Goal: Task Accomplishment & Management: Manage account settings

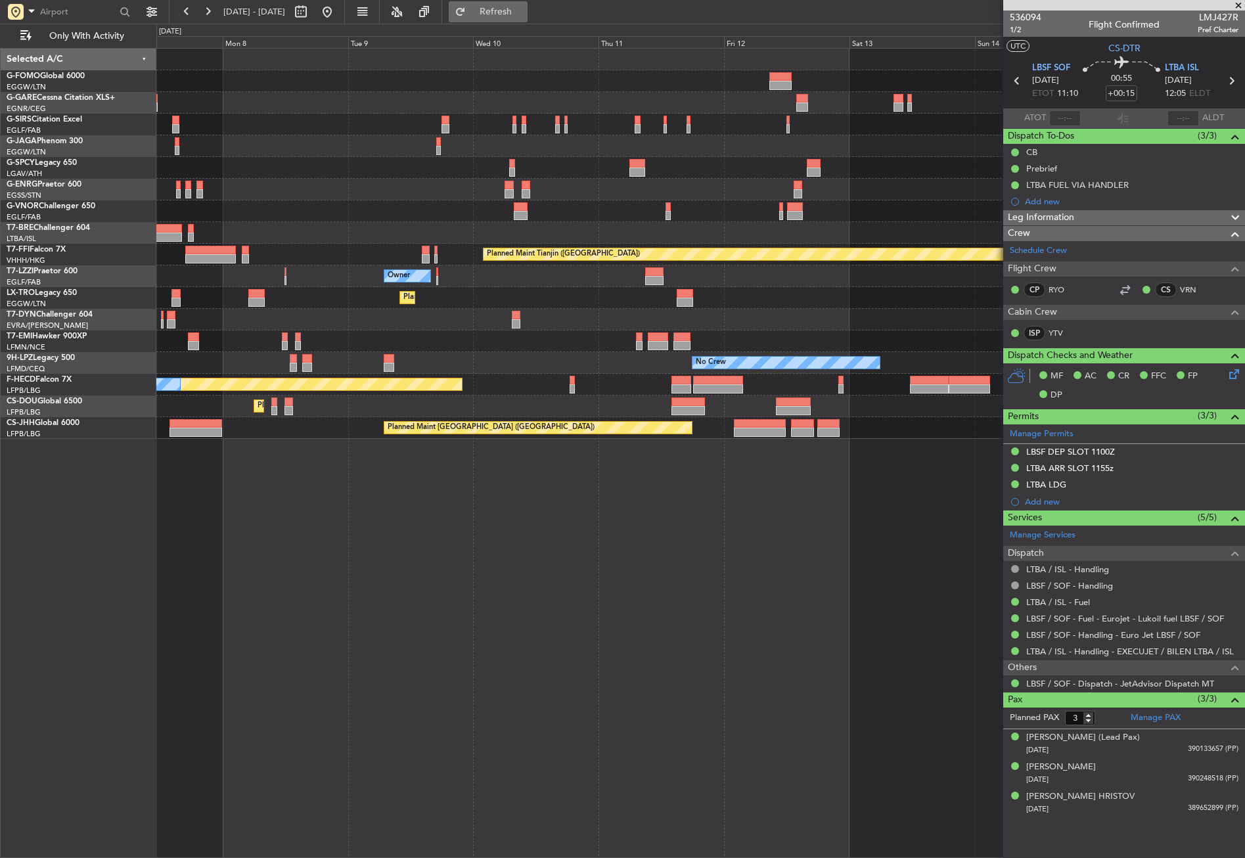
click at [494, 11] on button "Refresh" at bounding box center [488, 11] width 79 height 21
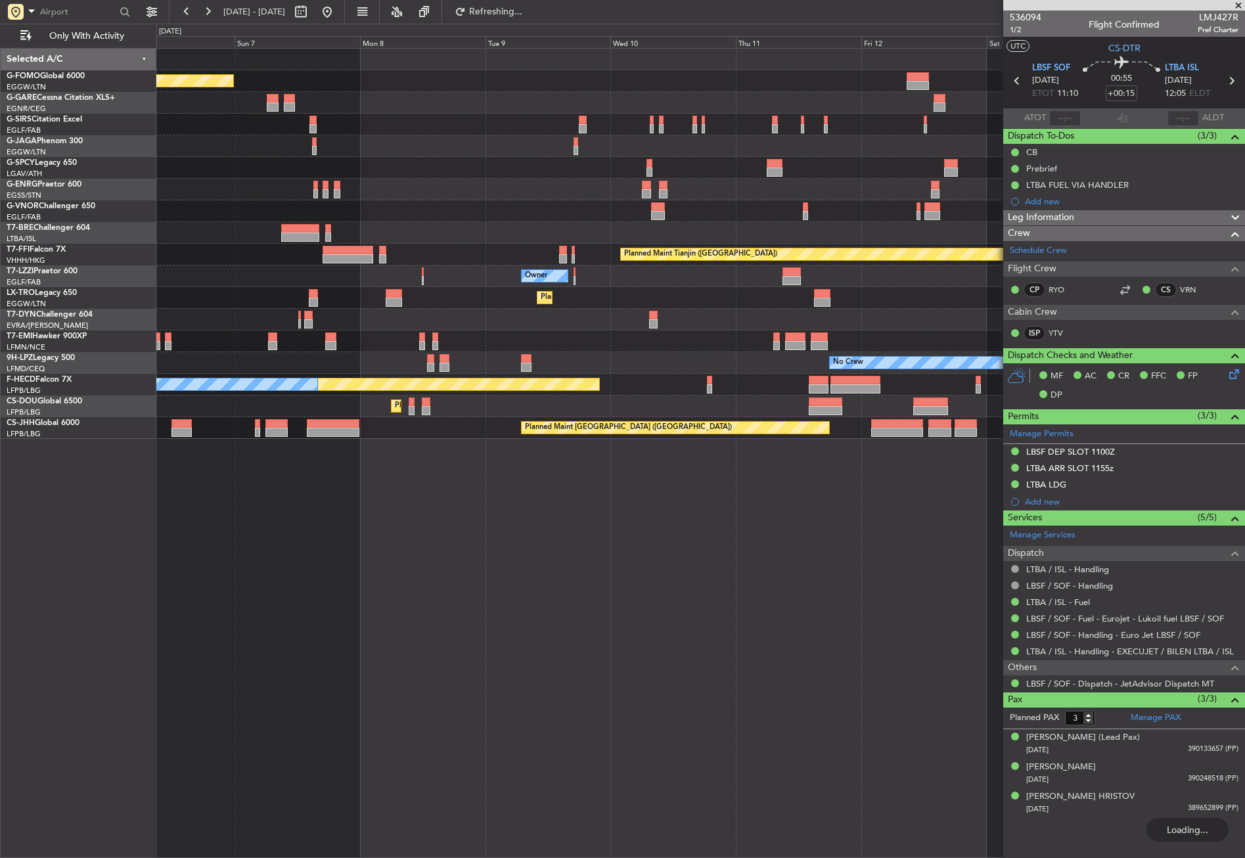
click at [635, 573] on div "Planned Maint London (Luton) Planned Maint London (Farnborough) Planned Maint T…" at bounding box center [700, 453] width 1089 height 810
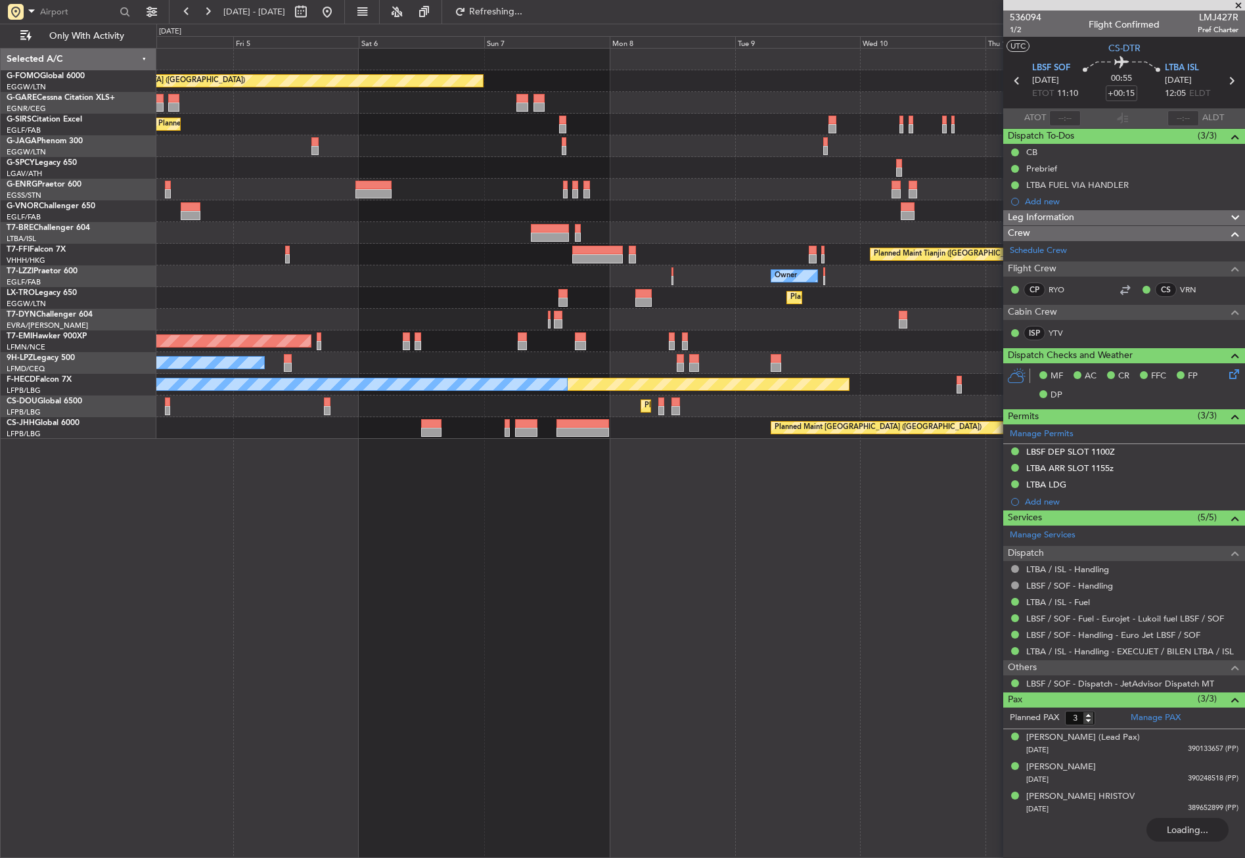
click at [661, 583] on div "Planned Maint London (Luton) Planned Maint London (Farnborough) Planned Maint T…" at bounding box center [700, 453] width 1089 height 810
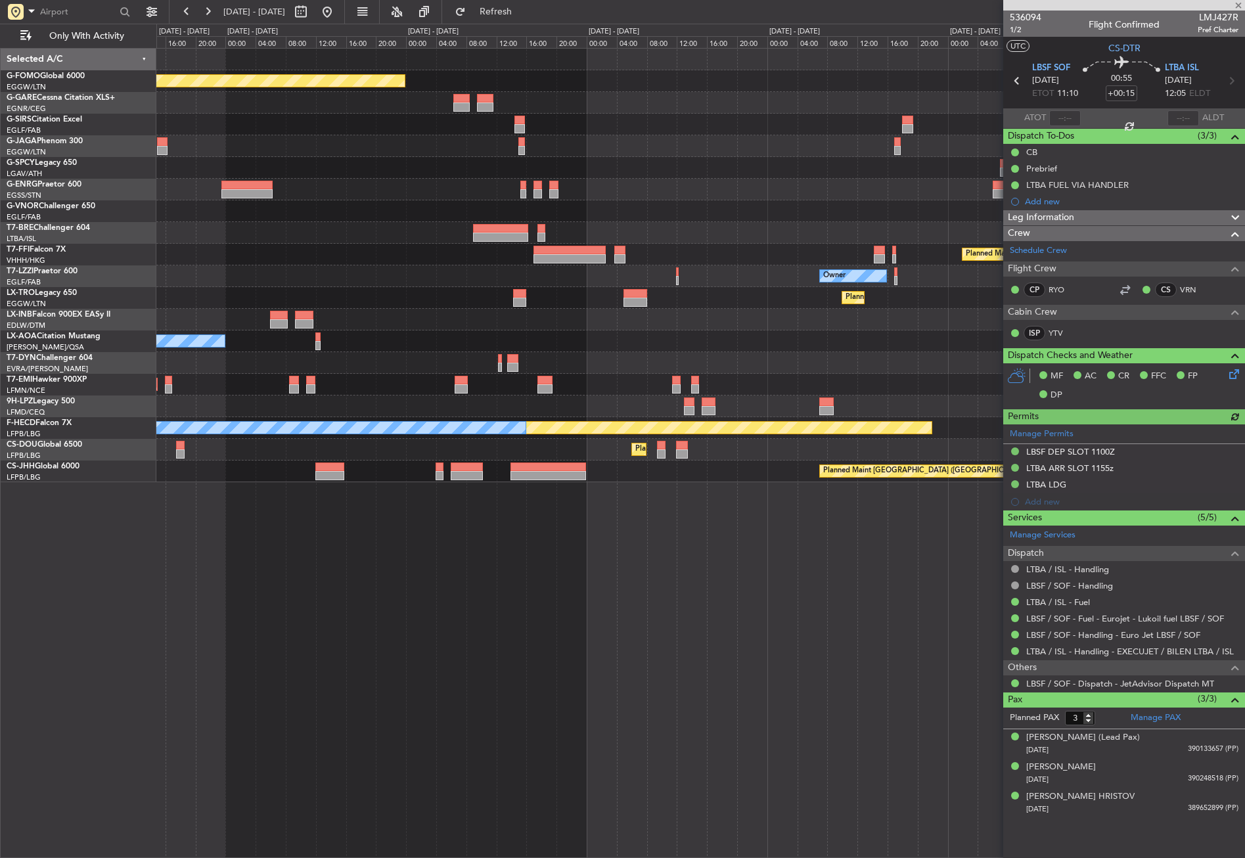
click at [837, 570] on div "Planned Maint London (Luton) Planned Maint London (Farnborough) Planned Maint T…" at bounding box center [700, 453] width 1089 height 810
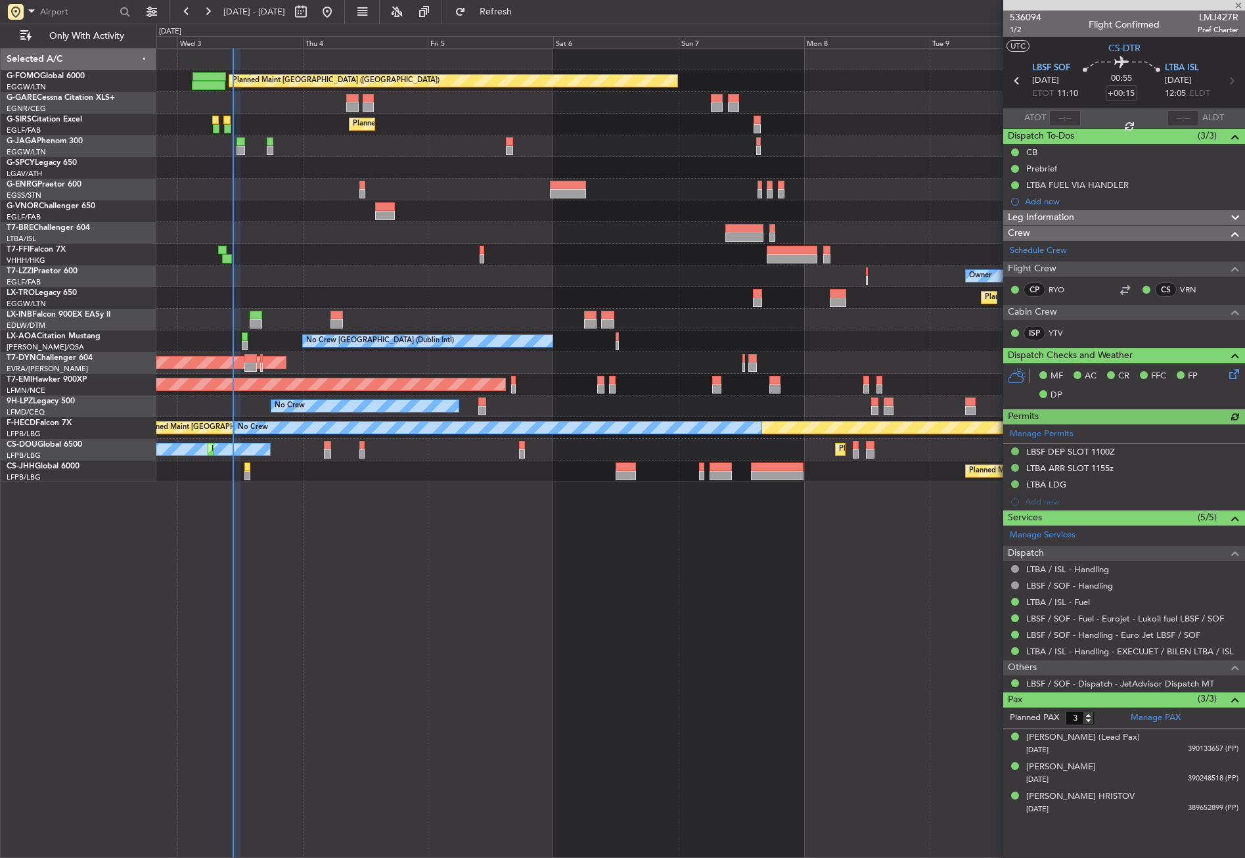
click at [568, 599] on div "Planned Maint London (Luton) Unplanned Maint Chester Planned Maint London (Farn…" at bounding box center [700, 453] width 1089 height 810
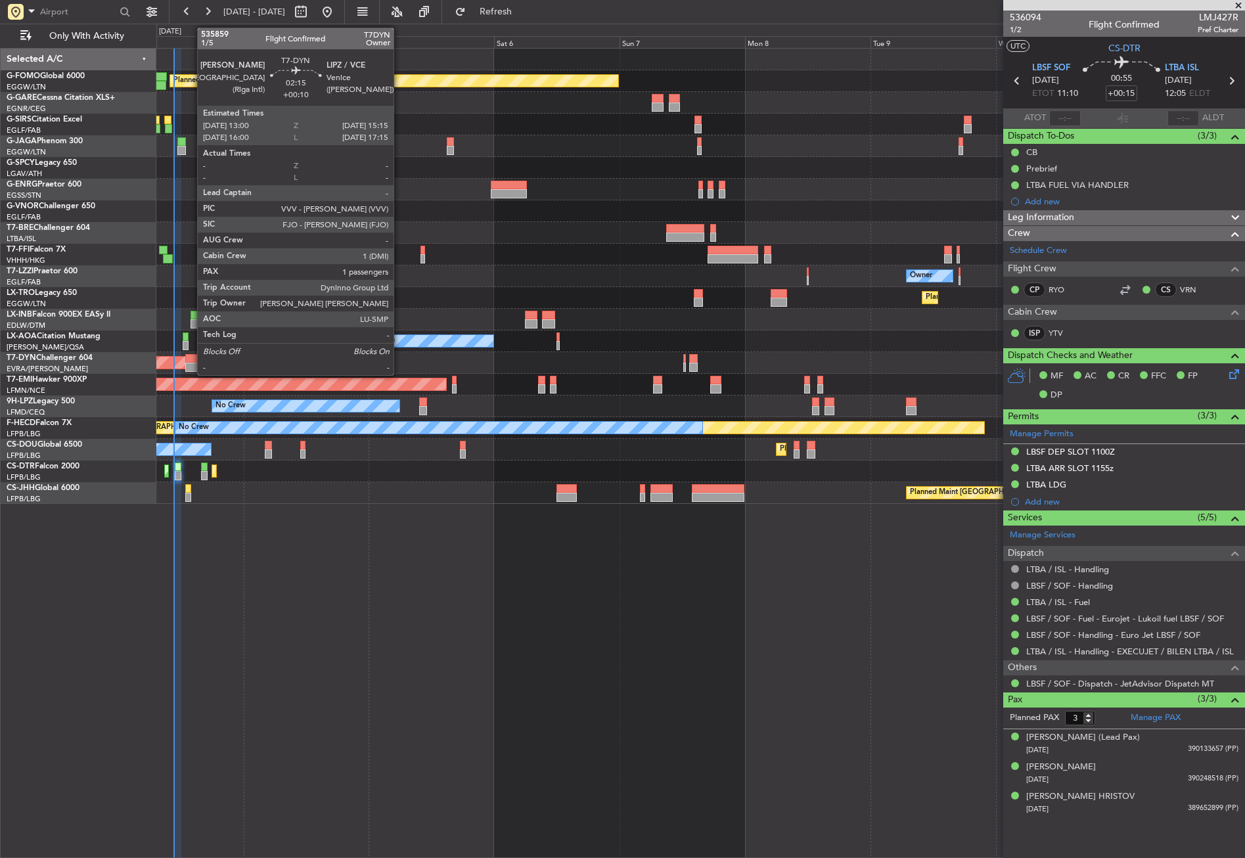
click at [191, 365] on div at bounding box center [191, 367] width 12 height 9
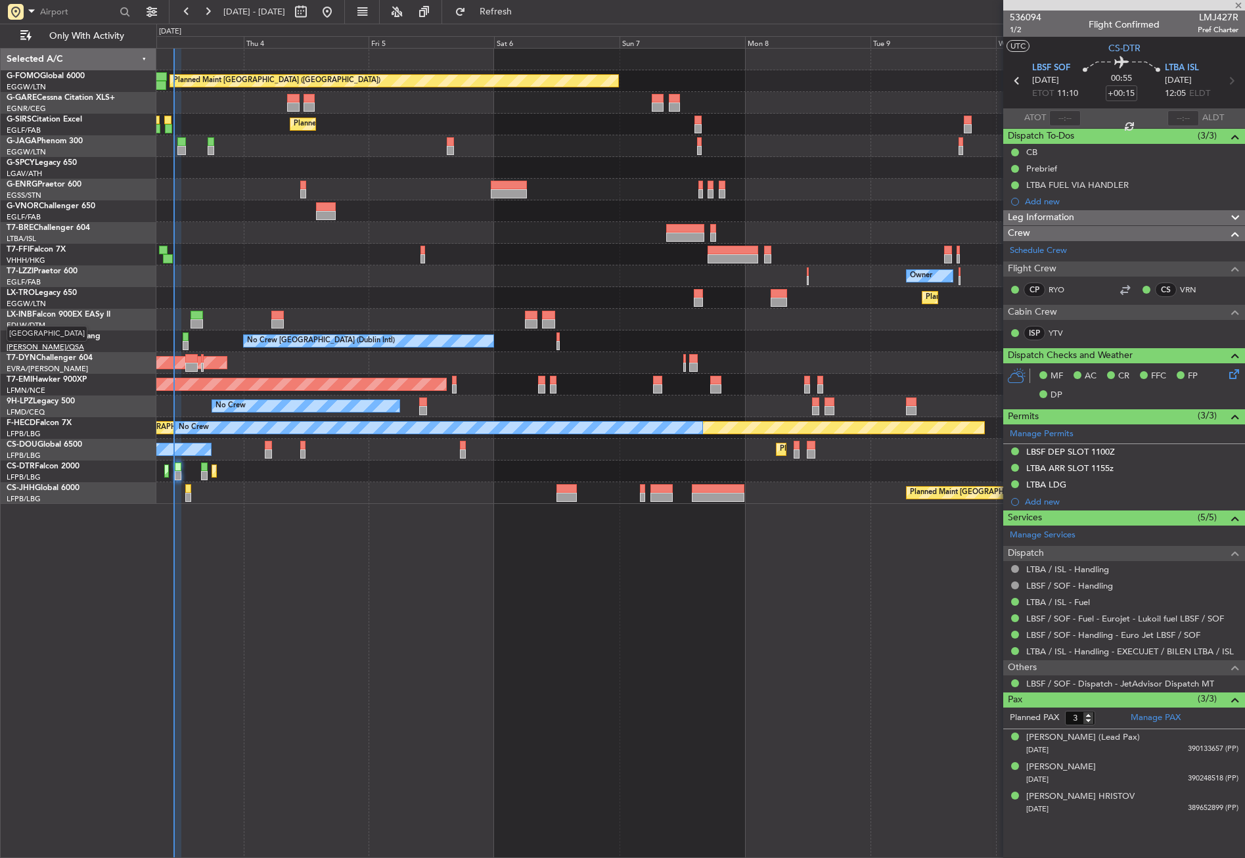
type input "+00:10"
type input "1"
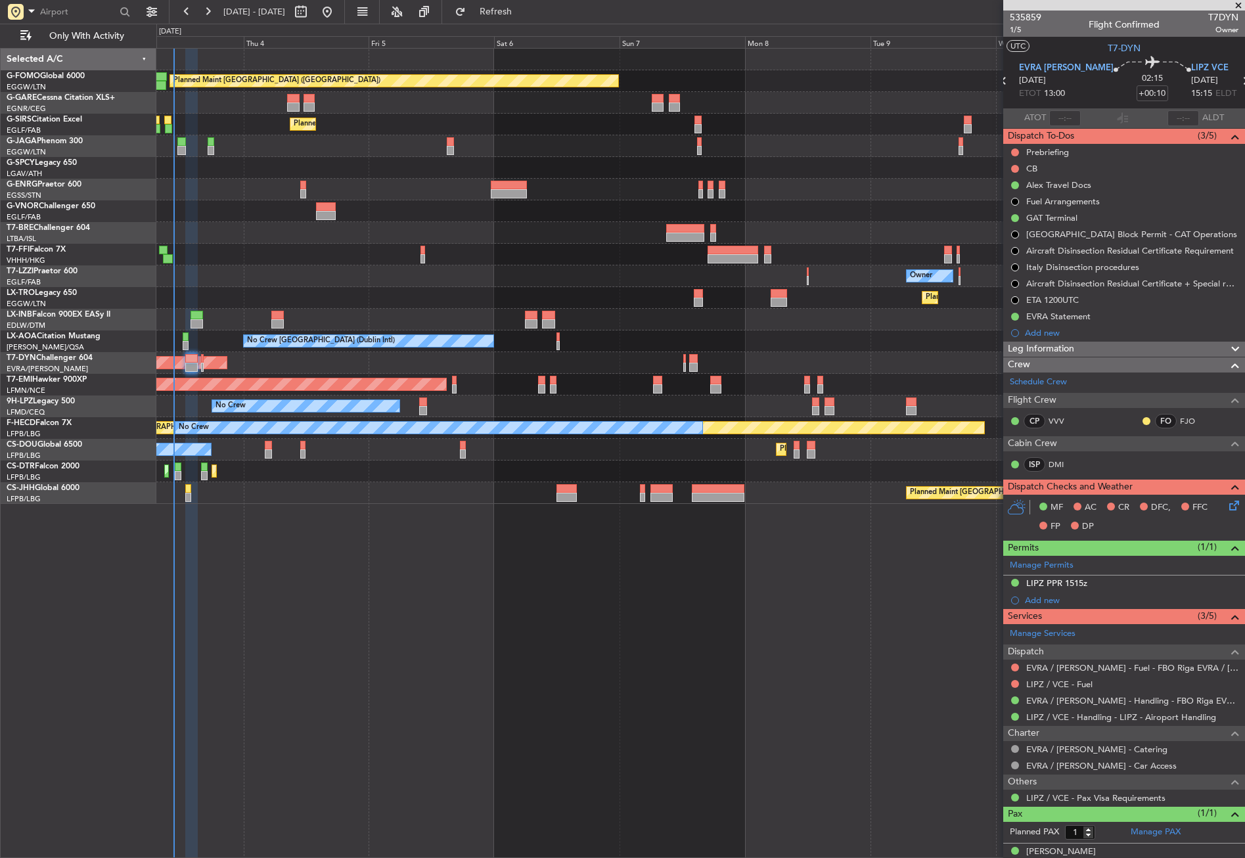
click at [1051, 342] on span "Leg Information" at bounding box center [1041, 349] width 66 height 15
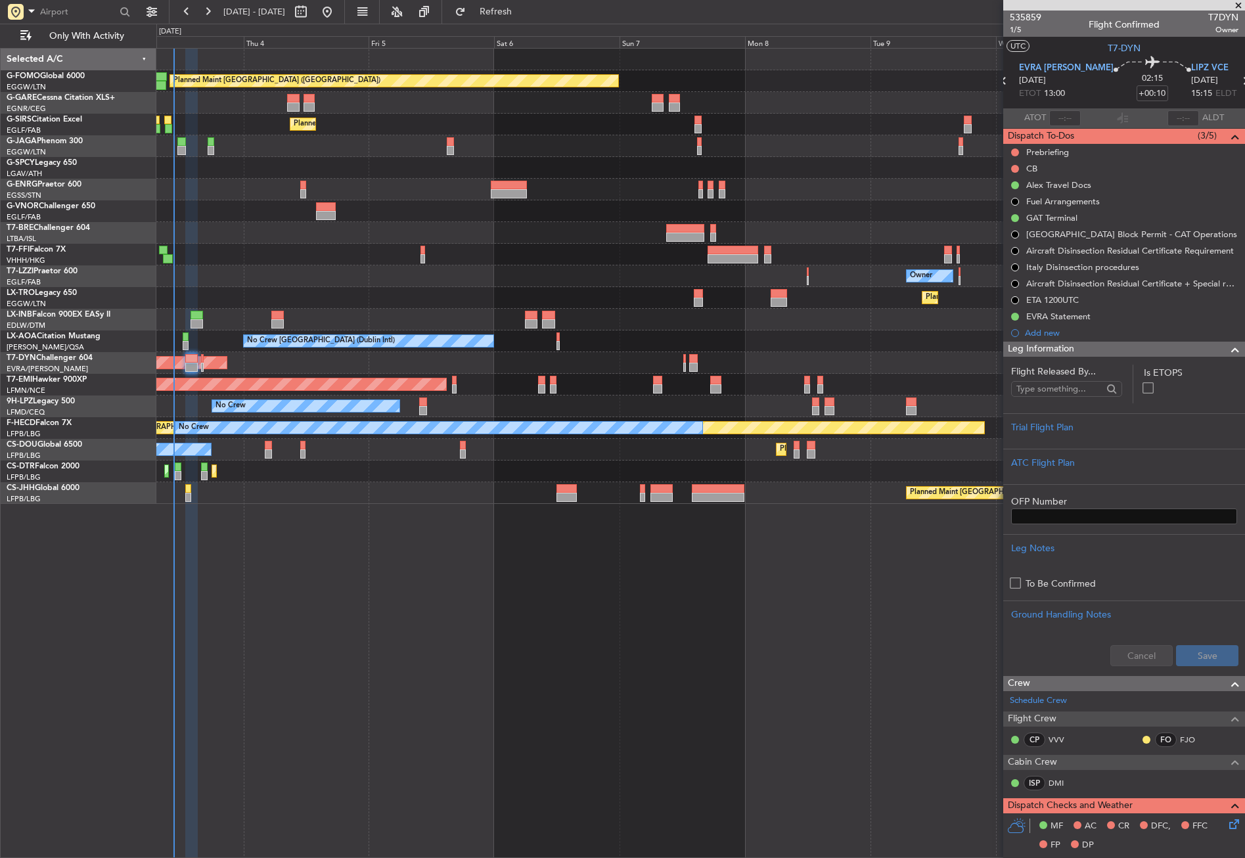
click at [1051, 344] on span "Leg Information" at bounding box center [1041, 349] width 66 height 15
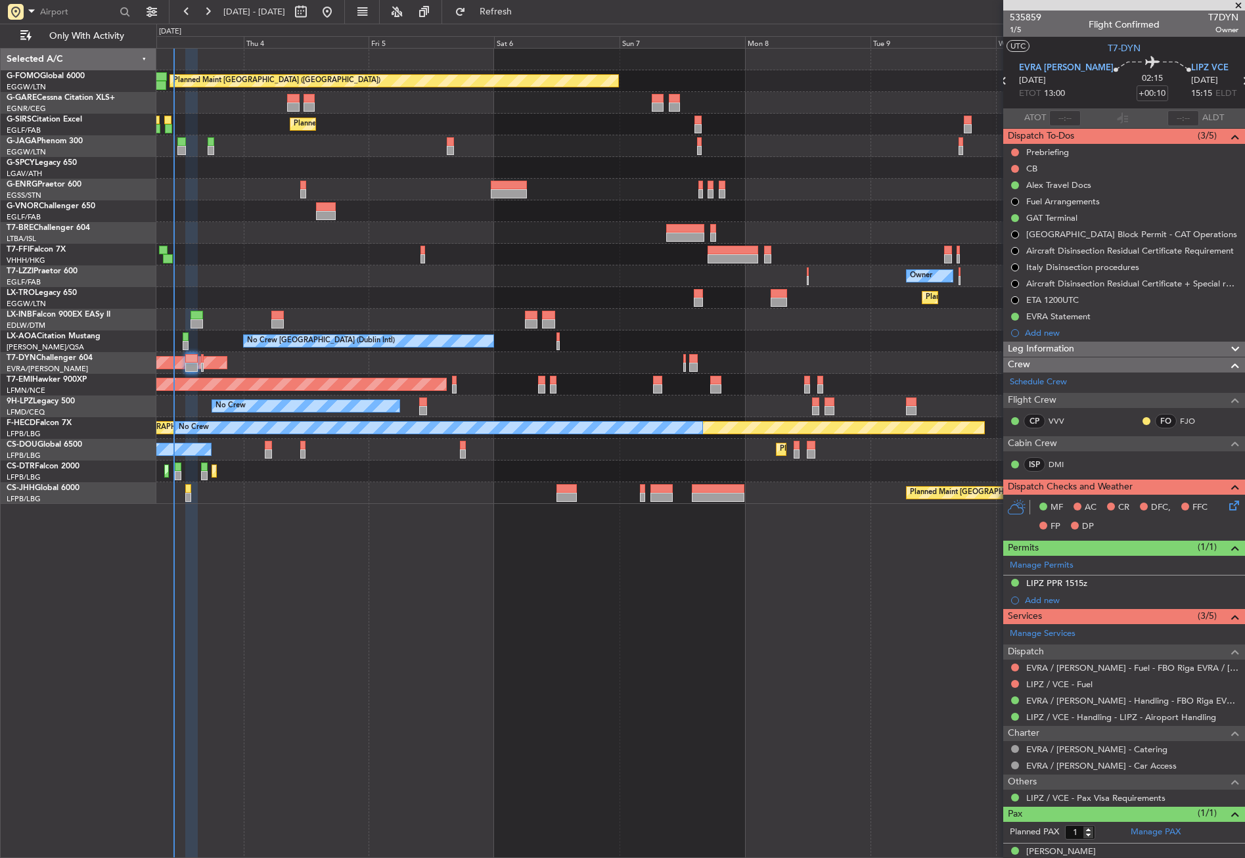
click at [207, 544] on div "Planned Maint London (Luton) Unplanned Maint Chester Planned Maint London (Farn…" at bounding box center [700, 453] width 1089 height 810
click at [1186, 423] on link "FJO" at bounding box center [1195, 421] width 30 height 12
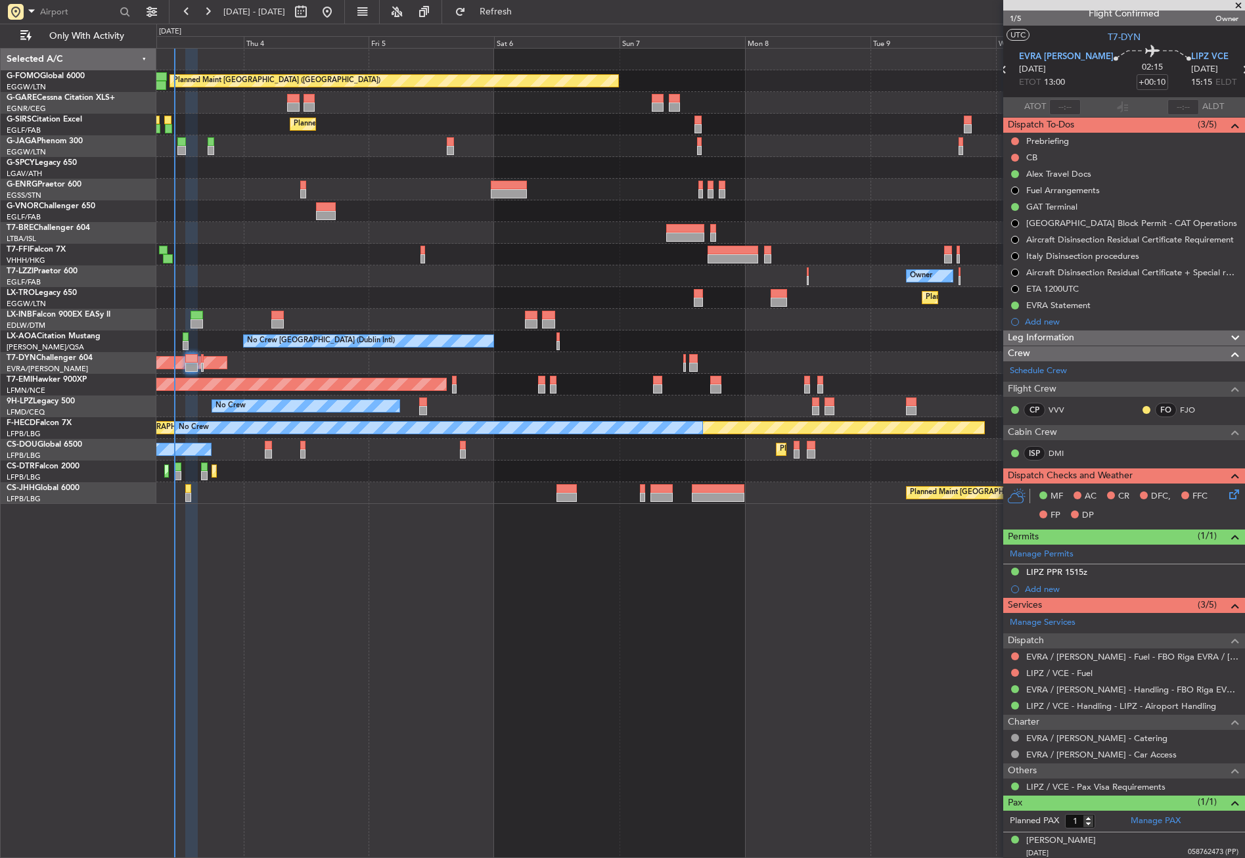
scroll to position [14, 0]
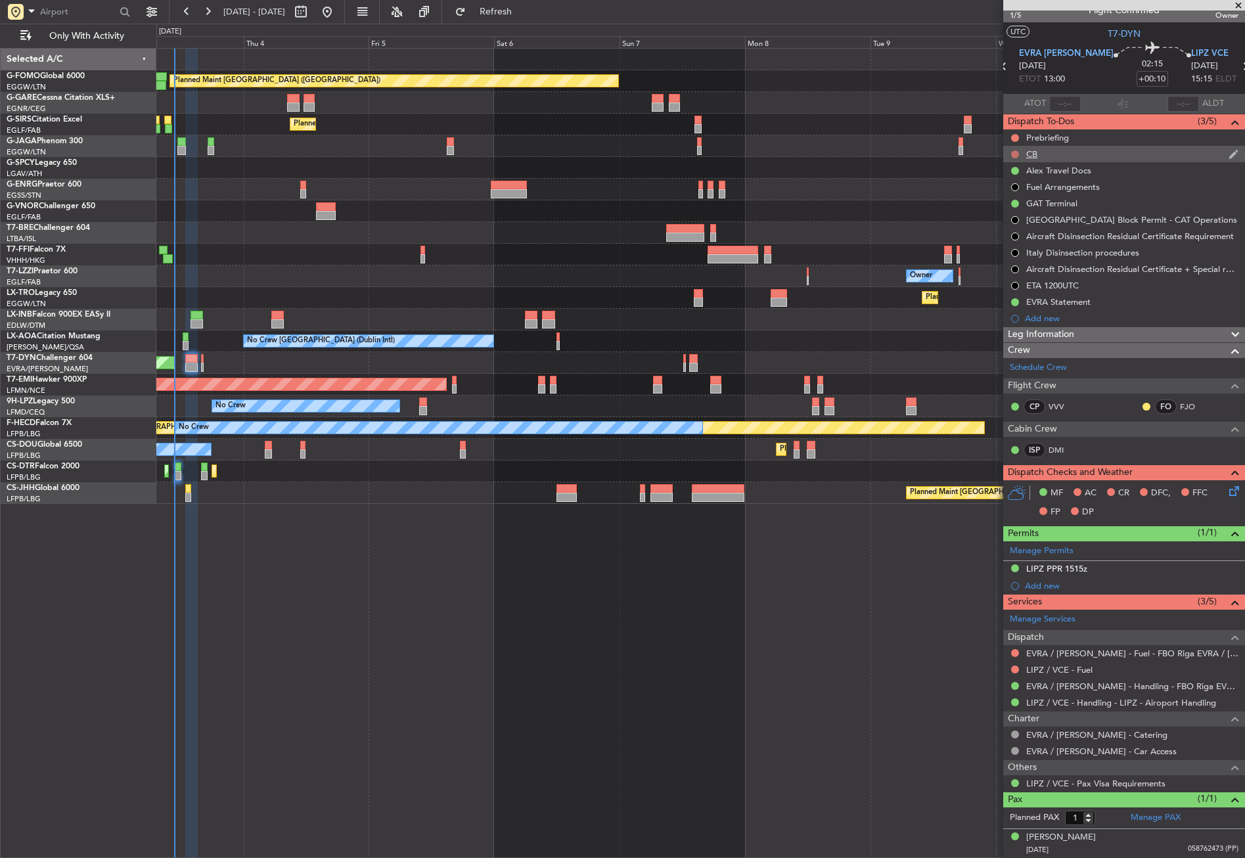
click at [1017, 150] on button at bounding box center [1015, 154] width 8 height 8
click at [1001, 211] on span "Completed" at bounding box center [1021, 212] width 43 height 13
click at [1017, 135] on button at bounding box center [1015, 138] width 8 height 8
click at [1009, 173] on span "In Progress" at bounding box center [1022, 176] width 45 height 13
click at [475, 596] on div "Planned Maint London (Luton) Unplanned Maint Chester Planned Maint London (Farn…" at bounding box center [700, 453] width 1089 height 810
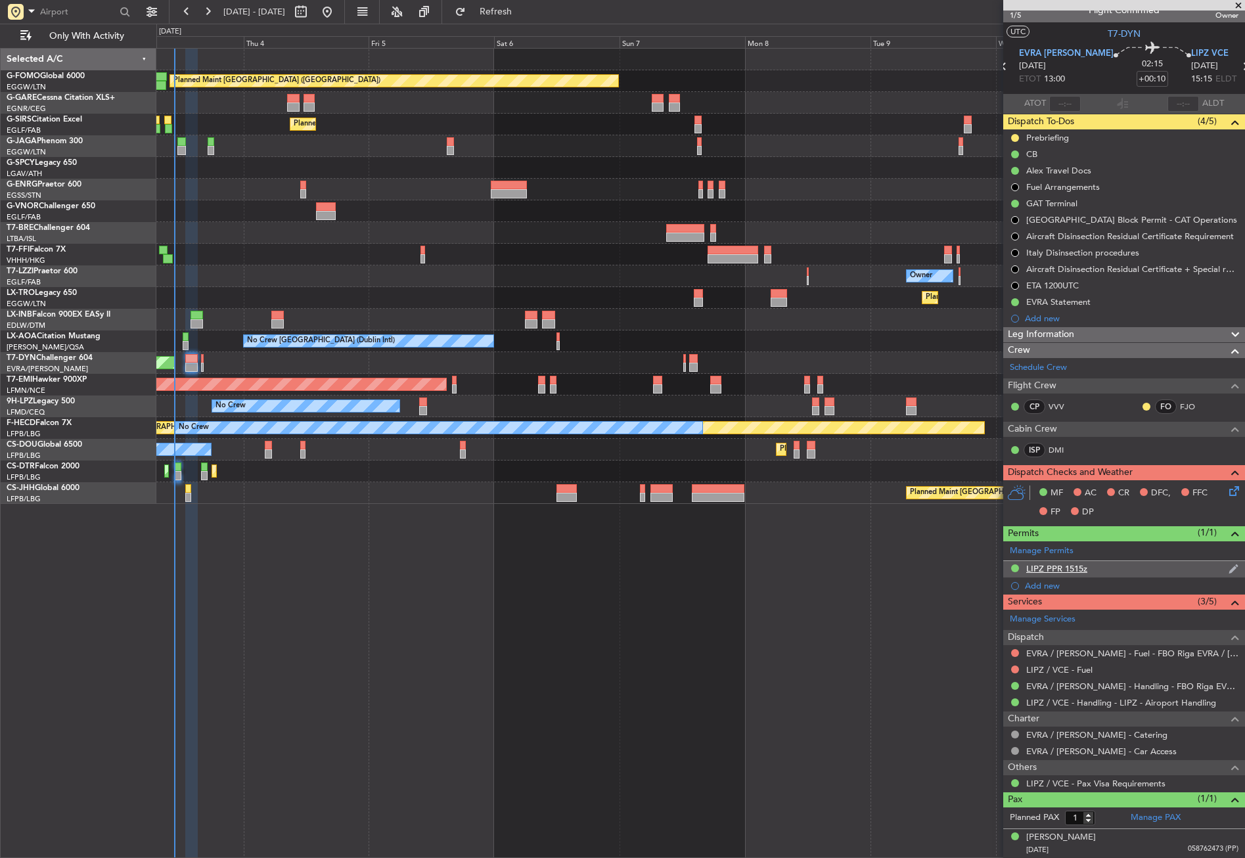
click at [1088, 569] on div "LIPZ PPR 1515z" at bounding box center [1125, 569] width 242 height 16
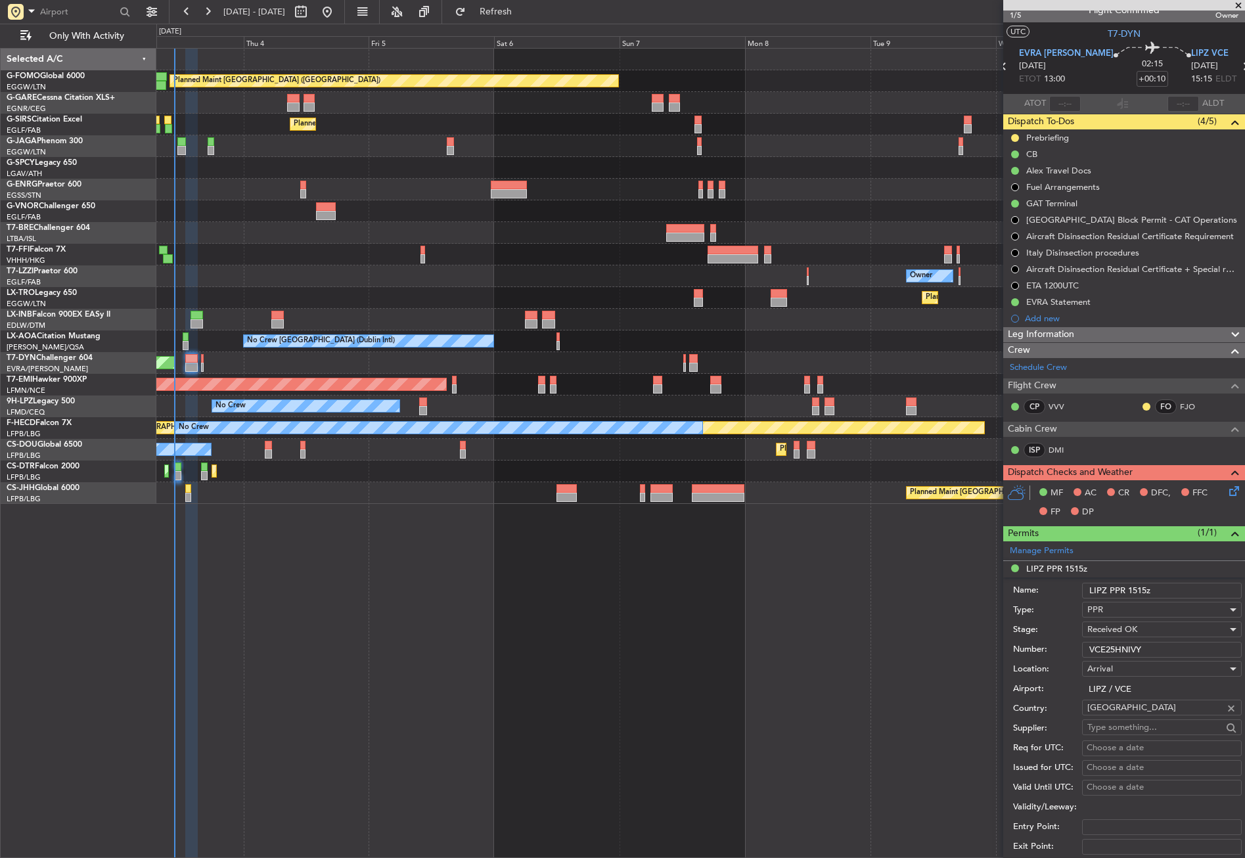
click at [1132, 651] on input "VCE25HNIVY" at bounding box center [1162, 650] width 160 height 16
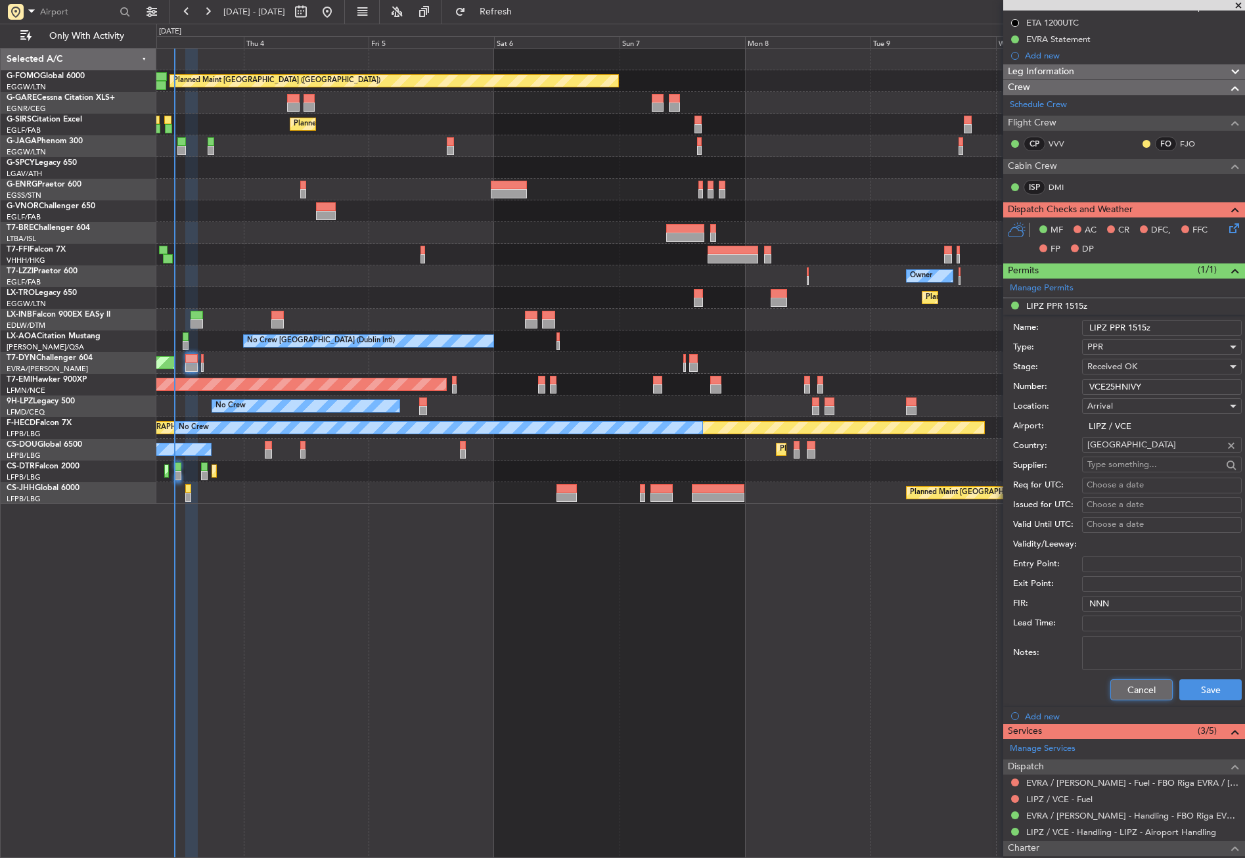
click at [1128, 689] on button "Cancel" at bounding box center [1142, 690] width 62 height 21
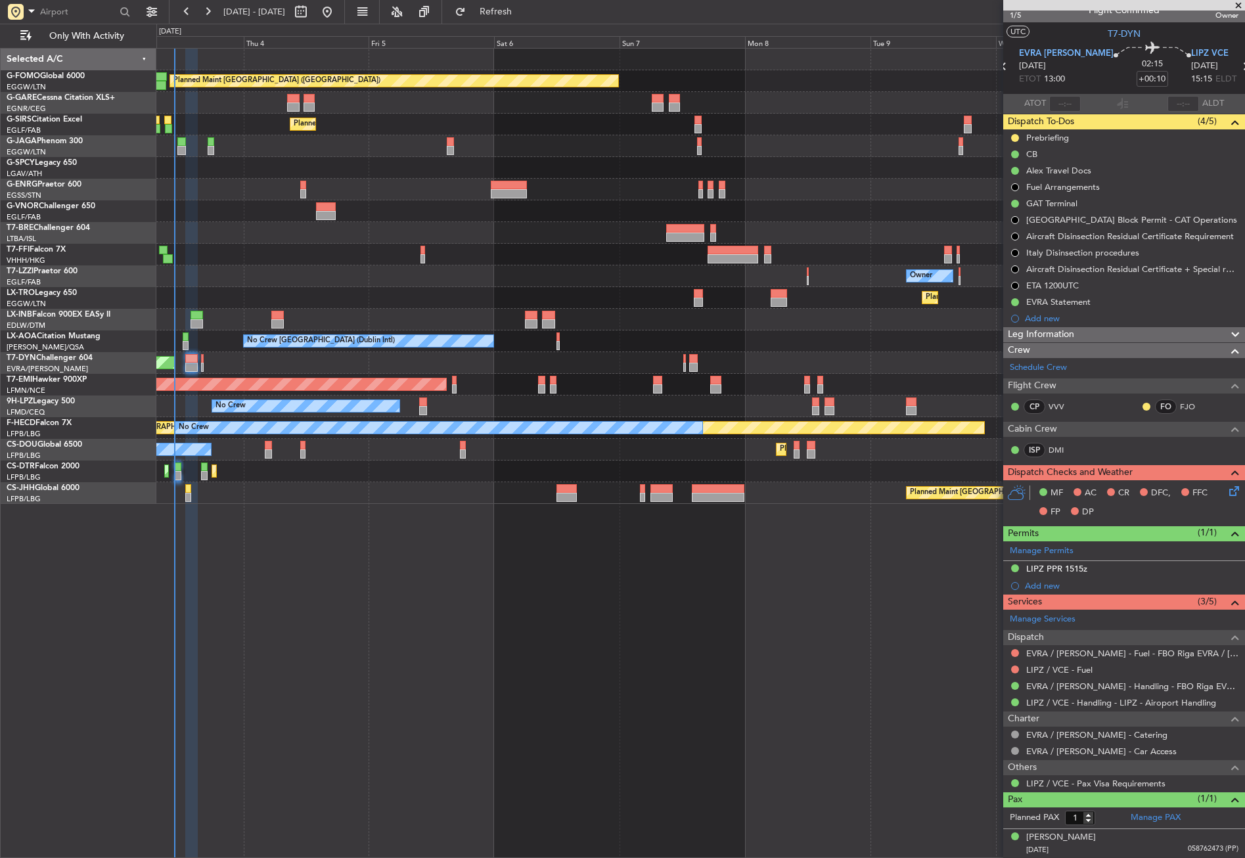
click at [1230, 492] on icon at bounding box center [1232, 489] width 11 height 11
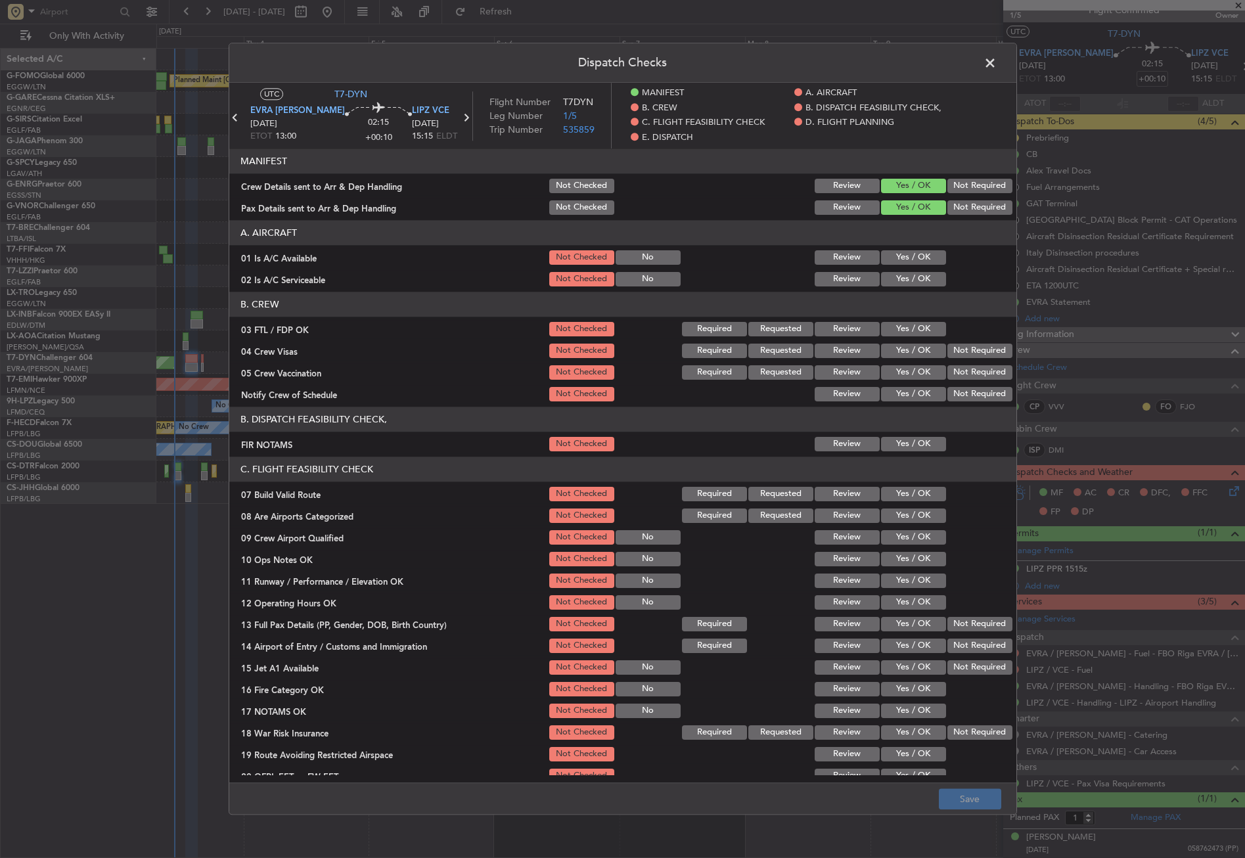
click at [881, 260] on button "Yes / OK" at bounding box center [913, 257] width 65 height 14
click at [890, 277] on button "Yes / OK" at bounding box center [913, 279] width 65 height 14
click at [887, 440] on button "Yes / OK" at bounding box center [913, 444] width 65 height 14
click at [894, 488] on button "Yes / OK" at bounding box center [913, 494] width 65 height 14
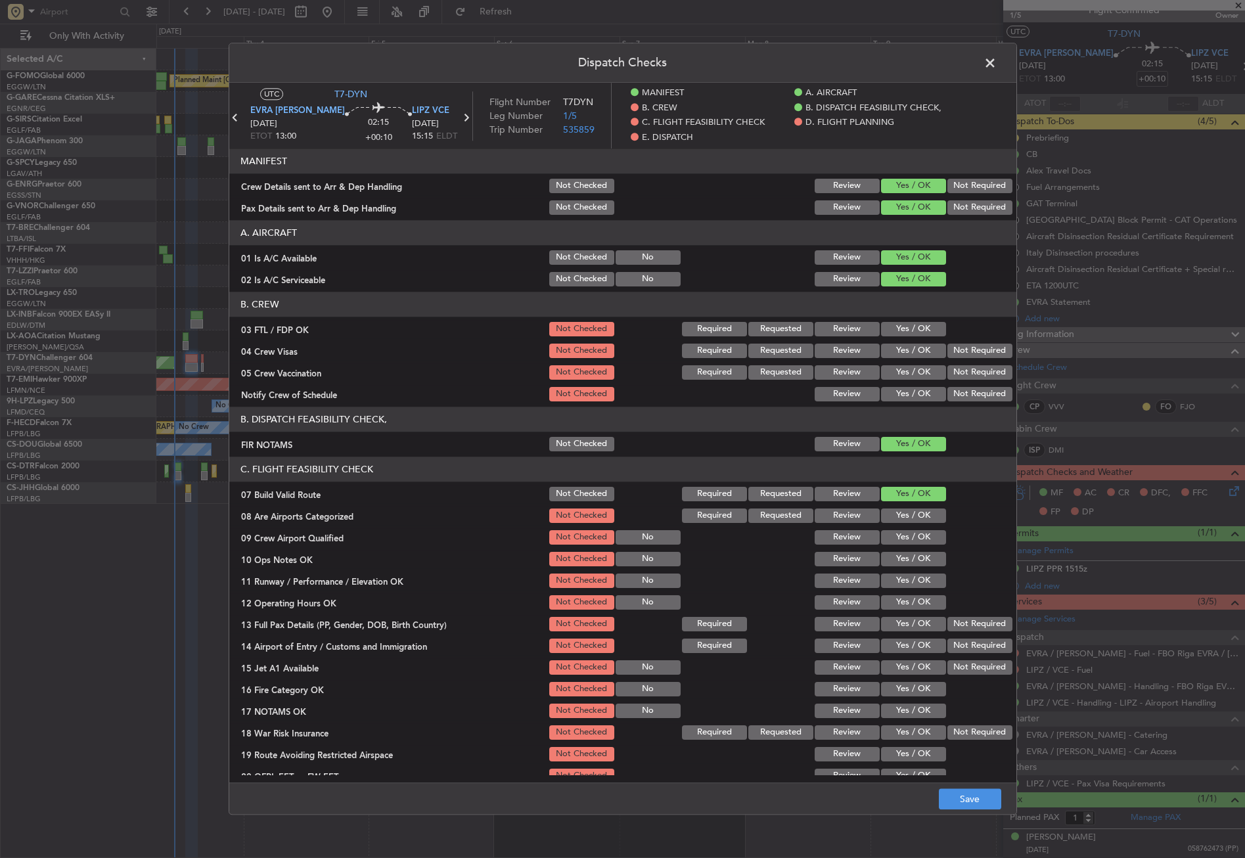
click at [894, 525] on div "Yes / OK" at bounding box center [912, 516] width 66 height 18
click at [902, 514] on button "Yes / OK" at bounding box center [913, 516] width 65 height 14
click at [906, 540] on button "Yes / OK" at bounding box center [913, 537] width 65 height 14
click at [905, 557] on button "Yes / OK" at bounding box center [913, 559] width 65 height 14
click at [905, 579] on button "Yes / OK" at bounding box center [913, 581] width 65 height 14
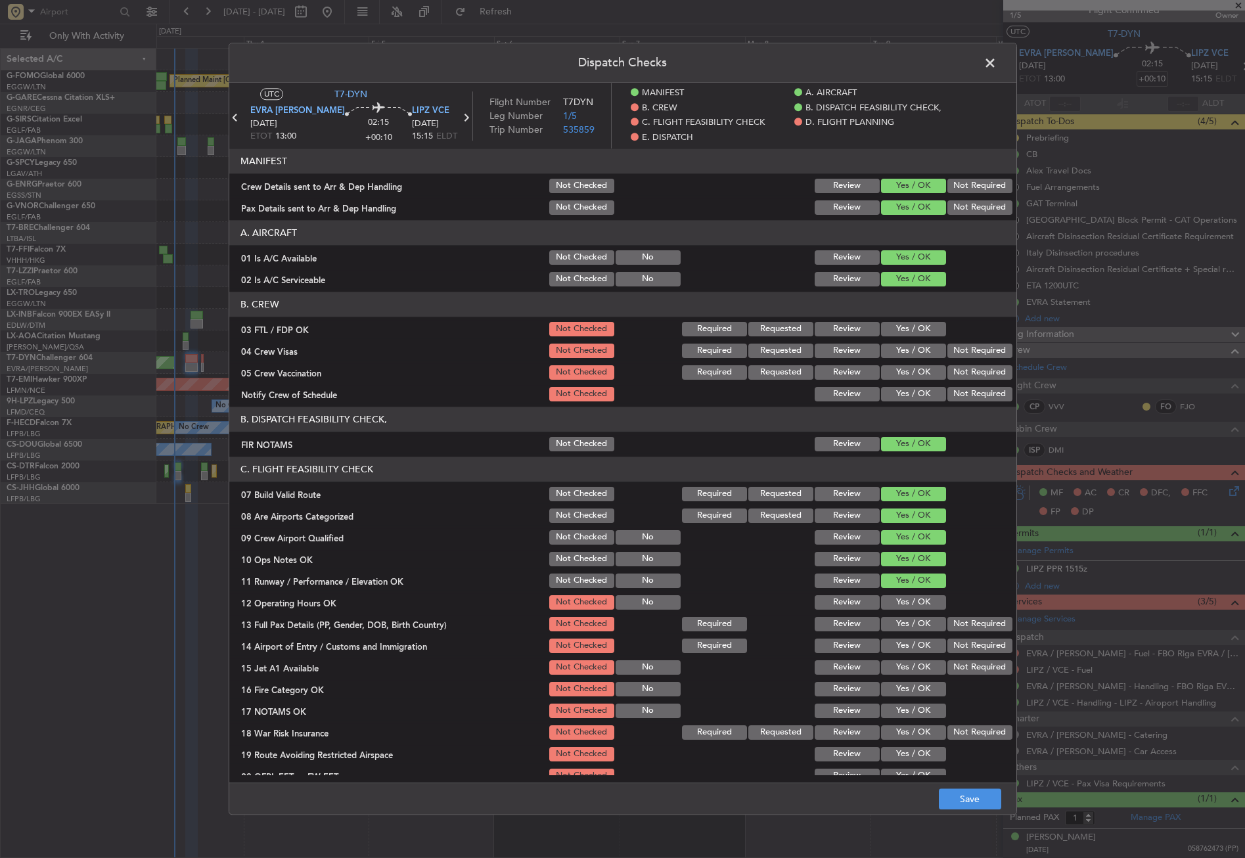
click at [910, 599] on button "Yes / OK" at bounding box center [913, 602] width 65 height 14
click at [910, 624] on button "Yes / OK" at bounding box center [913, 624] width 65 height 14
click at [912, 651] on button "Yes / OK" at bounding box center [913, 646] width 65 height 14
click at [910, 666] on button "Yes / OK" at bounding box center [913, 667] width 65 height 14
click at [911, 692] on button "Yes / OK" at bounding box center [913, 689] width 65 height 14
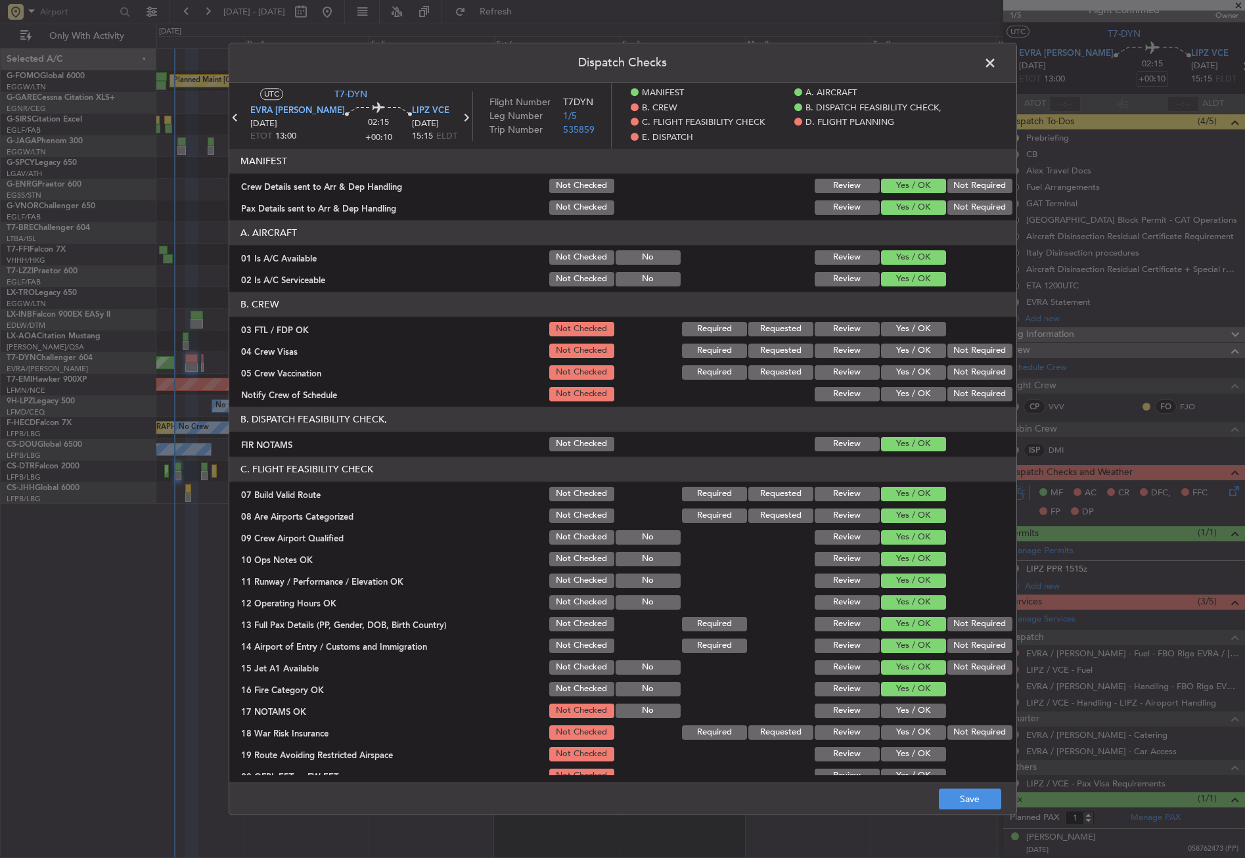
click at [912, 708] on button "Yes / OK" at bounding box center [913, 711] width 65 height 14
drag, startPoint x: 977, startPoint y: 734, endPoint x: 947, endPoint y: 748, distance: 32.6
click at [975, 734] on button "Not Required" at bounding box center [980, 733] width 65 height 14
click at [923, 752] on button "Yes / OK" at bounding box center [913, 754] width 65 height 14
click at [917, 767] on div "Yes / OK" at bounding box center [912, 776] width 66 height 18
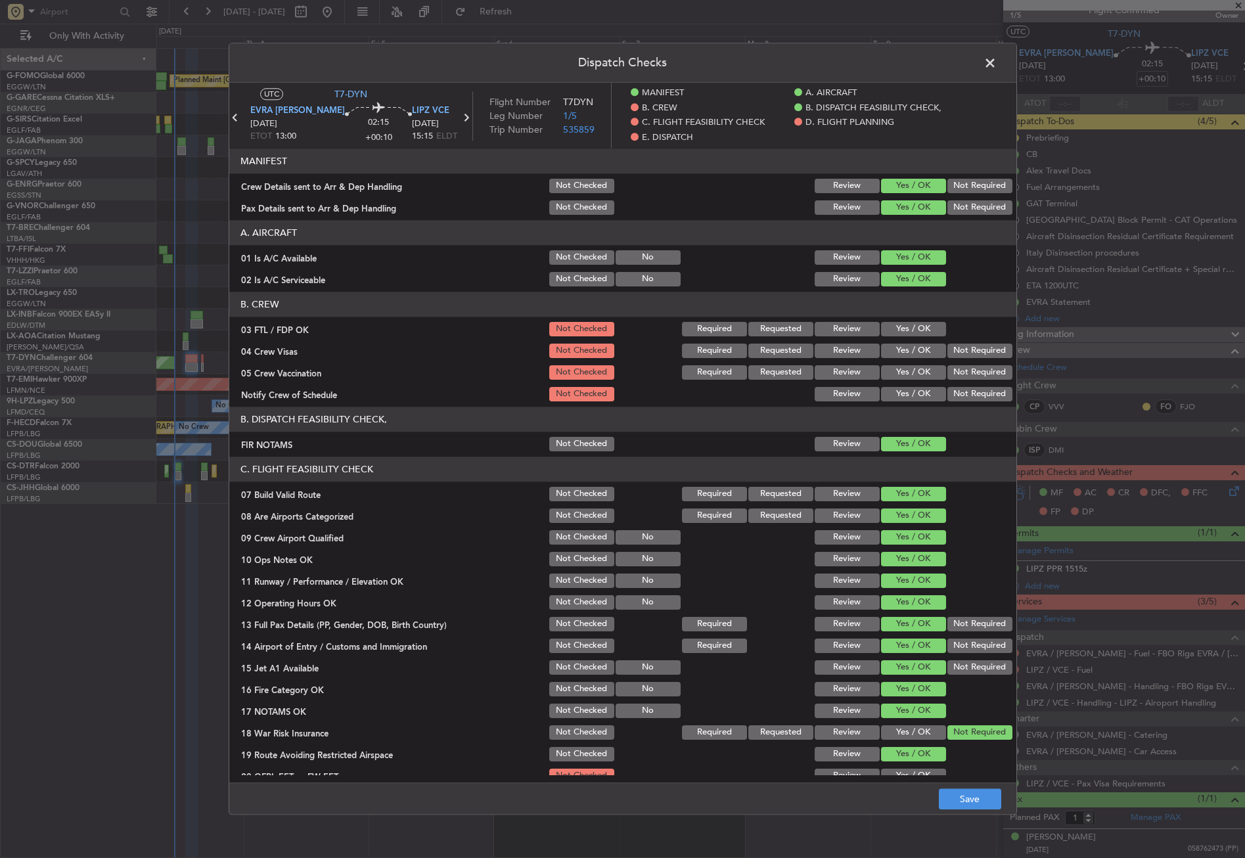
scroll to position [131, 0]
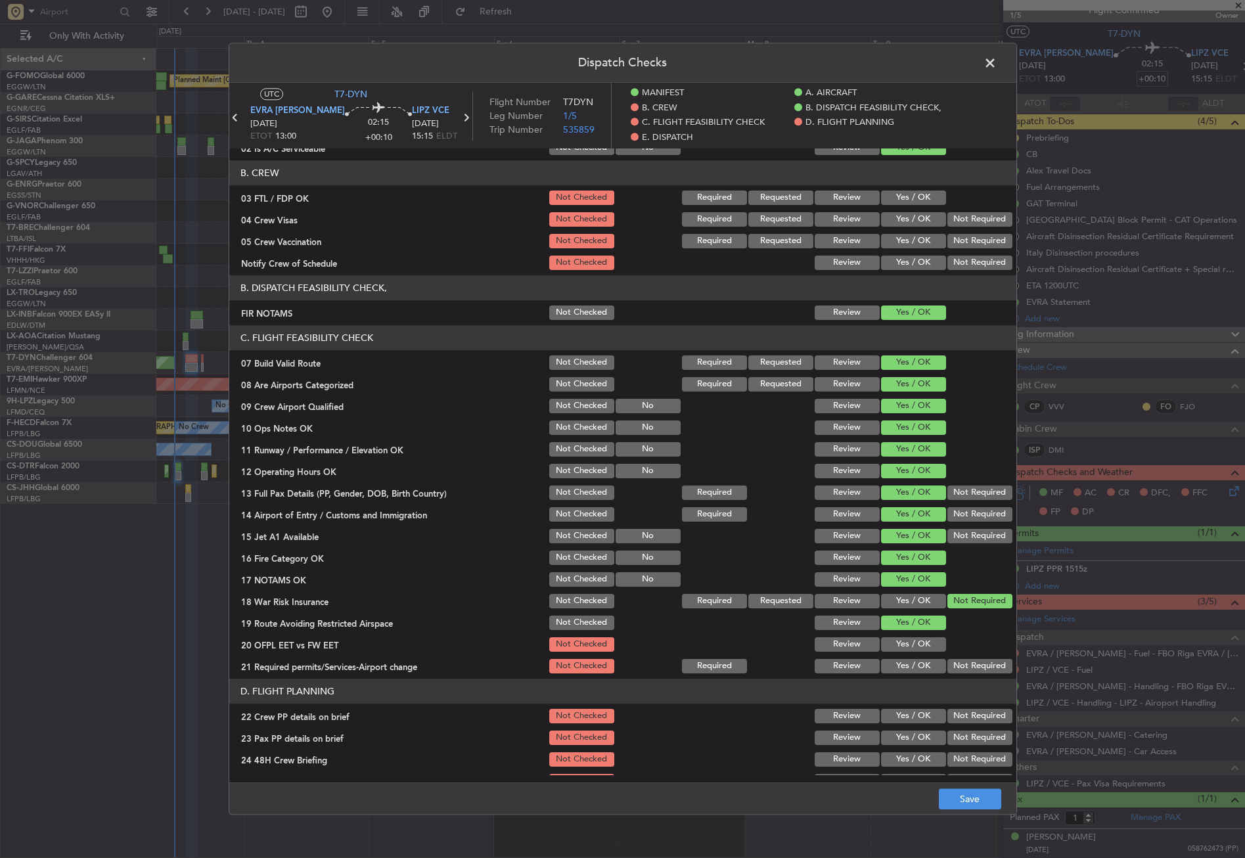
click at [908, 653] on div "Yes / OK" at bounding box center [912, 644] width 66 height 18
click at [906, 650] on button "Yes / OK" at bounding box center [913, 644] width 65 height 14
click at [902, 664] on button "Yes / OK" at bounding box center [913, 666] width 65 height 14
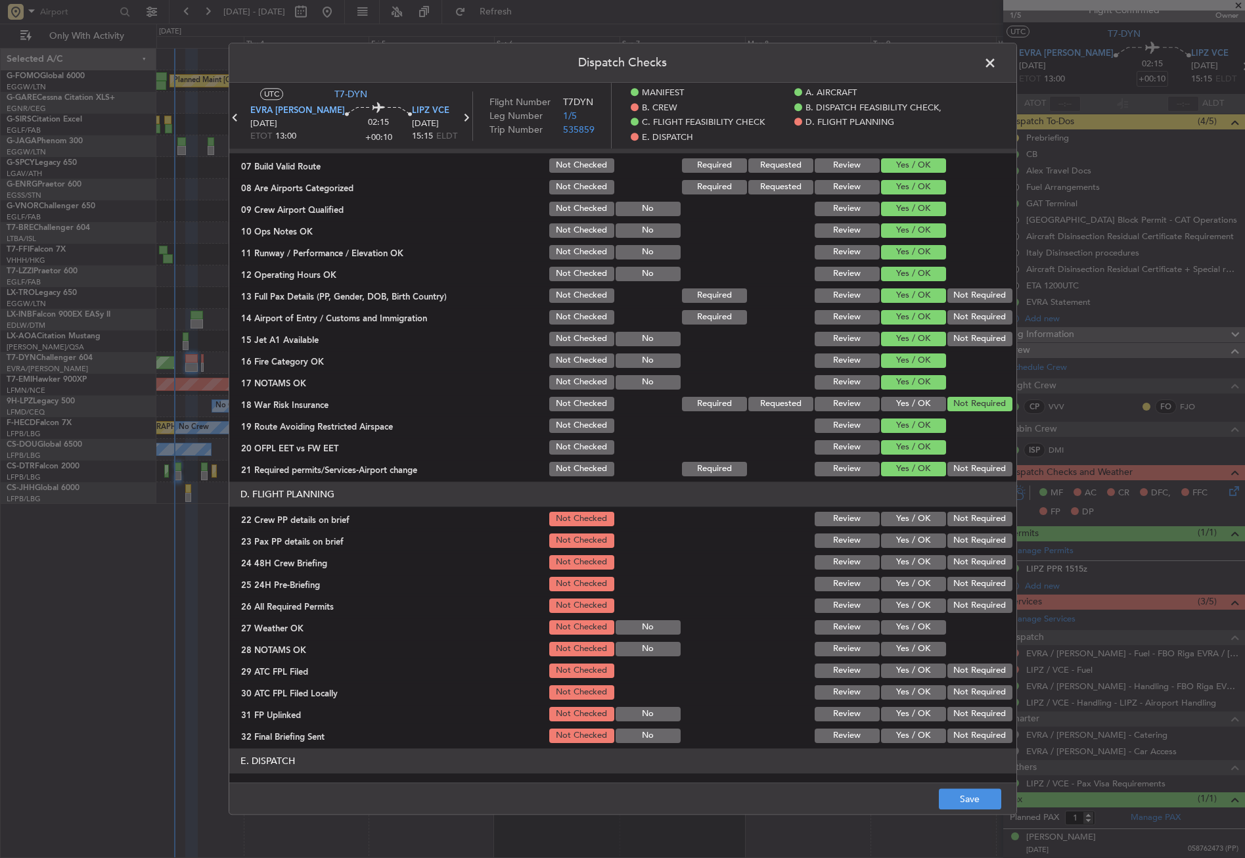
drag, startPoint x: 910, startPoint y: 513, endPoint x: 908, endPoint y: 524, distance: 11.5
click at [910, 513] on button "Yes / OK" at bounding box center [913, 519] width 65 height 14
drag, startPoint x: 905, startPoint y: 540, endPoint x: 911, endPoint y: 568, distance: 29.5
click at [905, 540] on button "Yes / OK" at bounding box center [913, 541] width 65 height 14
click at [911, 574] on section "D. FLIGHT PLANNING 22 Crew PP details on brief Not Checked Review Yes / OK Not …" at bounding box center [622, 614] width 787 height 264
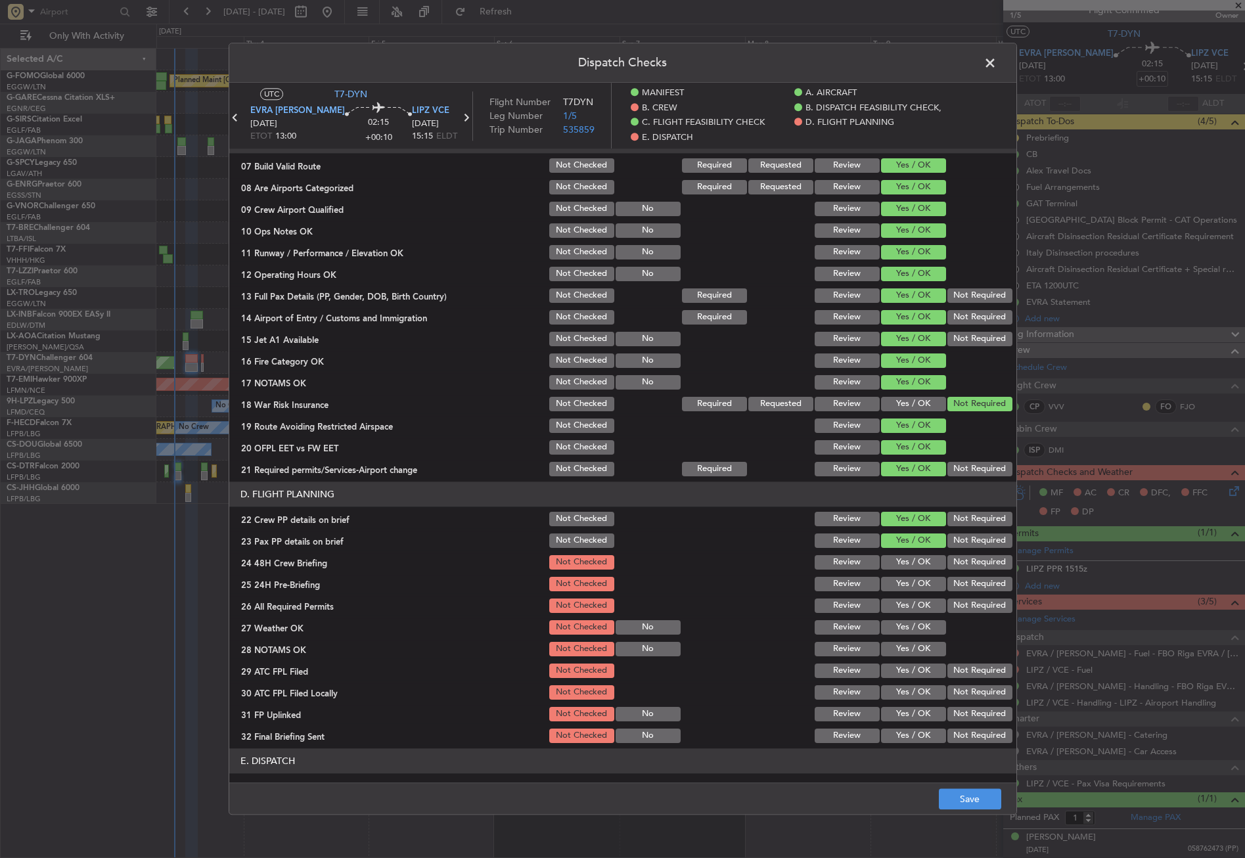
click at [912, 565] on button "Yes / OK" at bounding box center [913, 562] width 65 height 14
click at [952, 584] on button "Not Required" at bounding box center [980, 584] width 65 height 14
click at [911, 611] on button "Yes / OK" at bounding box center [913, 606] width 65 height 14
click at [909, 621] on button "Yes / OK" at bounding box center [913, 627] width 65 height 14
click at [908, 634] on button "Yes / OK" at bounding box center [913, 627] width 65 height 14
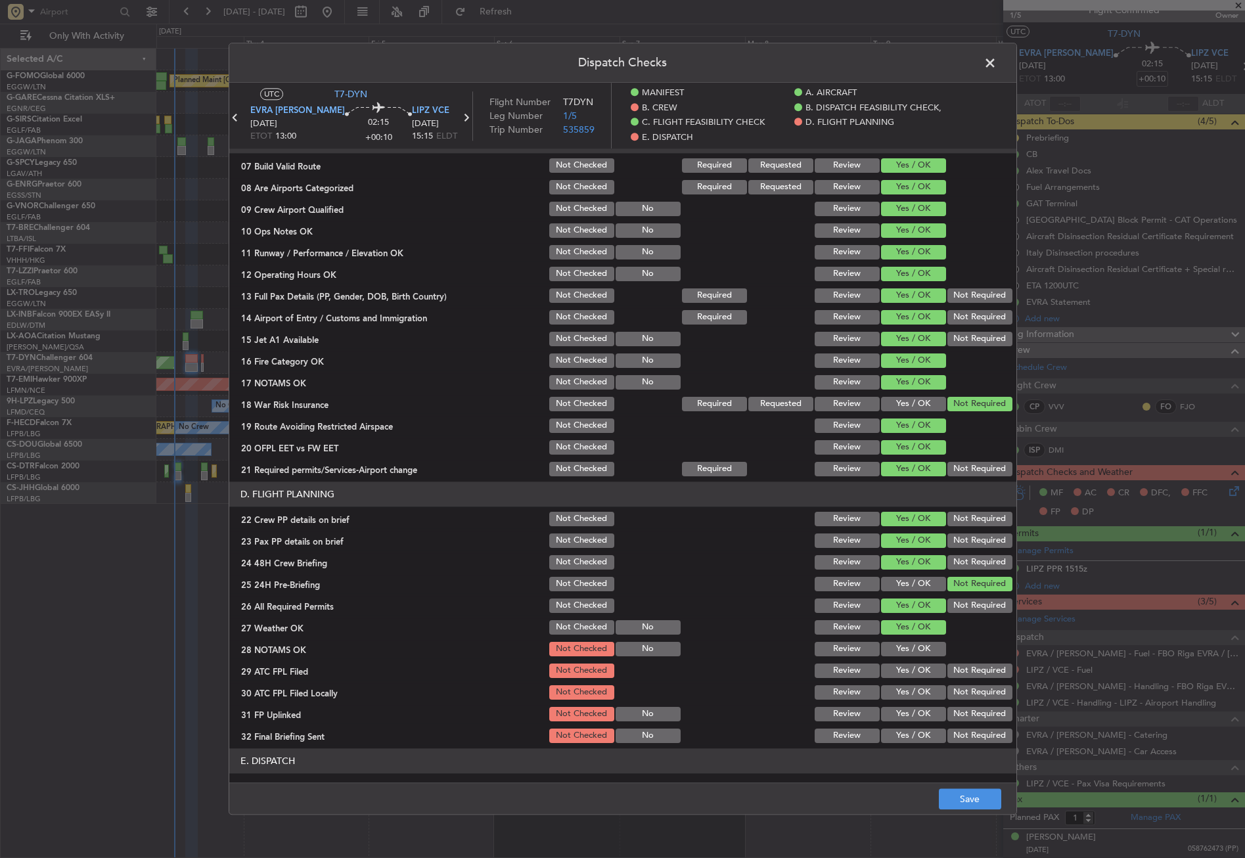
click at [906, 645] on button "Yes / OK" at bounding box center [913, 649] width 65 height 14
click at [918, 671] on button "Yes / OK" at bounding box center [913, 671] width 65 height 14
click at [961, 690] on button "Not Required" at bounding box center [980, 692] width 65 height 14
click at [908, 712] on button "Yes / OK" at bounding box center [913, 714] width 65 height 14
drag, startPoint x: 971, startPoint y: 733, endPoint x: 956, endPoint y: 722, distance: 18.3
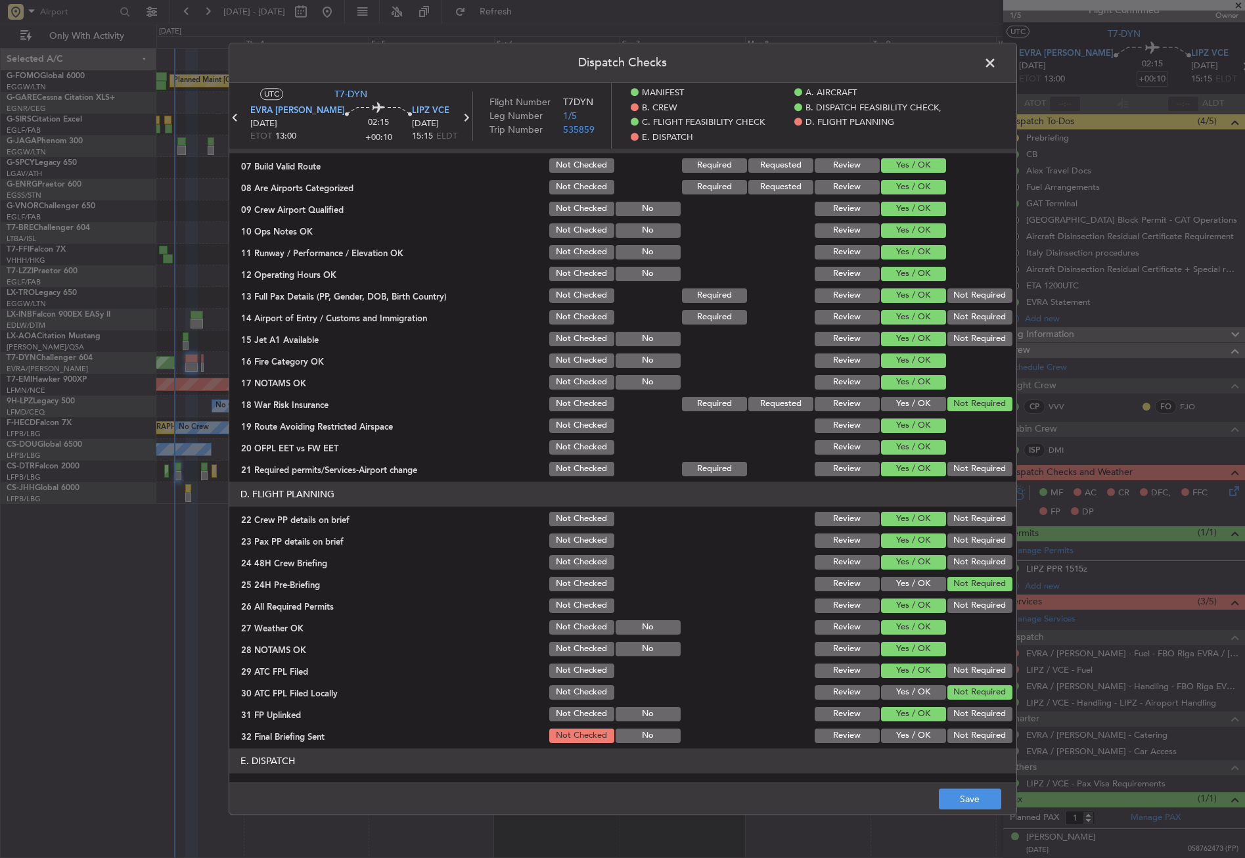
click at [971, 734] on button "Not Required" at bounding box center [980, 736] width 65 height 14
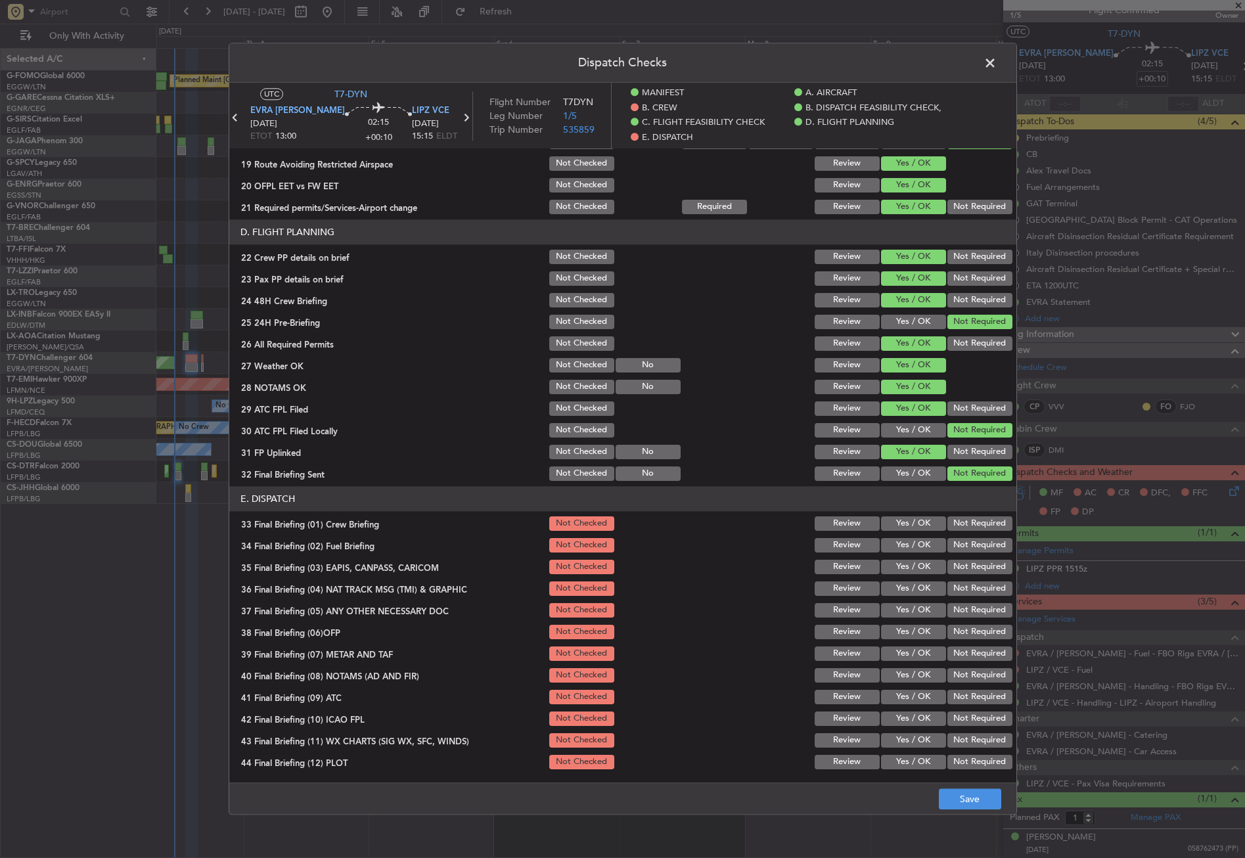
click at [908, 524] on button "Yes / OK" at bounding box center [913, 524] width 65 height 14
click at [908, 546] on button "Yes / OK" at bounding box center [913, 545] width 65 height 14
click at [958, 566] on button "Not Required" at bounding box center [980, 567] width 65 height 14
click at [962, 593] on button "Not Required" at bounding box center [980, 589] width 65 height 14
click at [934, 609] on button "Yes / OK" at bounding box center [913, 610] width 65 height 14
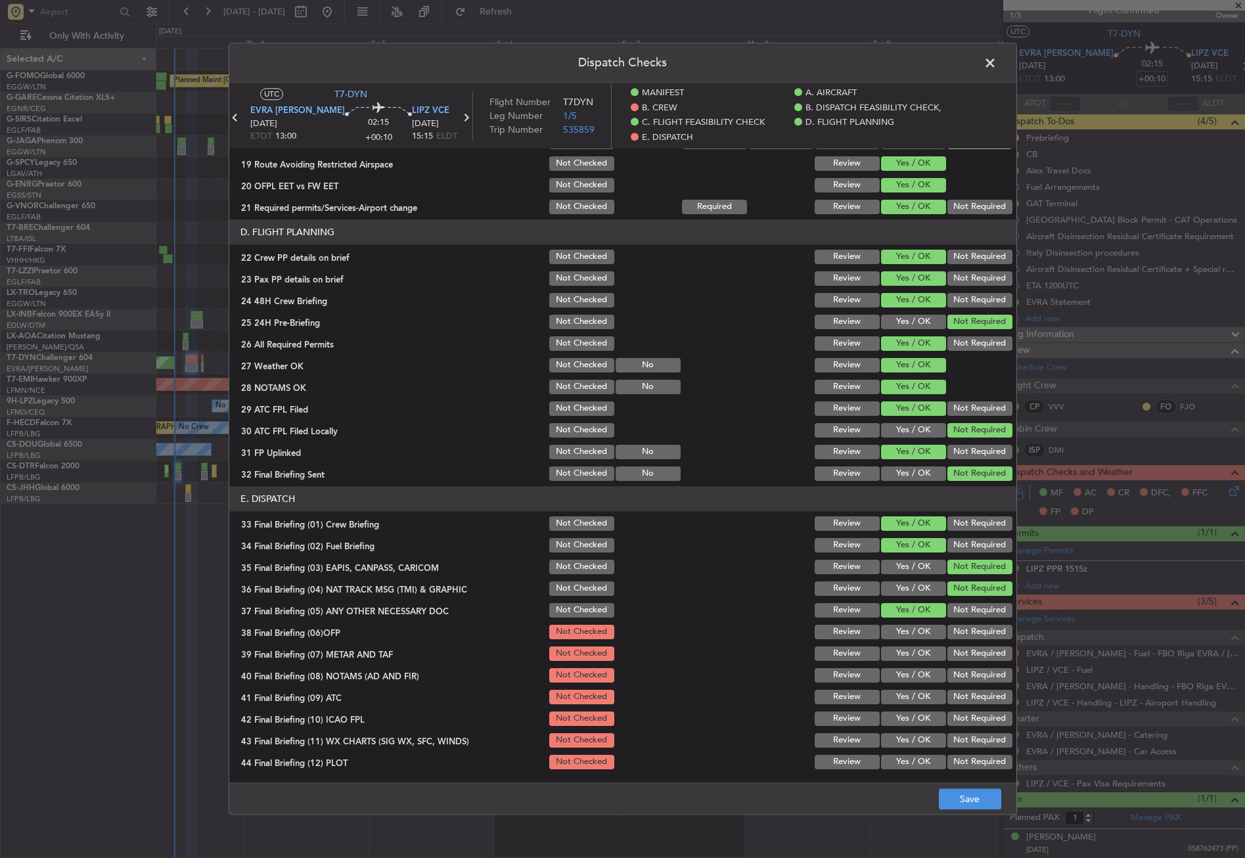
click at [924, 634] on button "Yes / OK" at bounding box center [913, 632] width 65 height 14
click at [917, 651] on button "Yes / OK" at bounding box center [913, 654] width 65 height 14
drag, startPoint x: 908, startPoint y: 674, endPoint x: 908, endPoint y: 683, distance: 9.2
click at [908, 675] on button "Yes / OK" at bounding box center [913, 675] width 65 height 14
click at [905, 695] on button "Yes / OK" at bounding box center [913, 697] width 65 height 14
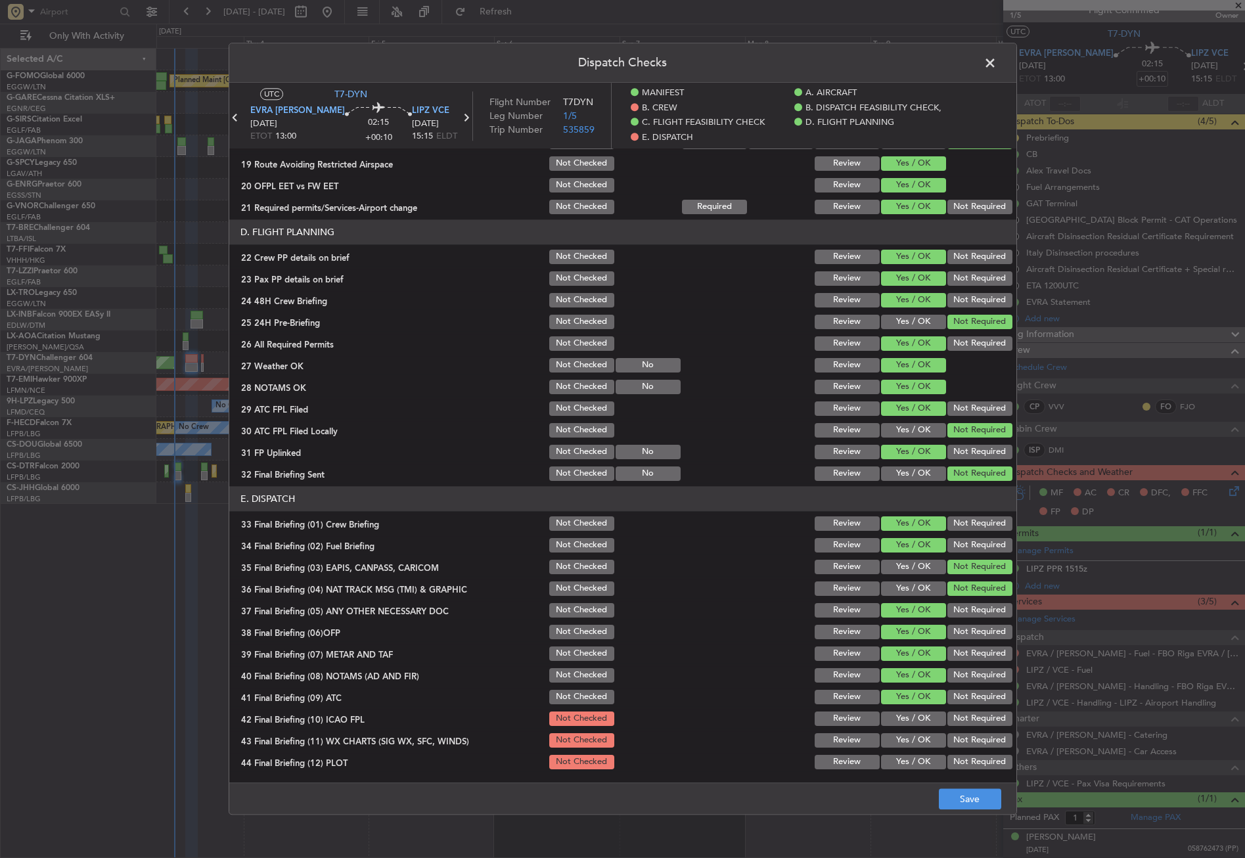
click at [950, 712] on button "Not Required" at bounding box center [980, 719] width 65 height 14
click at [904, 737] on button "Yes / OK" at bounding box center [913, 740] width 65 height 14
click at [954, 762] on button "Not Required" at bounding box center [980, 762] width 65 height 14
click at [968, 800] on button "Save" at bounding box center [970, 799] width 62 height 21
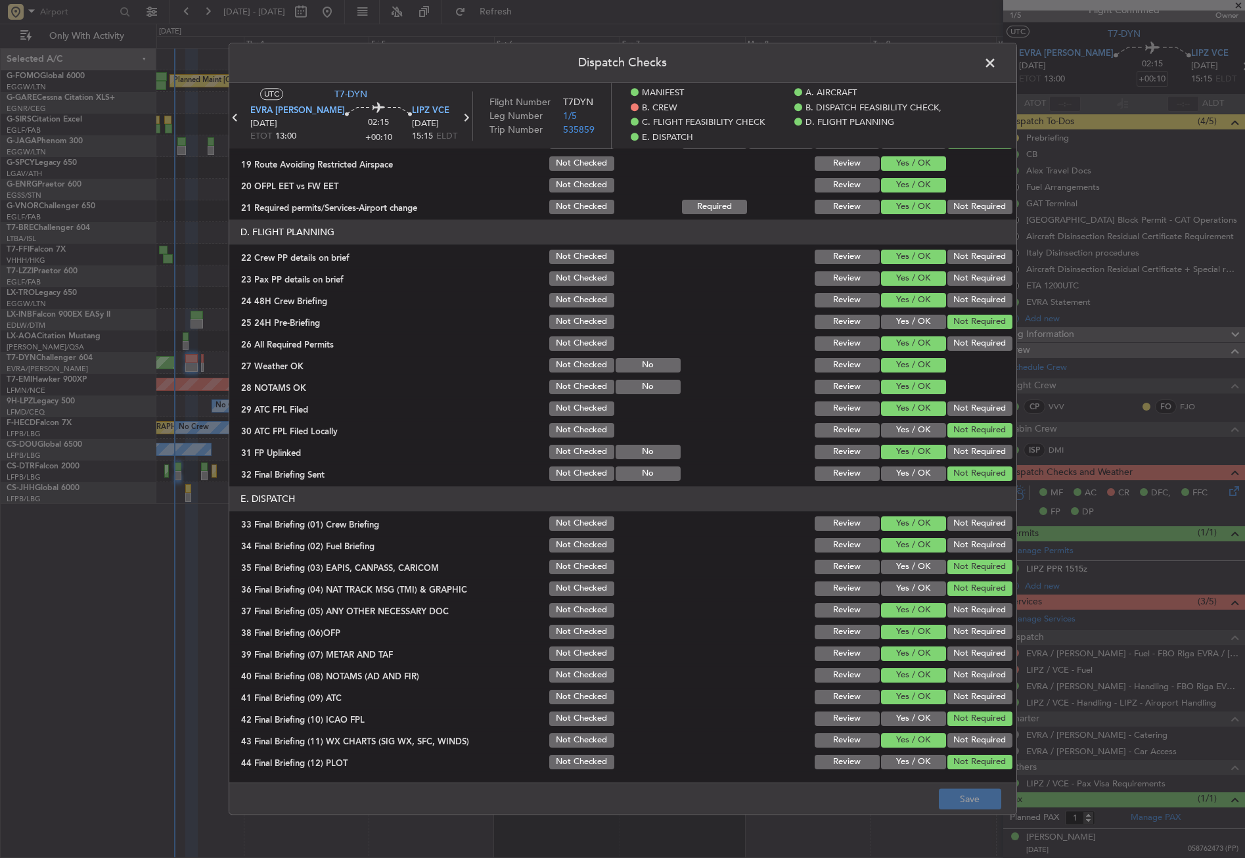
click at [997, 66] on span at bounding box center [997, 66] width 0 height 26
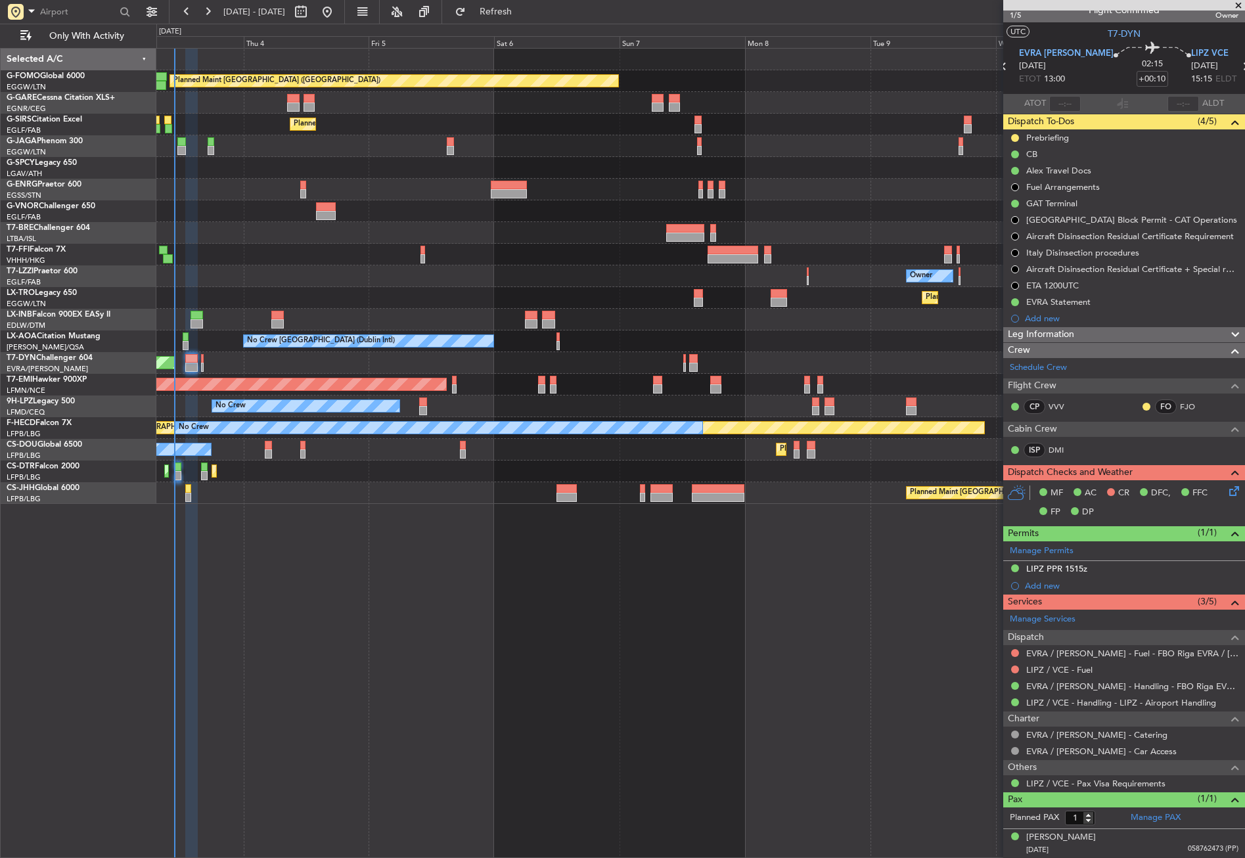
click at [1045, 331] on mat-tooltip-component "EVRA Statement" at bounding box center [1059, 324] width 78 height 35
click at [1056, 340] on mat-tooltip-component "EVRA Statement" at bounding box center [1059, 324] width 78 height 35
click at [1038, 333] on mat-tooltip-component "EVRA Statement" at bounding box center [1059, 324] width 78 height 35
drag, startPoint x: 1038, startPoint y: 333, endPoint x: 1057, endPoint y: 340, distance: 20.6
click at [1052, 343] on div "Crew" at bounding box center [1125, 350] width 242 height 15
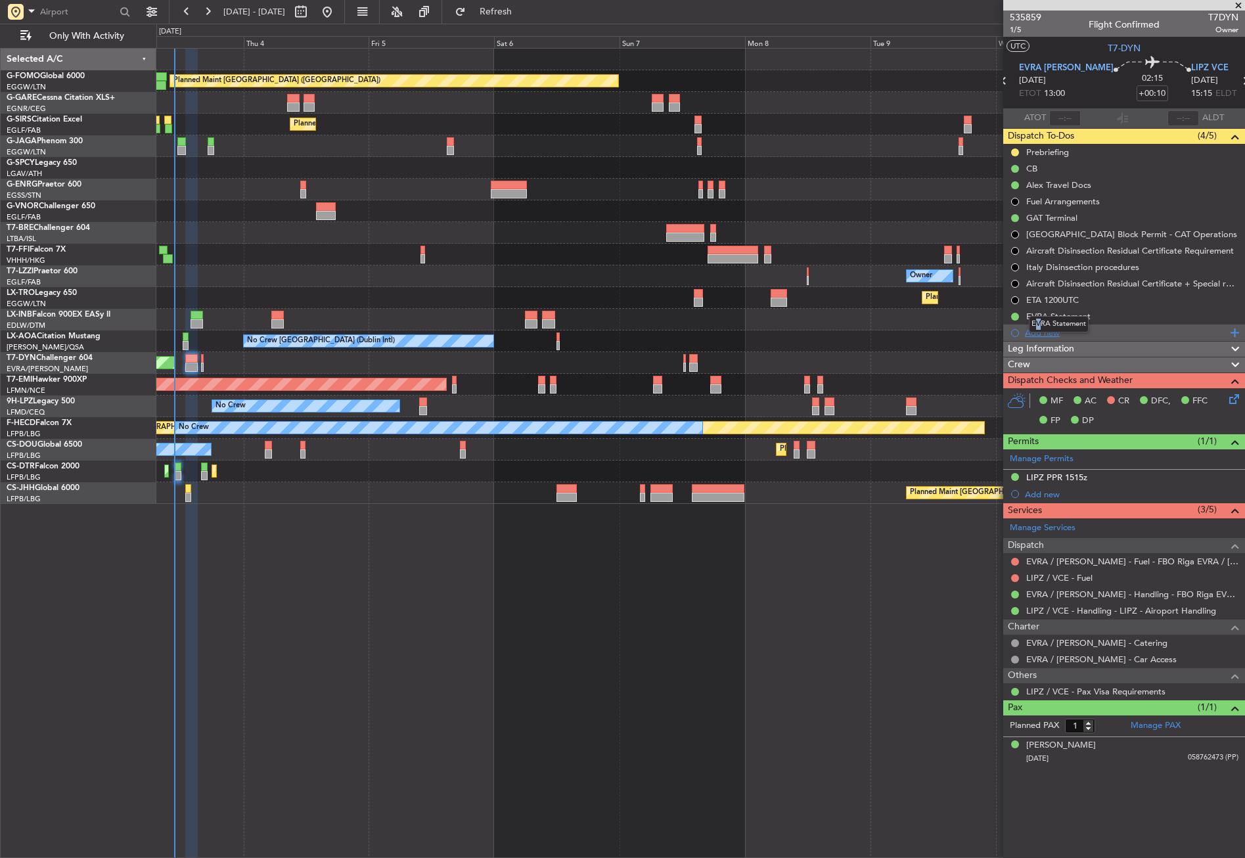
scroll to position [0, 0]
click at [1060, 344] on span "Leg Information" at bounding box center [1041, 349] width 66 height 15
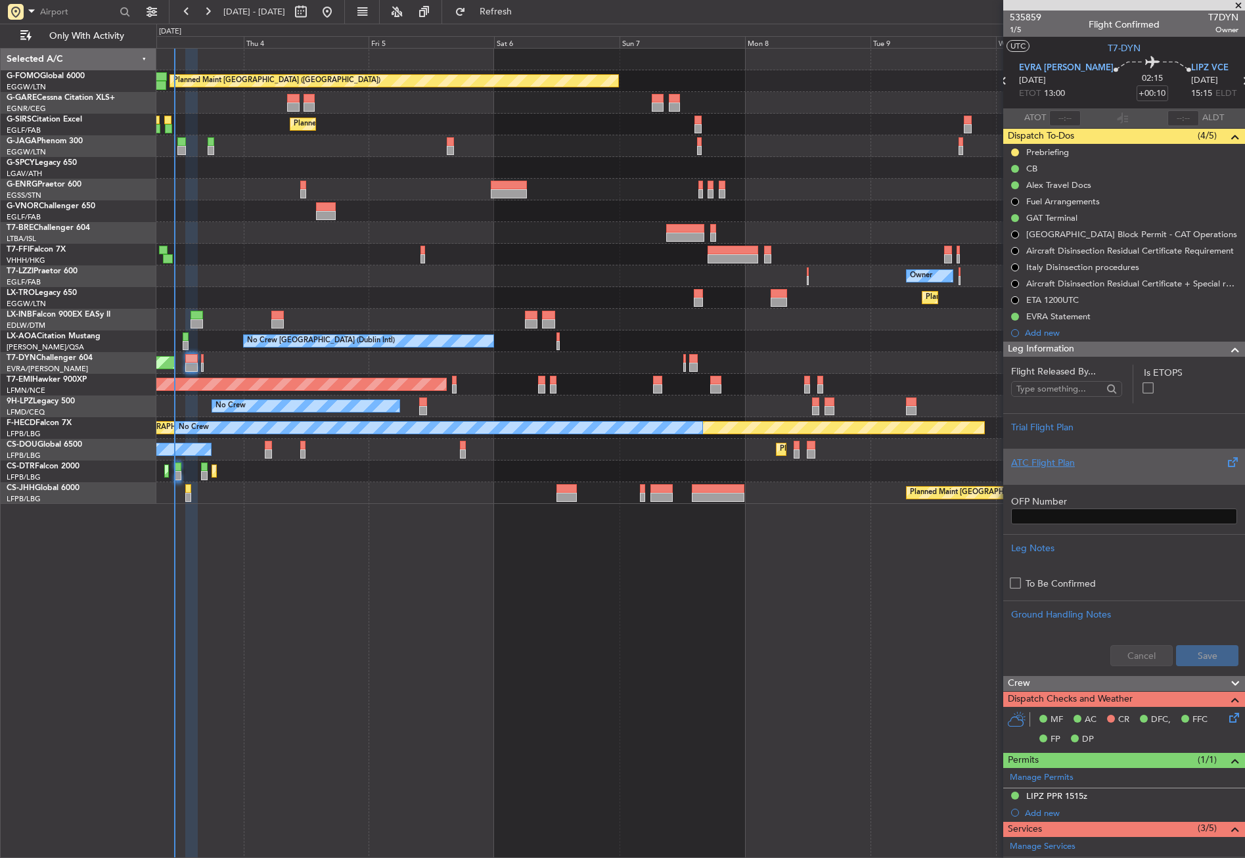
click at [1047, 464] on div "ATC Flight Plan" at bounding box center [1124, 463] width 226 height 14
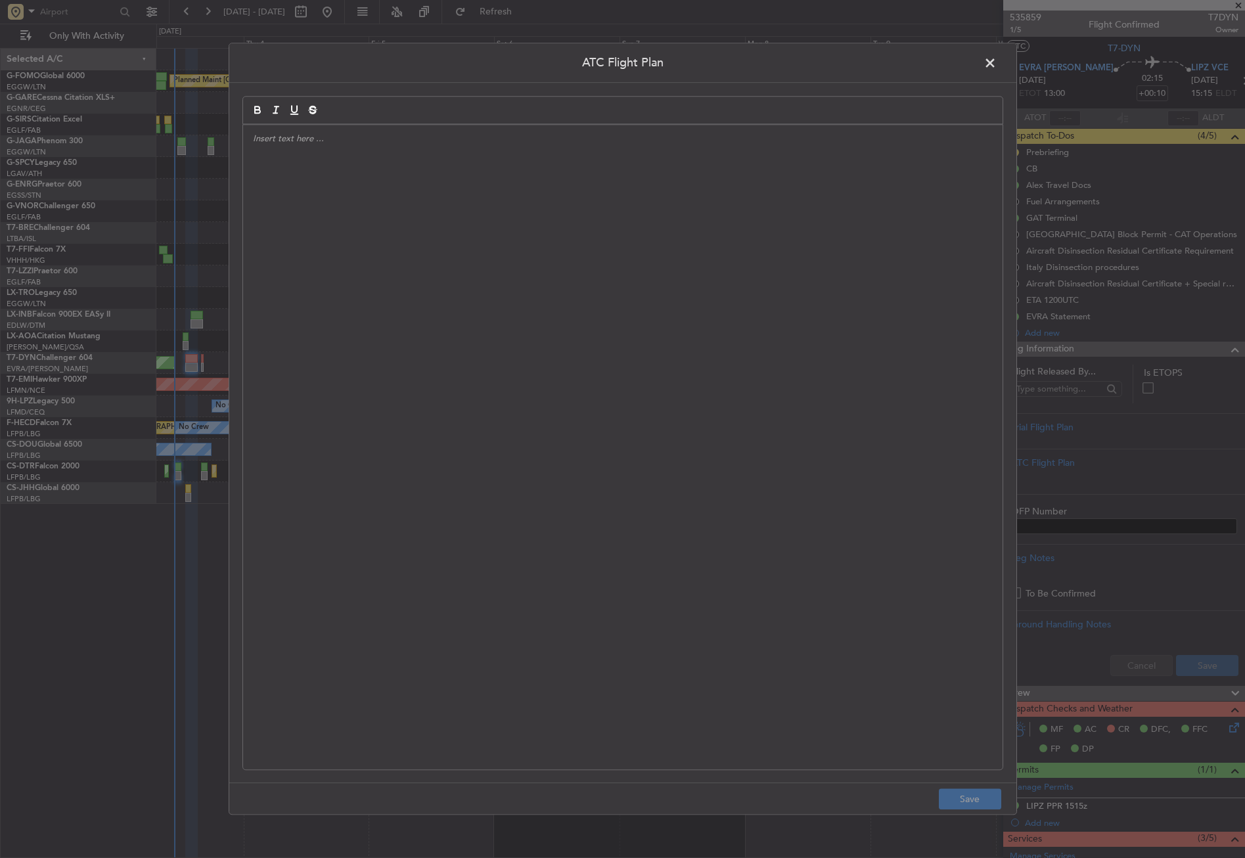
click at [514, 266] on div at bounding box center [623, 447] width 760 height 645
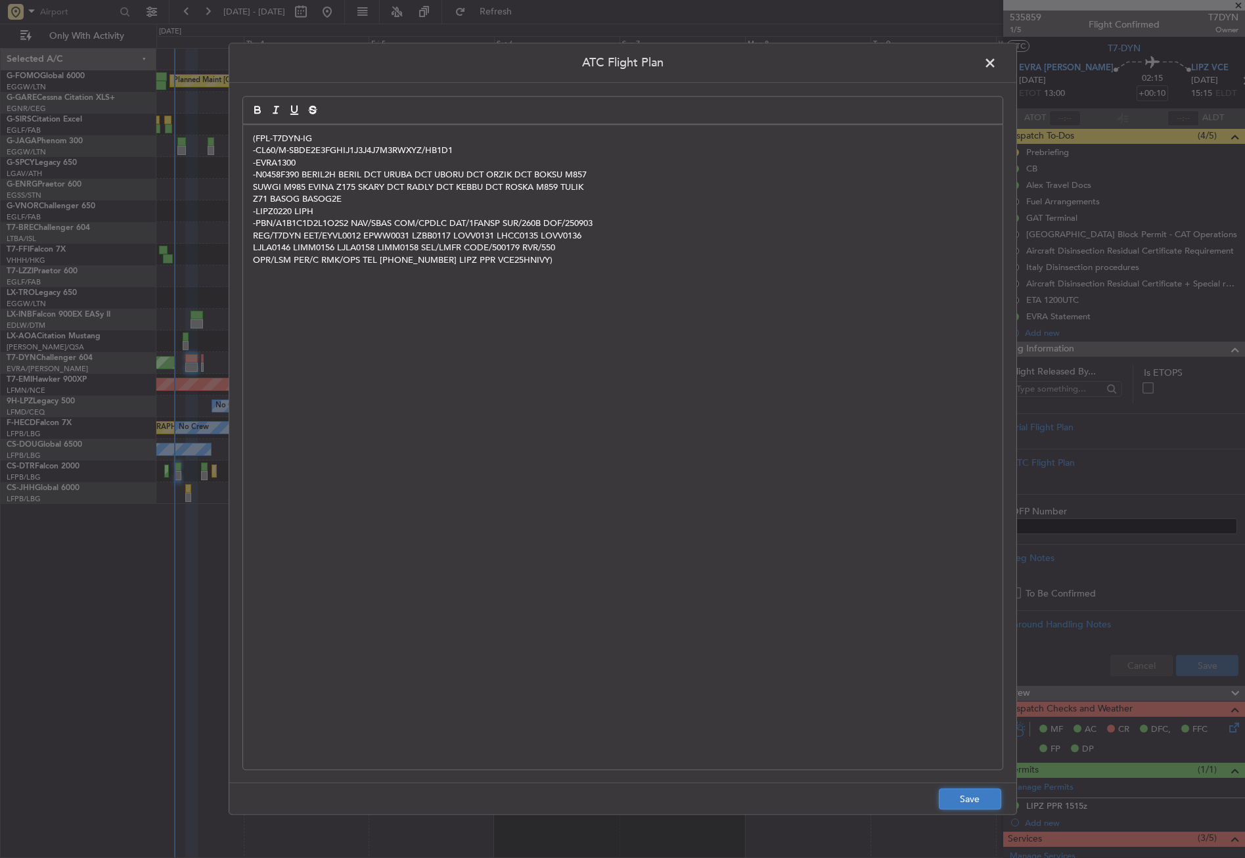
click at [952, 789] on button "Save" at bounding box center [970, 799] width 62 height 21
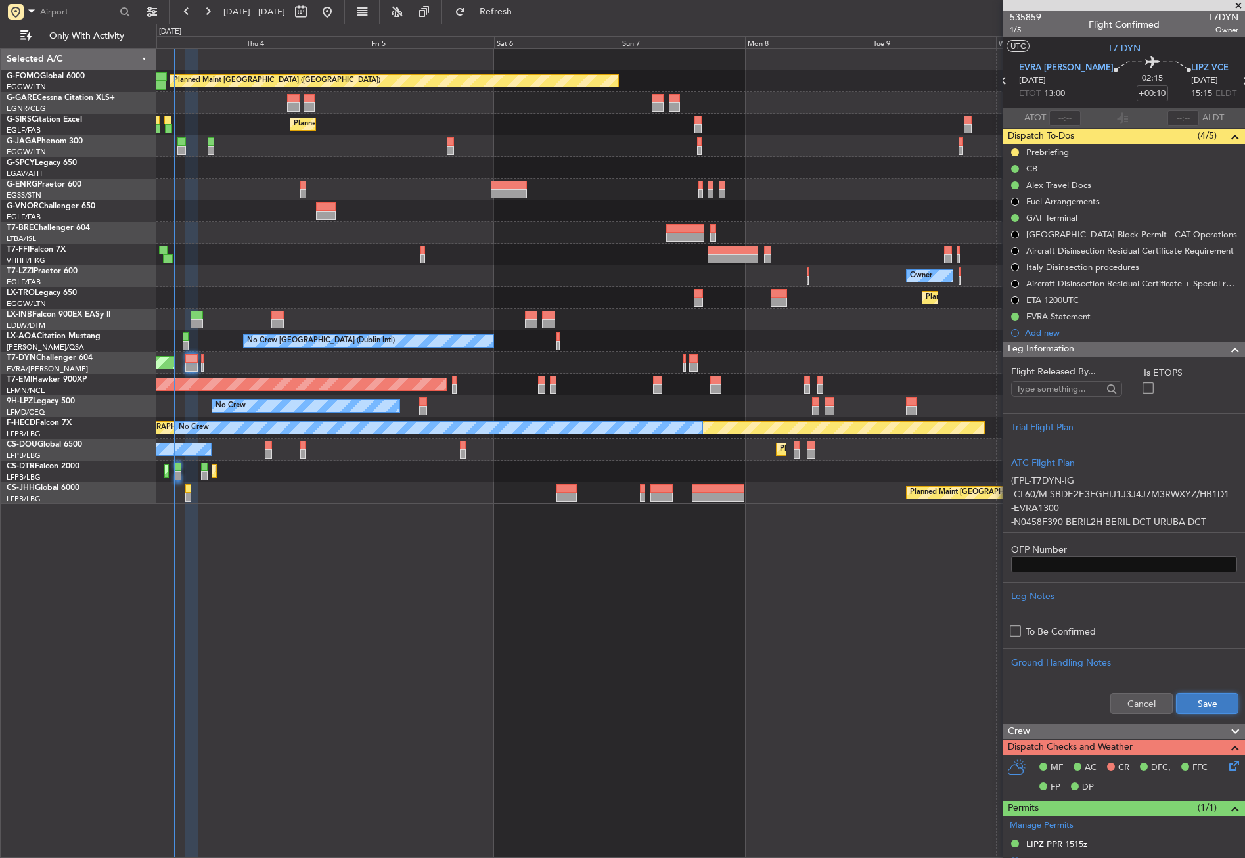
click at [1197, 711] on button "Save" at bounding box center [1207, 703] width 62 height 21
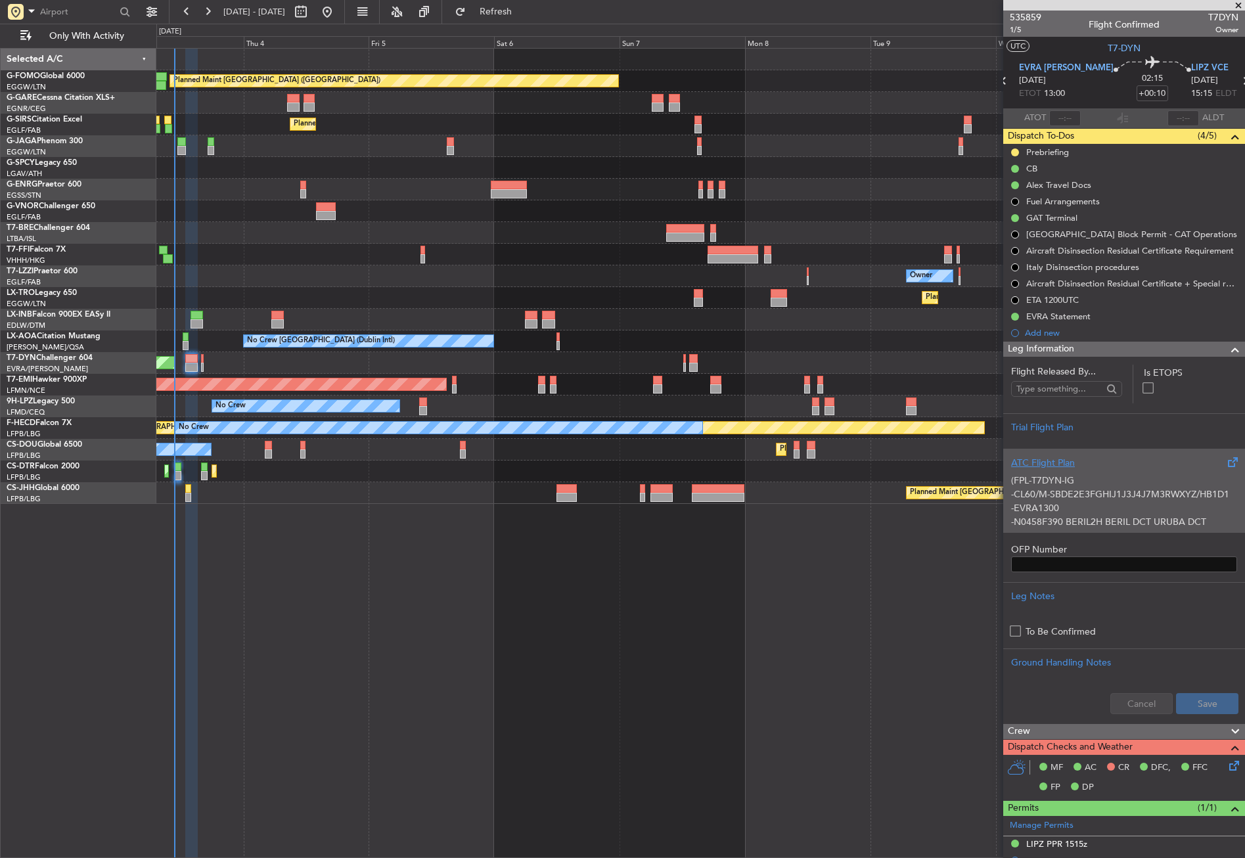
click at [1052, 472] on div "(FPL-T7DYN-IG -CL60/M-SBDE2E3FGHIJ1J3J4J7M3RWXYZ/HB1D1 -EVRA1300 -N0458F390 BER…" at bounding box center [1124, 498] width 226 height 56
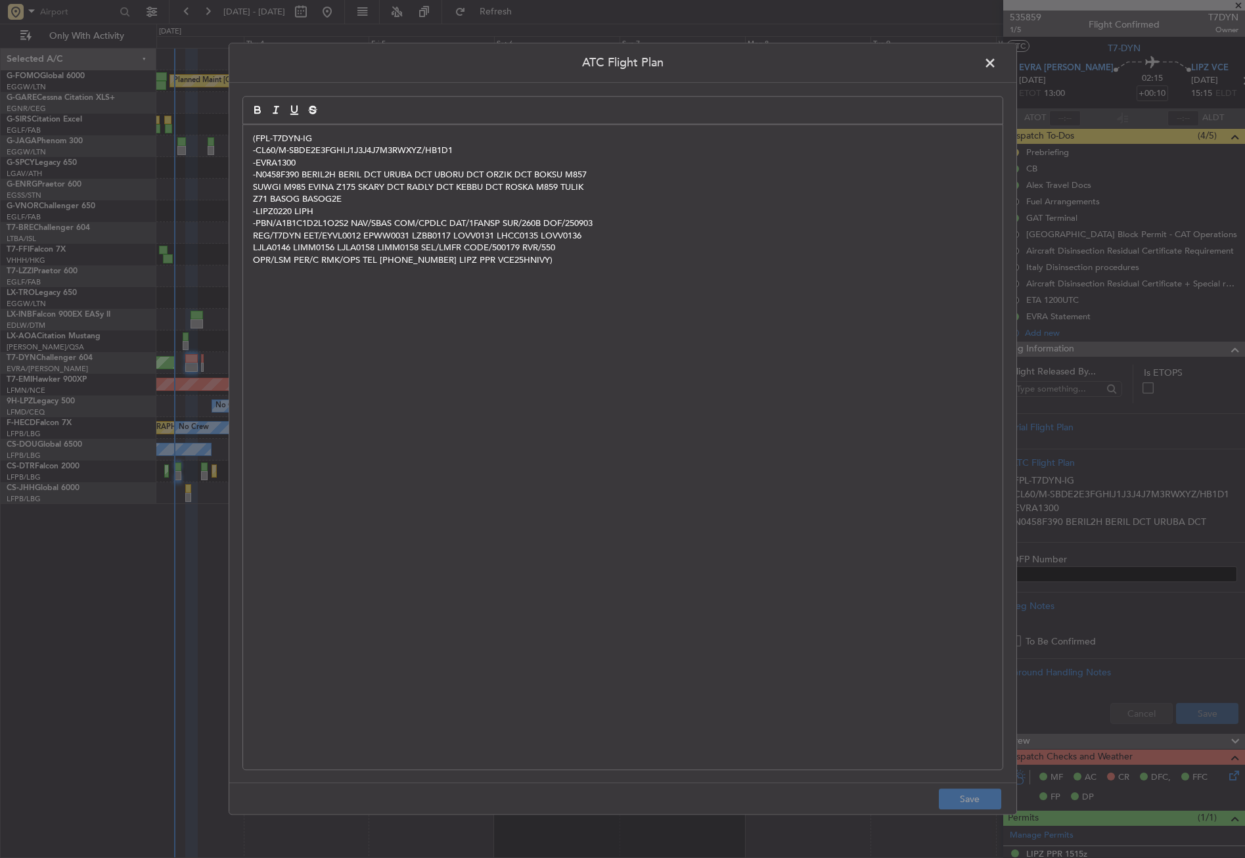
click at [997, 70] on span at bounding box center [997, 66] width 0 height 26
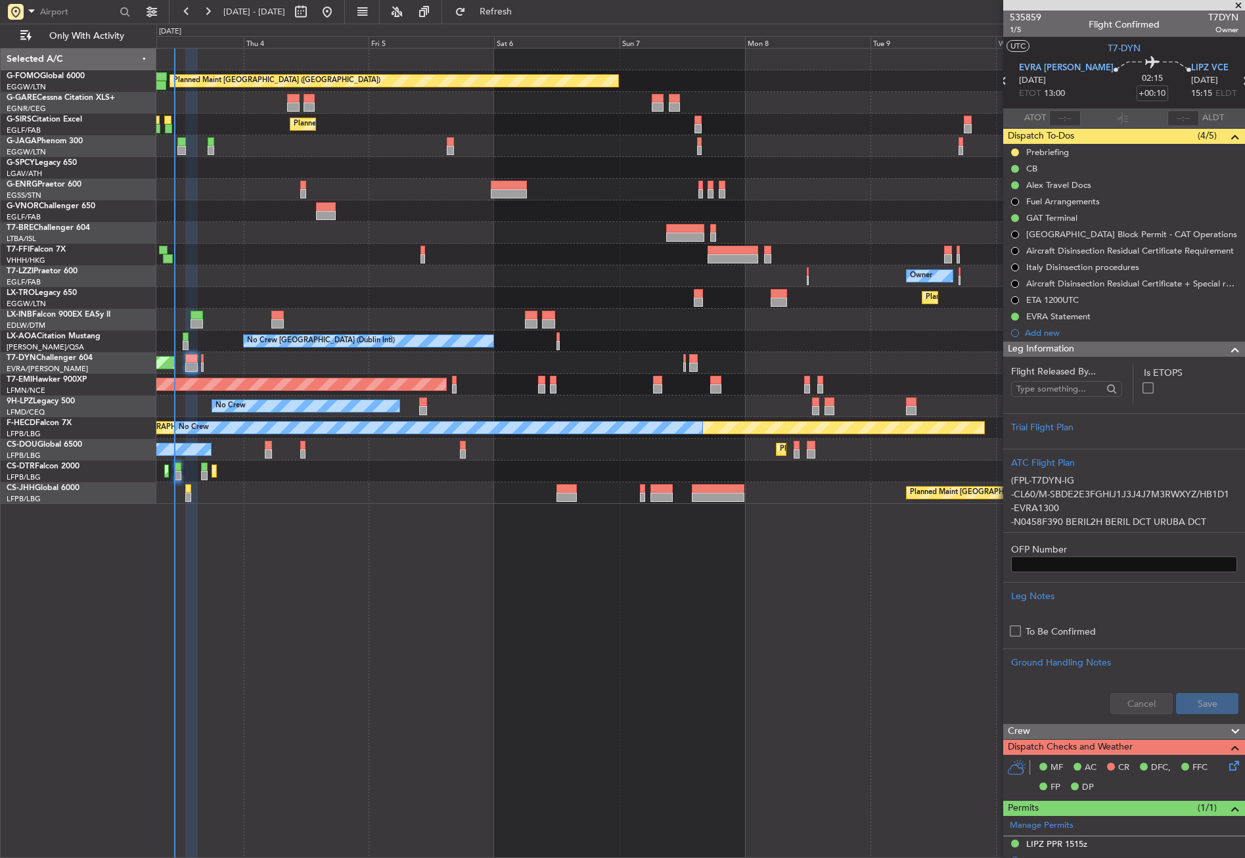
click at [1053, 343] on span "Leg Information" at bounding box center [1041, 349] width 66 height 15
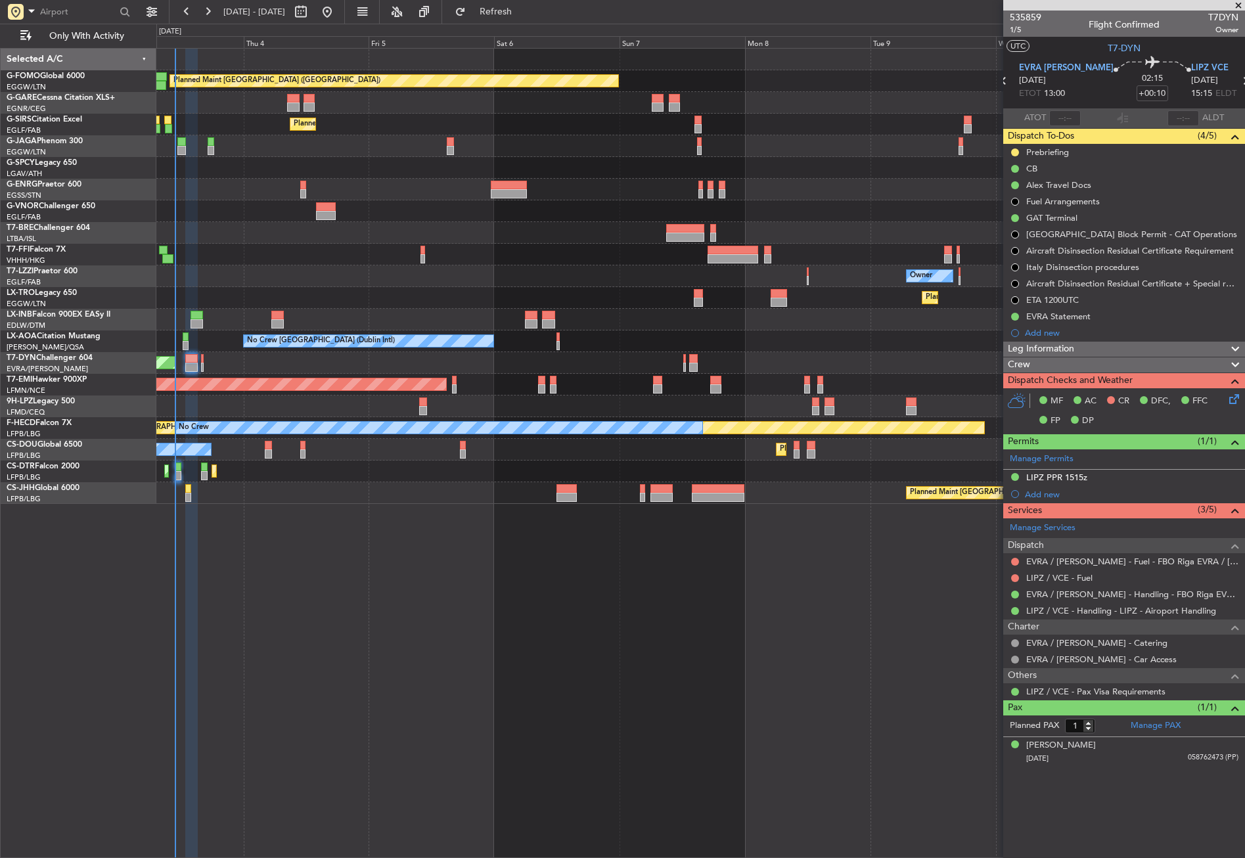
drag, startPoint x: 1013, startPoint y: 152, endPoint x: 1013, endPoint y: 162, distance: 9.9
click at [1013, 152] on button at bounding box center [1015, 153] width 8 height 8
click at [1006, 230] on span "Cancelled" at bounding box center [1017, 229] width 37 height 13
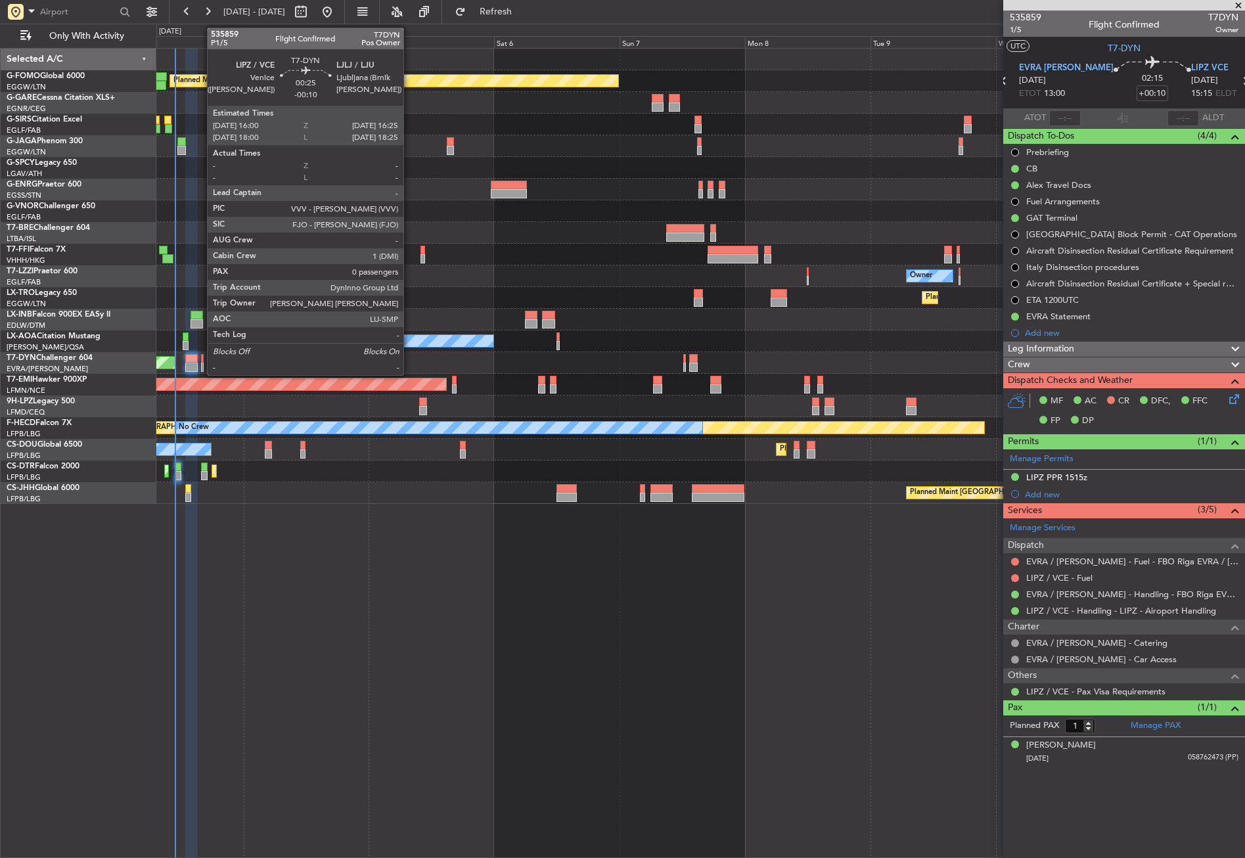
click at [201, 365] on div at bounding box center [202, 367] width 3 height 9
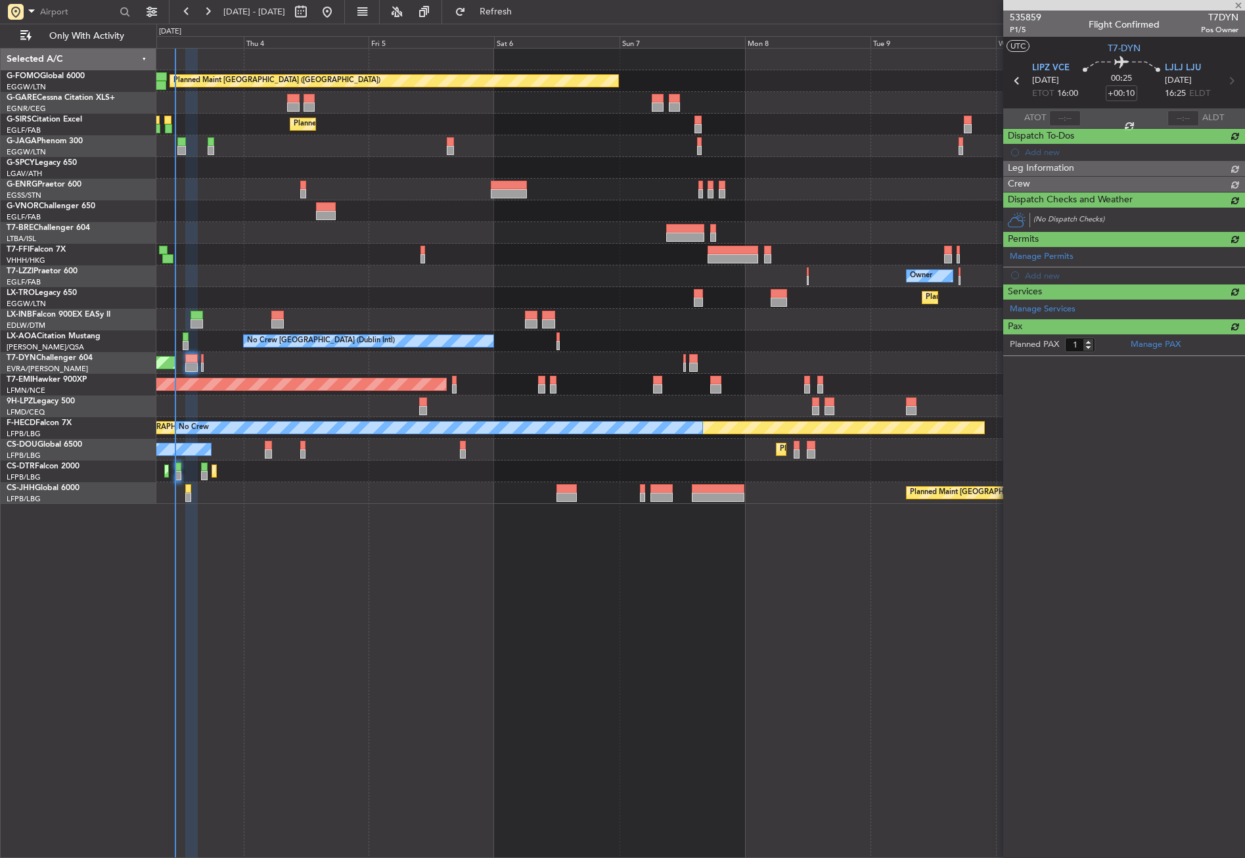
type input "-00:10"
type input "0"
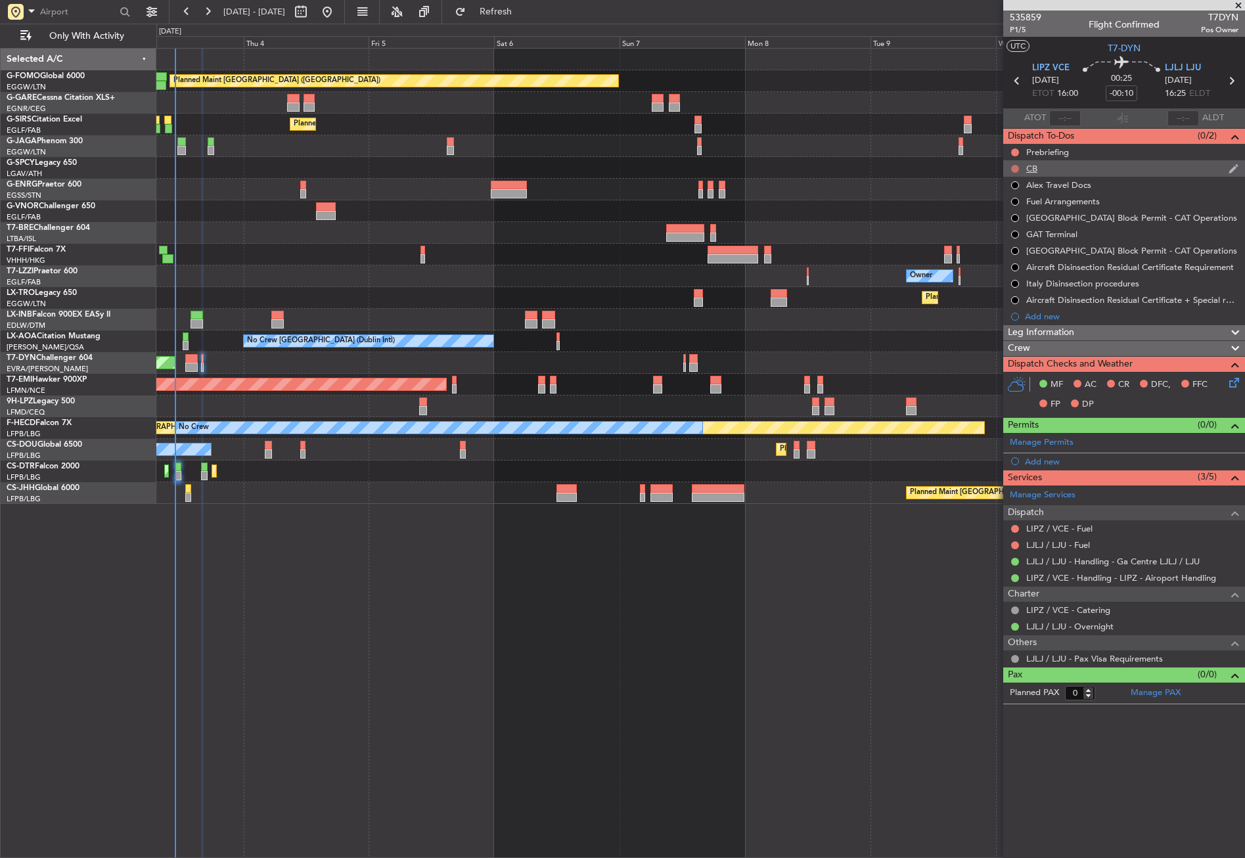
click at [1016, 166] on button at bounding box center [1015, 169] width 8 height 8
click at [1009, 226] on span "Completed" at bounding box center [1021, 226] width 43 height 13
click at [1015, 152] on button at bounding box center [1015, 153] width 8 height 8
click at [1002, 227] on span "Cancelled" at bounding box center [1018, 229] width 37 height 13
click at [1094, 343] on div "Crew" at bounding box center [1125, 348] width 242 height 15
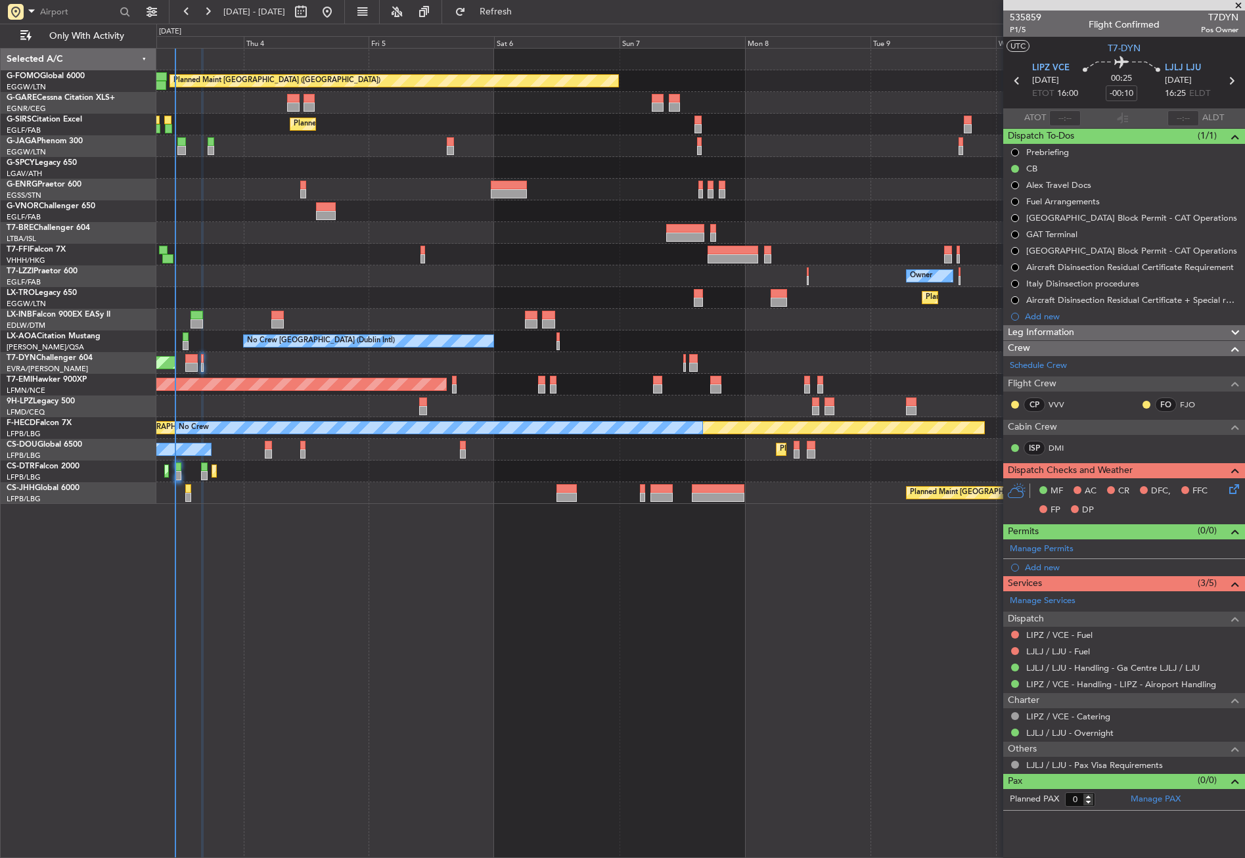
click at [468, 625] on div "Planned Maint London (Luton) Unplanned Maint Chester Planned Maint London (Farn…" at bounding box center [700, 453] width 1089 height 810
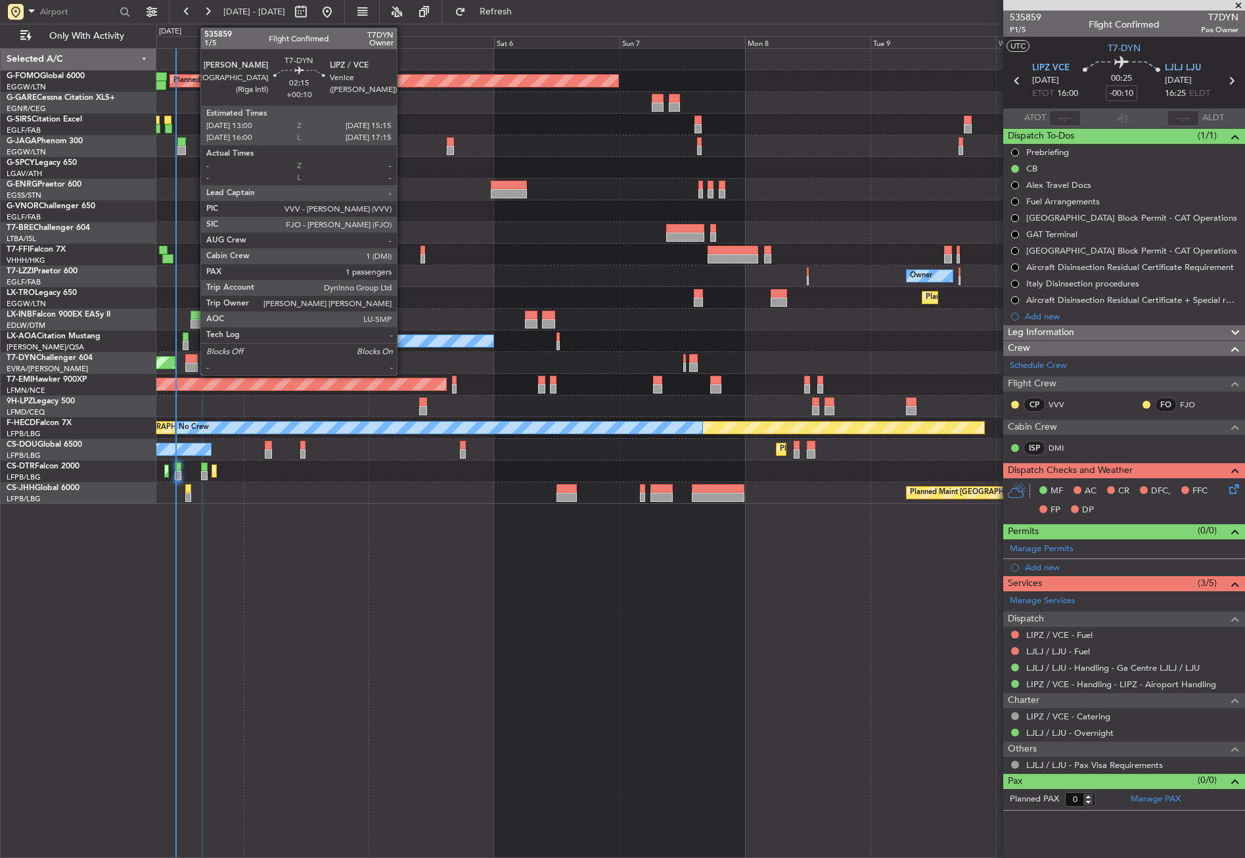
click at [194, 366] on div at bounding box center [191, 367] width 12 height 9
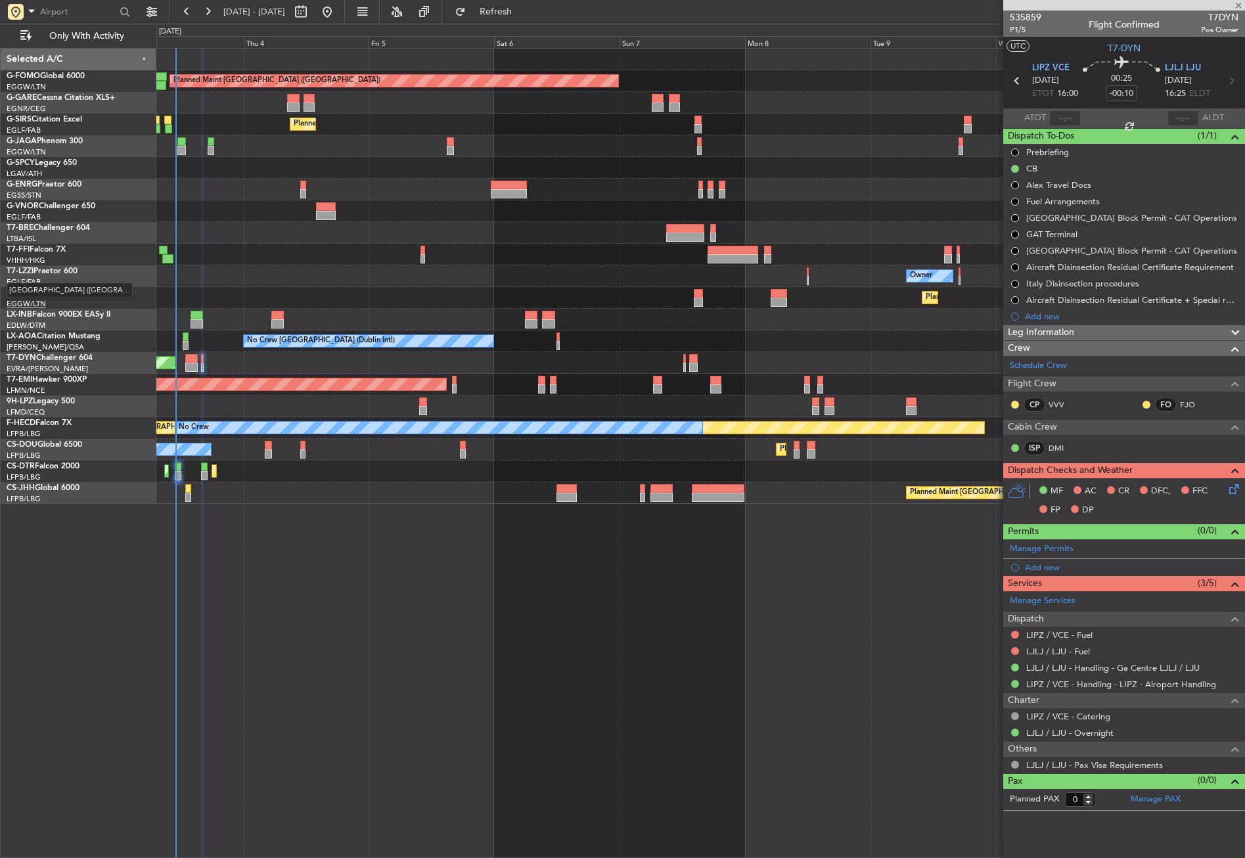
type input "+00:10"
type input "1"
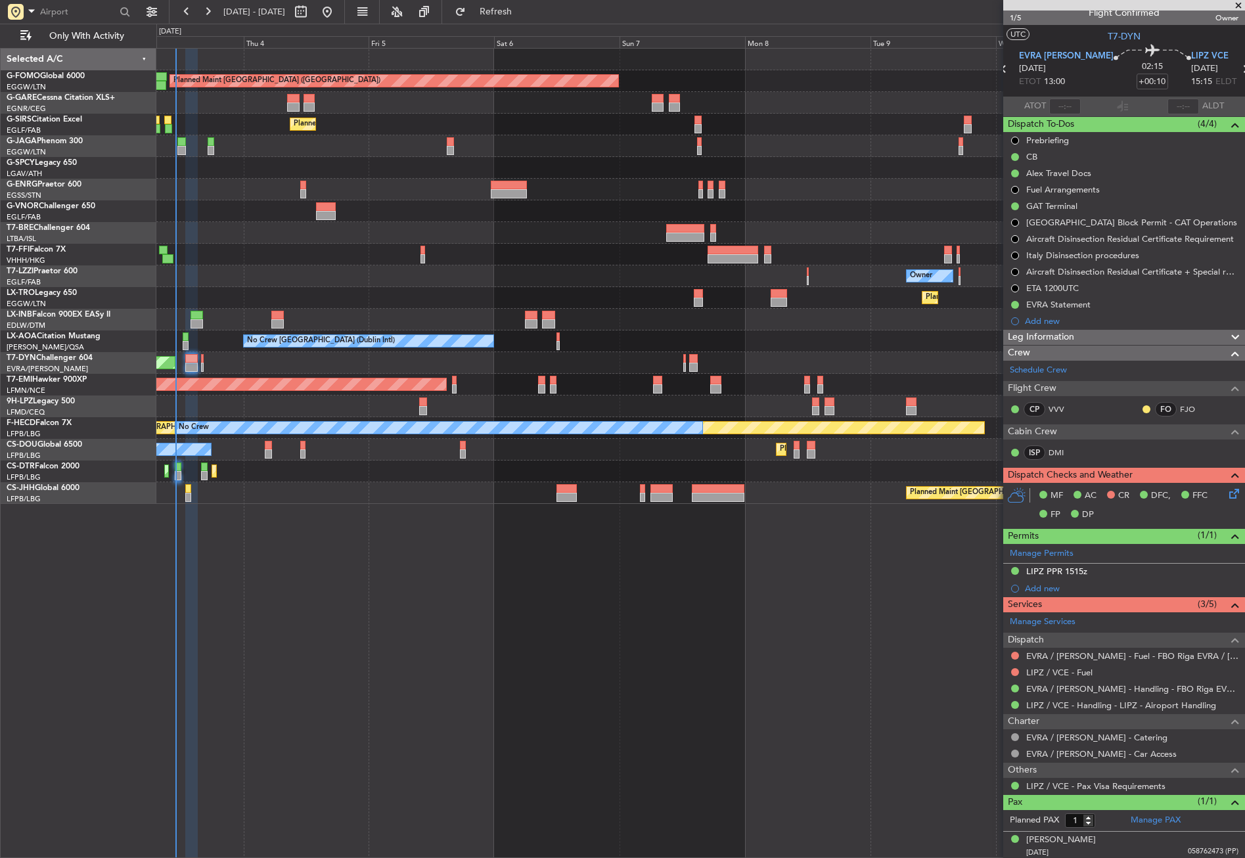
scroll to position [14, 0]
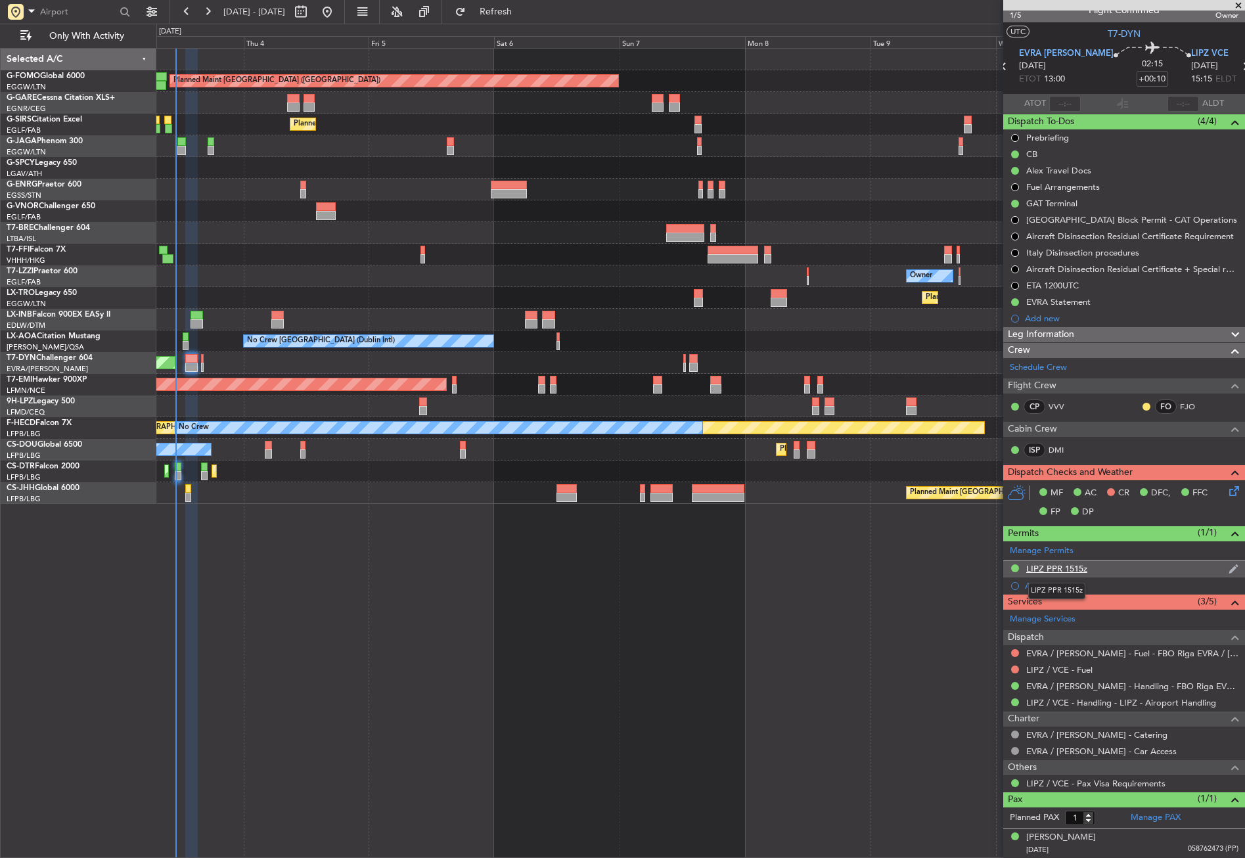
click at [1082, 572] on div "LIPZ PPR 1515z" at bounding box center [1057, 568] width 61 height 11
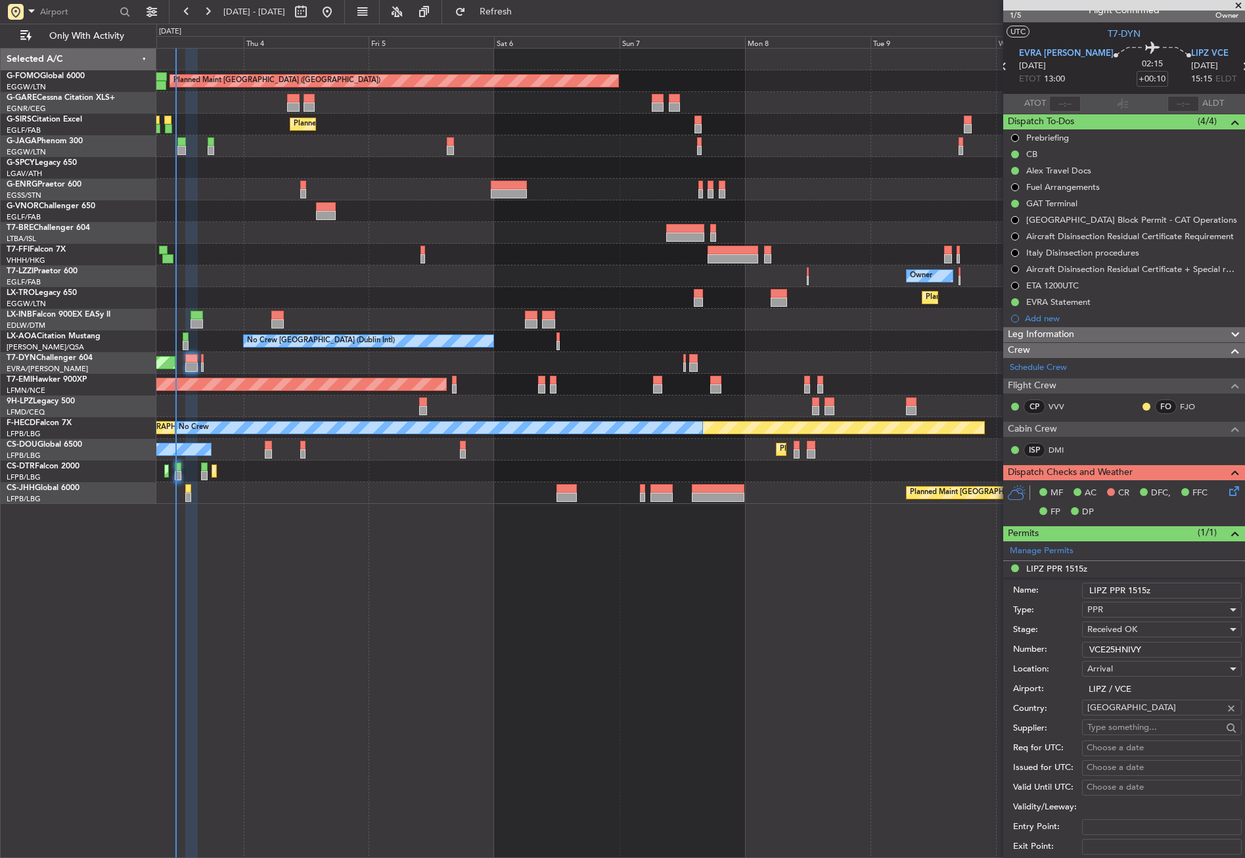
drag, startPoint x: 1126, startPoint y: 595, endPoint x: 1082, endPoint y: 599, distance: 43.6
click at [1082, 599] on div "Name: LIPZ PPR 1515z" at bounding box center [1127, 591] width 229 height 20
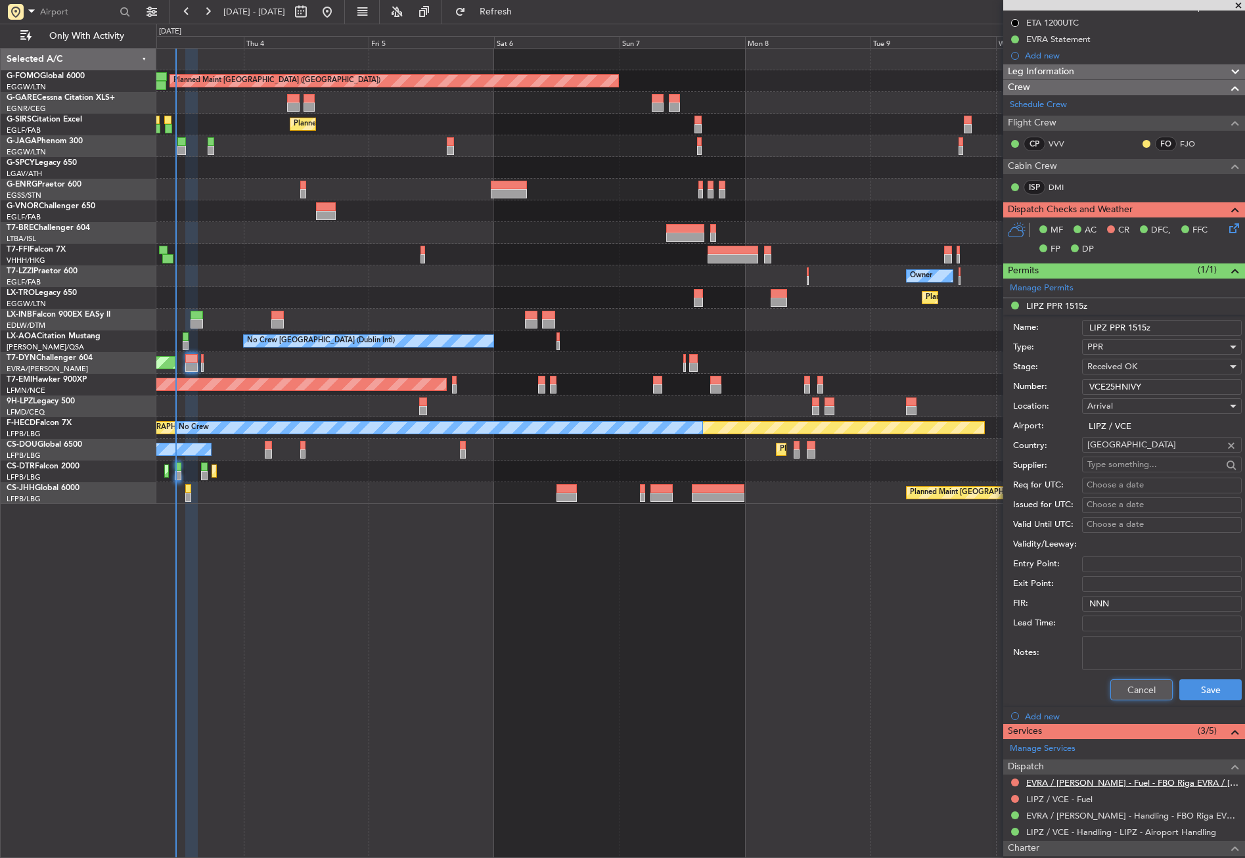
drag, startPoint x: 1127, startPoint y: 695, endPoint x: 1067, endPoint y: 649, distance: 75.6
click at [1127, 695] on button "Cancel" at bounding box center [1142, 690] width 62 height 21
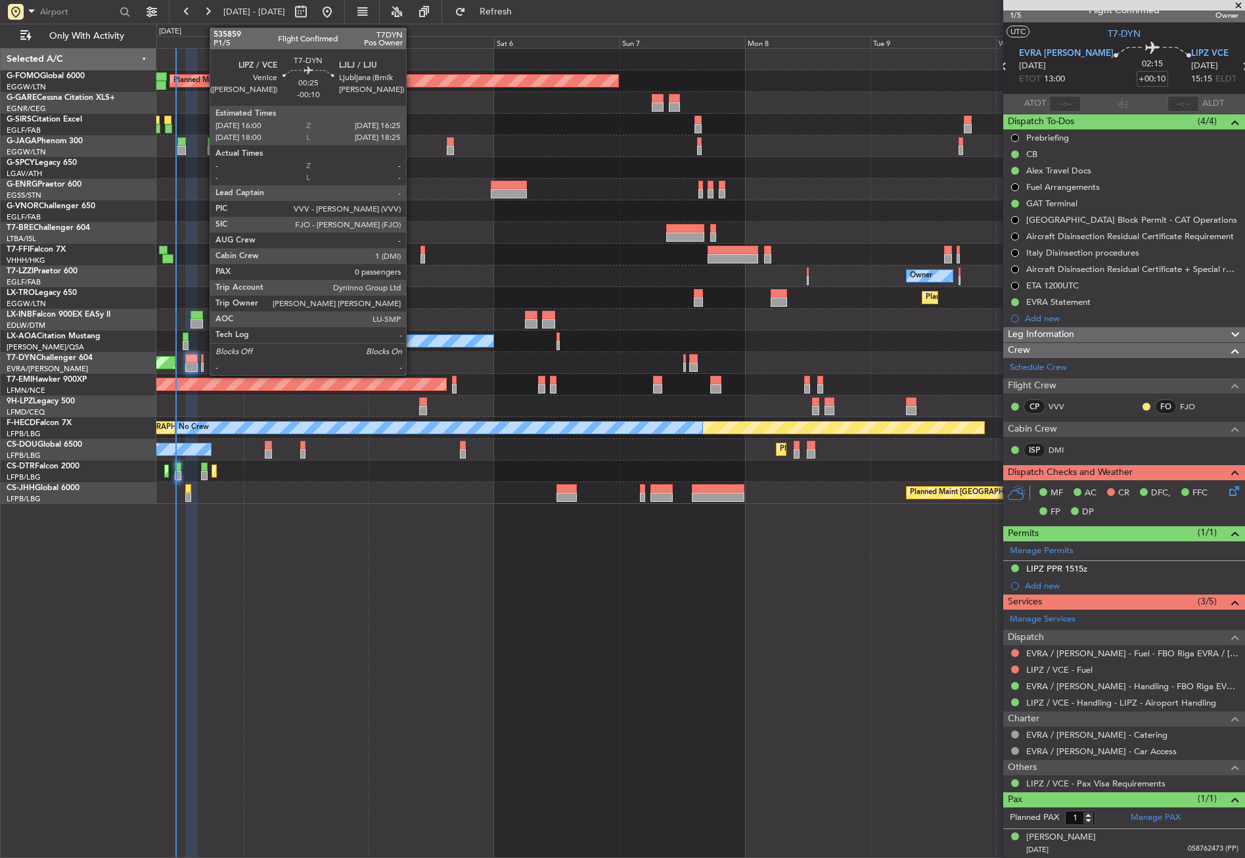
click at [203, 364] on div at bounding box center [202, 367] width 3 height 9
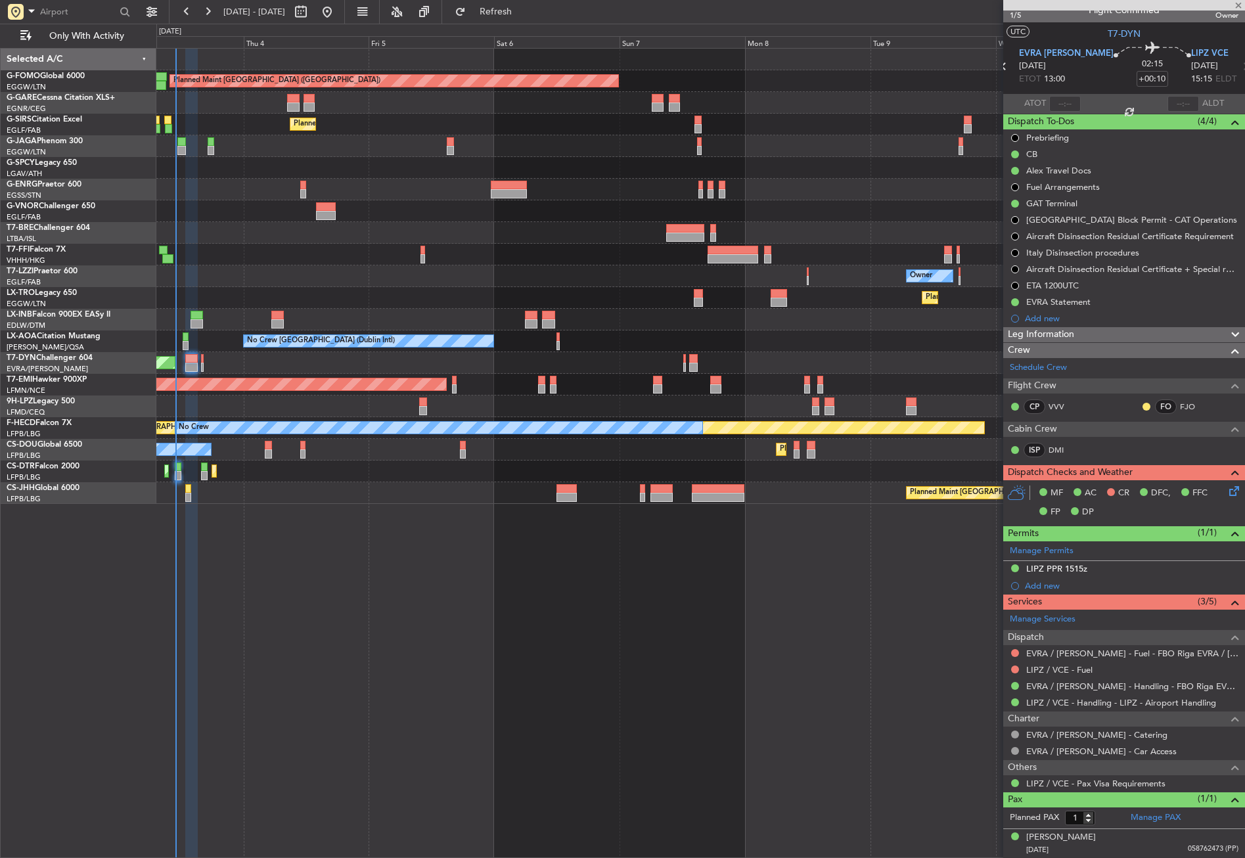
type input "-00:10"
type input "0"
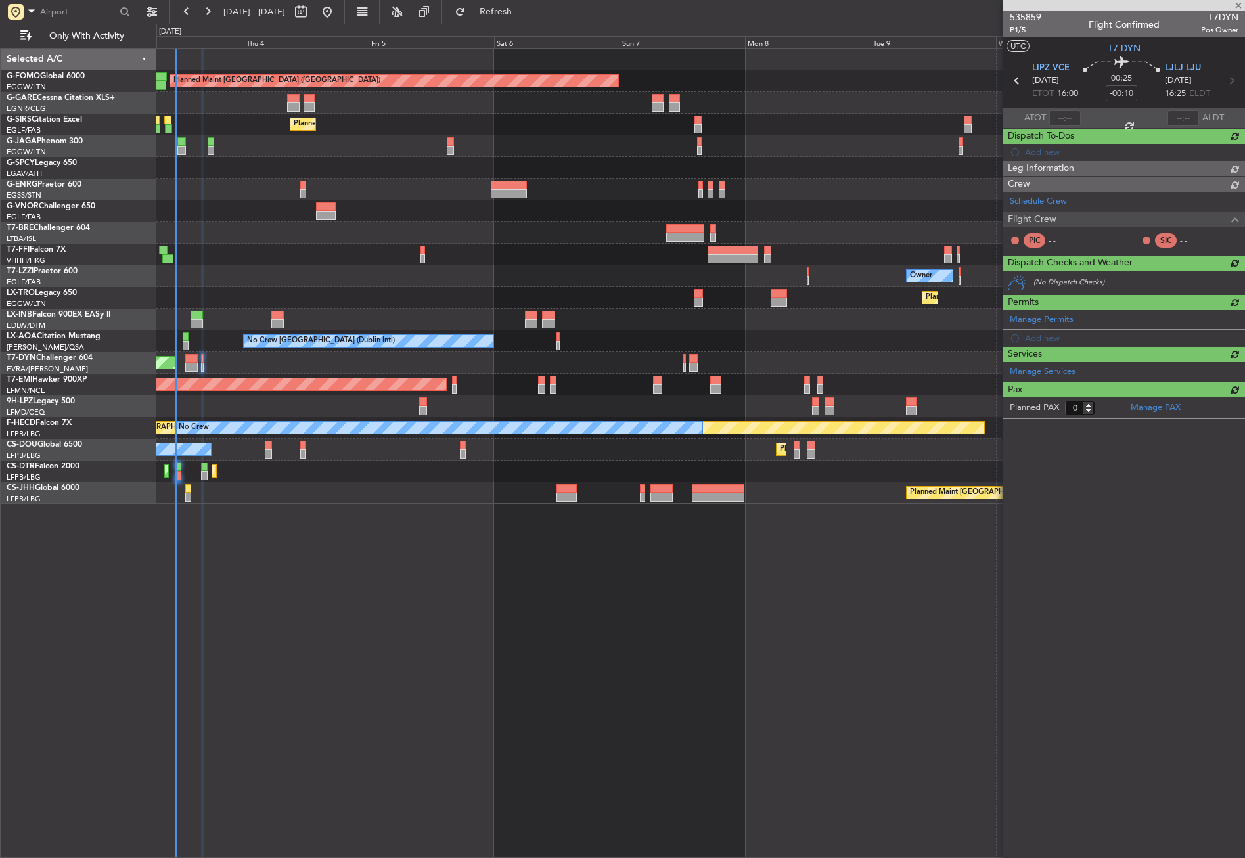
scroll to position [0, 0]
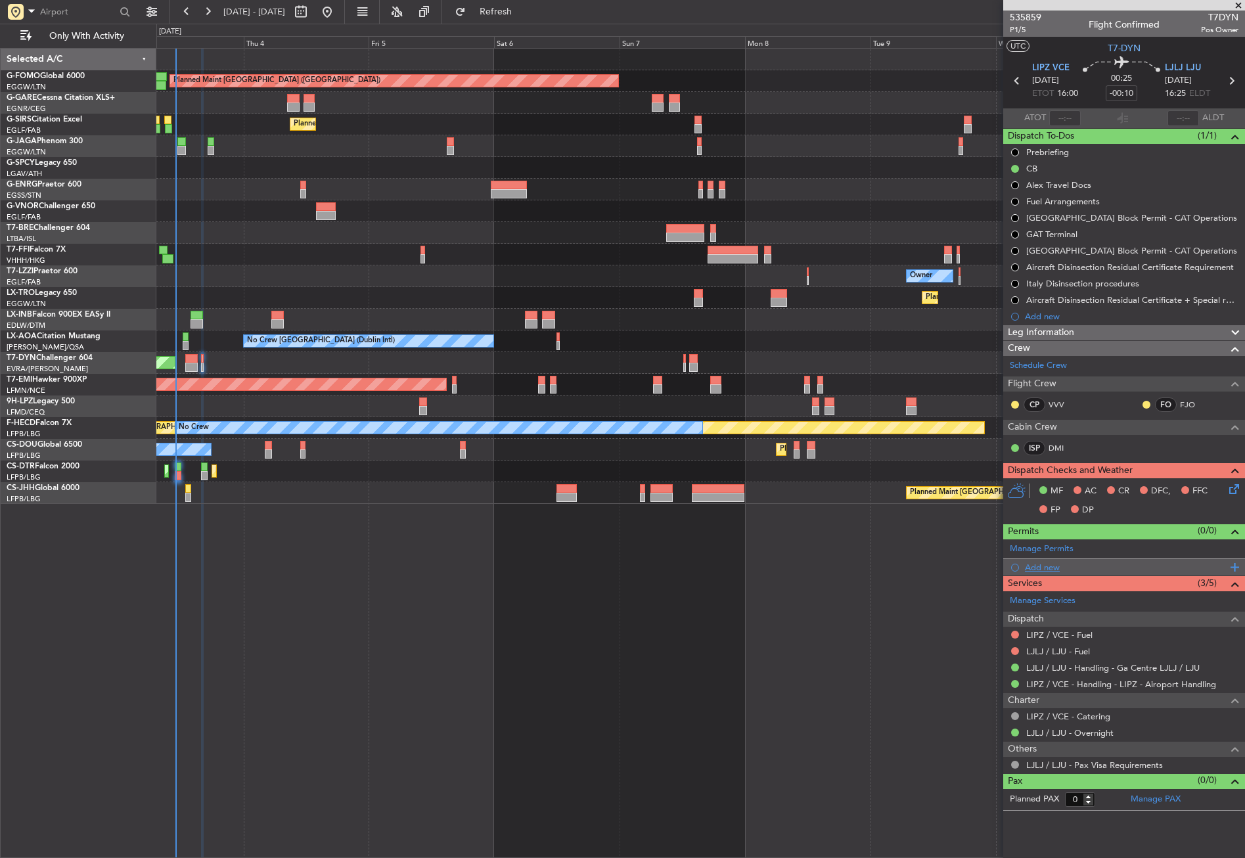
click at [1041, 570] on div "Add new" at bounding box center [1126, 567] width 202 height 11
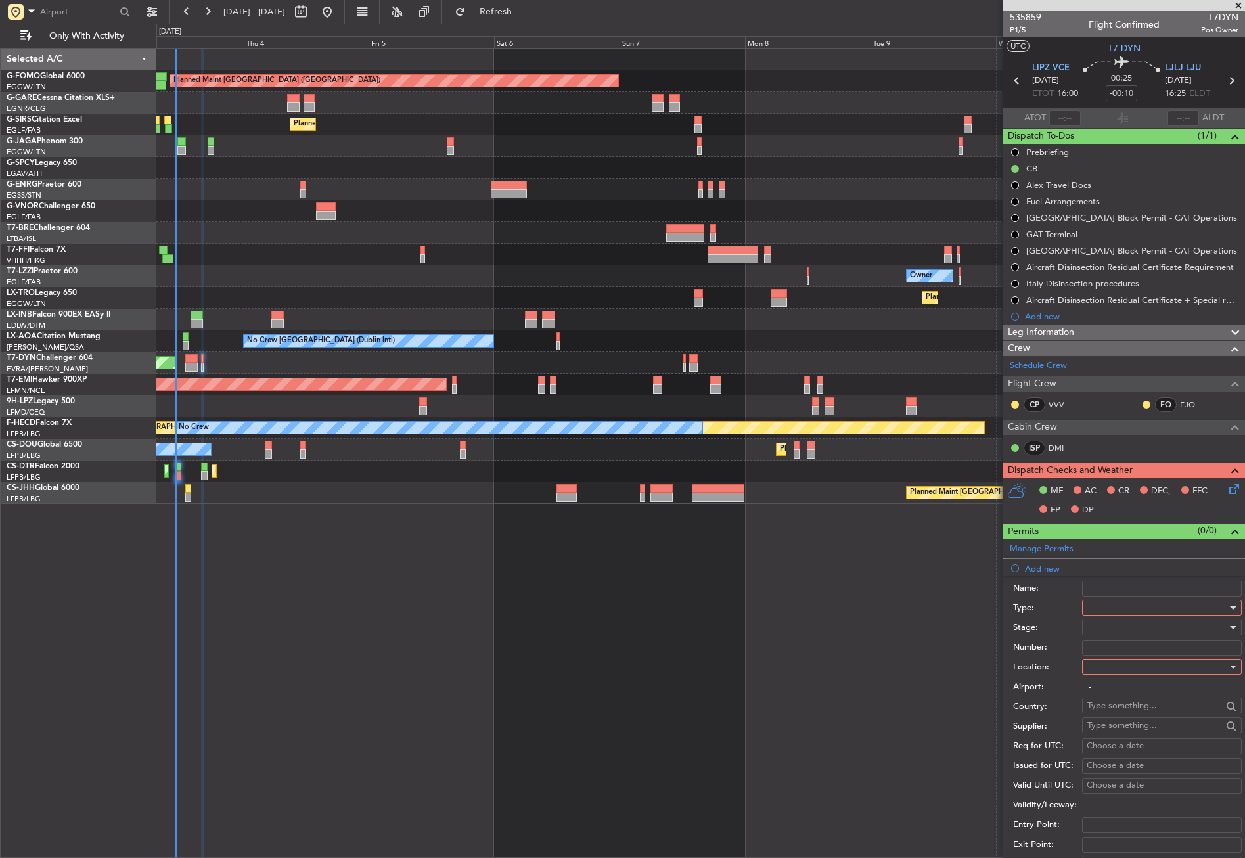
click at [1088, 603] on span at bounding box center [1088, 608] width 1 height 12
click at [1104, 710] on span "Permit To Proceed" at bounding box center [1157, 705] width 138 height 20
click at [1110, 610] on span "Permit To Proceed" at bounding box center [1124, 608] width 72 height 12
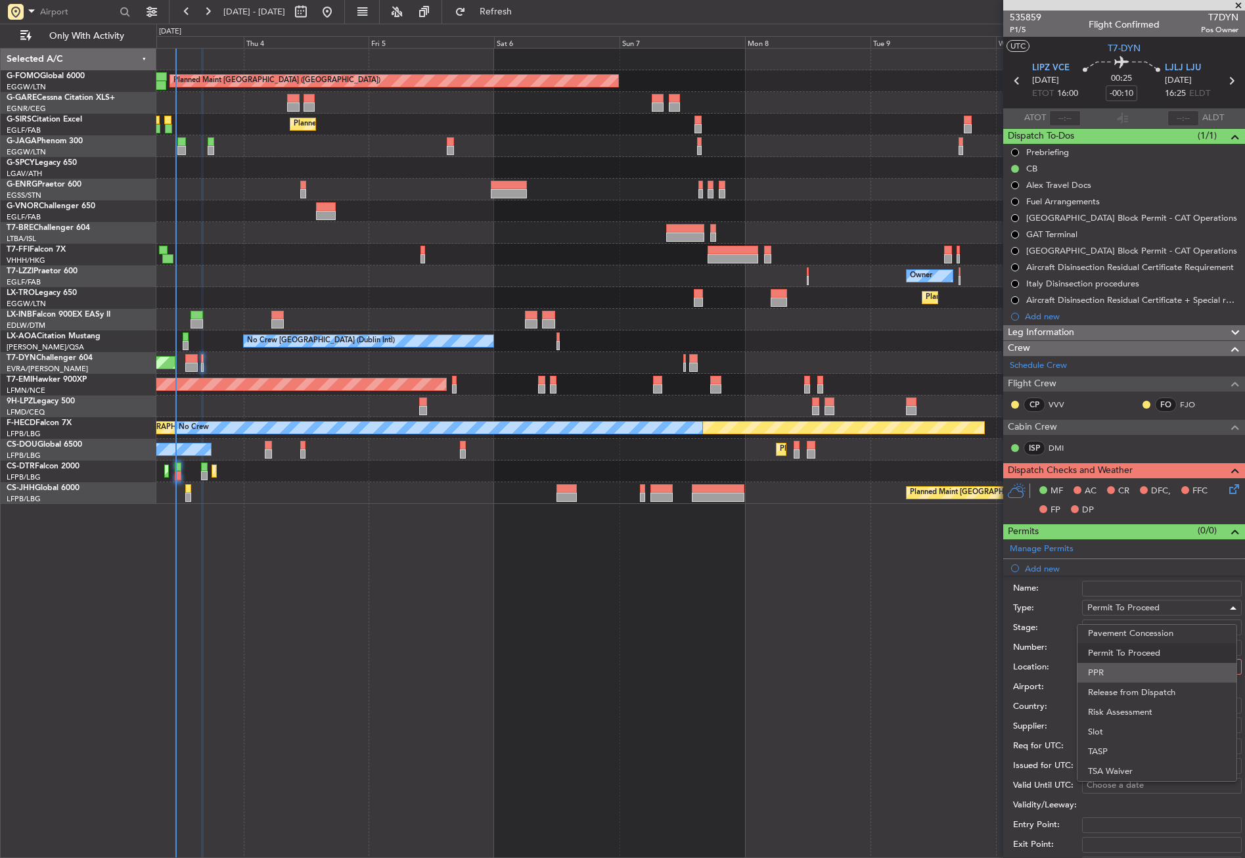
click at [1107, 672] on span "PPR" at bounding box center [1157, 673] width 138 height 20
click at [1109, 662] on div at bounding box center [1158, 667] width 140 height 20
click at [1113, 692] on span "Departure" at bounding box center [1157, 694] width 138 height 20
type input "LIPZ / VCE"
click at [1098, 619] on div at bounding box center [1158, 628] width 140 height 20
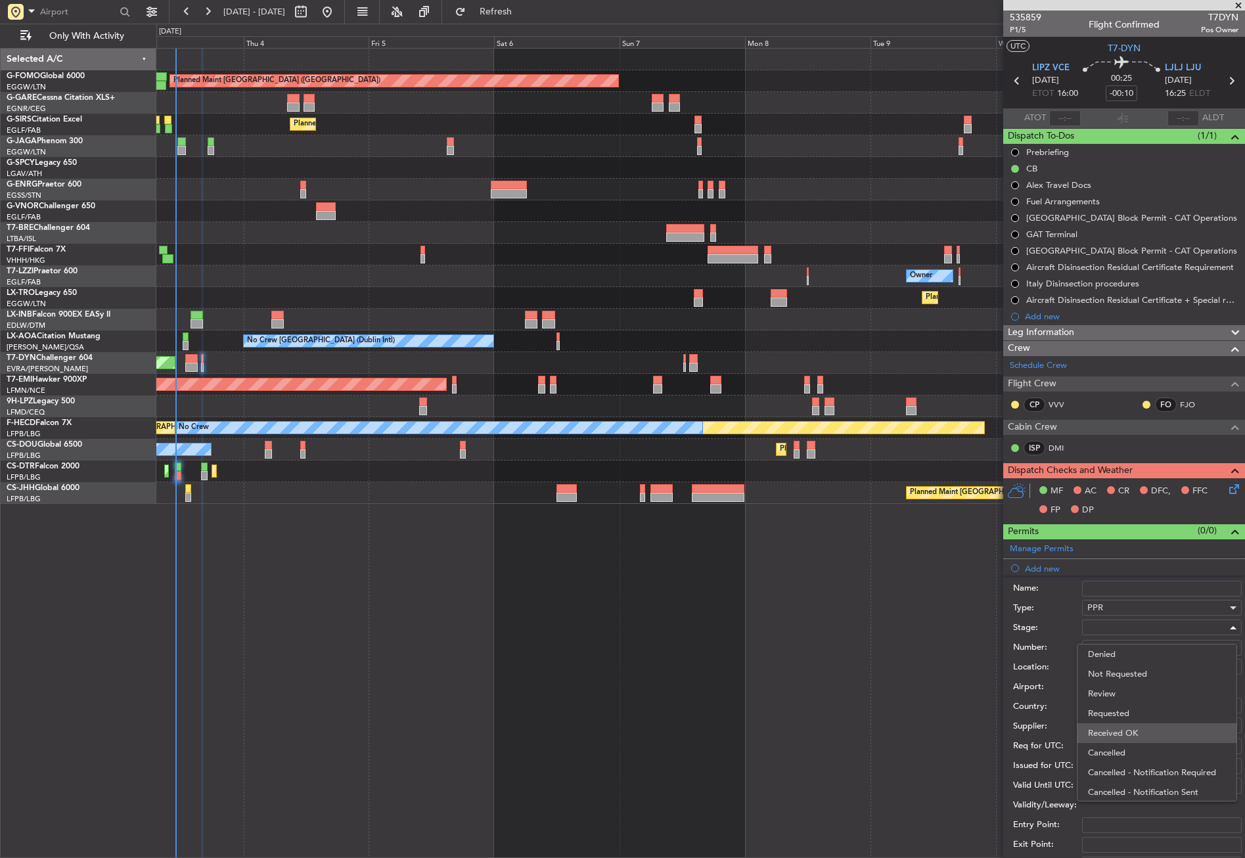
click at [1109, 724] on span "Received OK" at bounding box center [1157, 734] width 138 height 20
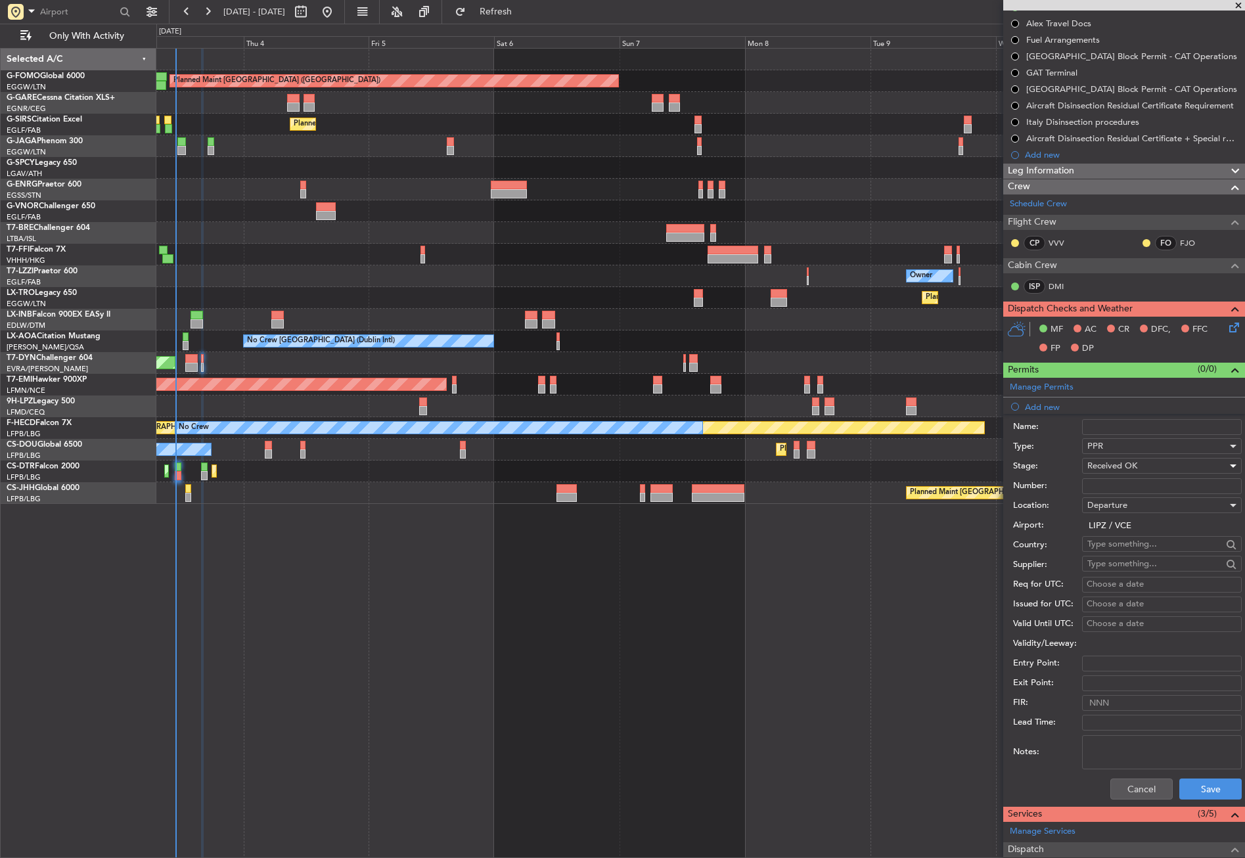
scroll to position [263, 0]
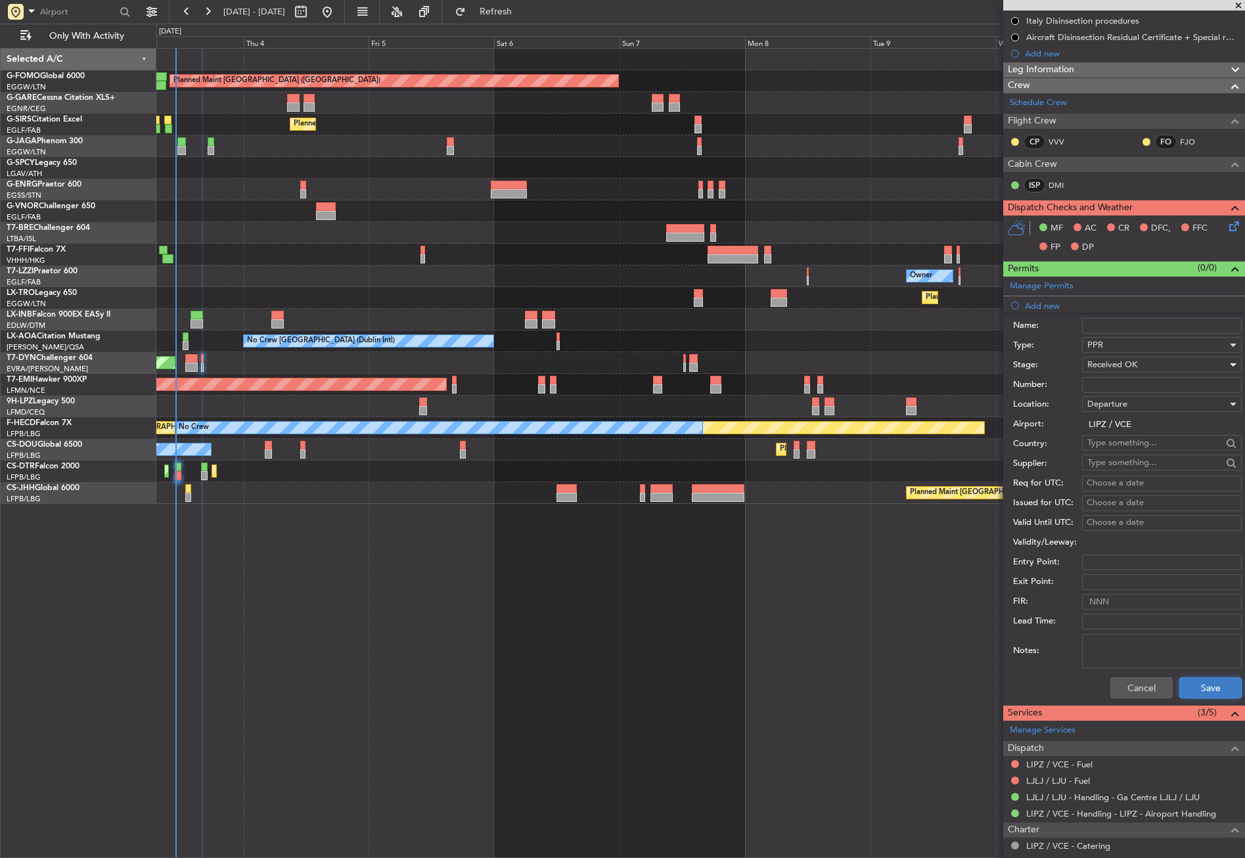
click at [1189, 688] on button "Save" at bounding box center [1211, 688] width 62 height 21
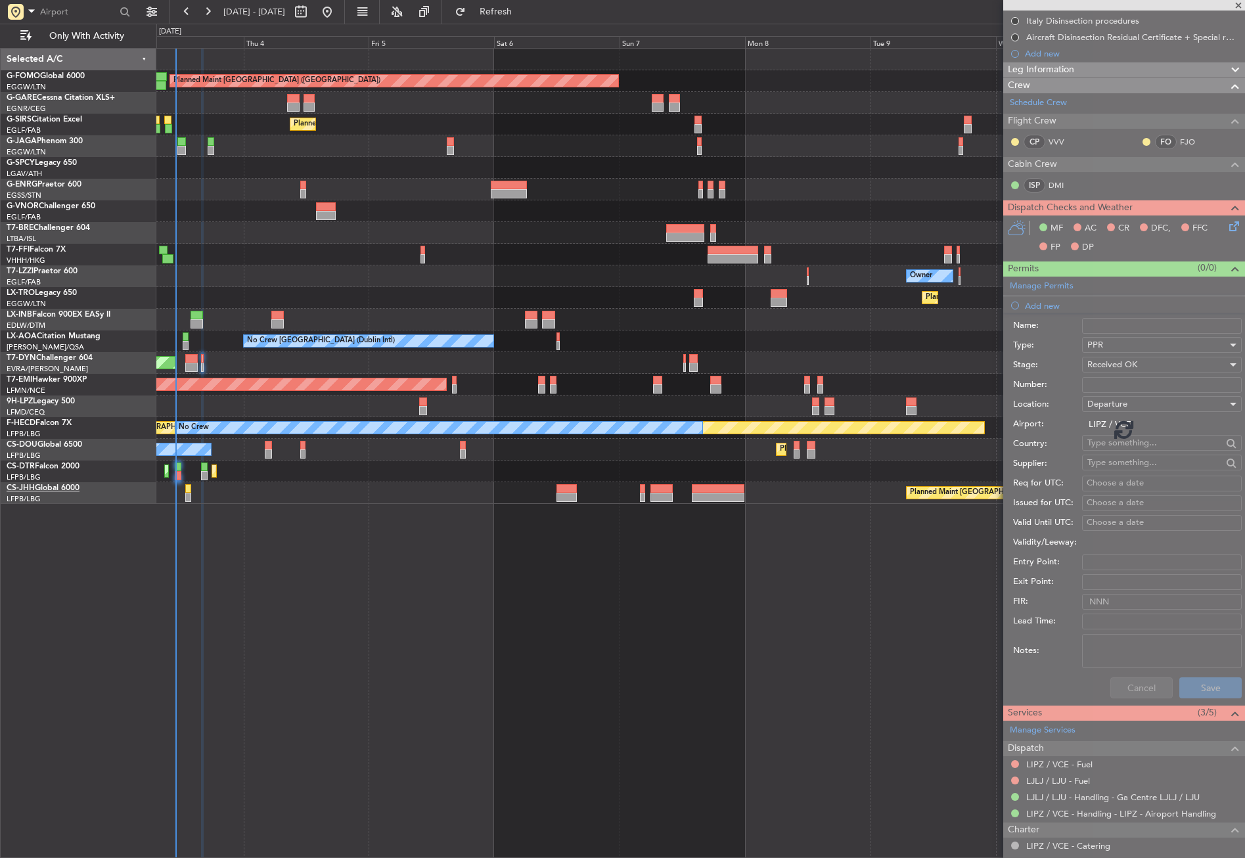
scroll to position [0, 0]
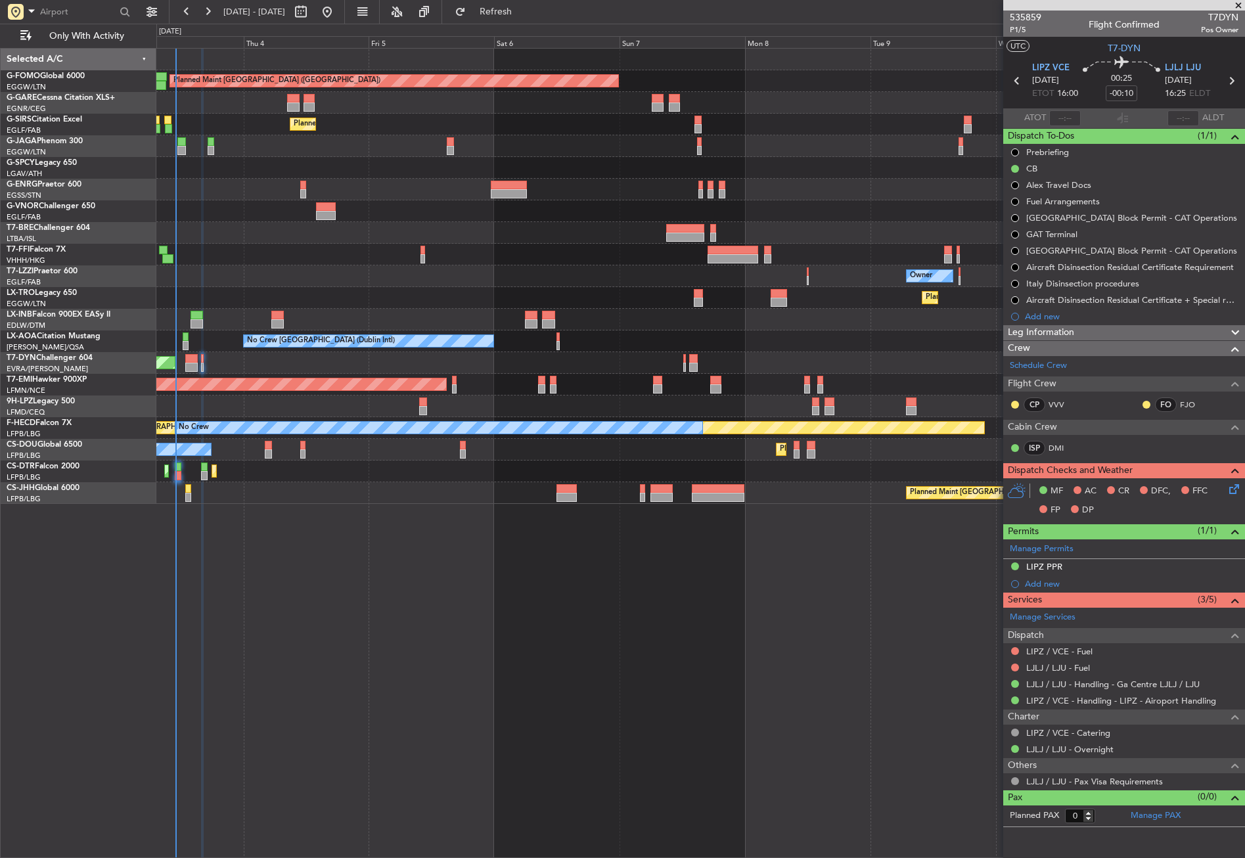
drag, startPoint x: 1058, startPoint y: 333, endPoint x: 1058, endPoint y: 361, distance: 28.3
click at [1058, 333] on span "Leg Information" at bounding box center [1041, 332] width 66 height 15
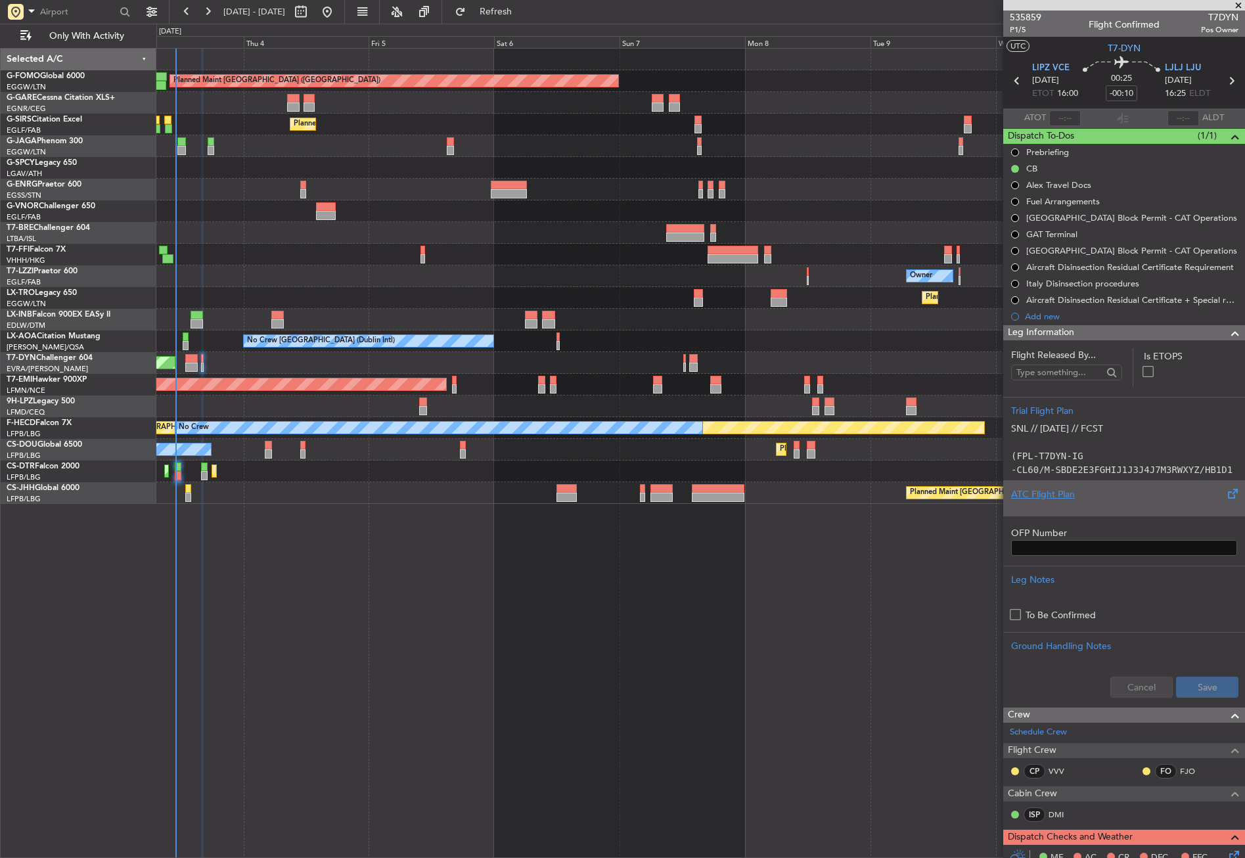
click at [1063, 488] on div "ATC Flight Plan" at bounding box center [1124, 495] width 226 height 14
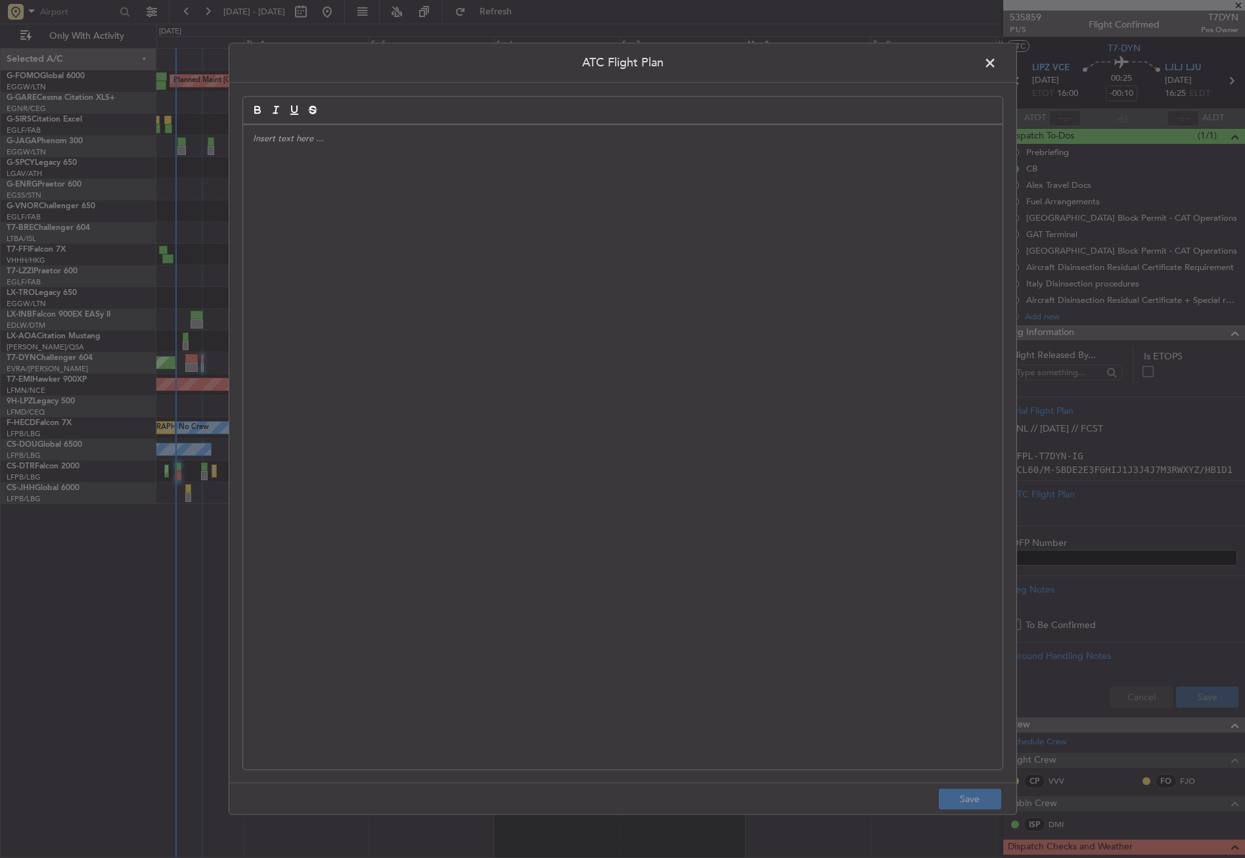
click at [708, 399] on div at bounding box center [623, 447] width 760 height 645
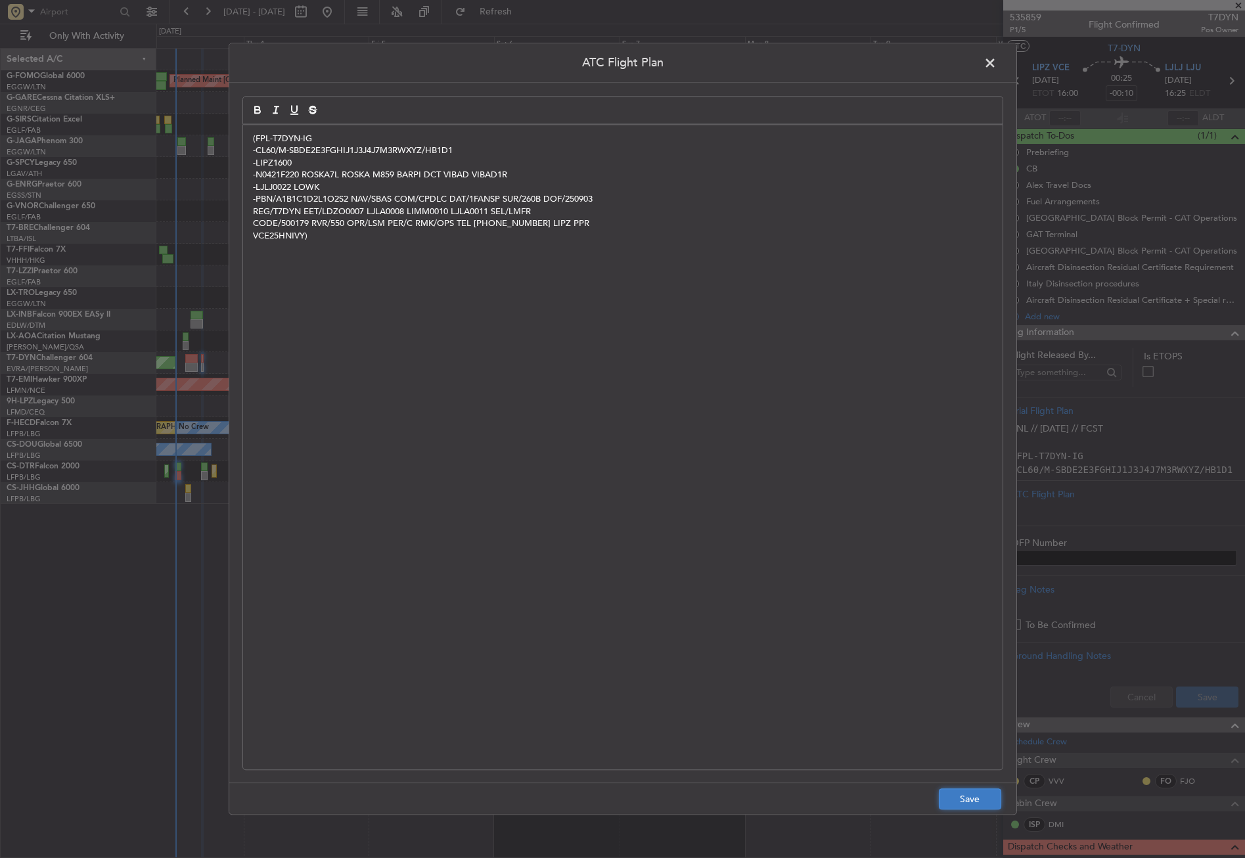
click at [965, 797] on button "Save" at bounding box center [970, 799] width 62 height 21
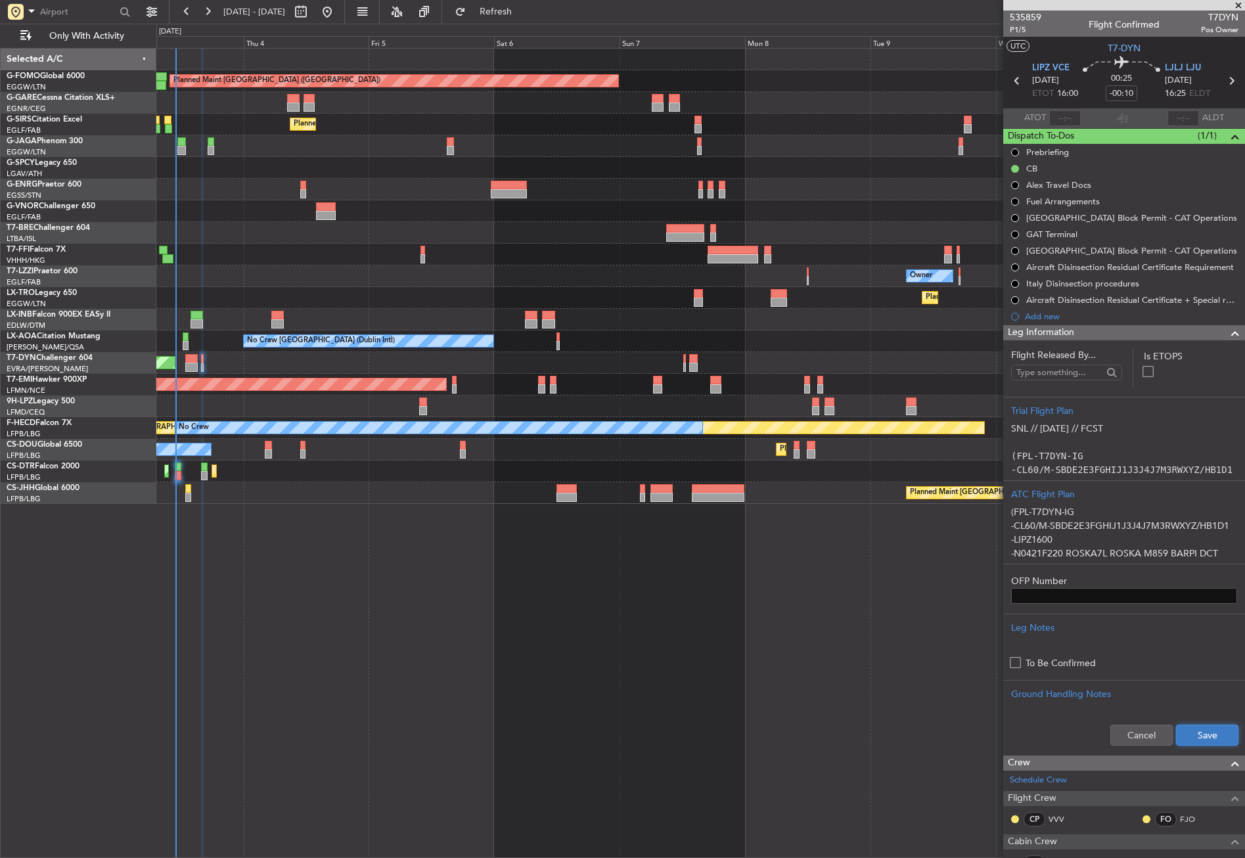
click at [1211, 727] on button "Save" at bounding box center [1207, 735] width 62 height 21
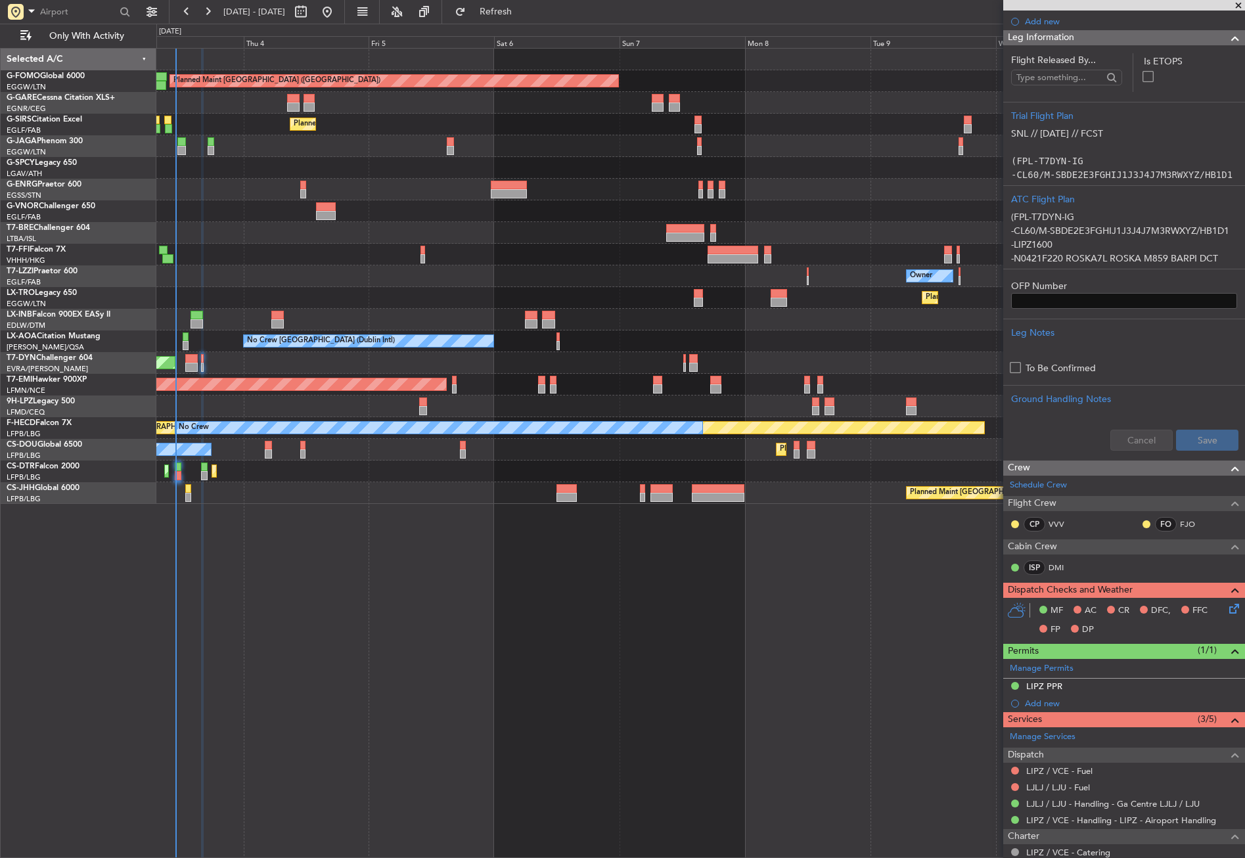
scroll to position [329, 0]
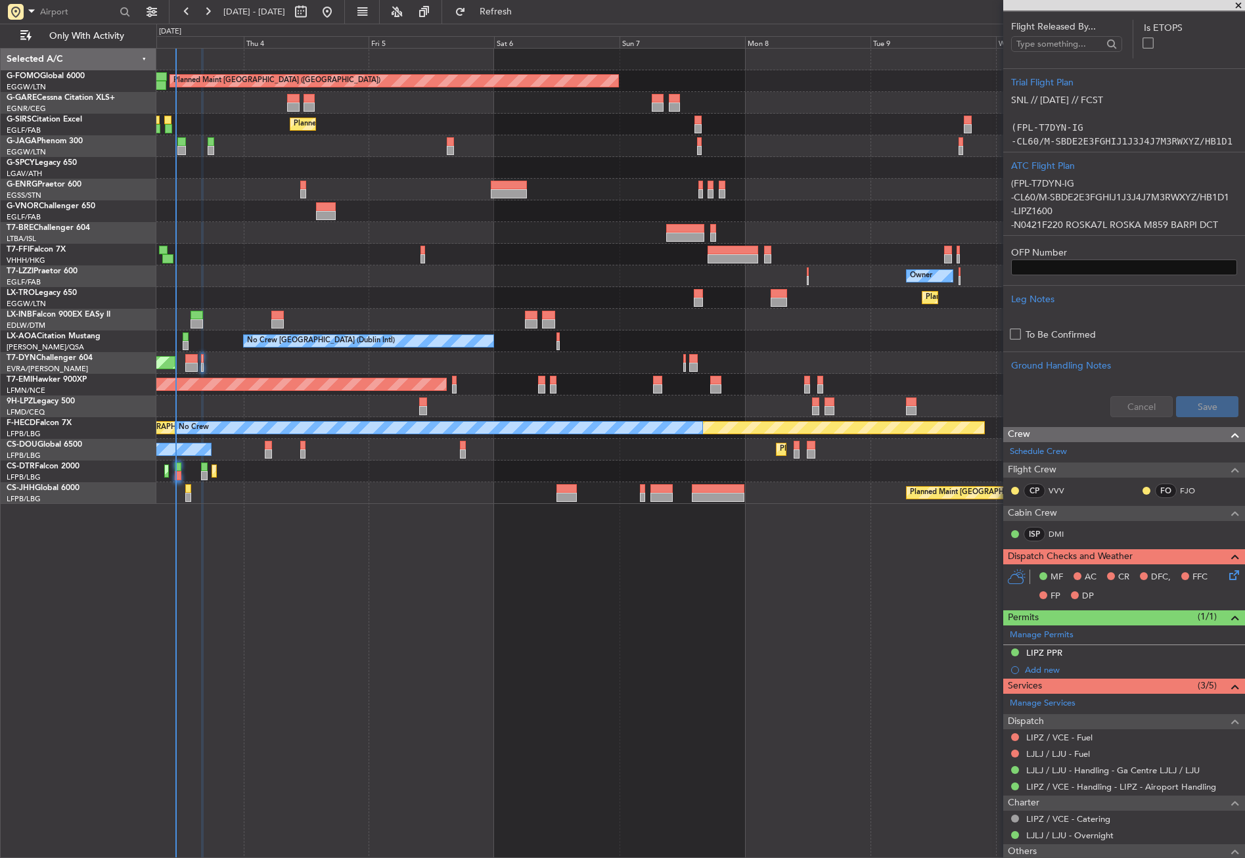
click at [1227, 577] on icon at bounding box center [1232, 573] width 11 height 11
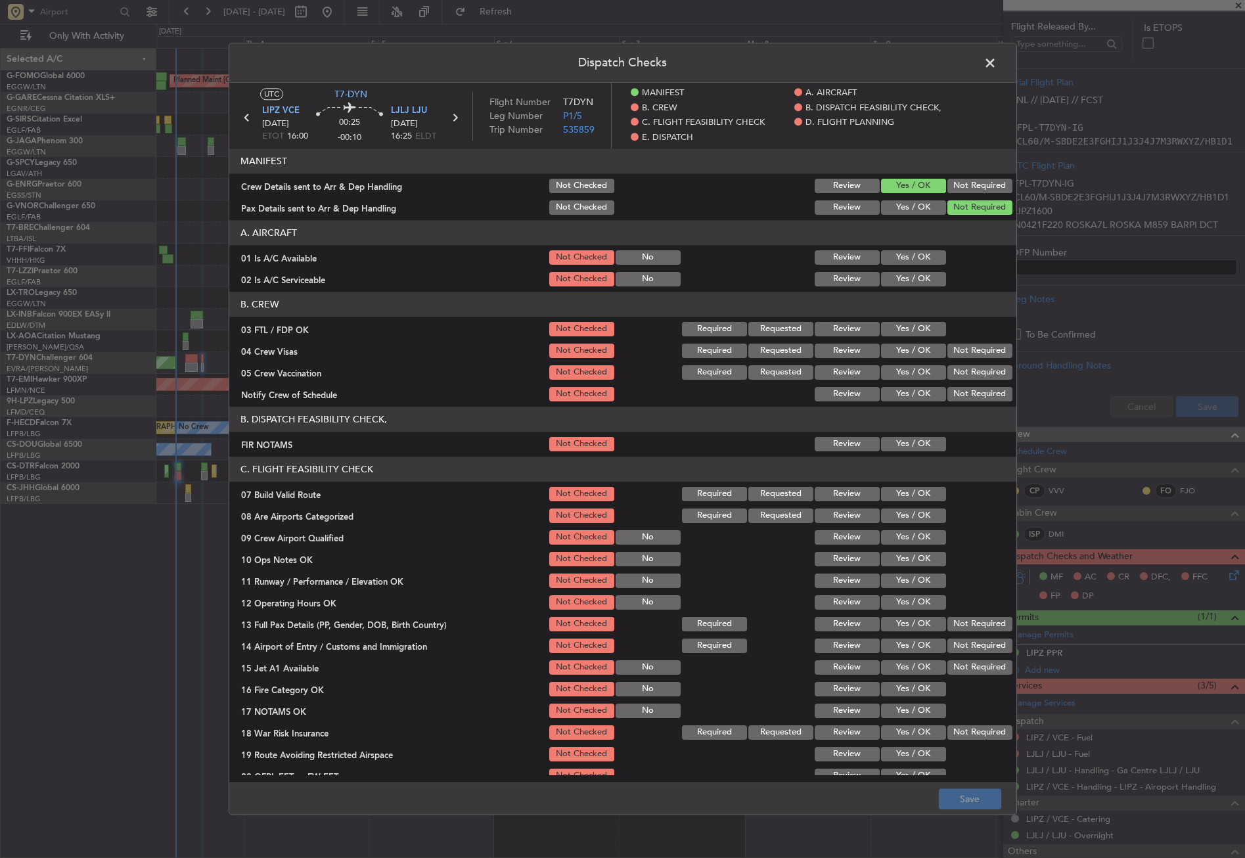
click at [881, 289] on article "MANIFEST Crew Details sent to Arr & Dep Handling Not Checked Review Yes / OK No…" at bounding box center [622, 462] width 787 height 626
click at [881, 275] on button "Yes / OK" at bounding box center [913, 279] width 65 height 14
click at [885, 258] on button "Yes / OK" at bounding box center [913, 257] width 65 height 14
click at [900, 442] on button "Yes / OK" at bounding box center [913, 444] width 65 height 14
click at [900, 498] on button "Yes / OK" at bounding box center [913, 494] width 65 height 14
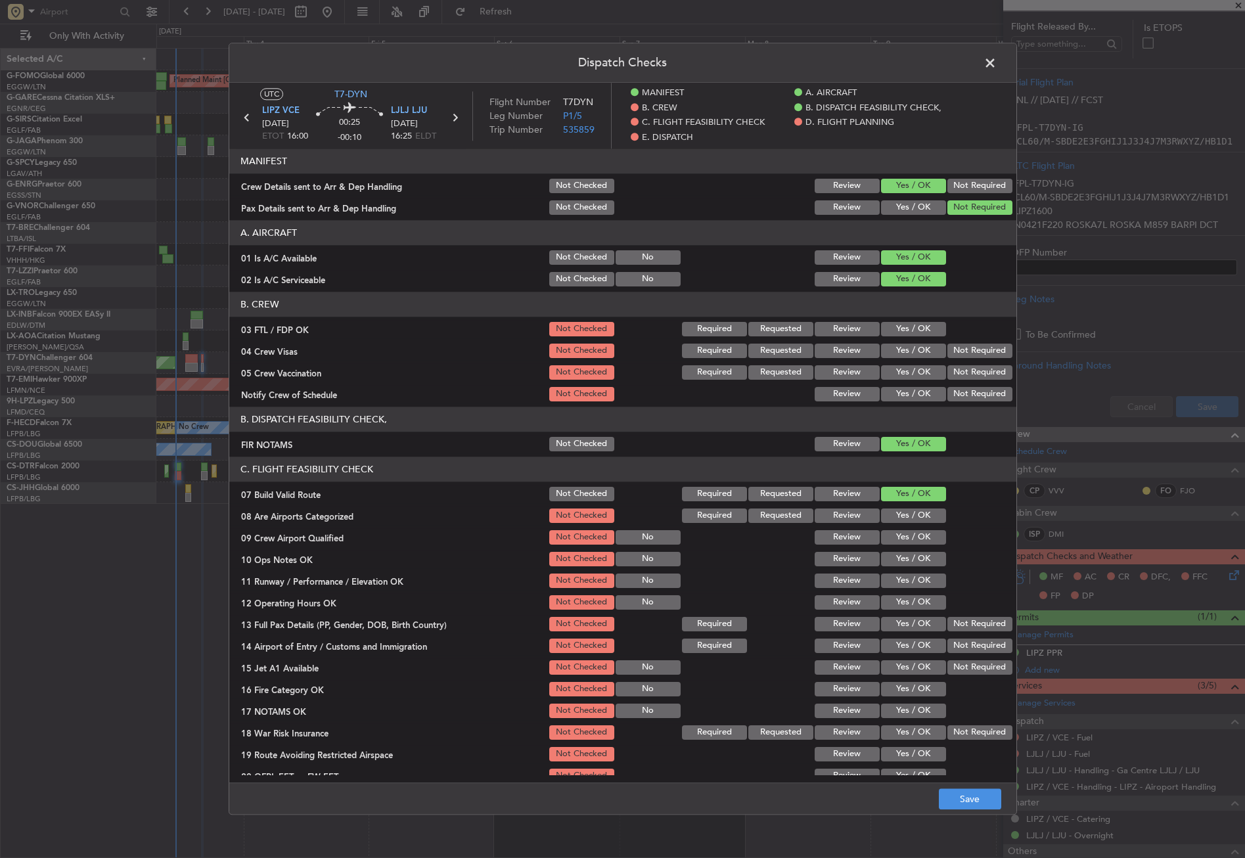
click at [889, 560] on button "Yes / OK" at bounding box center [913, 559] width 65 height 14
click at [888, 539] on button "Yes / OK" at bounding box center [913, 537] width 65 height 14
click at [891, 519] on button "Yes / OK" at bounding box center [913, 516] width 65 height 14
click at [894, 576] on button "Yes / OK" at bounding box center [913, 581] width 65 height 14
click at [894, 595] on div "Yes / OK" at bounding box center [912, 602] width 66 height 18
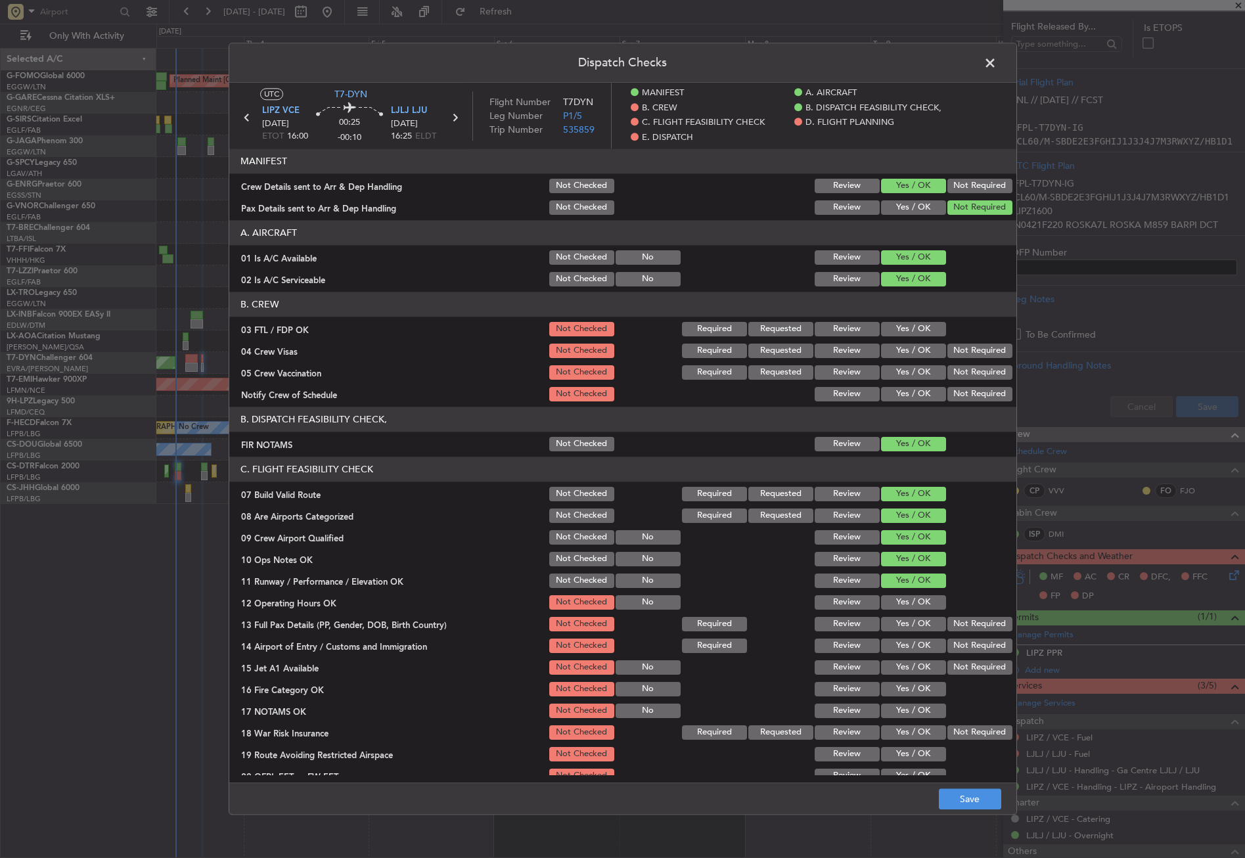
click at [894, 602] on button "Yes / OK" at bounding box center [913, 602] width 65 height 14
click at [895, 623] on button "Yes / OK" at bounding box center [913, 624] width 65 height 14
click at [896, 642] on button "Yes / OK" at bounding box center [913, 646] width 65 height 14
click at [900, 663] on button "Yes / OK" at bounding box center [913, 667] width 65 height 14
click at [900, 687] on button "Yes / OK" at bounding box center [913, 689] width 65 height 14
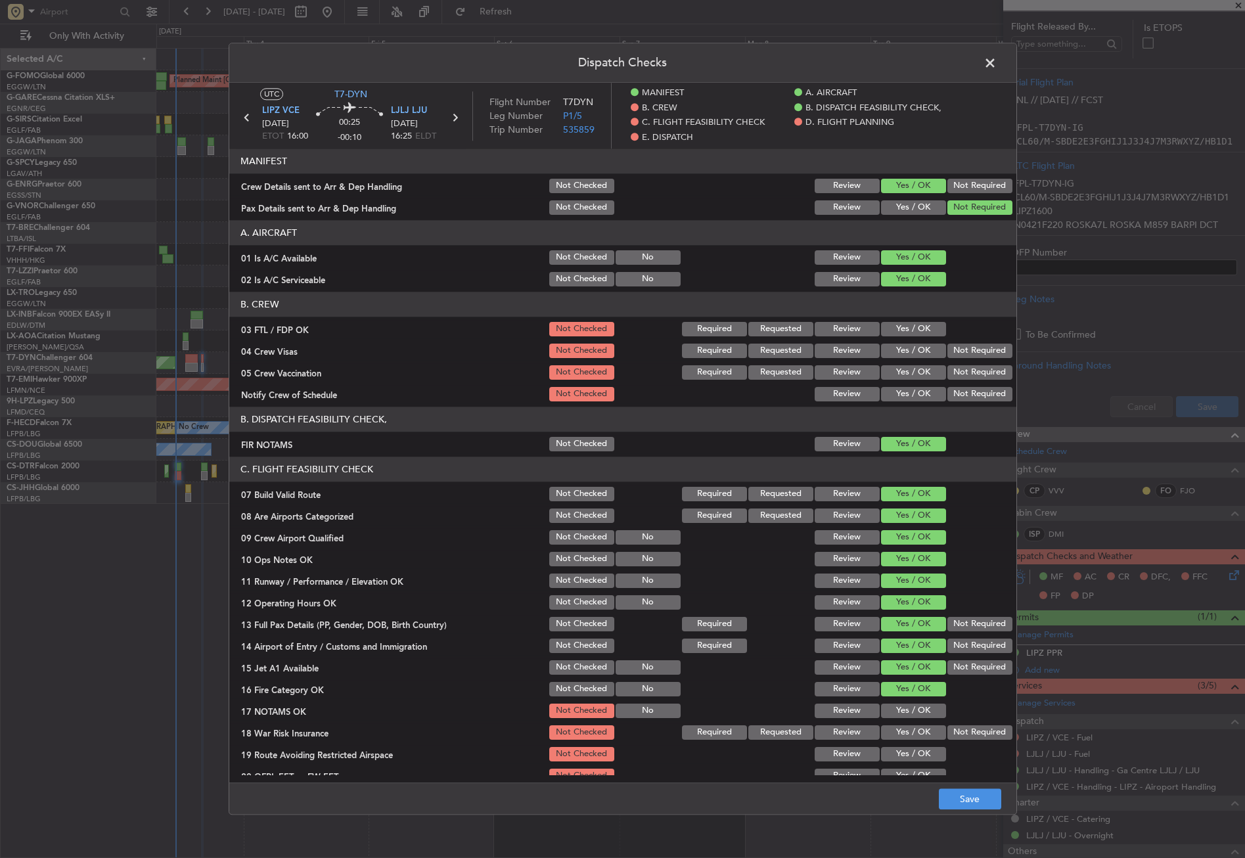
click at [899, 711] on button "Yes / OK" at bounding box center [913, 711] width 65 height 14
click at [948, 732] on button "Not Required" at bounding box center [980, 733] width 65 height 14
click at [919, 754] on button "Yes / OK" at bounding box center [913, 754] width 65 height 14
click at [910, 773] on button "Yes / OK" at bounding box center [913, 776] width 65 height 14
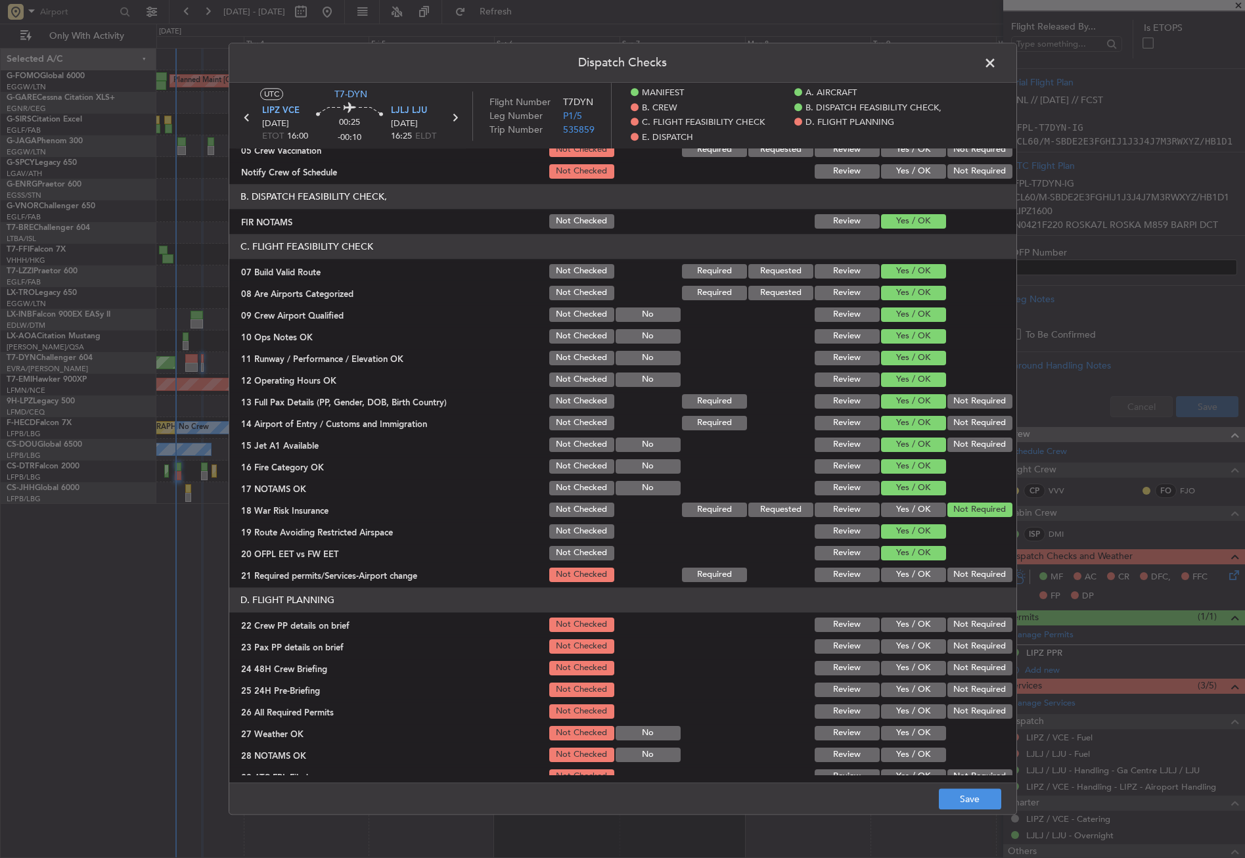
scroll to position [394, 0]
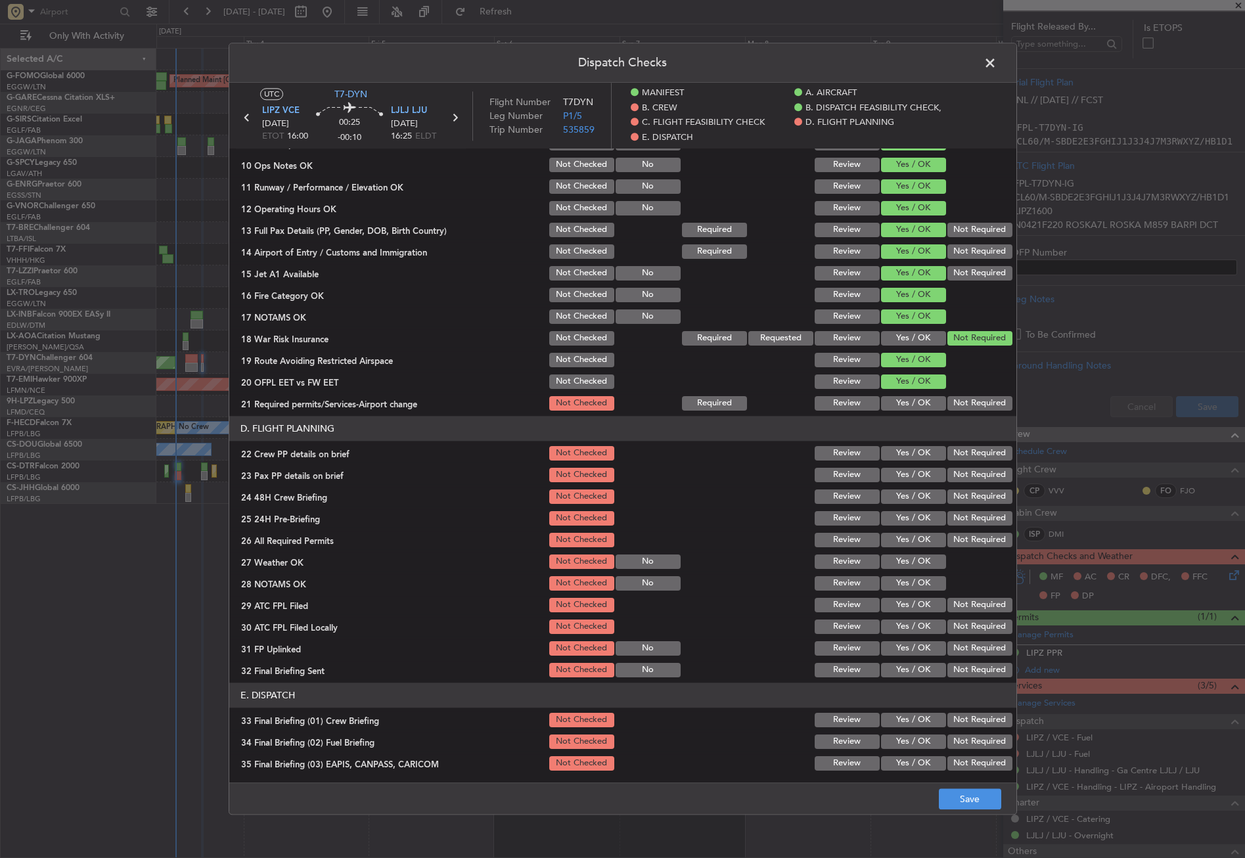
click at [896, 406] on button "Yes / OK" at bounding box center [913, 403] width 65 height 14
click at [905, 451] on button "Yes / OK" at bounding box center [913, 453] width 65 height 14
click at [905, 474] on button "Yes / OK" at bounding box center [913, 475] width 65 height 14
click at [902, 494] on button "Yes / OK" at bounding box center [913, 497] width 65 height 14
click at [931, 515] on button "Yes / OK" at bounding box center [913, 518] width 65 height 14
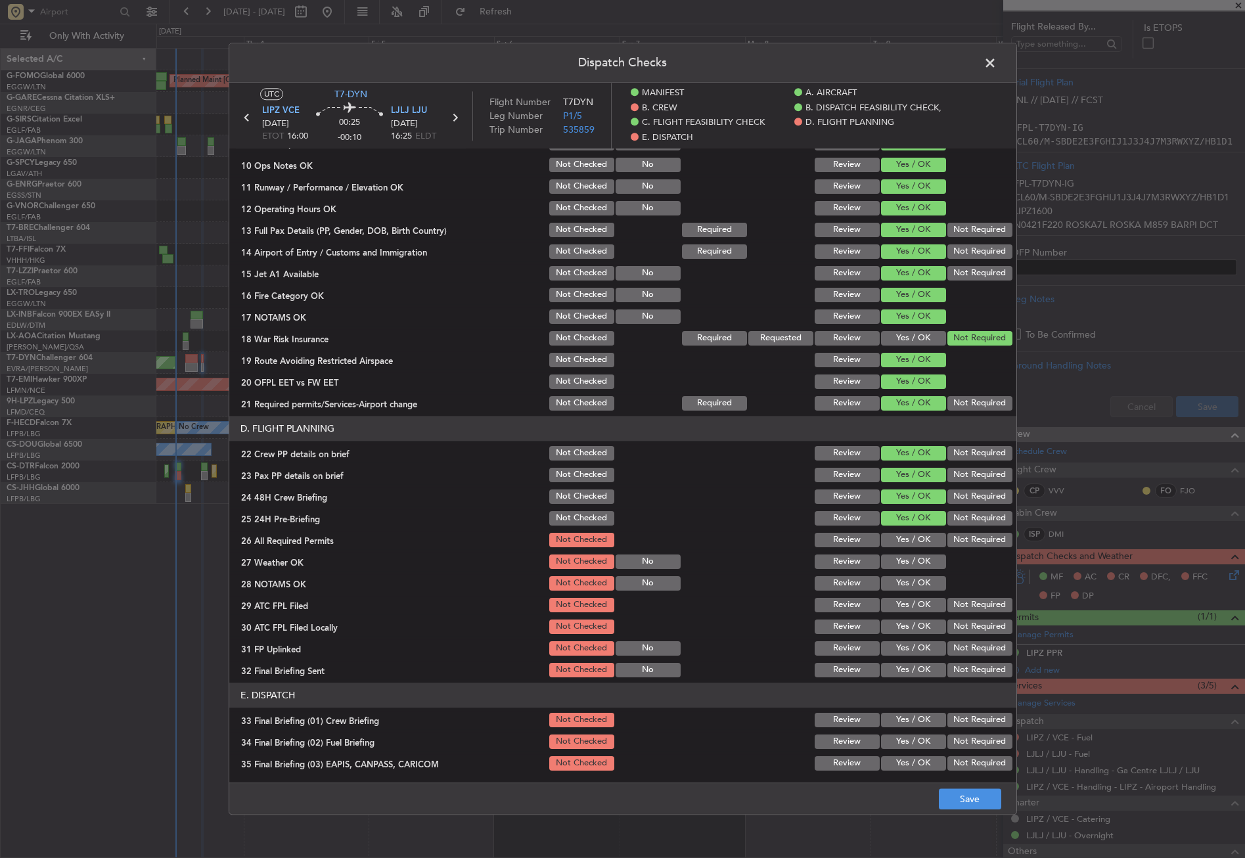
click at [948, 526] on button "Not Required" at bounding box center [980, 518] width 65 height 14
click at [929, 542] on button "Yes / OK" at bounding box center [913, 540] width 65 height 14
click at [915, 561] on button "Yes / OK" at bounding box center [913, 562] width 65 height 14
click at [910, 580] on button "Yes / OK" at bounding box center [913, 583] width 65 height 14
click at [908, 596] on div "Yes / OK" at bounding box center [912, 605] width 66 height 18
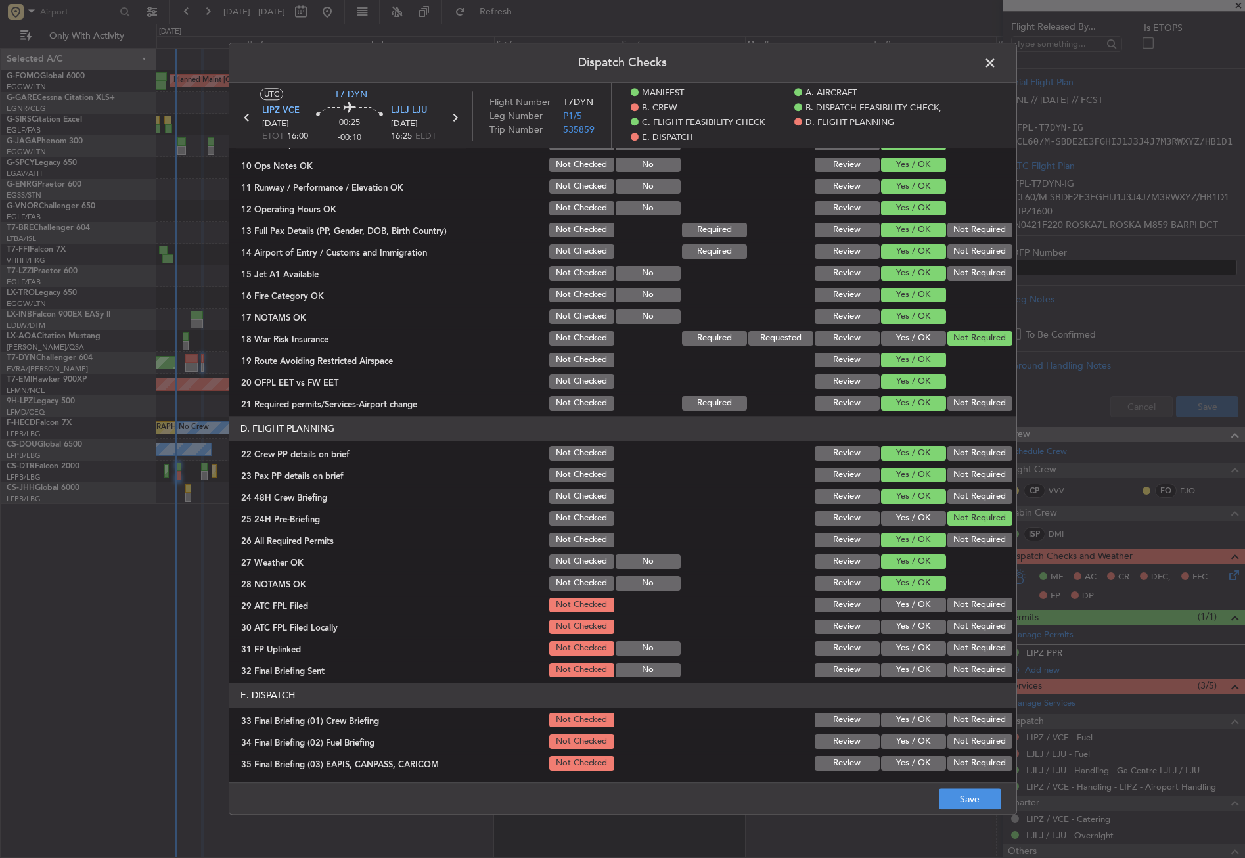
click at [906, 605] on button "Yes / OK" at bounding box center [913, 605] width 65 height 14
click at [948, 622] on button "Not Required" at bounding box center [980, 627] width 65 height 14
click at [921, 649] on button "Yes / OK" at bounding box center [913, 648] width 65 height 14
click at [948, 667] on button "Not Required" at bounding box center [980, 670] width 65 height 14
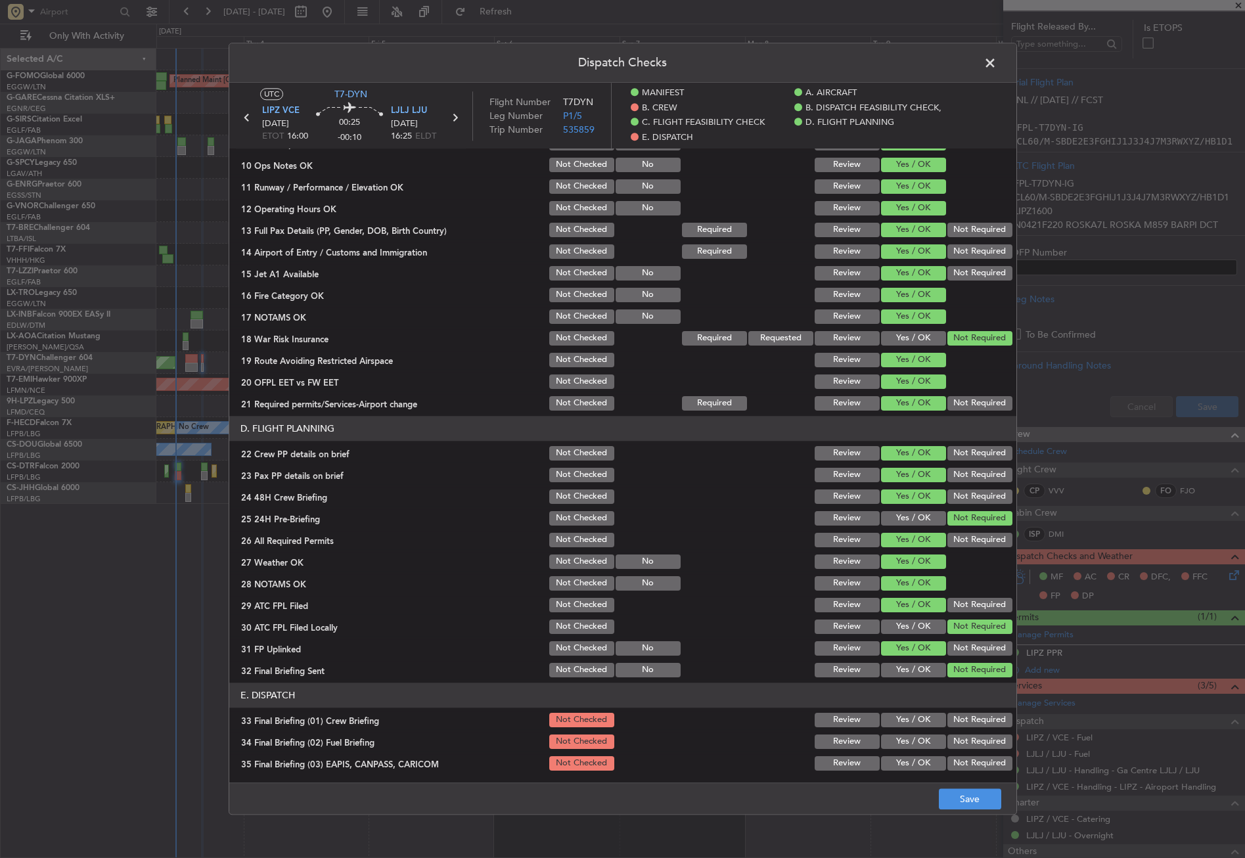
scroll to position [591, 0]
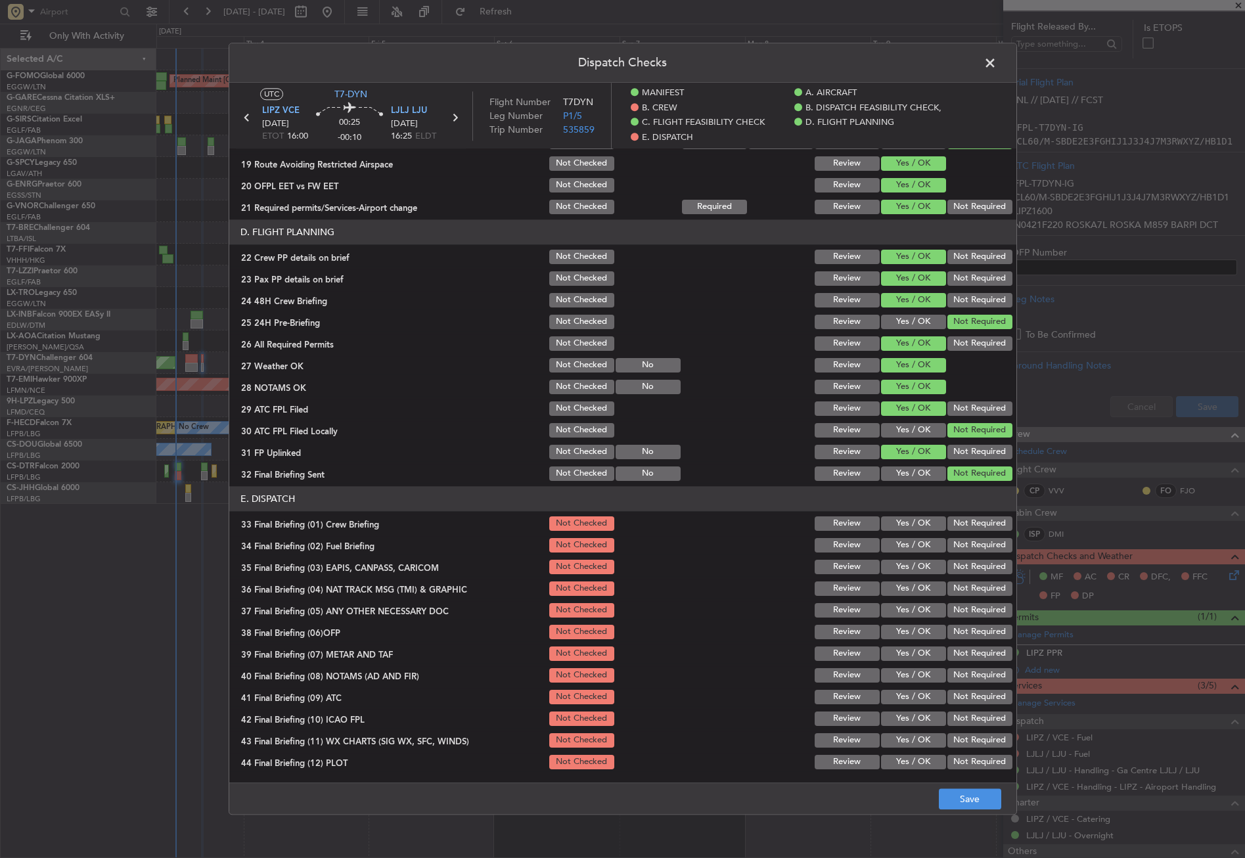
click at [917, 528] on button "Yes / OK" at bounding box center [913, 524] width 65 height 14
click at [916, 545] on button "Yes / OK" at bounding box center [913, 545] width 65 height 14
click at [948, 568] on button "Not Required" at bounding box center [980, 567] width 65 height 14
click at [954, 588] on button "Not Required" at bounding box center [980, 589] width 65 height 14
click at [925, 599] on section "E. DISPATCH 33 Final Briefing (01) Crew Briefing Not Checked Review Yes / OK No…" at bounding box center [622, 628] width 787 height 285
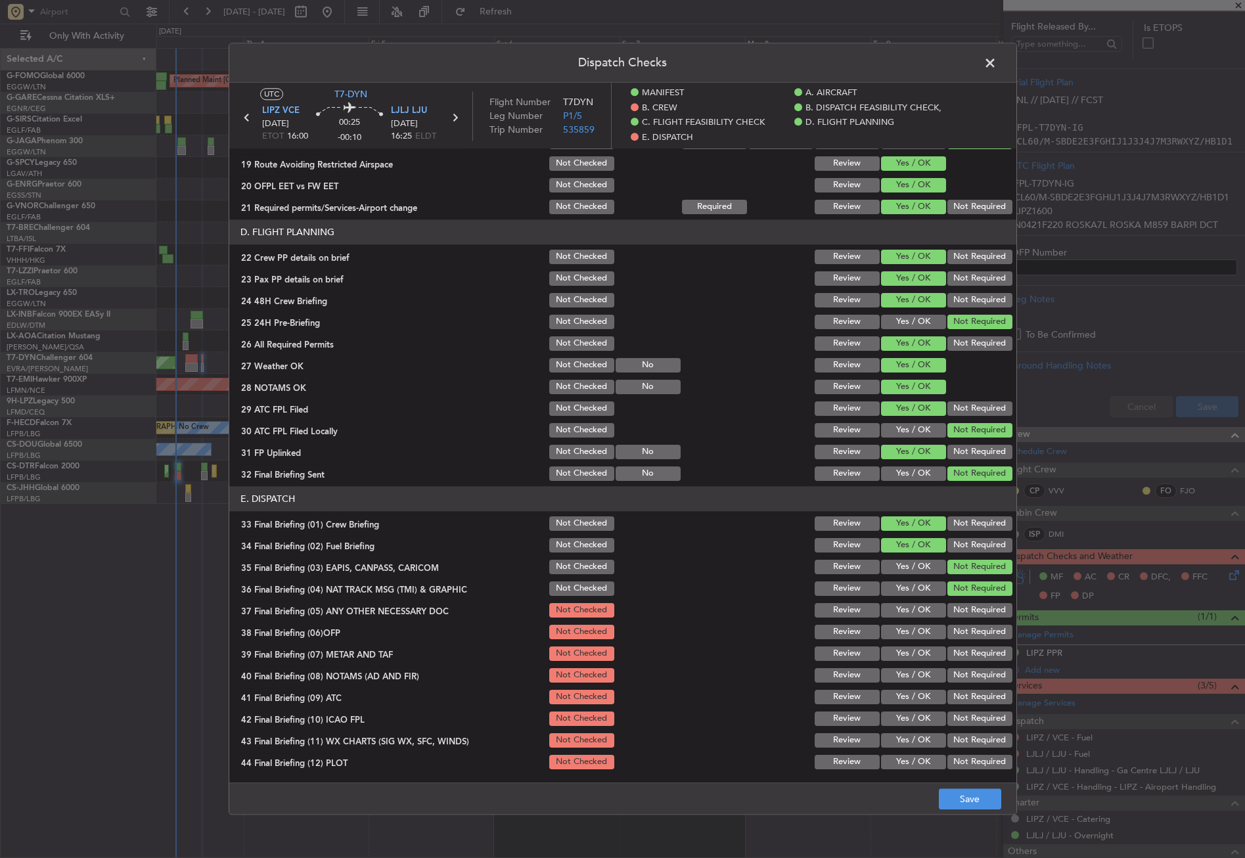
click at [922, 609] on button "Yes / OK" at bounding box center [913, 610] width 65 height 14
click at [913, 636] on button "Yes / OK" at bounding box center [913, 632] width 65 height 14
click at [908, 650] on button "Yes / OK" at bounding box center [913, 654] width 65 height 14
click at [905, 675] on button "Yes / OK" at bounding box center [913, 675] width 65 height 14
click at [905, 691] on button "Yes / OK" at bounding box center [913, 697] width 65 height 14
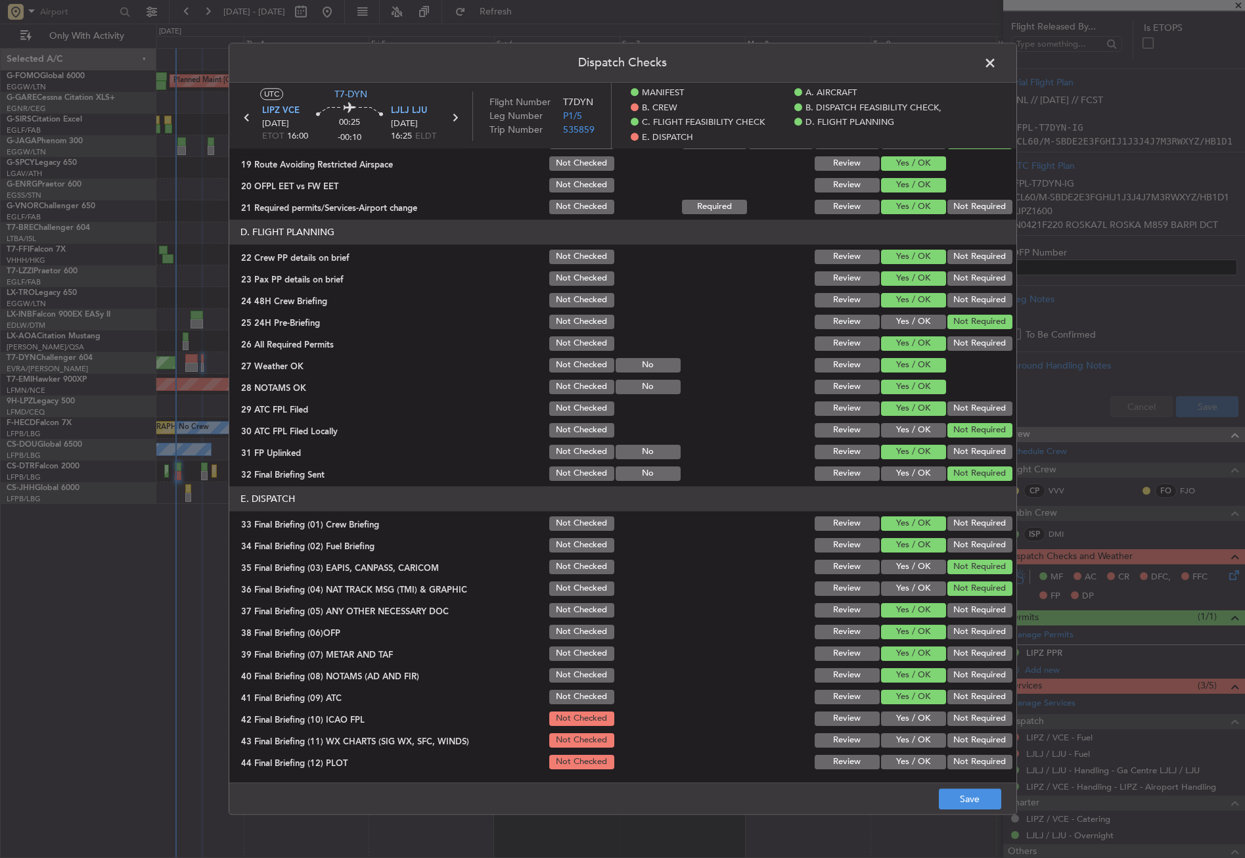
drag, startPoint x: 965, startPoint y: 718, endPoint x: 934, endPoint y: 729, distance: 32.8
click at [964, 718] on button "Not Required" at bounding box center [980, 719] width 65 height 14
click at [918, 740] on button "Yes / OK" at bounding box center [913, 740] width 65 height 14
click at [952, 759] on button "Not Required" at bounding box center [980, 762] width 65 height 14
click at [961, 791] on button "Save" at bounding box center [970, 799] width 62 height 21
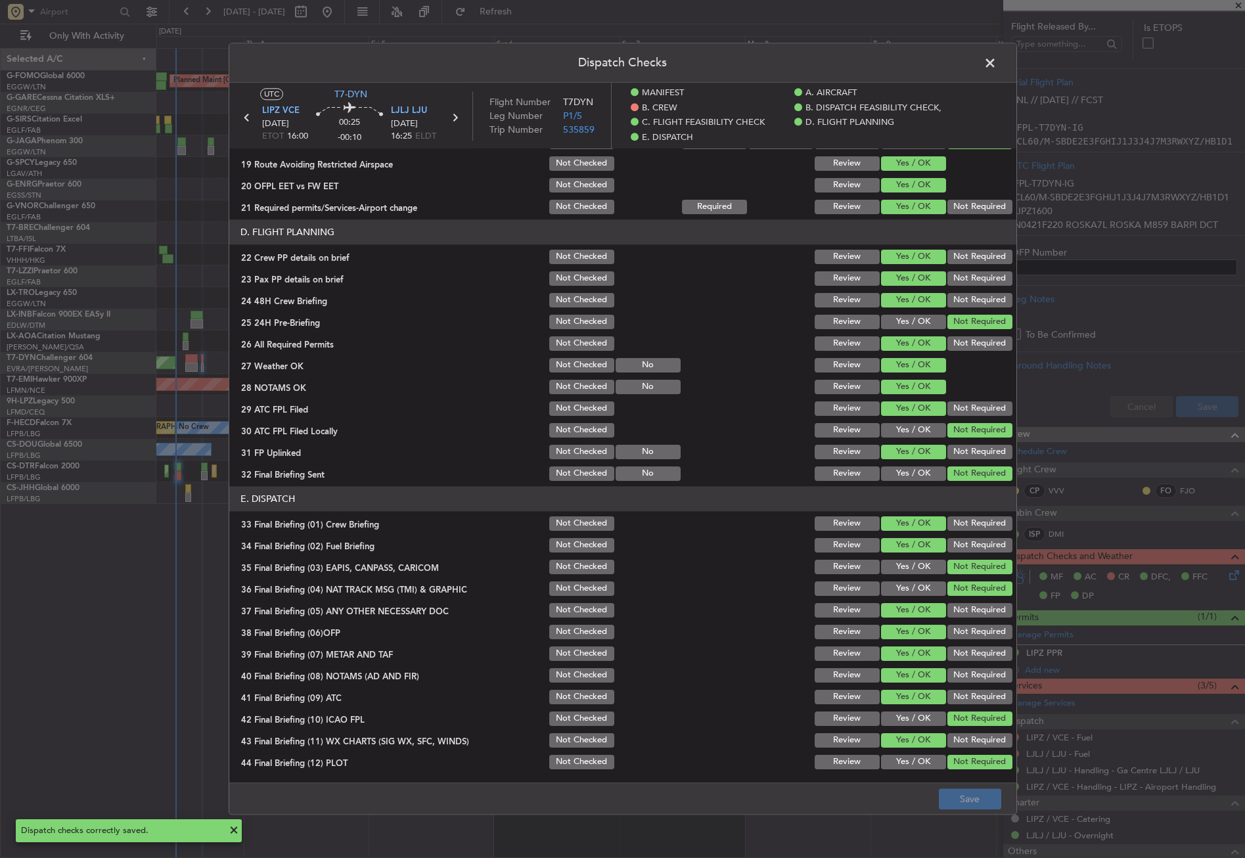
click at [997, 65] on span at bounding box center [997, 66] width 0 height 26
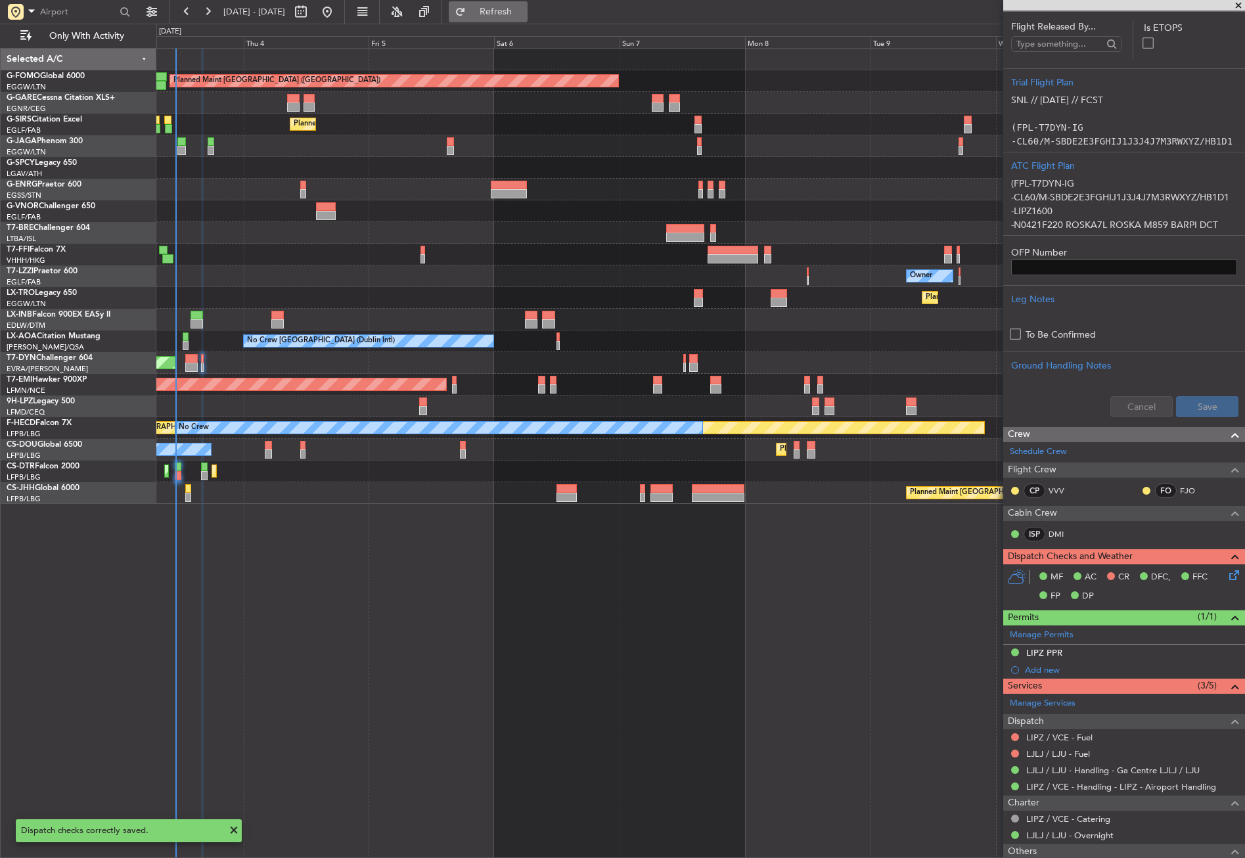
click at [515, 12] on span "Refresh" at bounding box center [496, 11] width 55 height 9
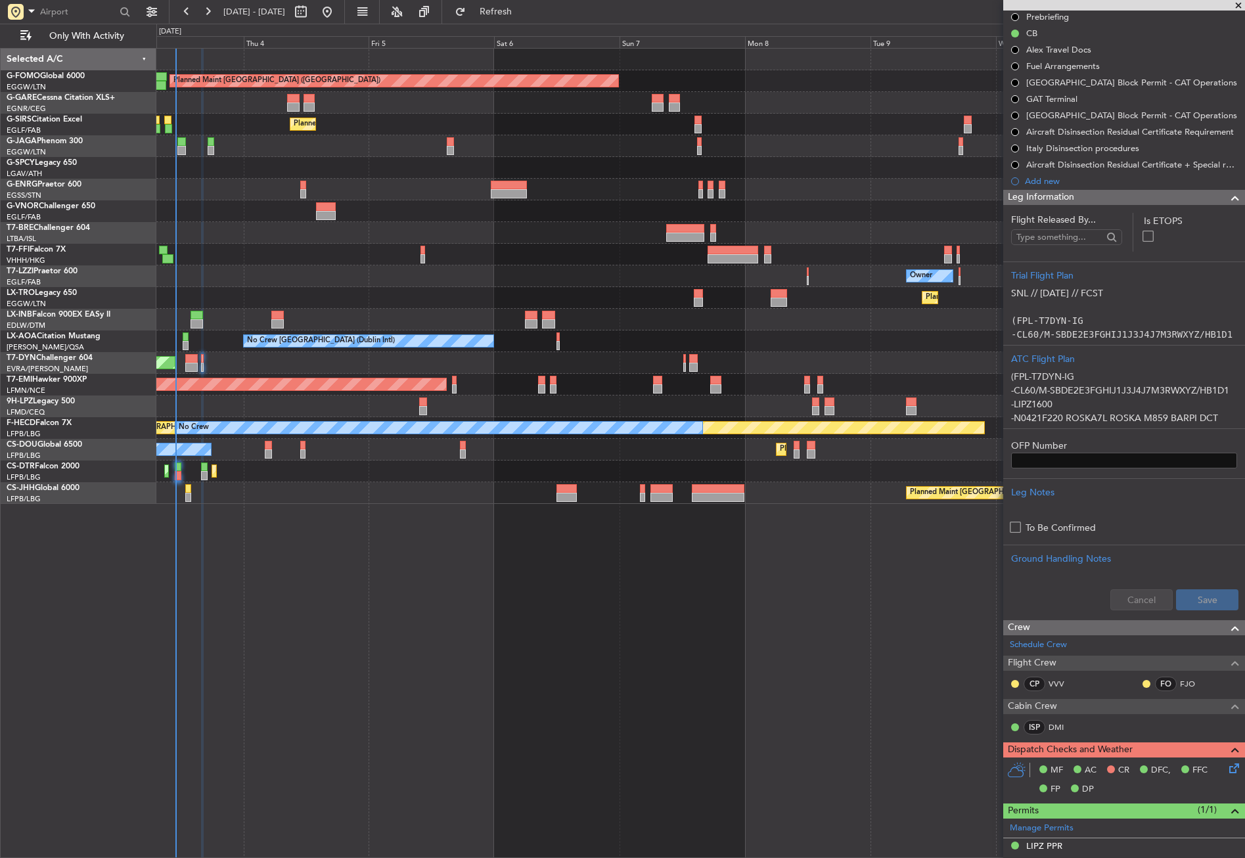
scroll to position [0, 0]
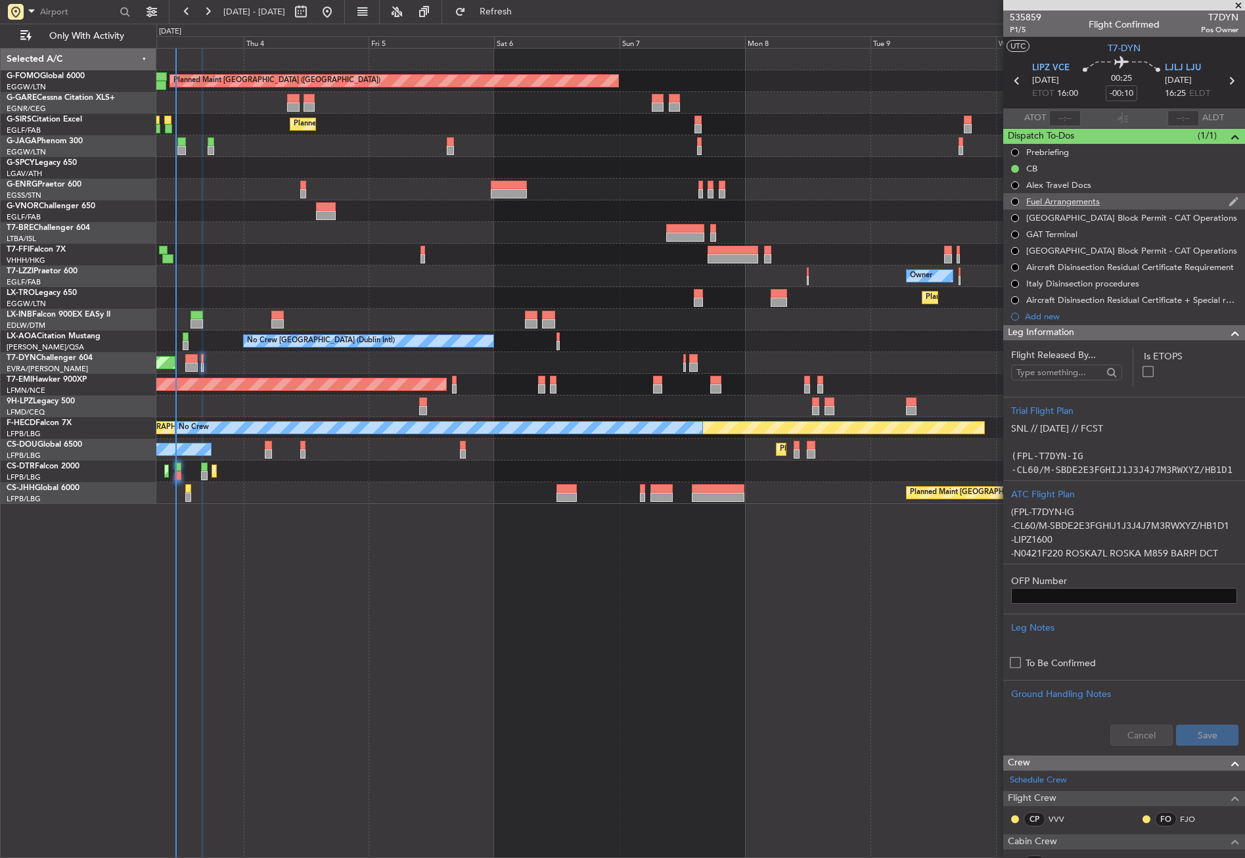
drag, startPoint x: 1055, startPoint y: 335, endPoint x: 1032, endPoint y: 197, distance: 139.3
click at [1055, 335] on span "Leg Information" at bounding box center [1041, 332] width 66 height 15
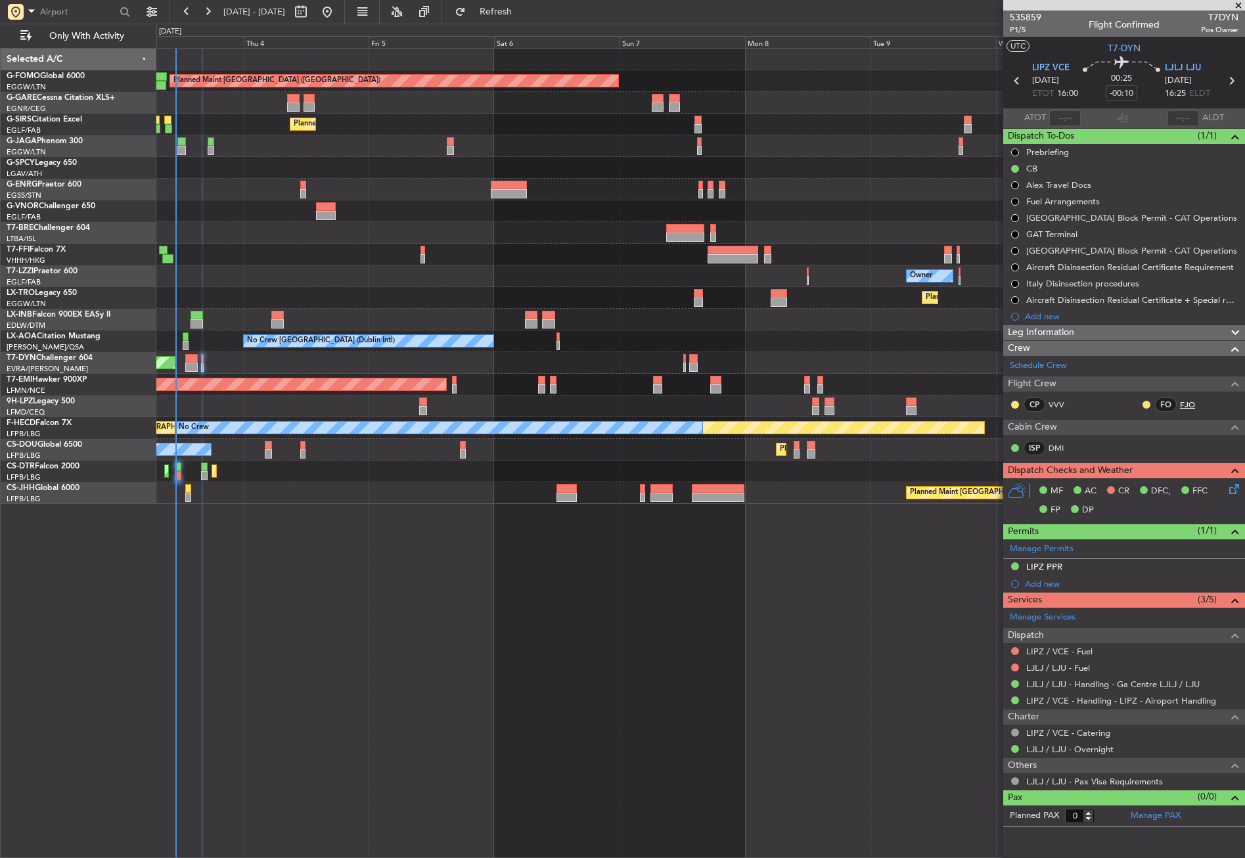
click at [1184, 400] on link "FJO" at bounding box center [1195, 405] width 30 height 12
click at [1017, 30] on span "P1/5" at bounding box center [1026, 29] width 32 height 11
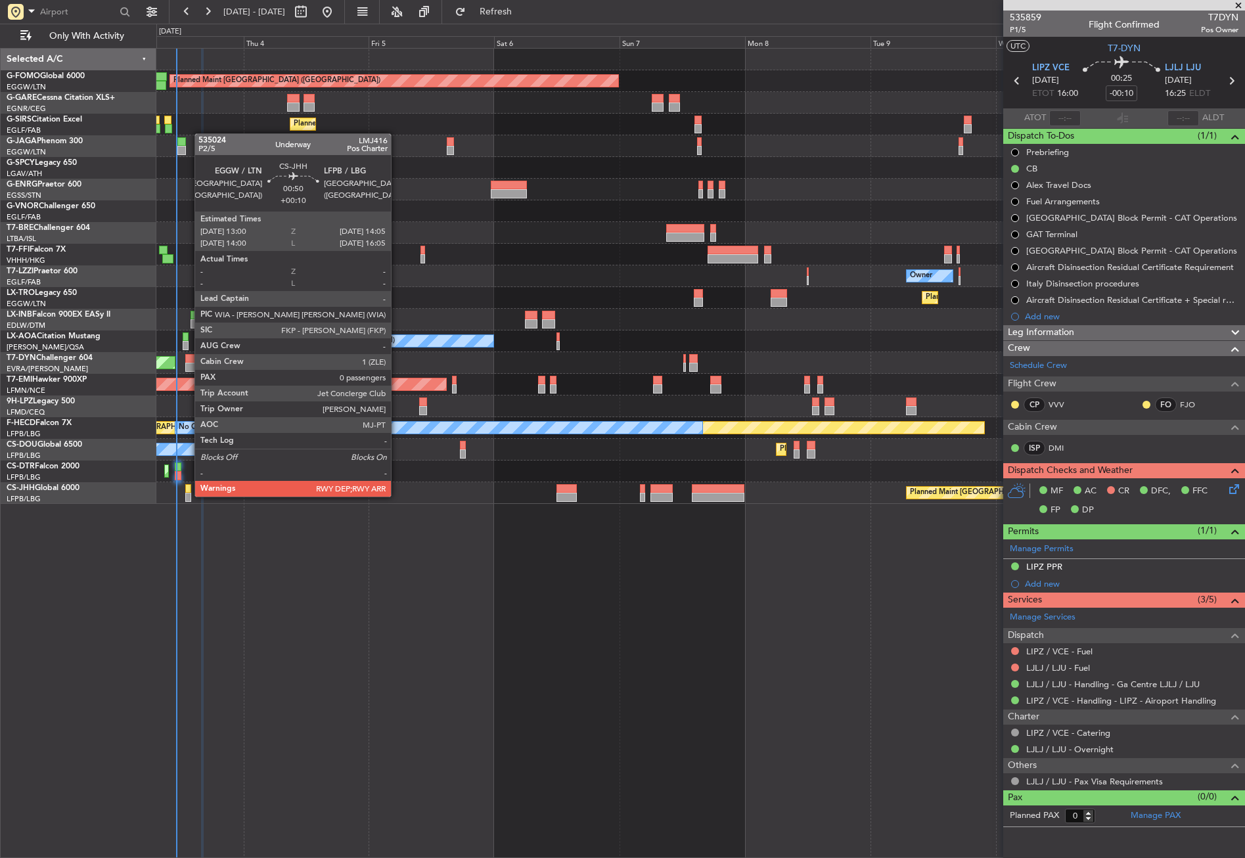
click at [188, 496] on div at bounding box center [188, 497] width 6 height 9
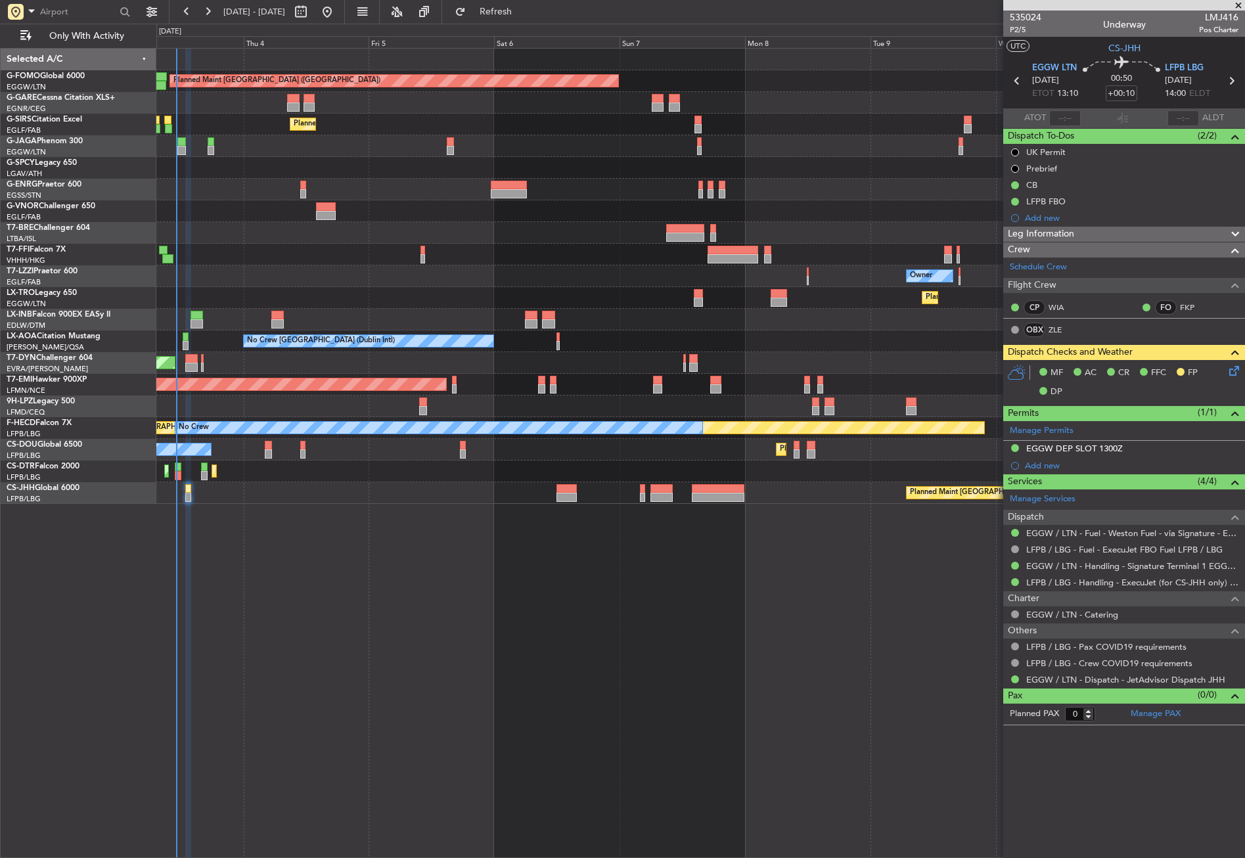
click at [455, 671] on div "Planned Maint London (Luton) Unplanned Maint Chester Planned Maint London (Farn…" at bounding box center [700, 453] width 1089 height 810
click at [551, 706] on div "Planned Maint London (Luton) Unplanned Maint Chester Planned Maint London (Farn…" at bounding box center [700, 453] width 1089 height 810
click at [528, 18] on button "Refresh" at bounding box center [488, 11] width 79 height 21
click at [1231, 364] on icon at bounding box center [1232, 368] width 11 height 11
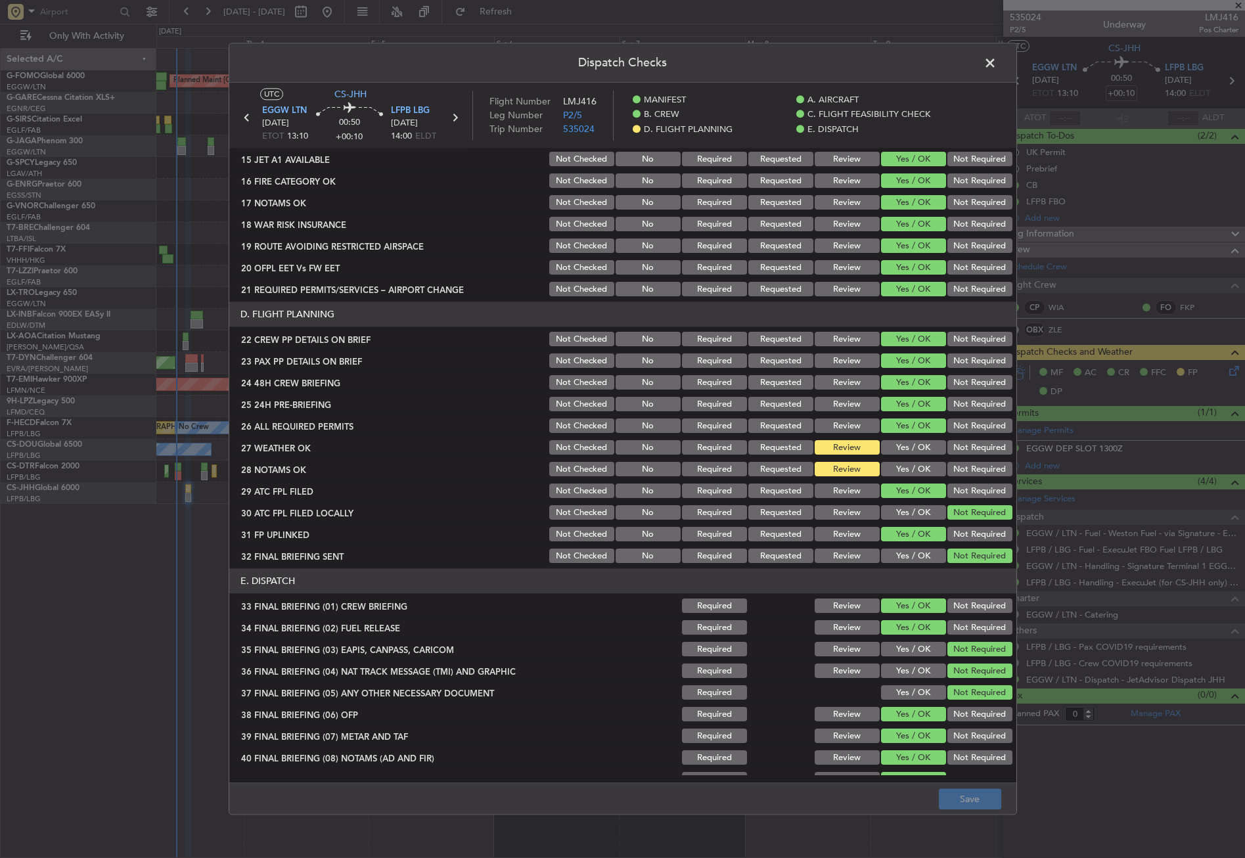
scroll to position [562, 0]
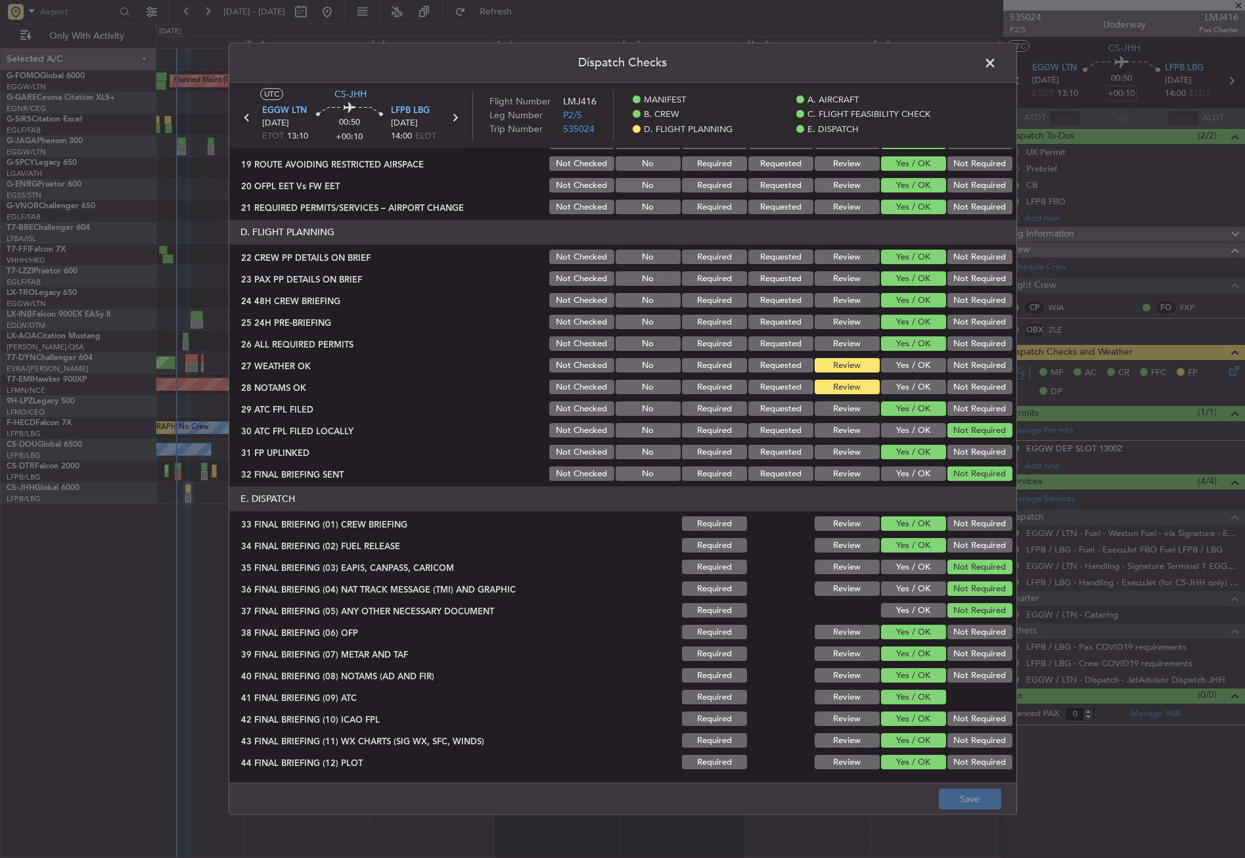
click at [914, 388] on button "Yes / OK" at bounding box center [913, 388] width 65 height 14
click at [910, 361] on button "Yes / OK" at bounding box center [913, 366] width 65 height 14
click at [971, 791] on button "Save" at bounding box center [970, 799] width 62 height 21
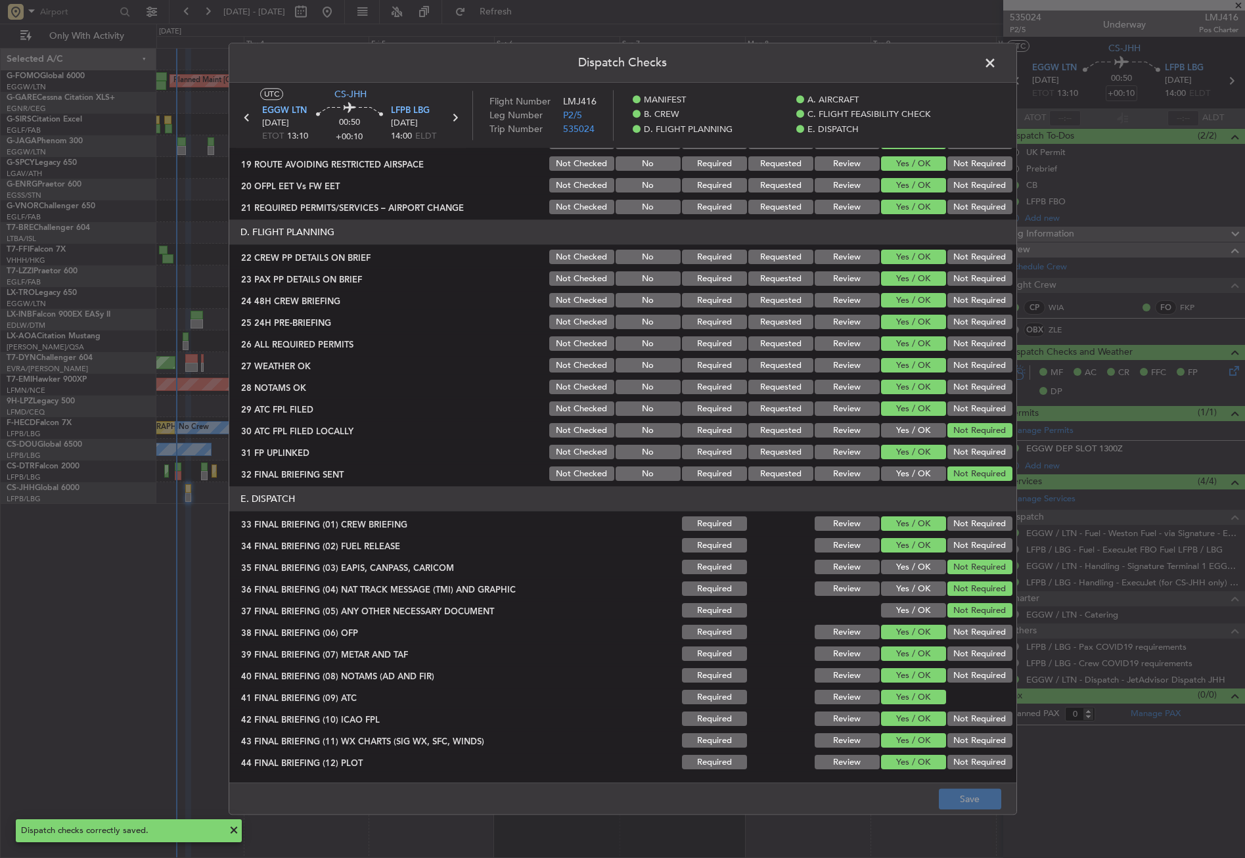
click at [997, 63] on span at bounding box center [997, 66] width 0 height 26
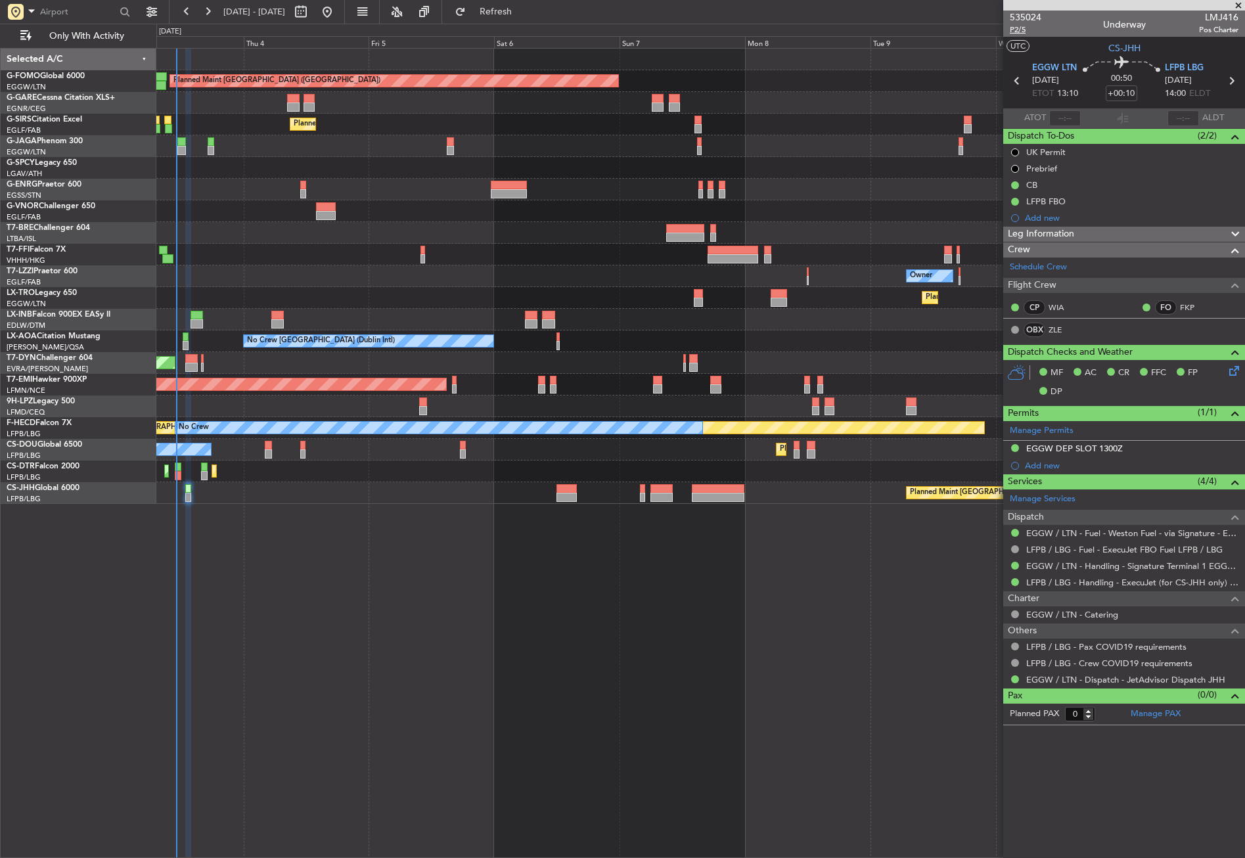
click at [1021, 30] on span "P2/5" at bounding box center [1026, 29] width 32 height 11
click at [524, 12] on span "Refresh" at bounding box center [496, 11] width 55 height 9
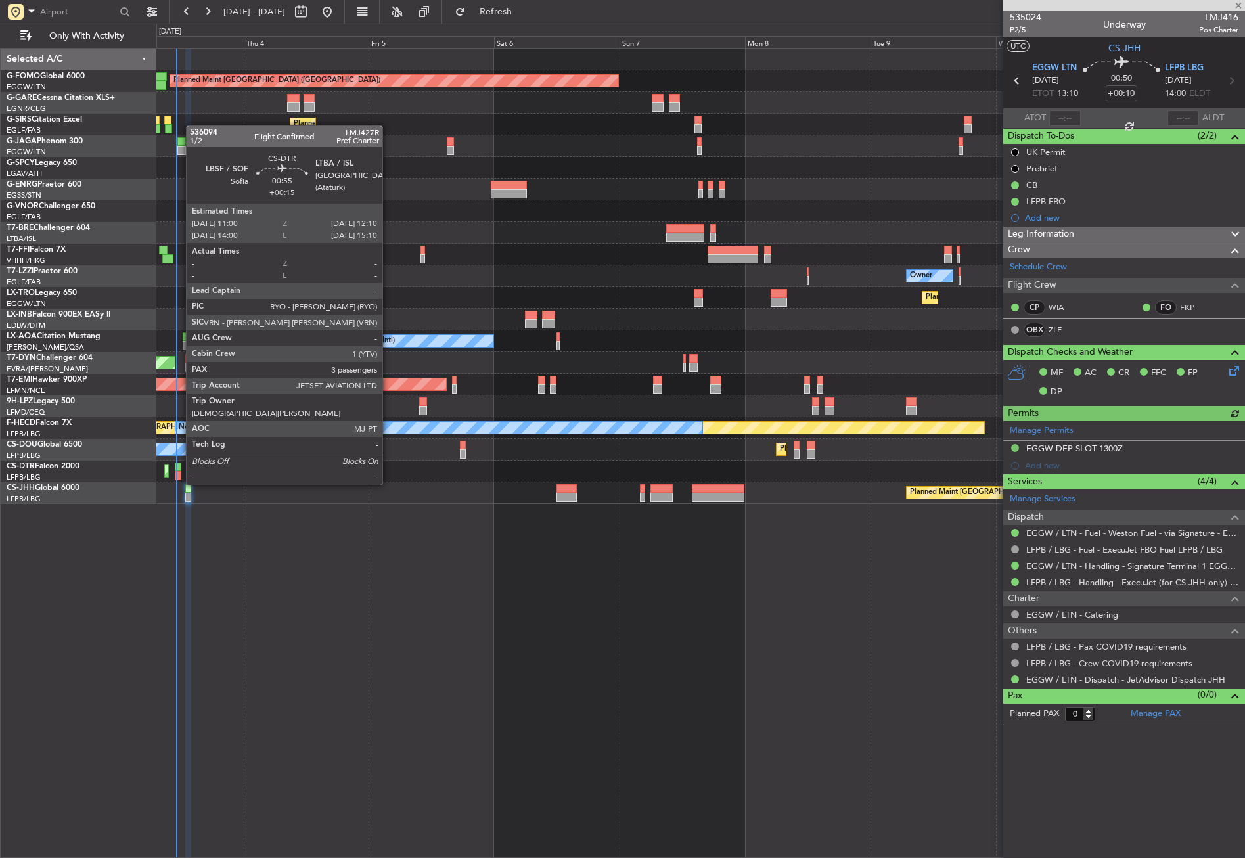
click at [179, 472] on div at bounding box center [178, 475] width 7 height 9
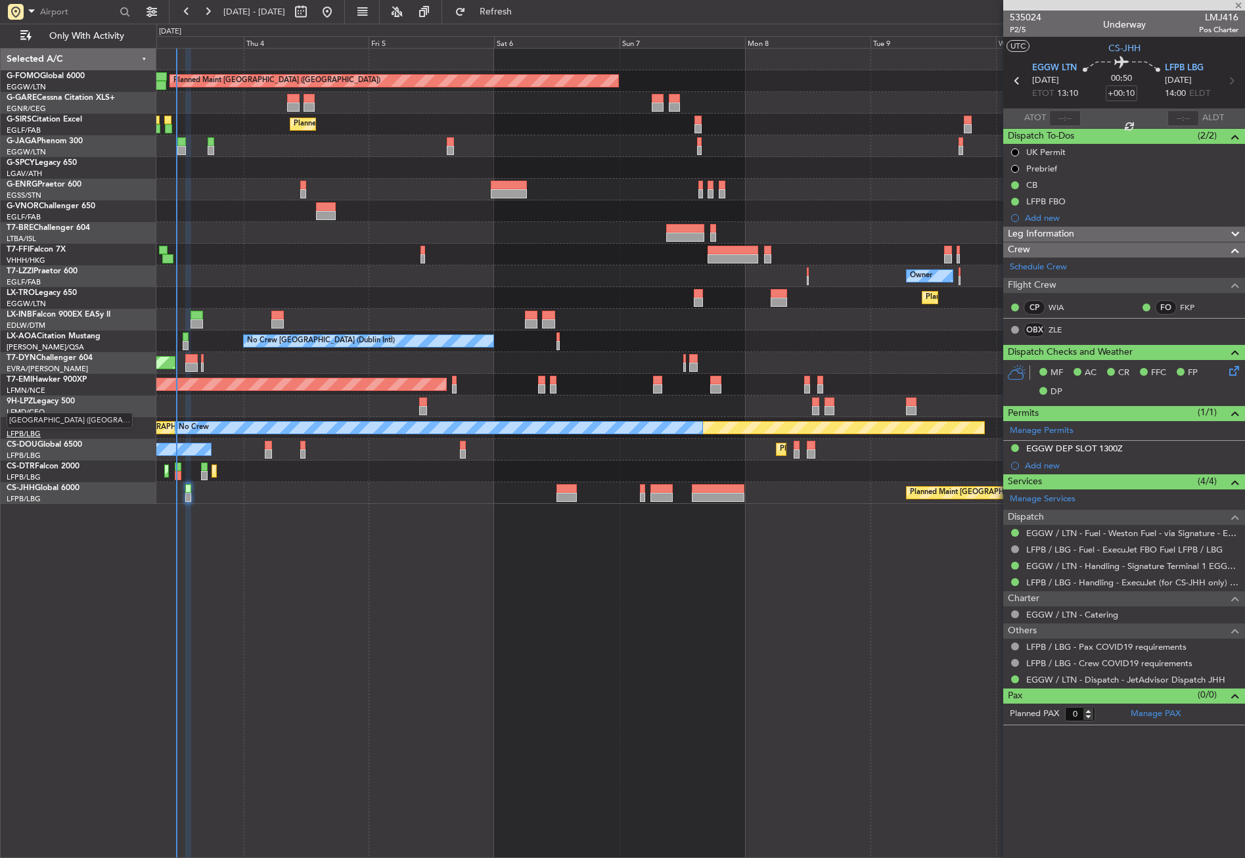
type input "+00:15"
type input "3"
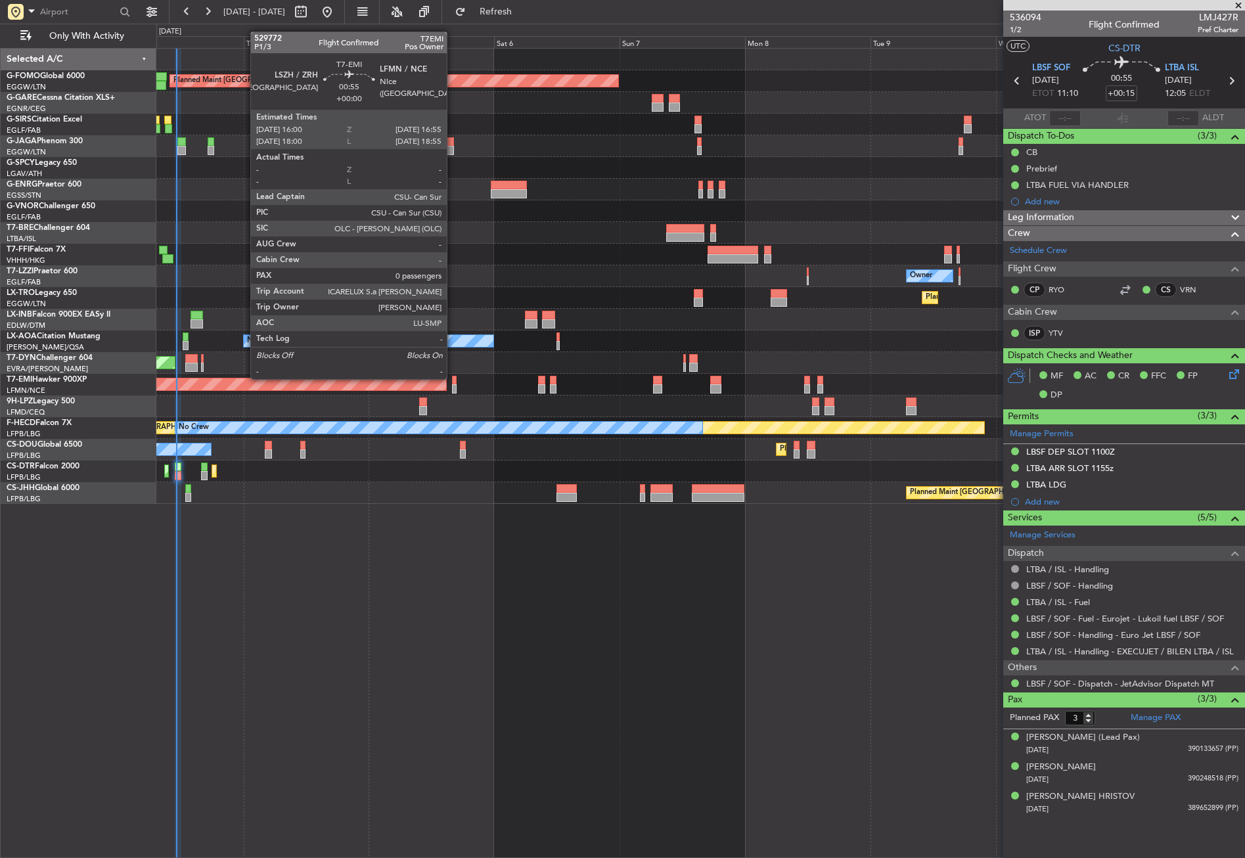
click at [453, 378] on div at bounding box center [454, 380] width 5 height 9
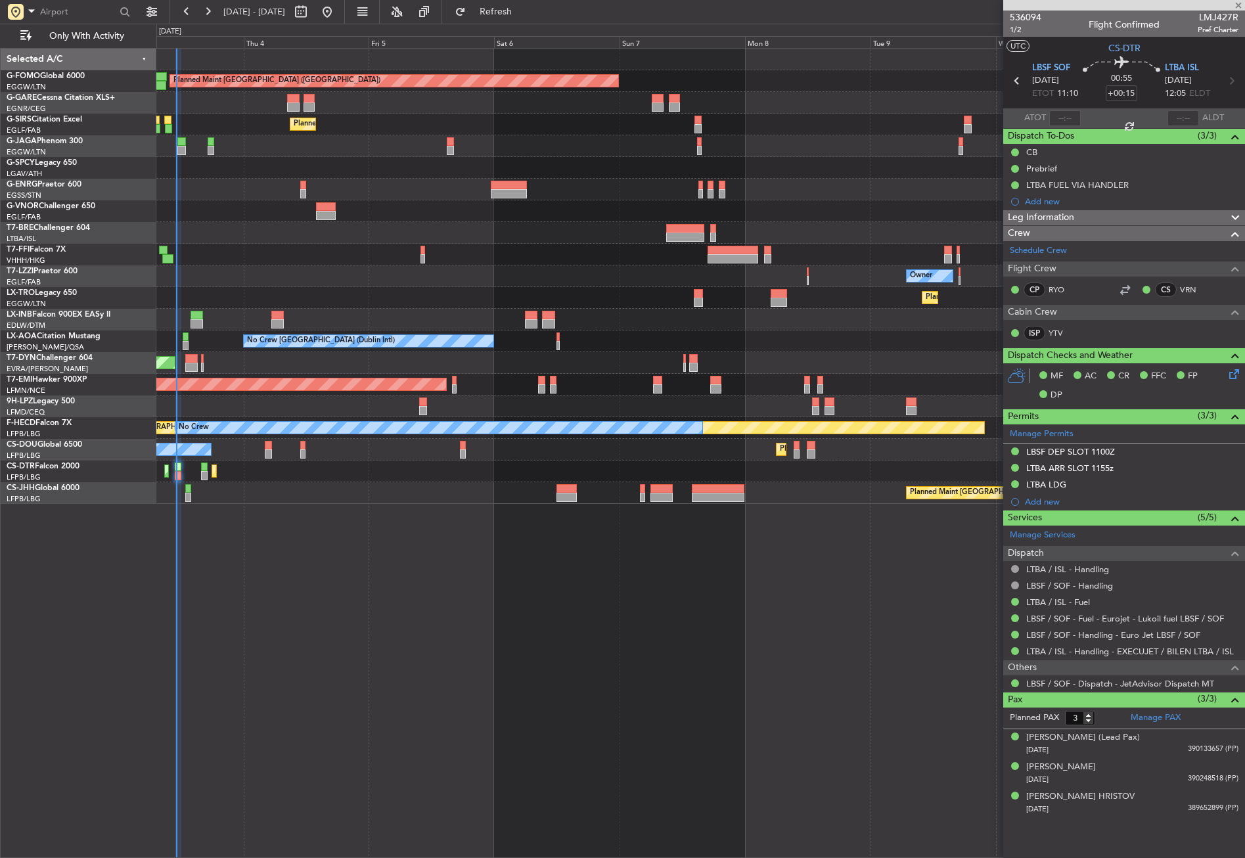
type input "0"
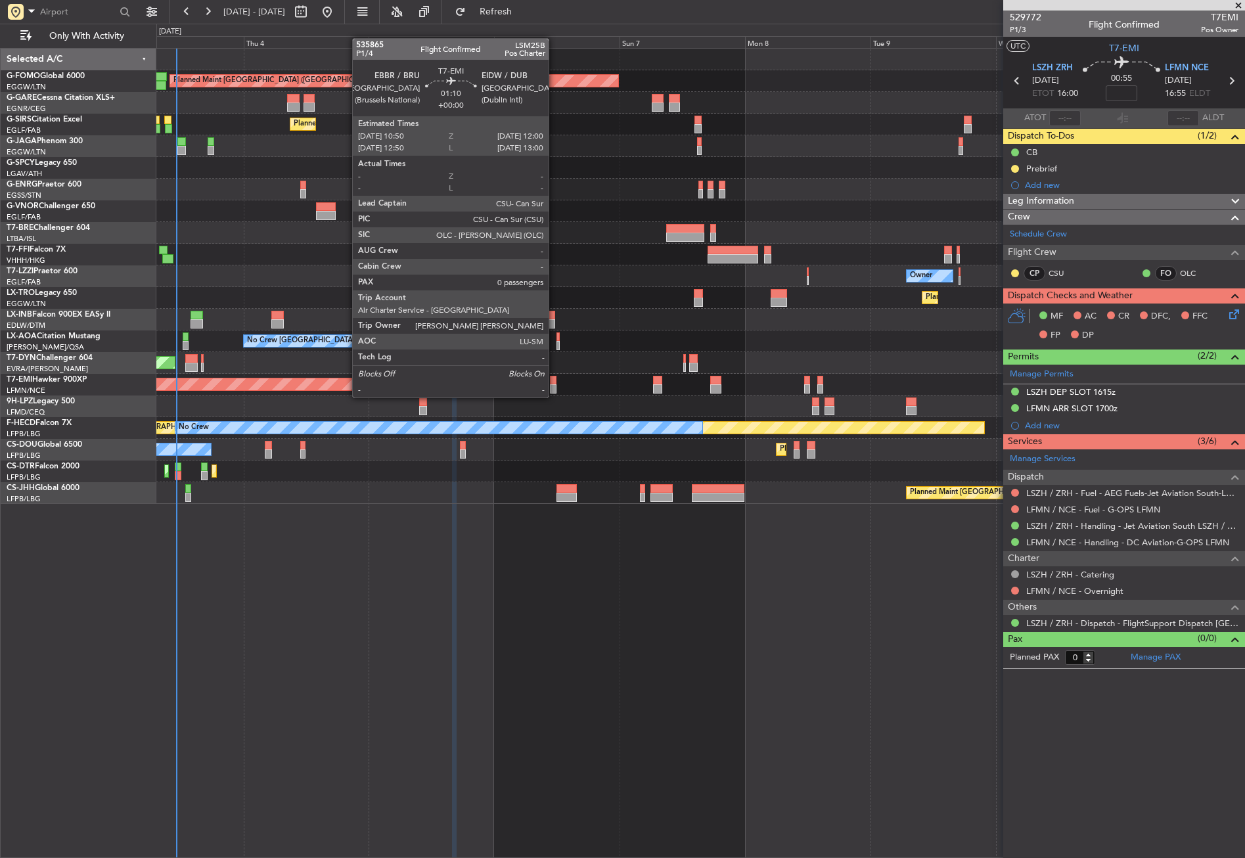
click at [555, 386] on div at bounding box center [553, 388] width 7 height 9
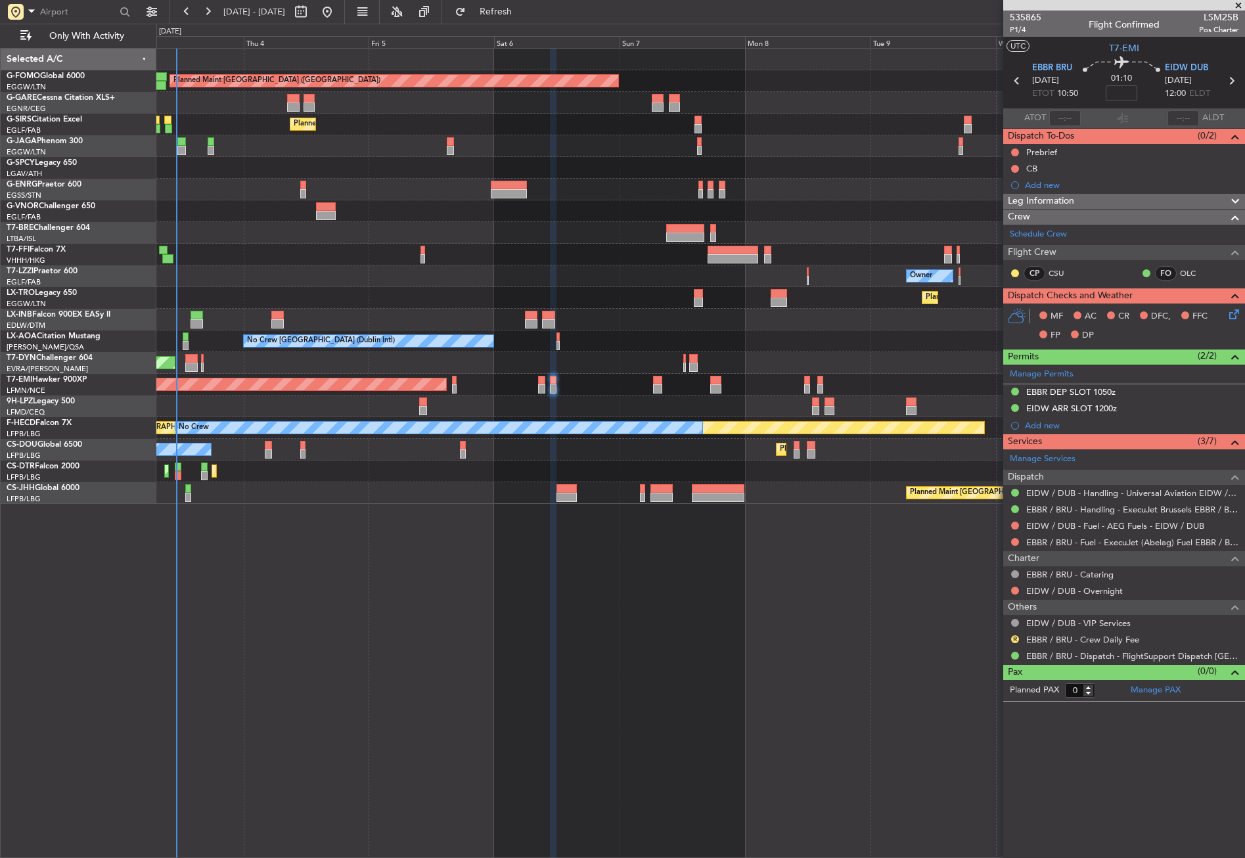
click at [329, 605] on div "Planned Maint London (Luton) Unplanned Maint Chester Planned Maint London (Farn…" at bounding box center [700, 453] width 1089 height 810
click at [513, 9] on span "Refresh" at bounding box center [496, 11] width 55 height 9
click at [379, 718] on div "Planned Maint London (Luton) Unplanned Maint Chester Planned Maint London (Farn…" at bounding box center [700, 453] width 1089 height 810
click at [428, 227] on div at bounding box center [700, 233] width 1088 height 22
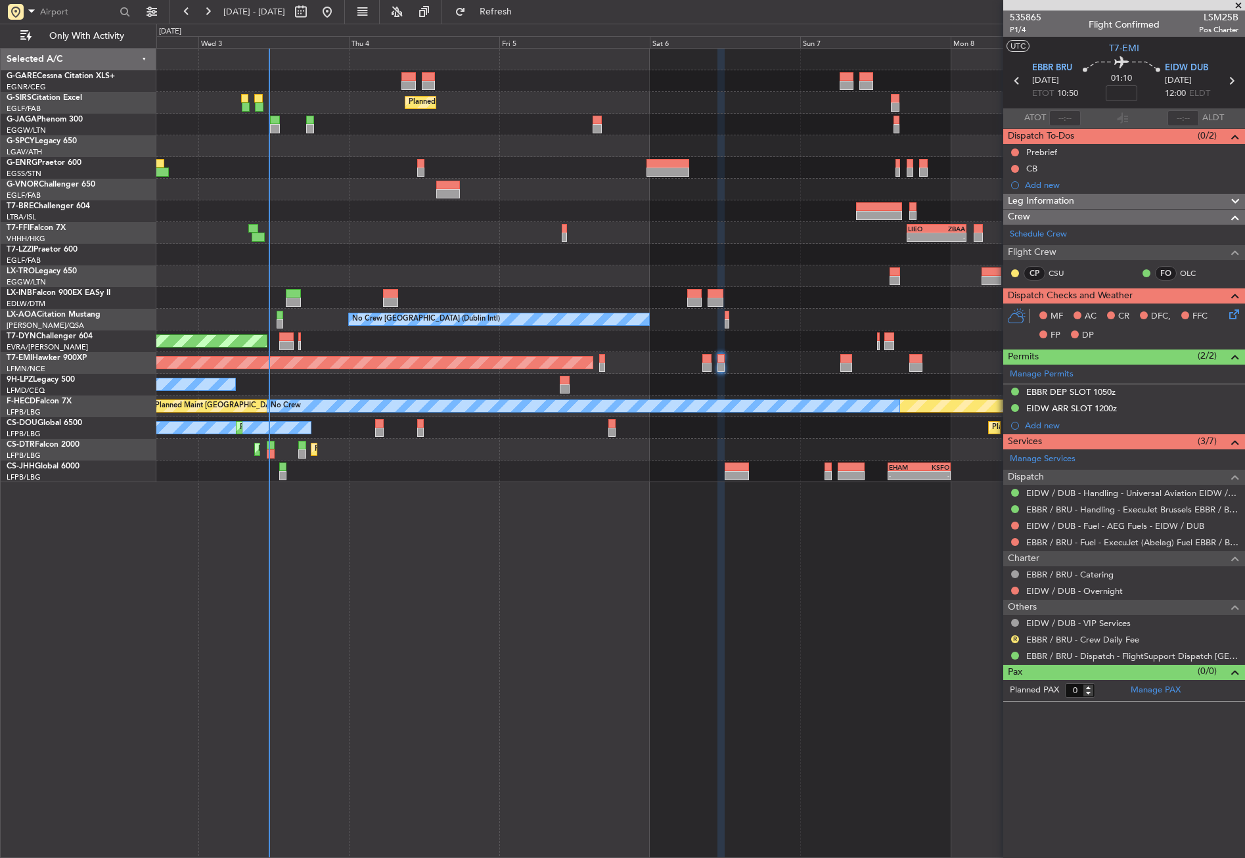
click at [463, 526] on div "Unplanned Maint Chester Planned Maint London (Farnborough) Cleaning Athens (Ele…" at bounding box center [700, 453] width 1089 height 810
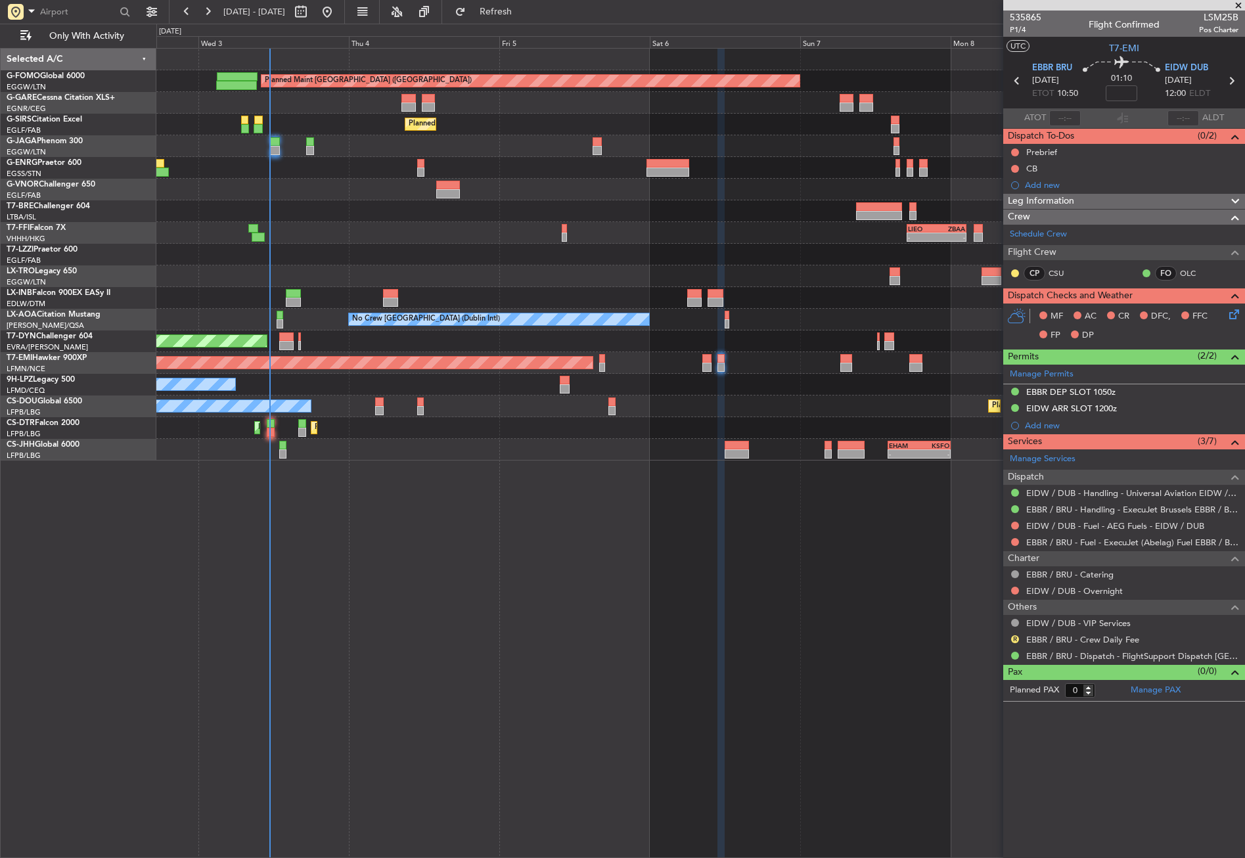
click at [534, 554] on div "Planned Maint London (Luton) Unplanned Maint Chester Planned Maint London (Farn…" at bounding box center [700, 453] width 1089 height 810
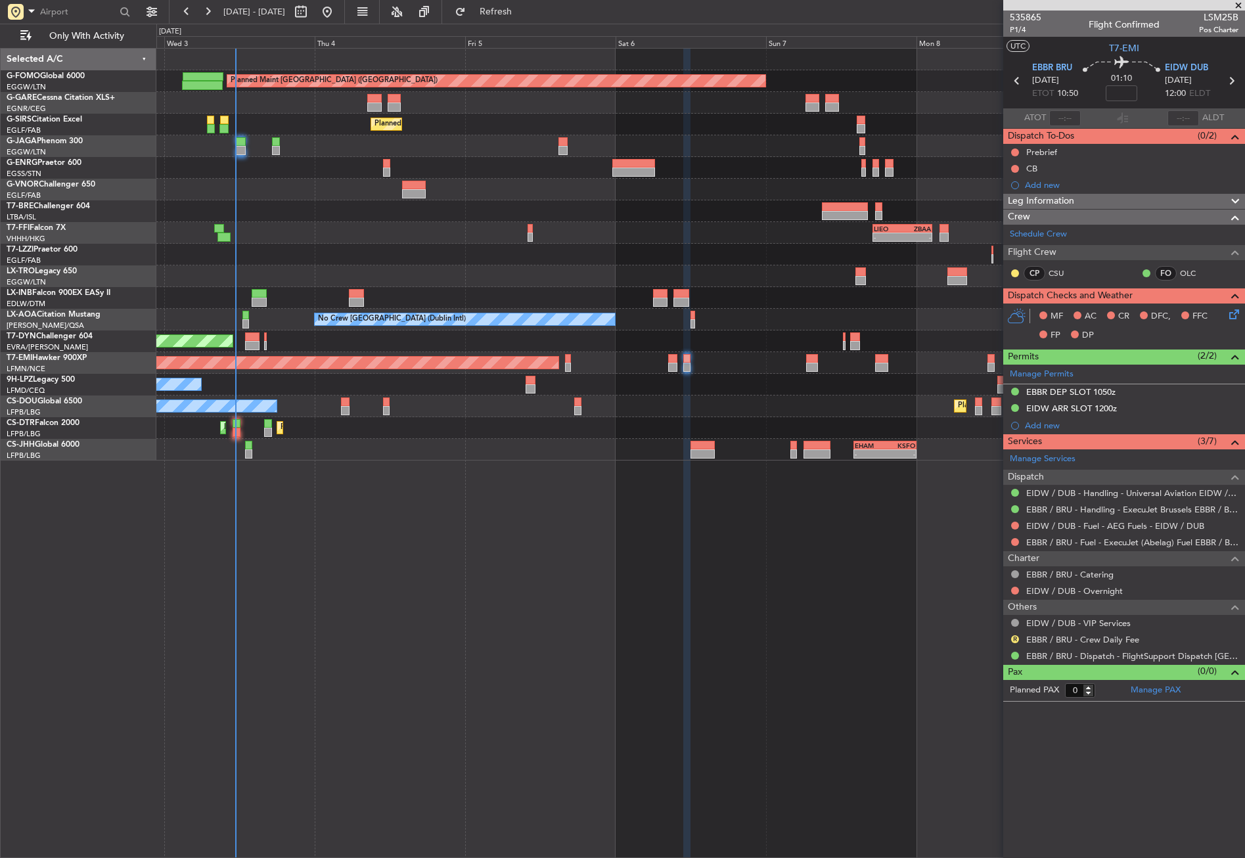
click at [461, 499] on div "Planned Maint London (Luton) Unplanned Maint Chester Planned Maint London (Farn…" at bounding box center [700, 453] width 1089 height 810
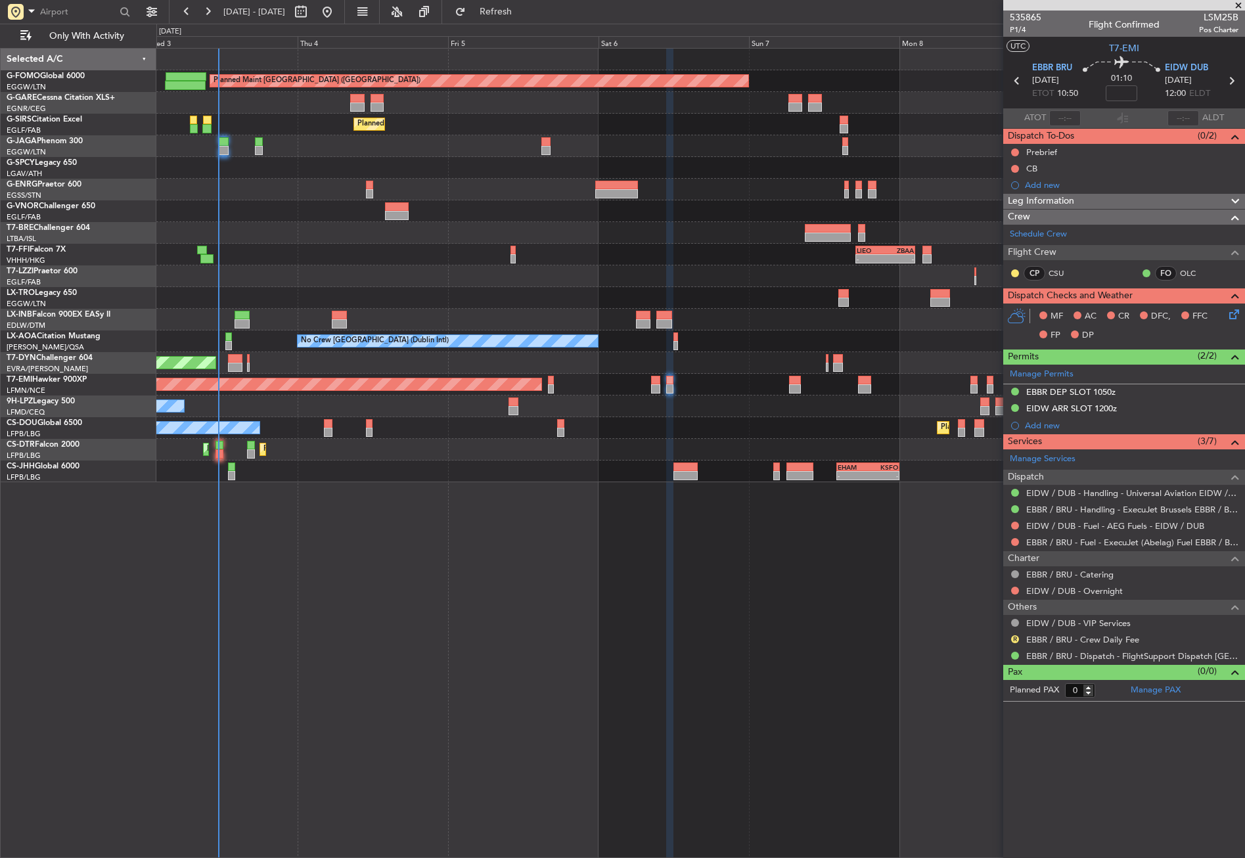
click at [477, 597] on div "Planned Maint London (Luton) Unplanned Maint Chester Planned Maint London (Farn…" at bounding box center [700, 453] width 1089 height 810
click at [519, 18] on button "Refresh" at bounding box center [488, 11] width 79 height 21
click at [609, 648] on div "Planned Maint London (Luton) Unplanned Maint Chester Planned Maint London (Farn…" at bounding box center [700, 453] width 1089 height 810
click at [501, 14] on button "Refresh" at bounding box center [488, 11] width 79 height 21
drag, startPoint x: 494, startPoint y: 12, endPoint x: 413, endPoint y: 43, distance: 87.1
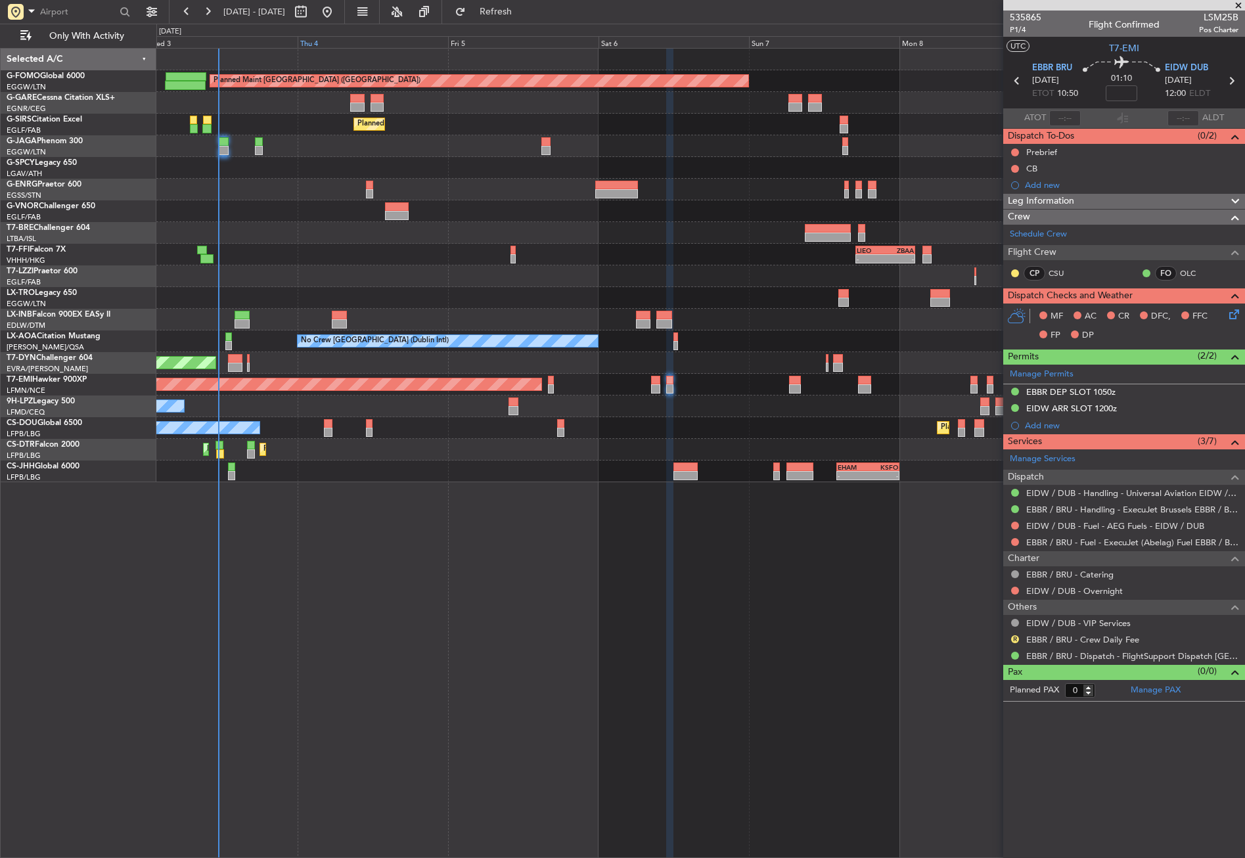
click at [494, 12] on button "Refresh" at bounding box center [488, 11] width 79 height 21
click at [505, 18] on button "Refresh" at bounding box center [488, 11] width 79 height 21
click at [511, 10] on span "Refresh" at bounding box center [496, 11] width 55 height 9
click at [404, 260] on div "Planned Maint Tianjin (Binhai) - - LIEO 17:00 Z ZBAA 02:35 Z Planned Maint Hong…" at bounding box center [700, 255] width 1088 height 22
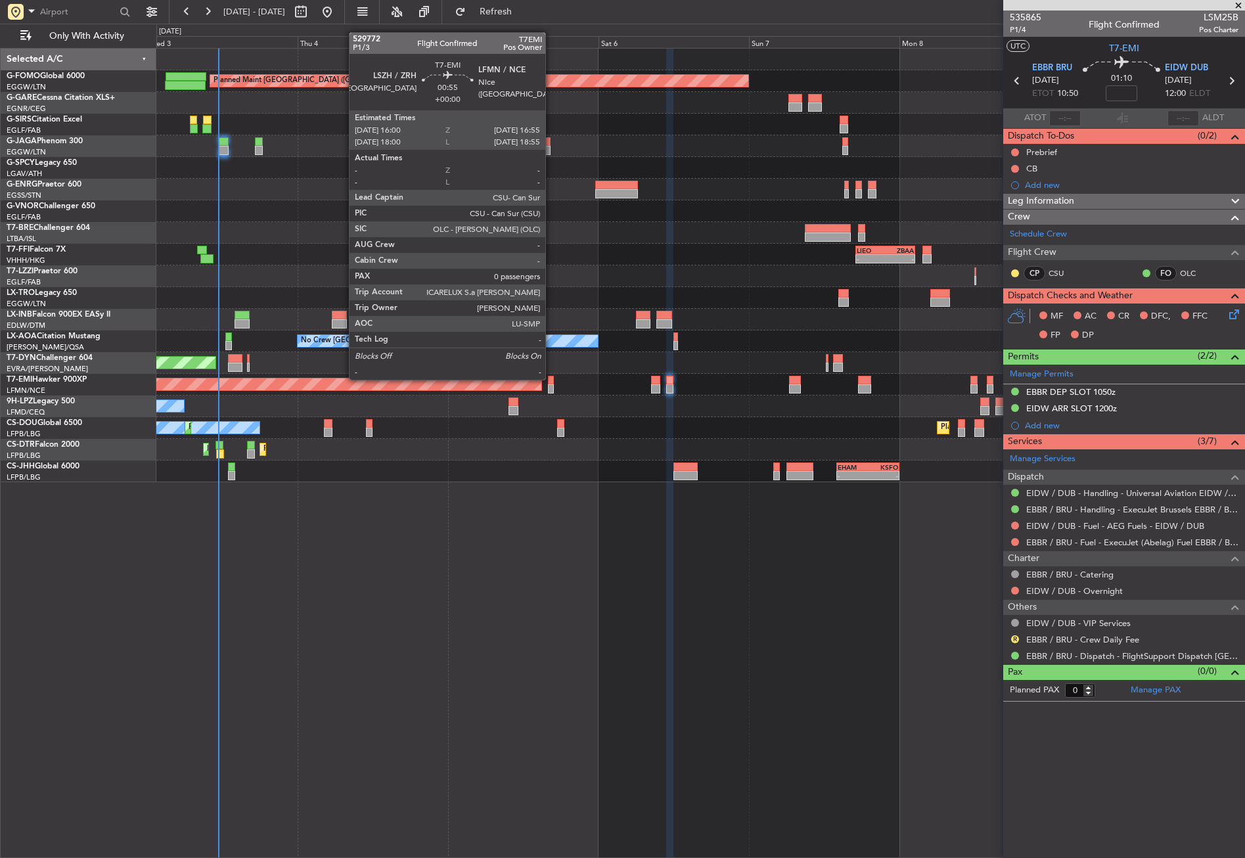
click at [551, 379] on div at bounding box center [551, 380] width 6 height 9
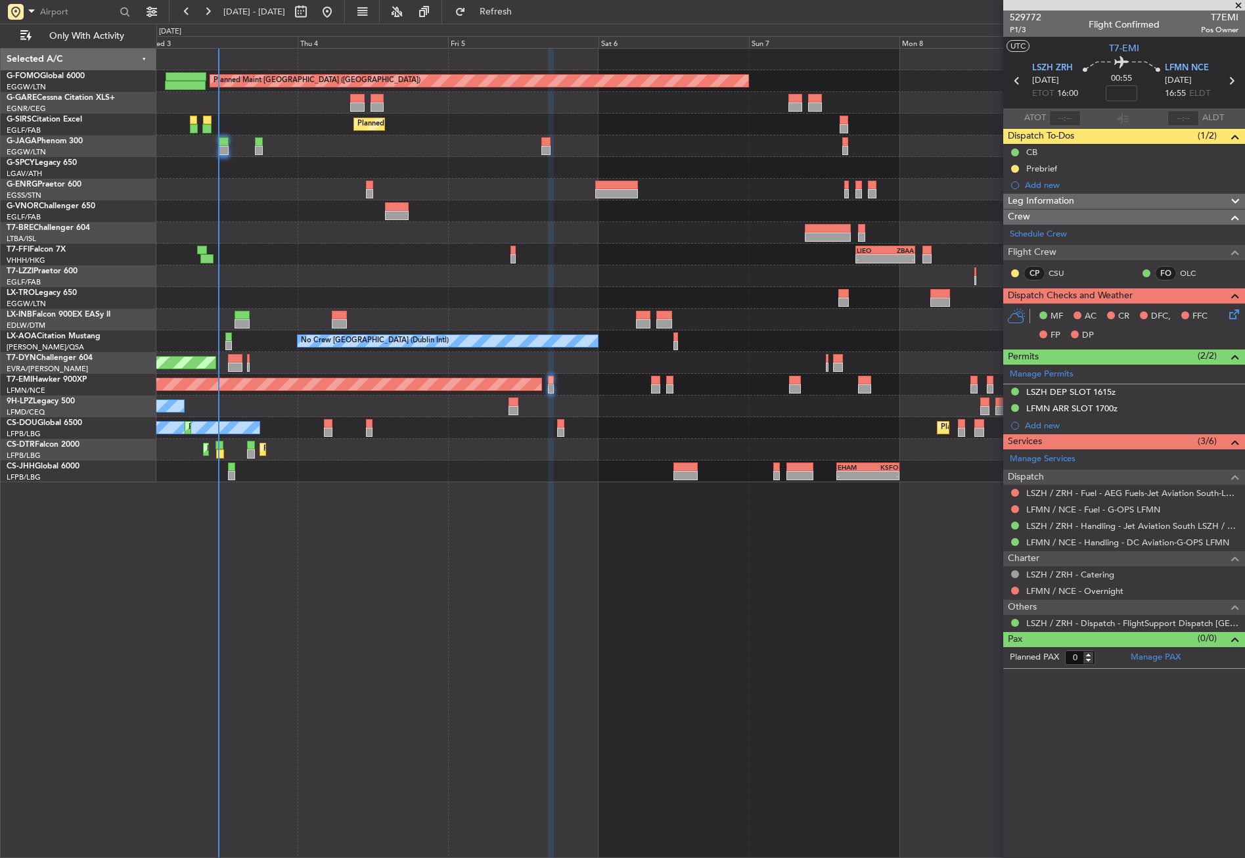
click at [1041, 199] on span "Leg Information" at bounding box center [1041, 201] width 66 height 15
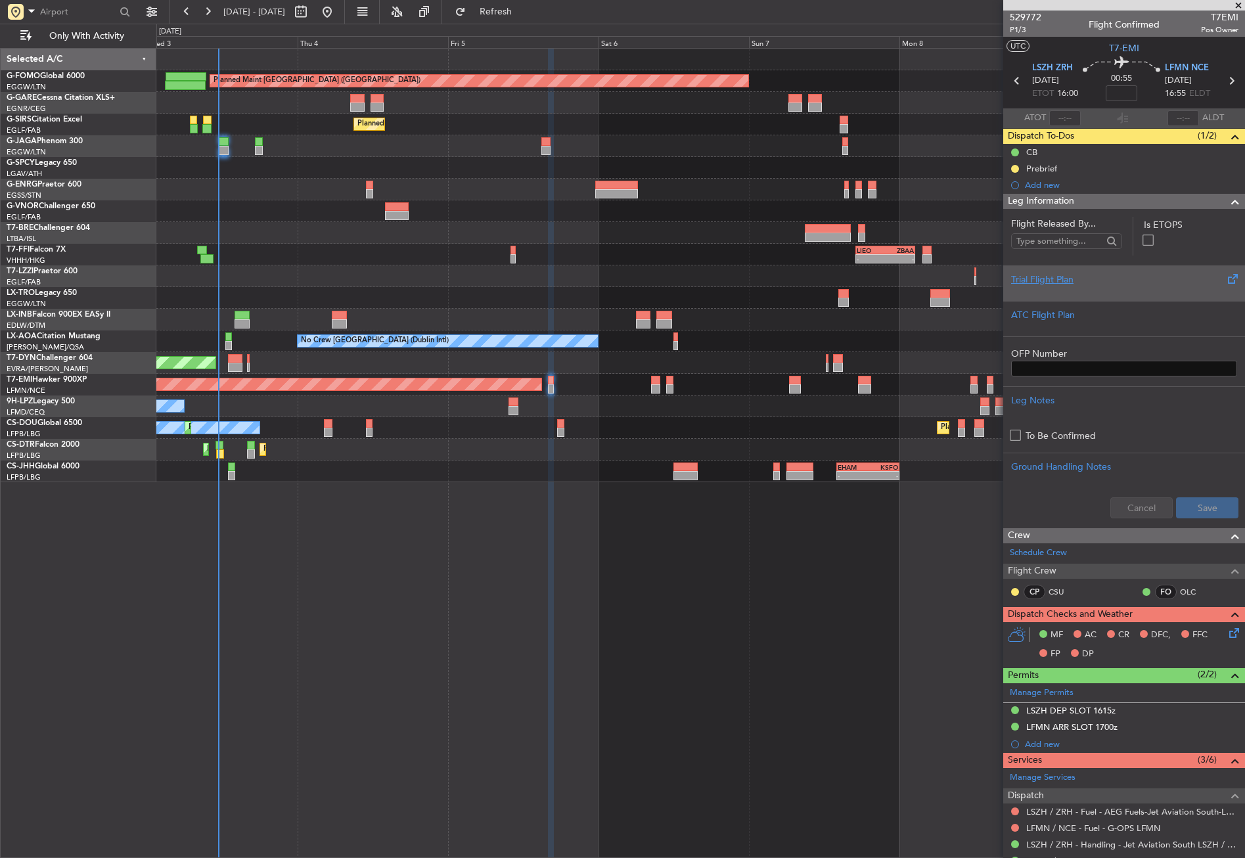
click at [1041, 290] on div at bounding box center [1124, 291] width 226 height 8
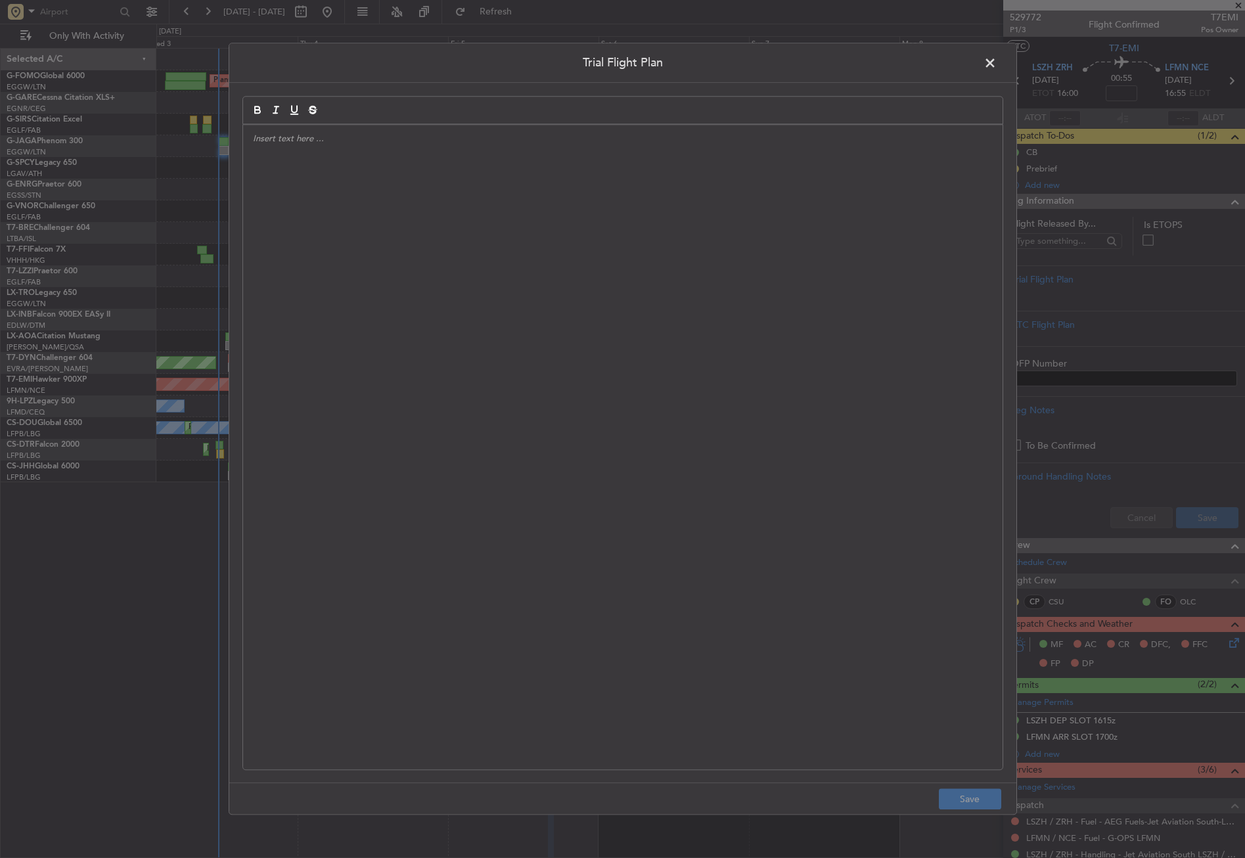
click at [712, 252] on div at bounding box center [623, 447] width 760 height 645
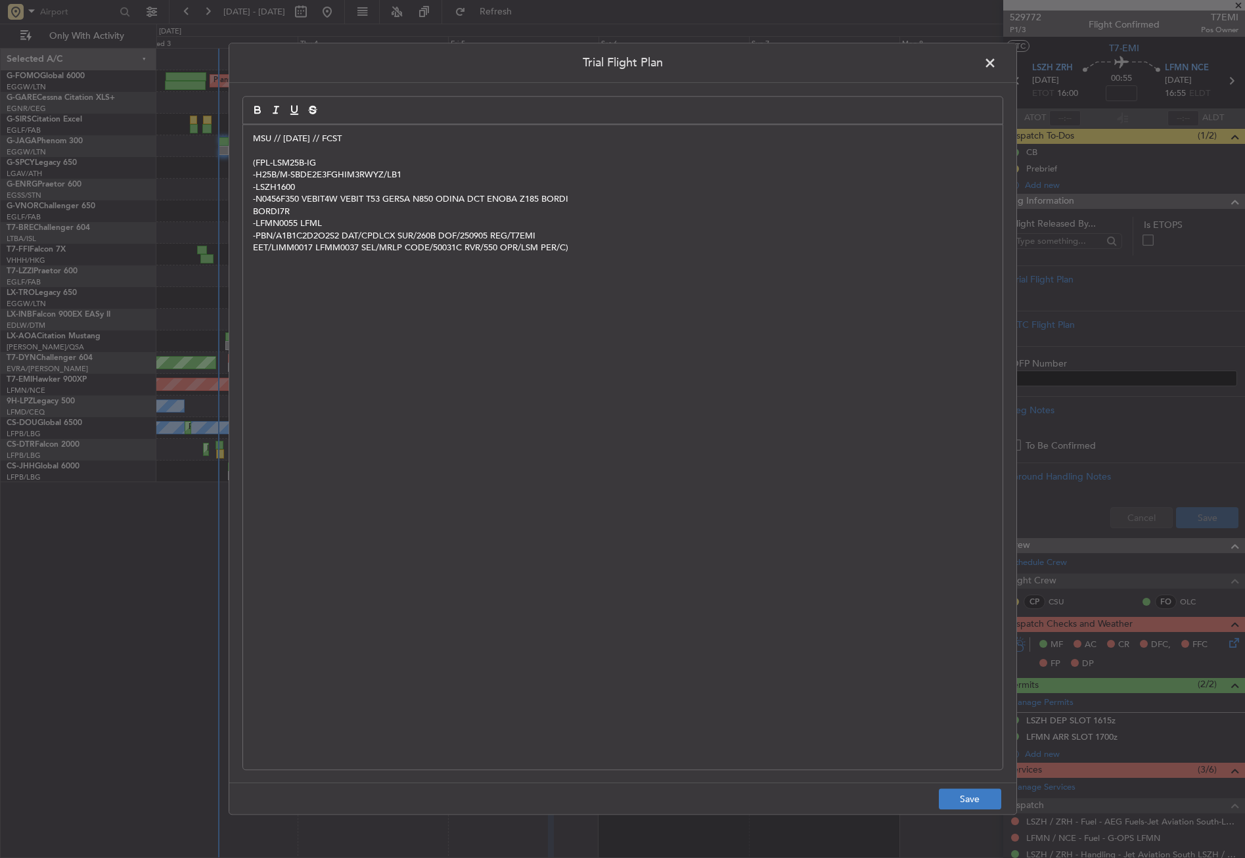
scroll to position [0, 0]
drag, startPoint x: 376, startPoint y: 141, endPoint x: 228, endPoint y: 130, distance: 148.2
click at [229, 130] on div "Trial Flight Plan MSU // 03SEP // FCST (FPL-LSM25B-IG -H25B/M-SBDE2E3FGHIM3RWYZ…" at bounding box center [623, 429] width 789 height 772
copy p "MSU // [DATE] // FCST"
click at [958, 791] on button "Save" at bounding box center [970, 799] width 62 height 21
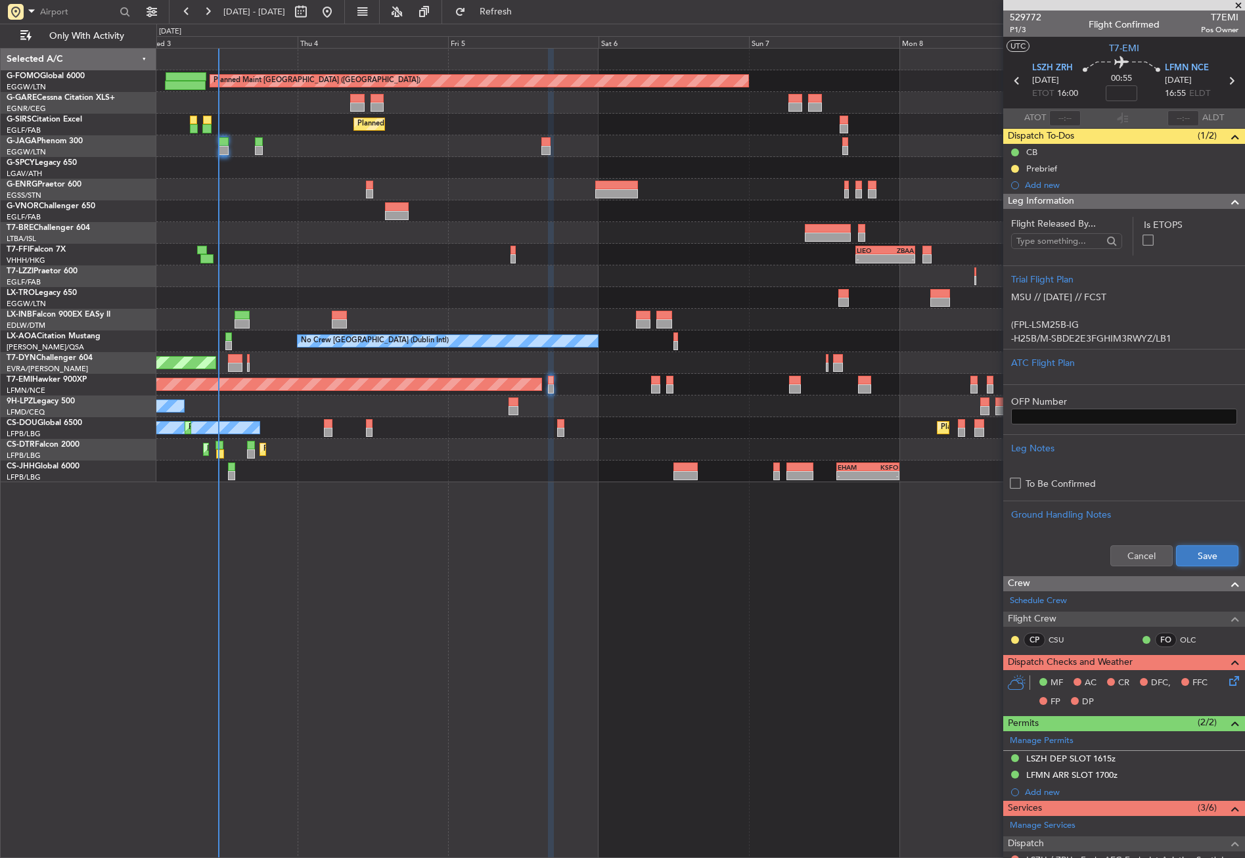
click at [1178, 547] on button "Save" at bounding box center [1207, 555] width 62 height 21
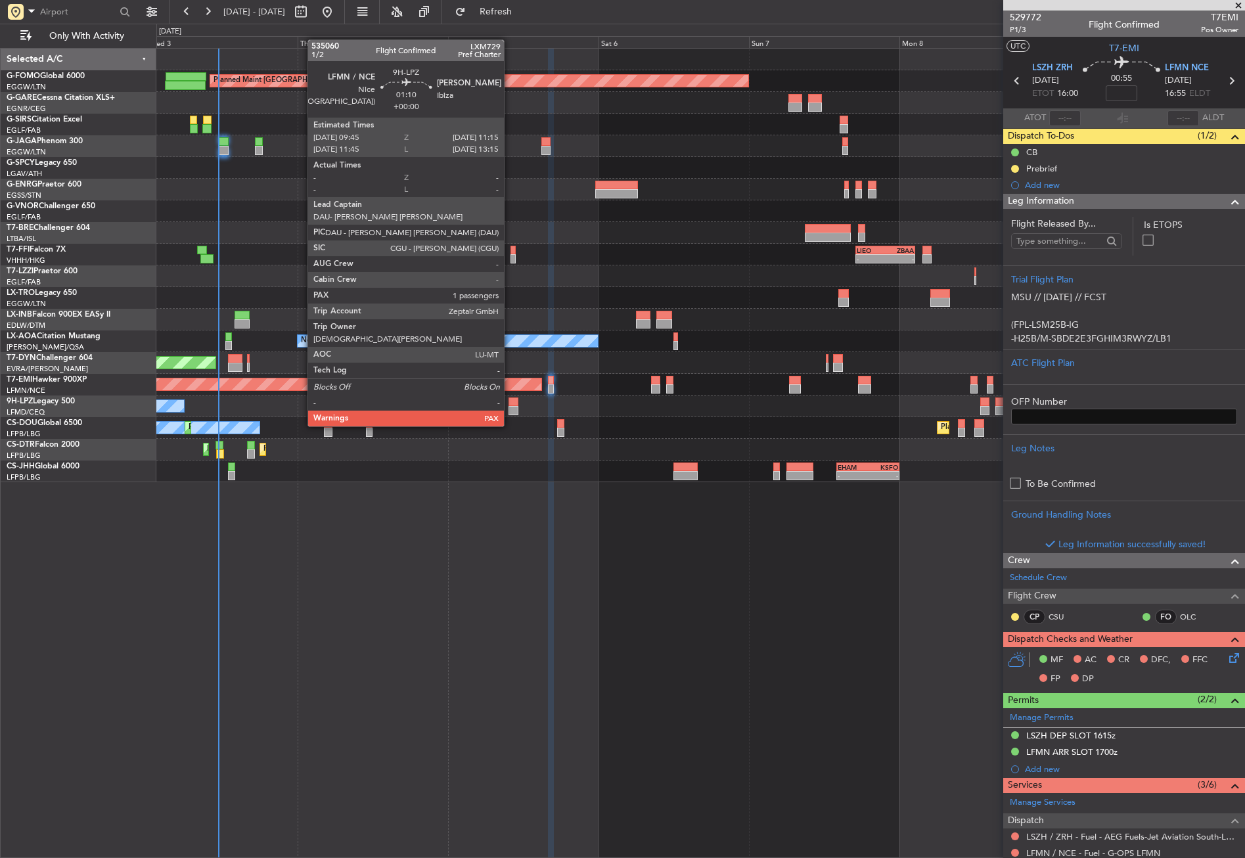
click at [510, 402] on div at bounding box center [514, 402] width 10 height 9
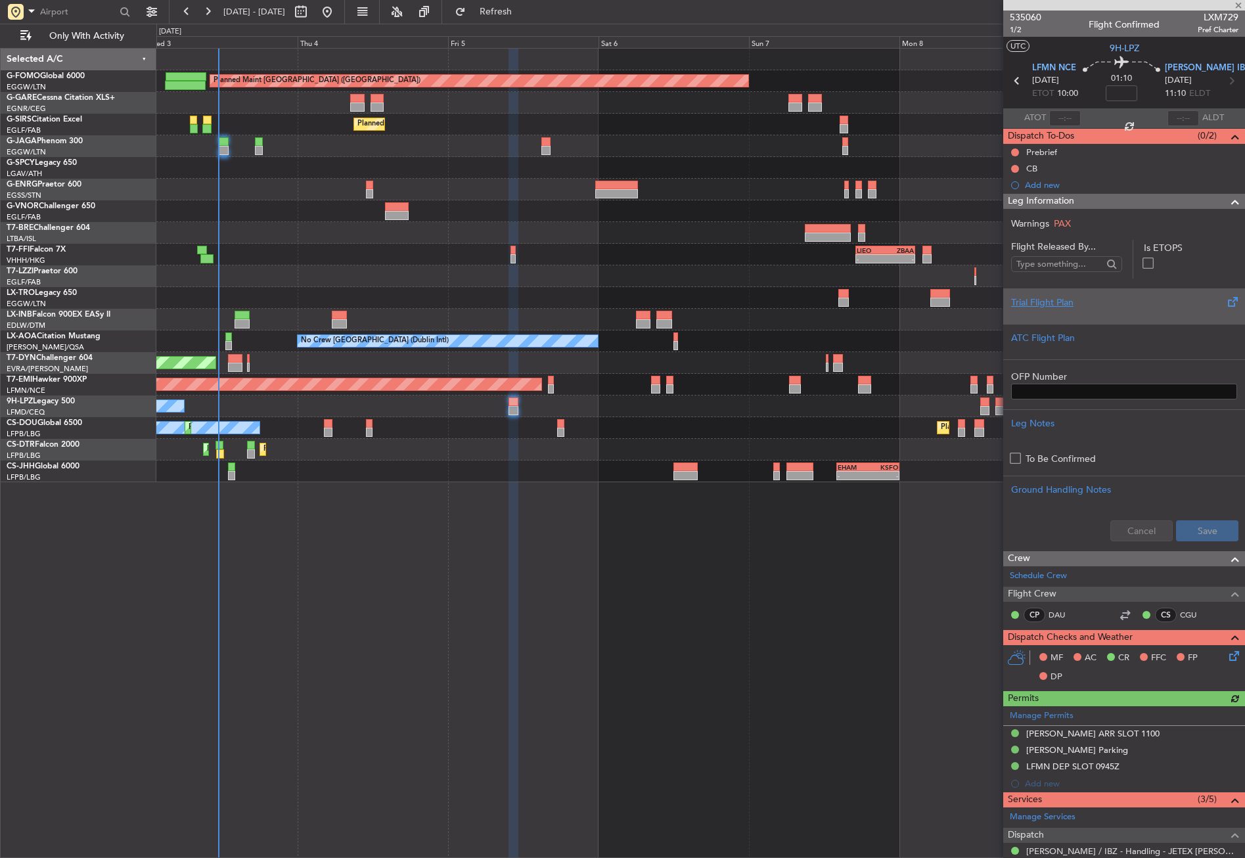
click at [1010, 294] on div "Trial Flight Plan" at bounding box center [1125, 306] width 242 height 35
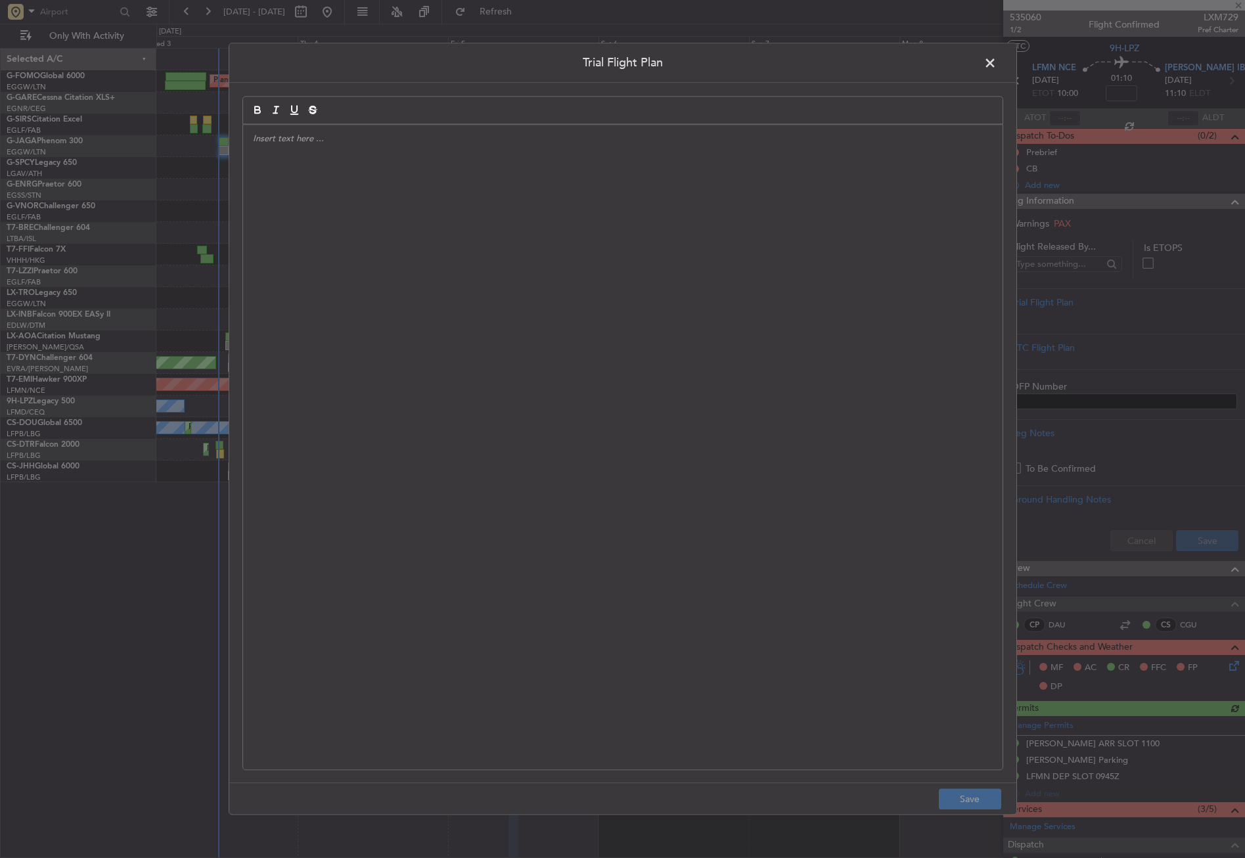
click at [561, 210] on div at bounding box center [623, 447] width 760 height 645
click at [967, 797] on button "Save" at bounding box center [970, 799] width 62 height 21
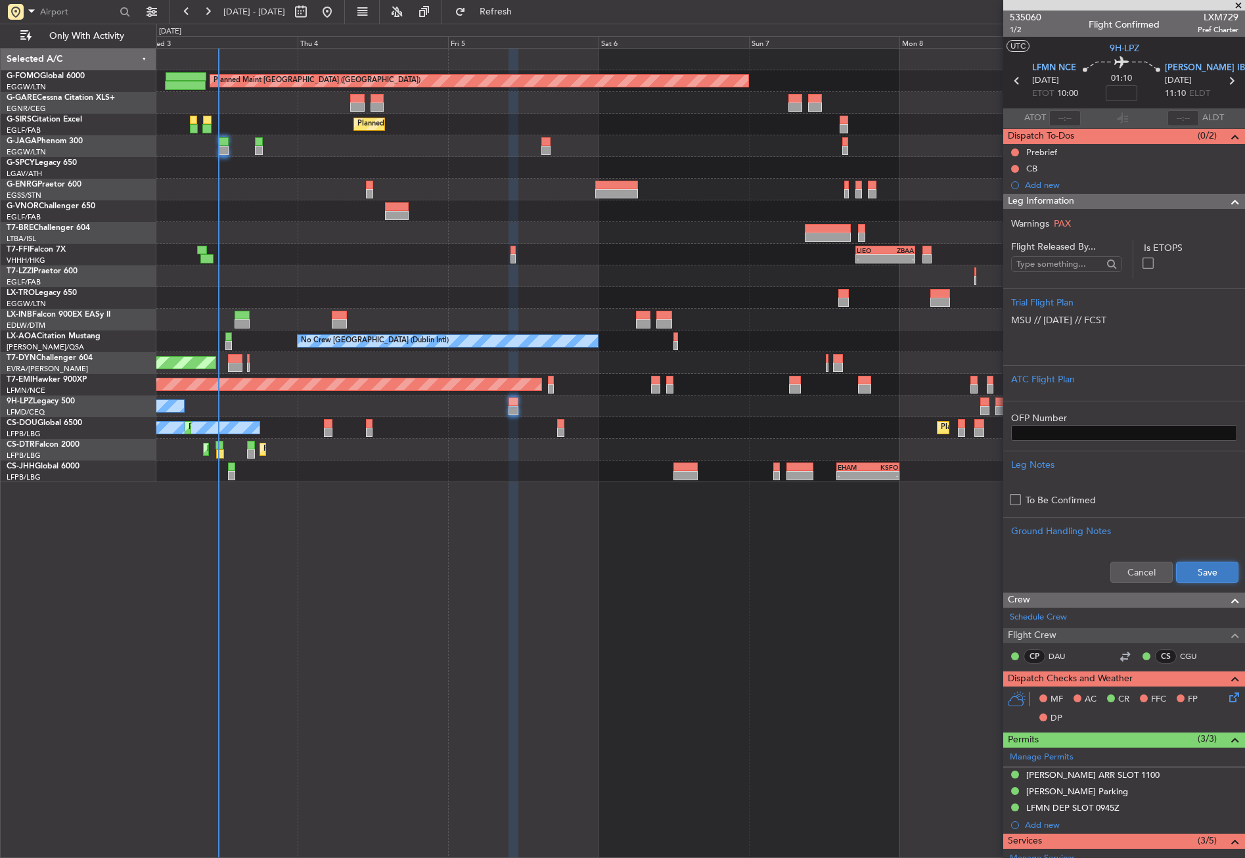
click at [1179, 568] on button "Save" at bounding box center [1207, 572] width 62 height 21
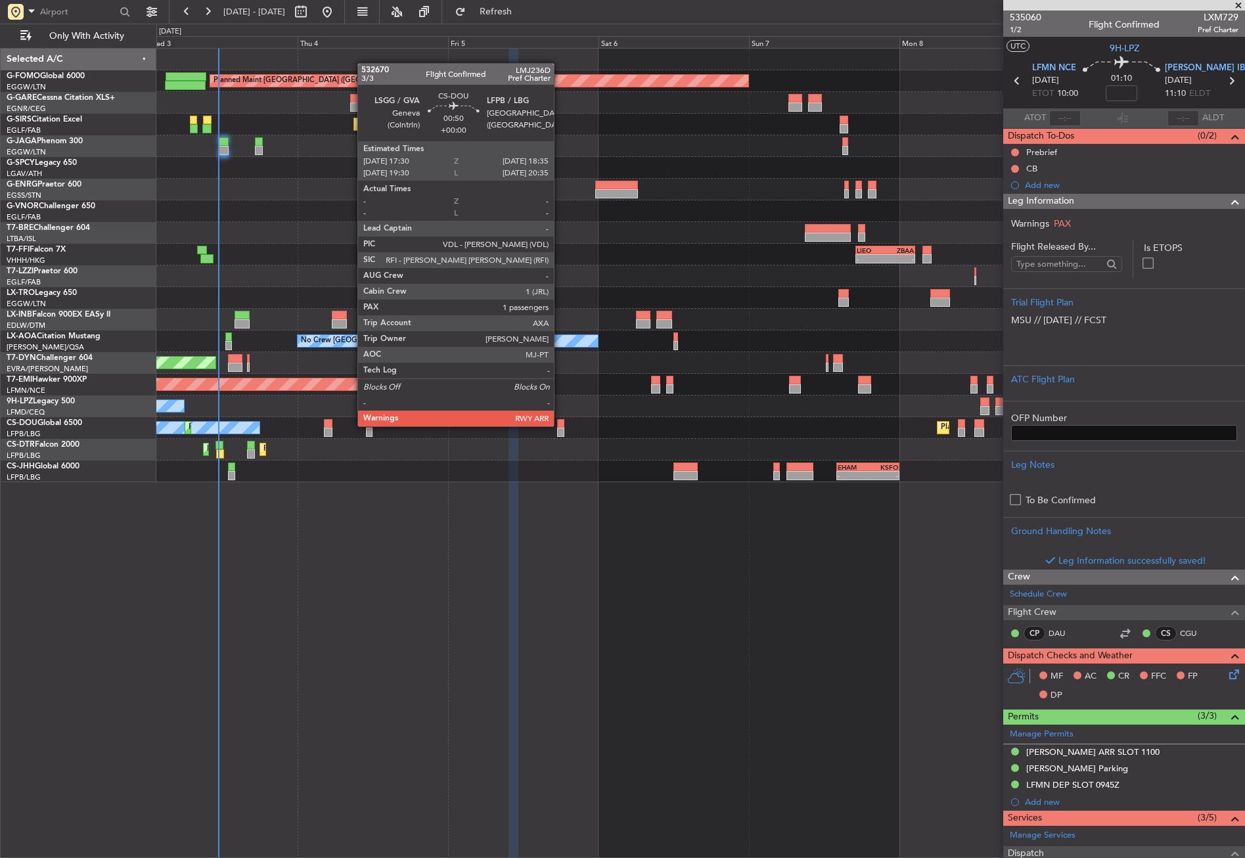
click at [560, 425] on div at bounding box center [560, 423] width 7 height 9
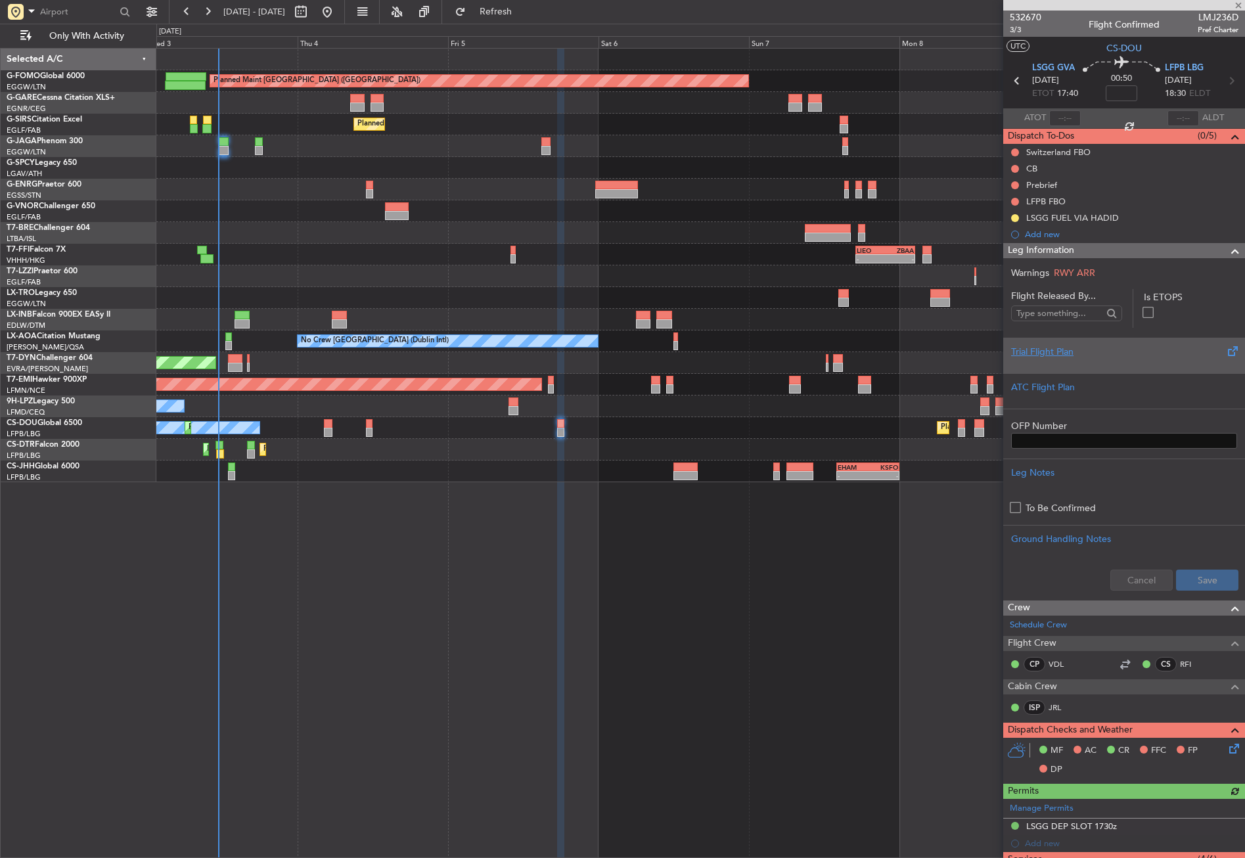
click at [1048, 358] on div "Trial Flight Plan" at bounding box center [1124, 352] width 226 height 14
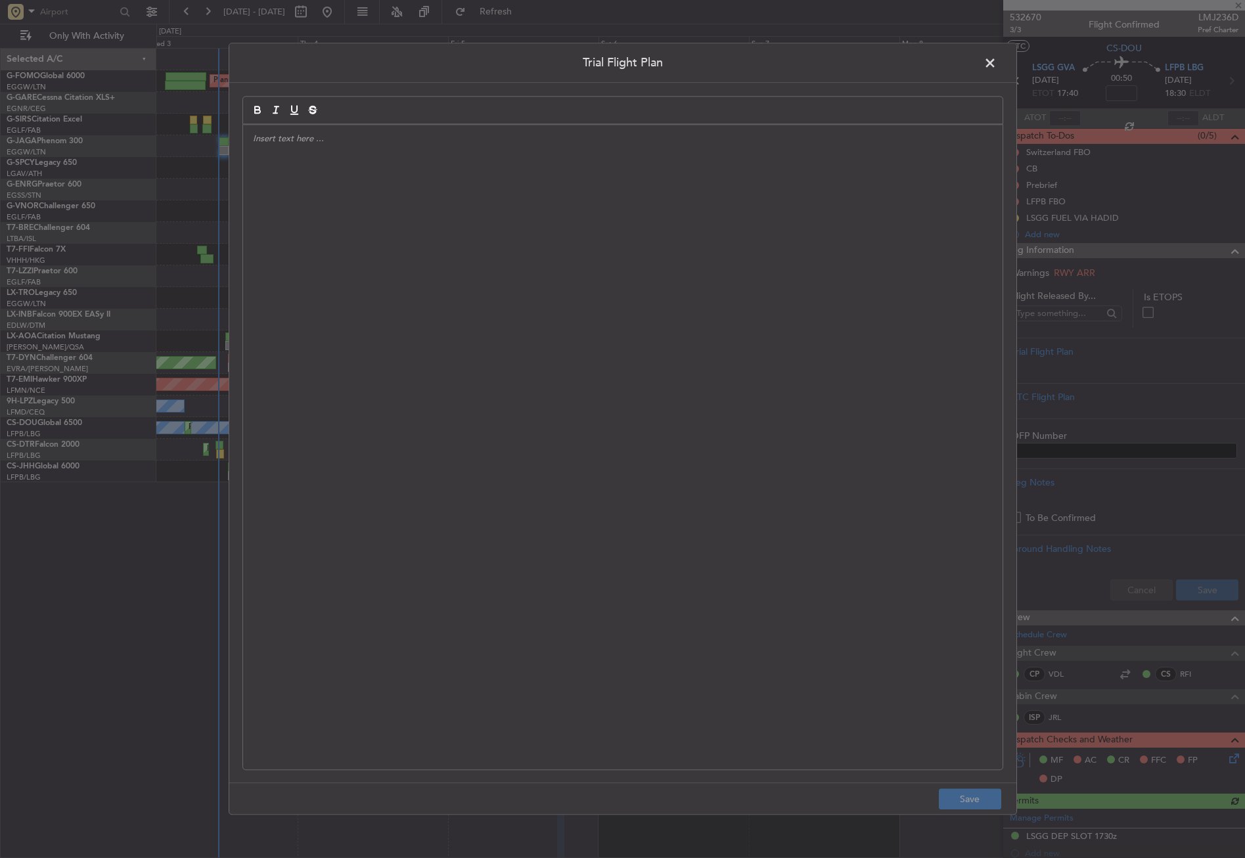
click at [610, 170] on div at bounding box center [623, 447] width 760 height 645
click at [992, 810] on button "Save" at bounding box center [970, 799] width 62 height 21
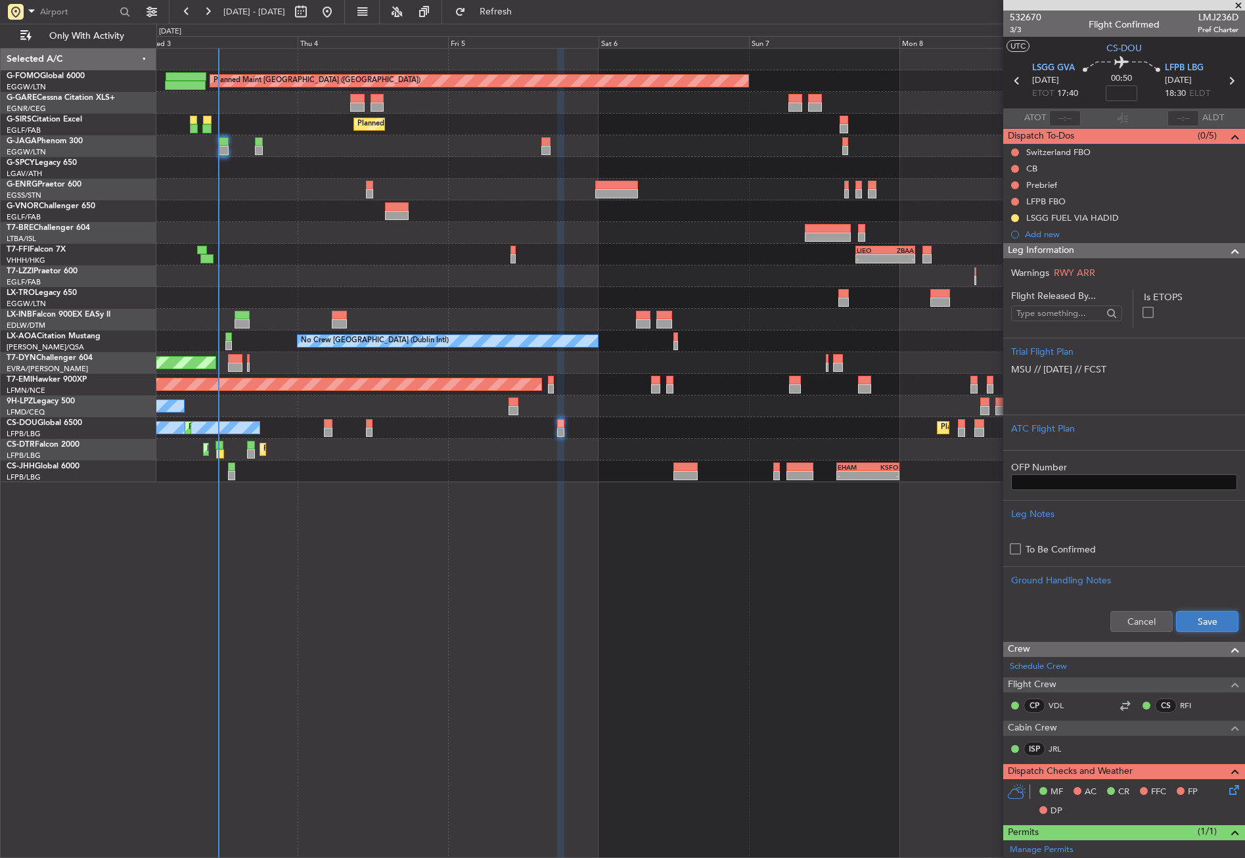
click at [1176, 623] on button "Save" at bounding box center [1207, 621] width 62 height 21
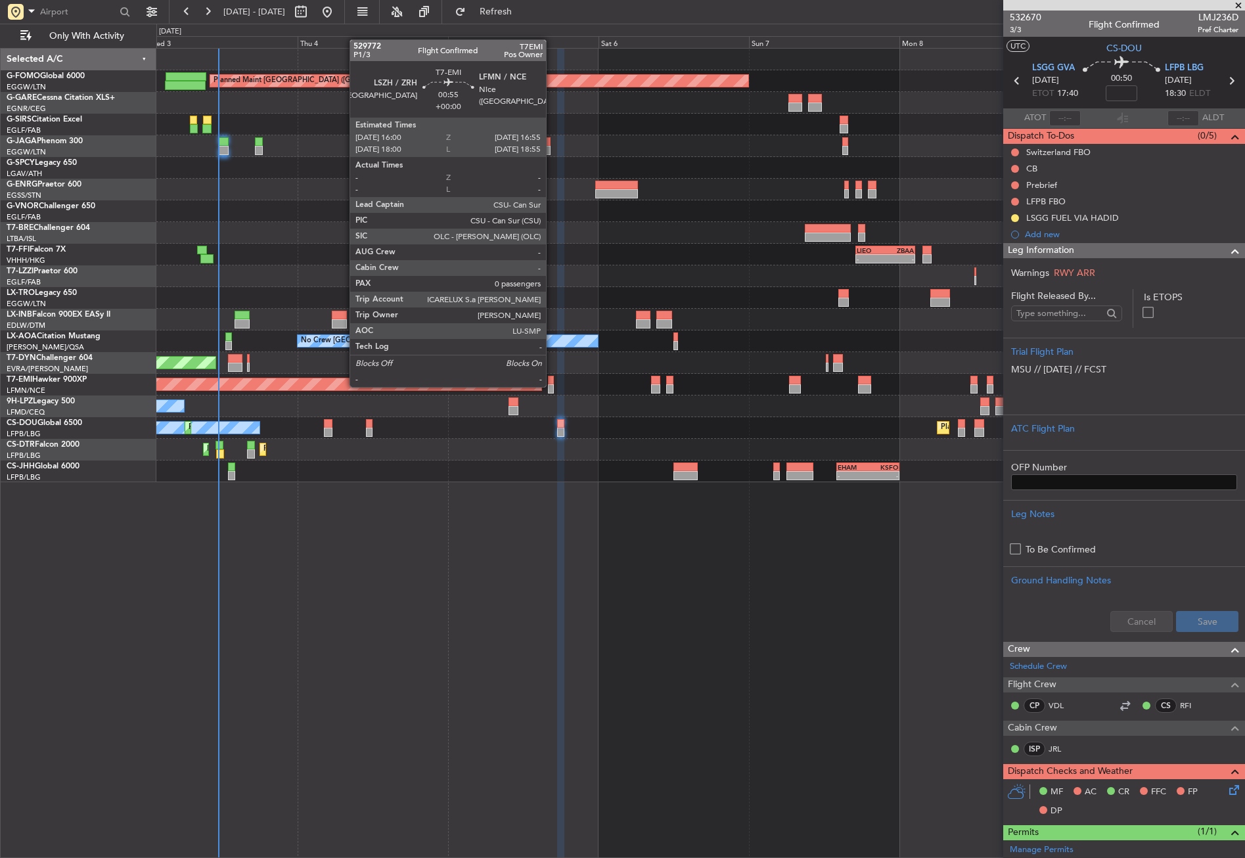
click at [552, 386] on div at bounding box center [551, 388] width 6 height 9
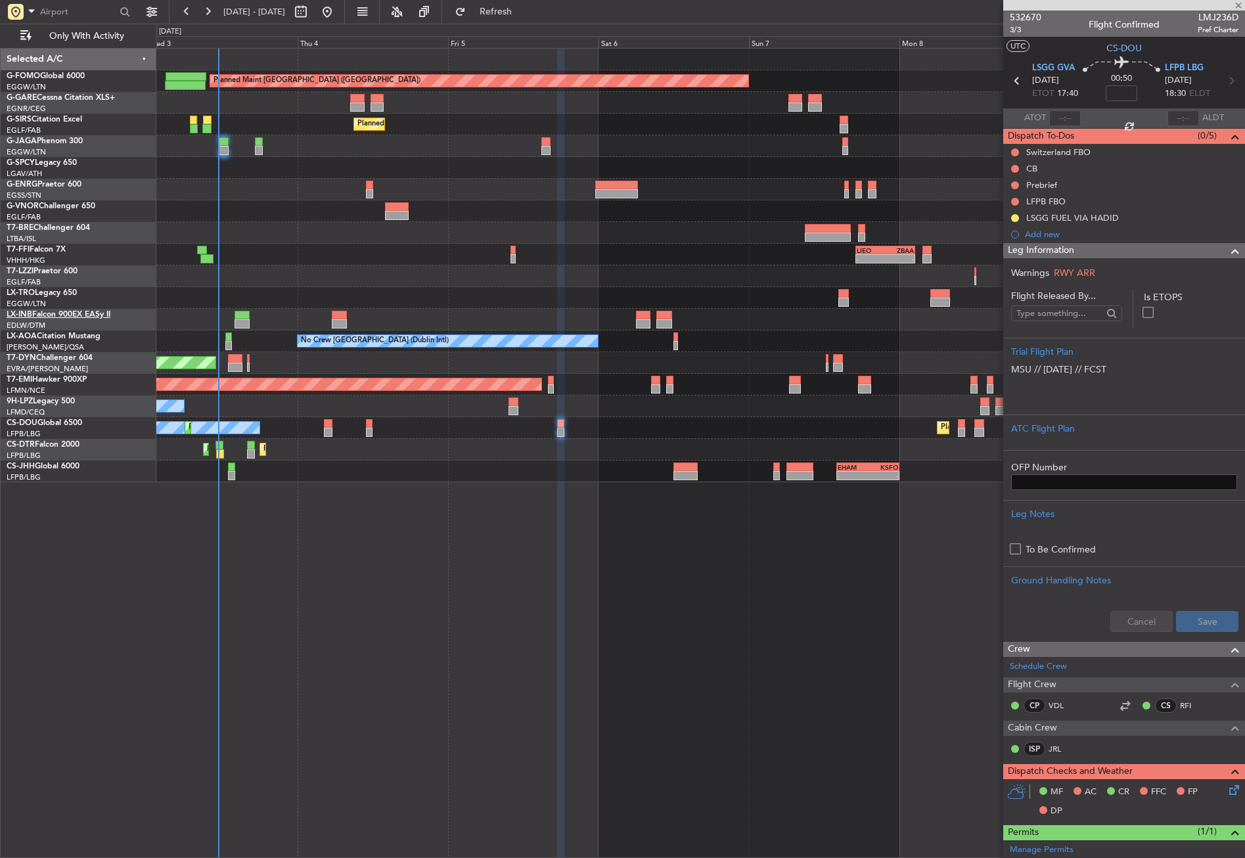
type input "0"
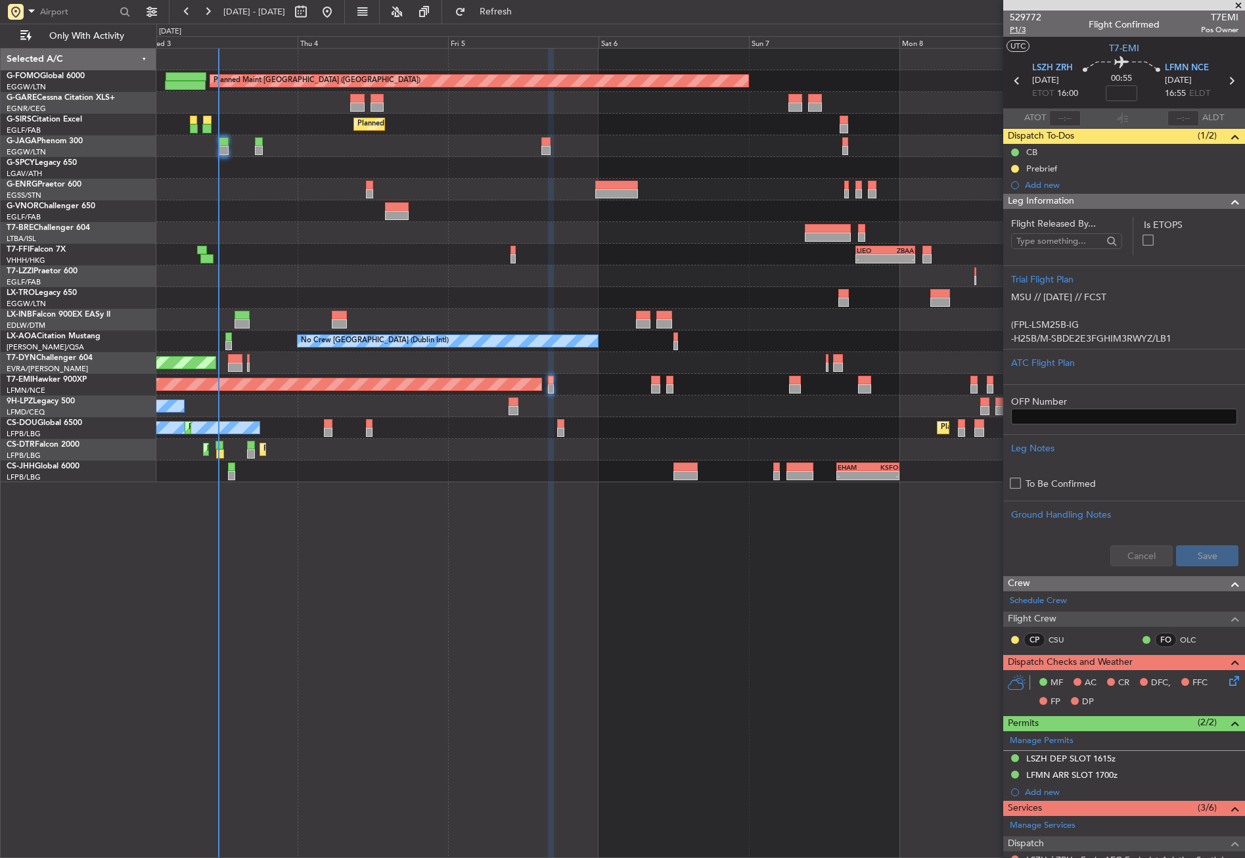
click at [1016, 31] on span "P1/3" at bounding box center [1026, 29] width 32 height 11
click at [522, 7] on span "Refresh" at bounding box center [496, 11] width 55 height 9
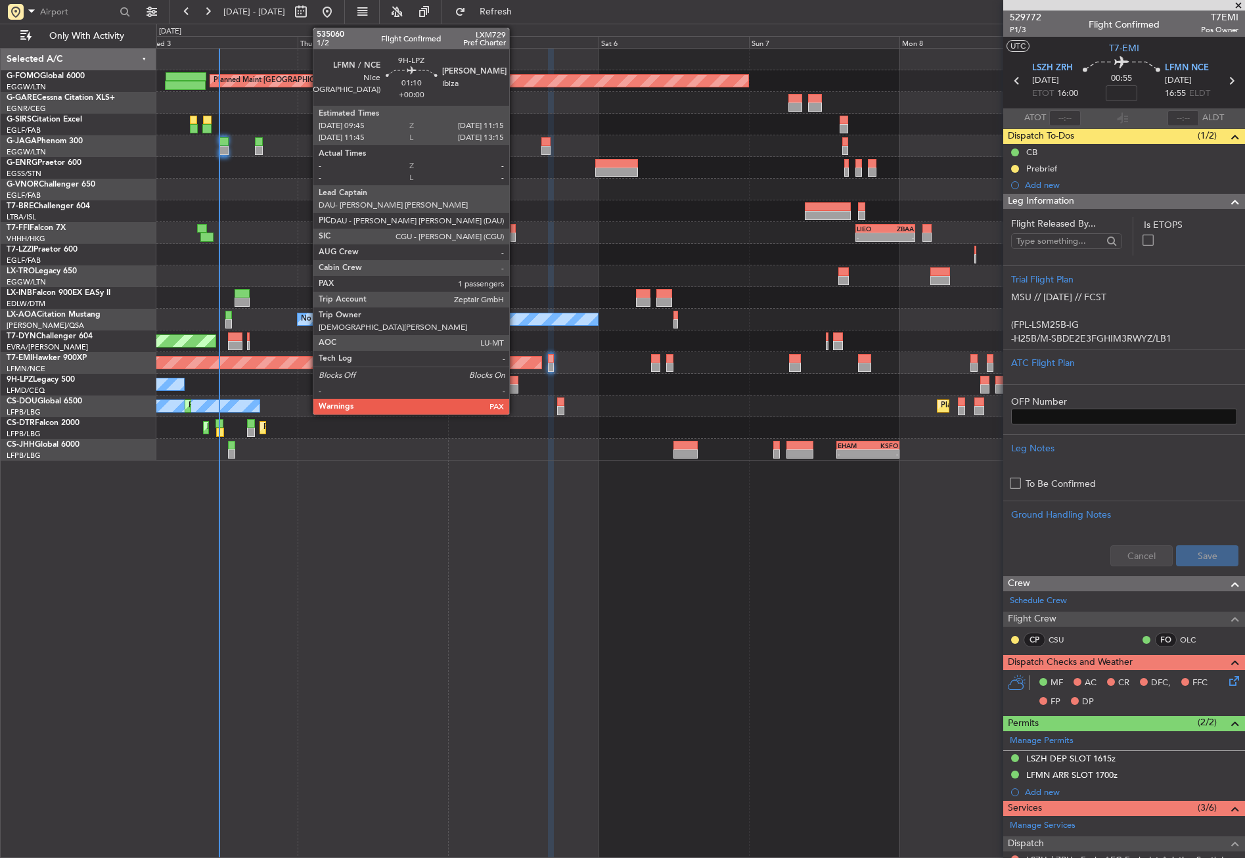
click at [515, 382] on div at bounding box center [514, 380] width 10 height 9
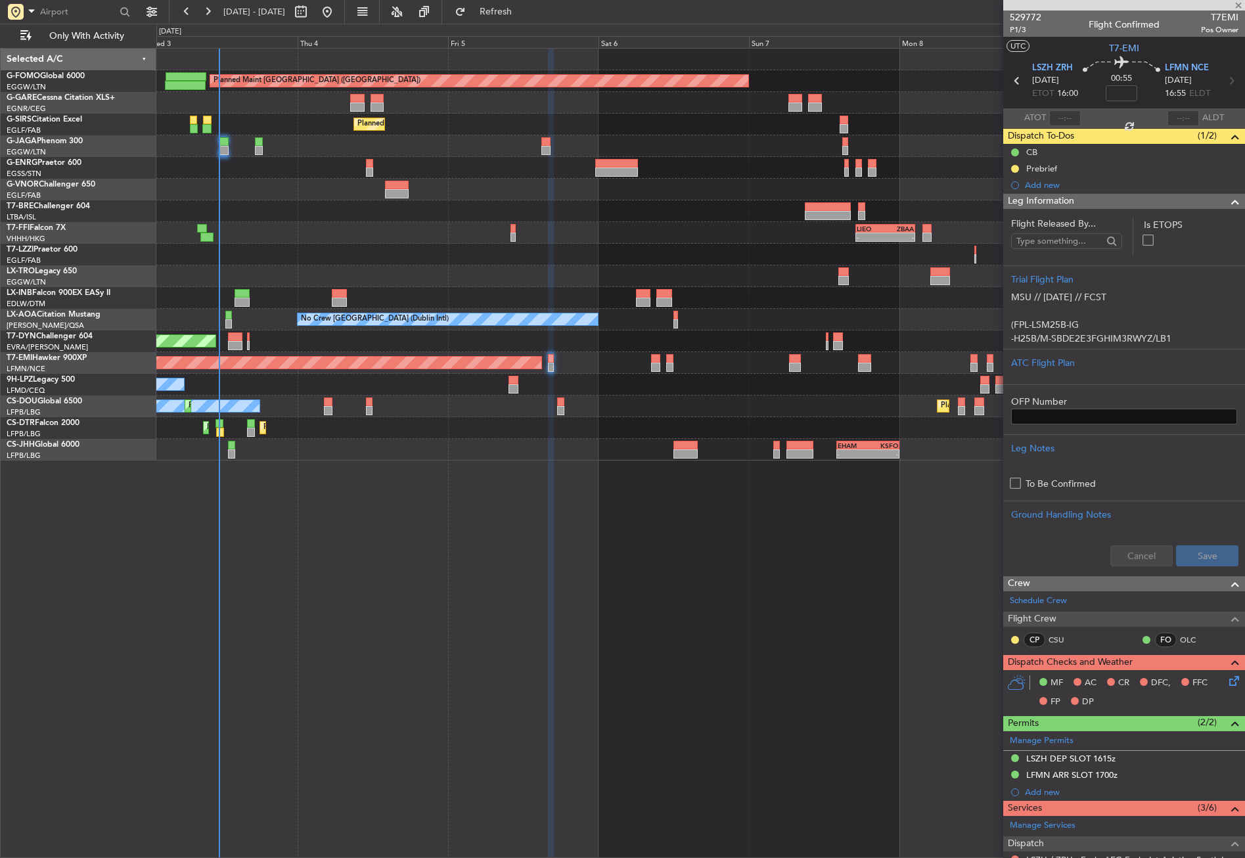
type input "1"
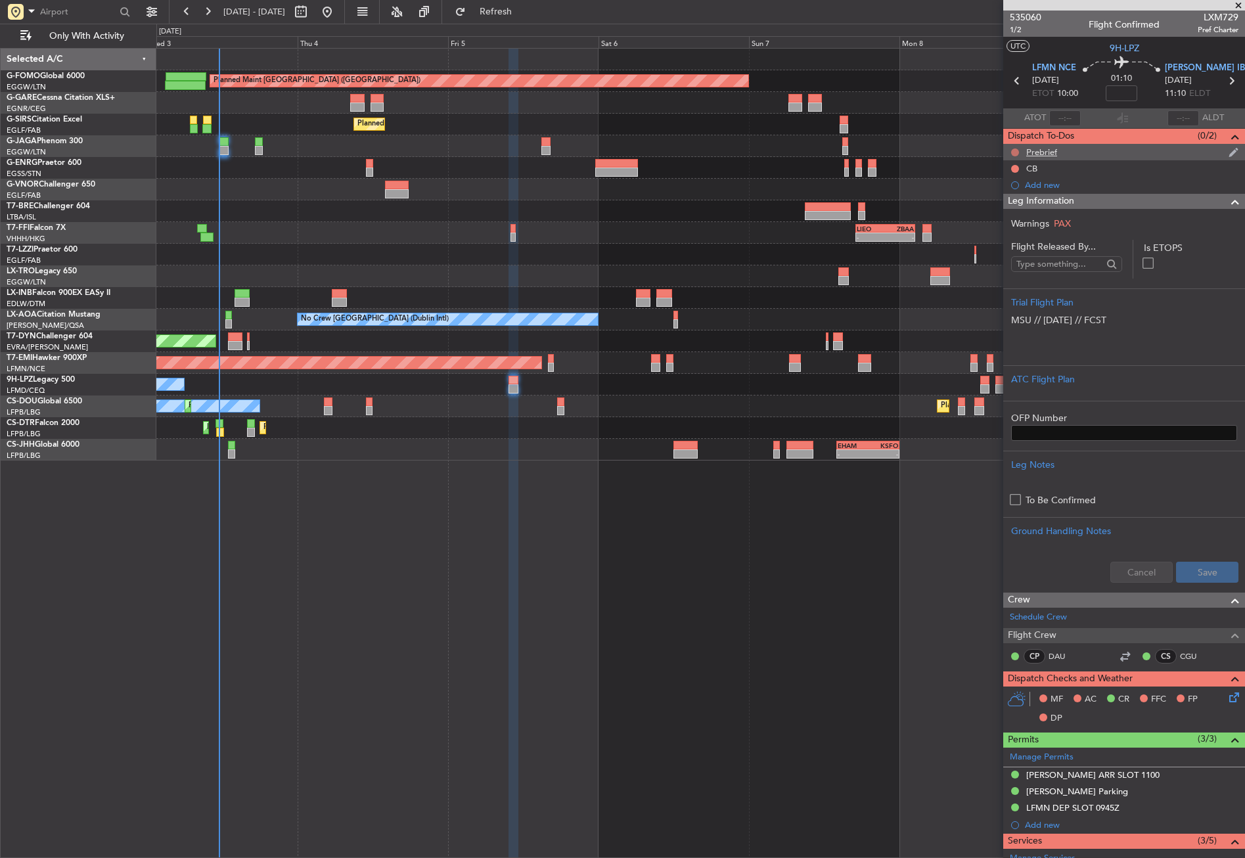
click at [1019, 150] on button at bounding box center [1015, 153] width 8 height 8
click at [1001, 189] on mat-tooltip-component "Not Started" at bounding box center [1015, 173] width 63 height 35
click at [1002, 191] on span "In Progress" at bounding box center [1022, 190] width 45 height 13
click at [1017, 170] on button at bounding box center [1015, 169] width 8 height 8
click at [1014, 229] on span "Completed" at bounding box center [1021, 226] width 43 height 13
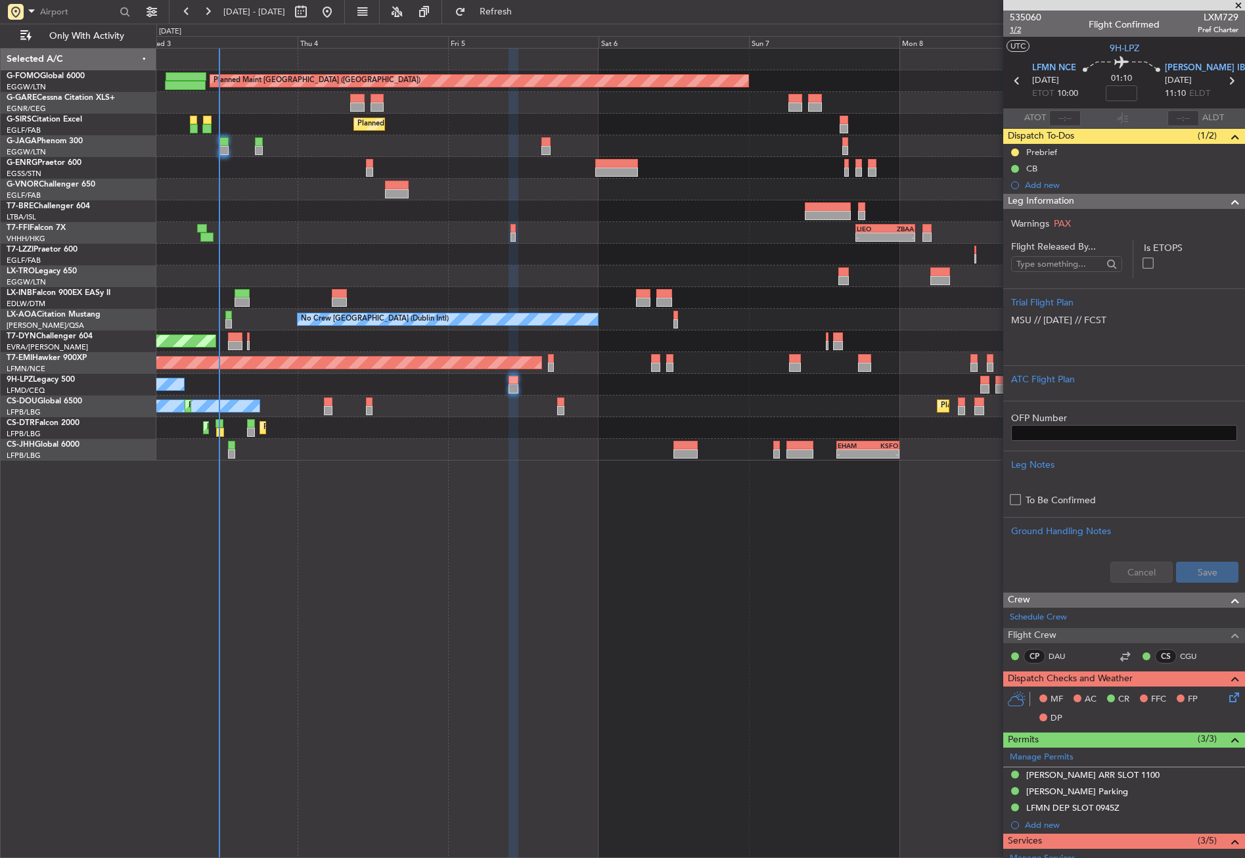
click at [1021, 29] on span "1/2" at bounding box center [1026, 29] width 32 height 11
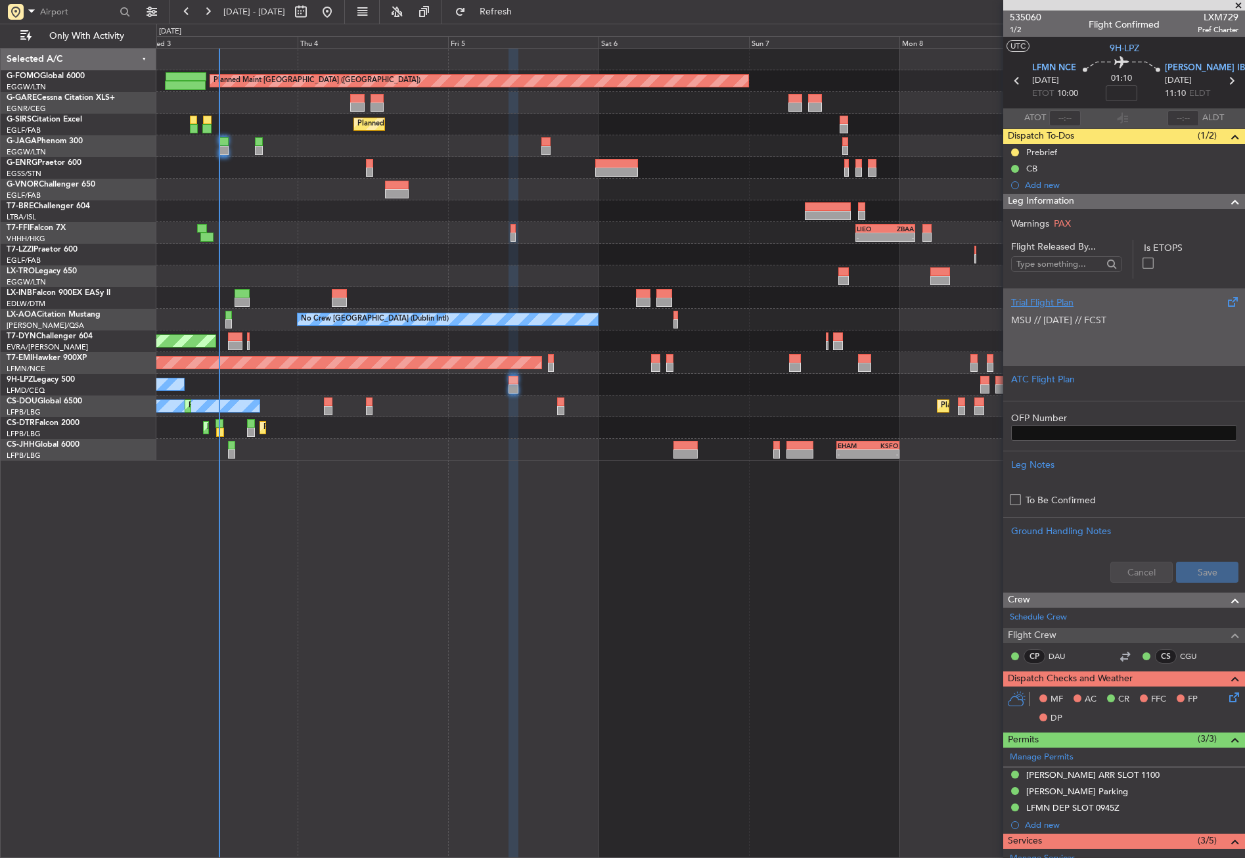
click at [1011, 331] on div "Trial Flight Plan MSU // [DATE] // FCST ﻿" at bounding box center [1125, 327] width 242 height 77
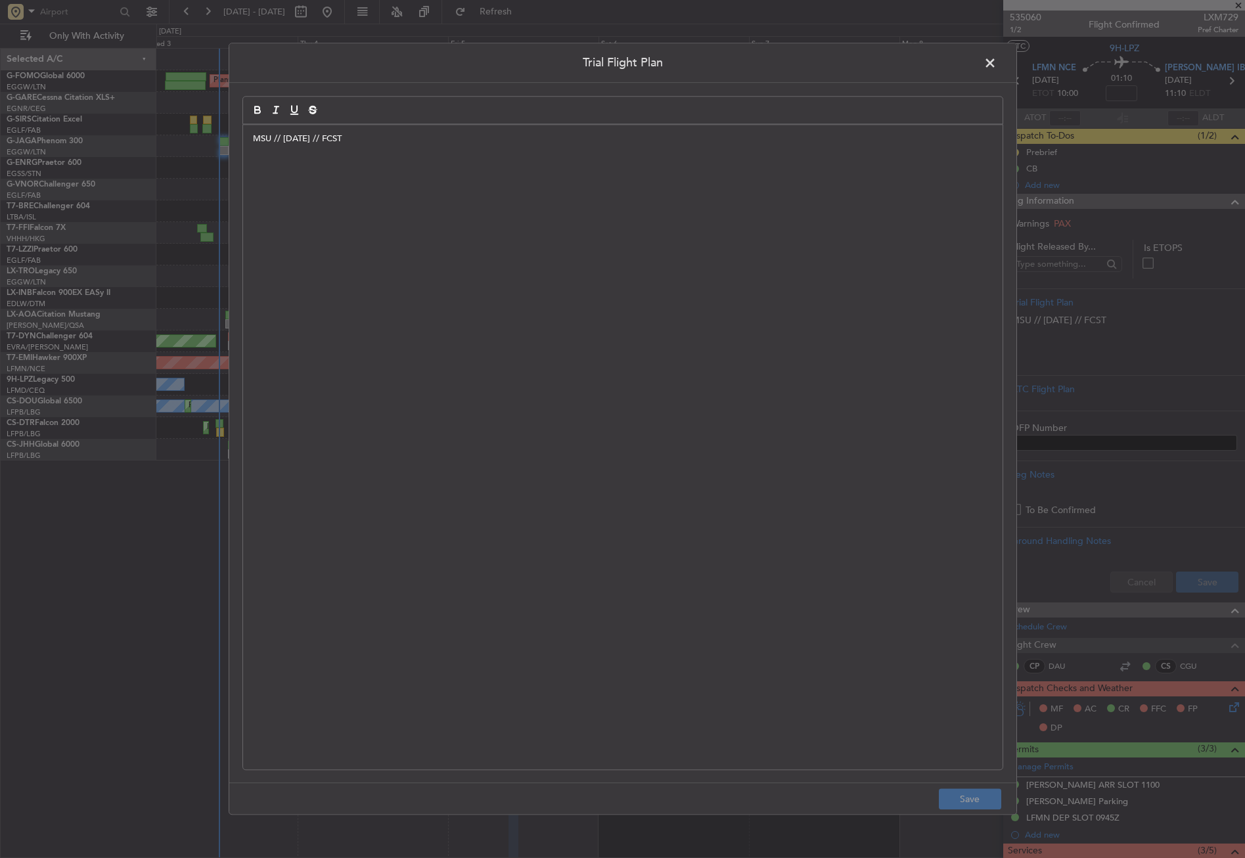
click at [289, 205] on div "MSU // [DATE] // FCST ﻿" at bounding box center [623, 447] width 760 height 645
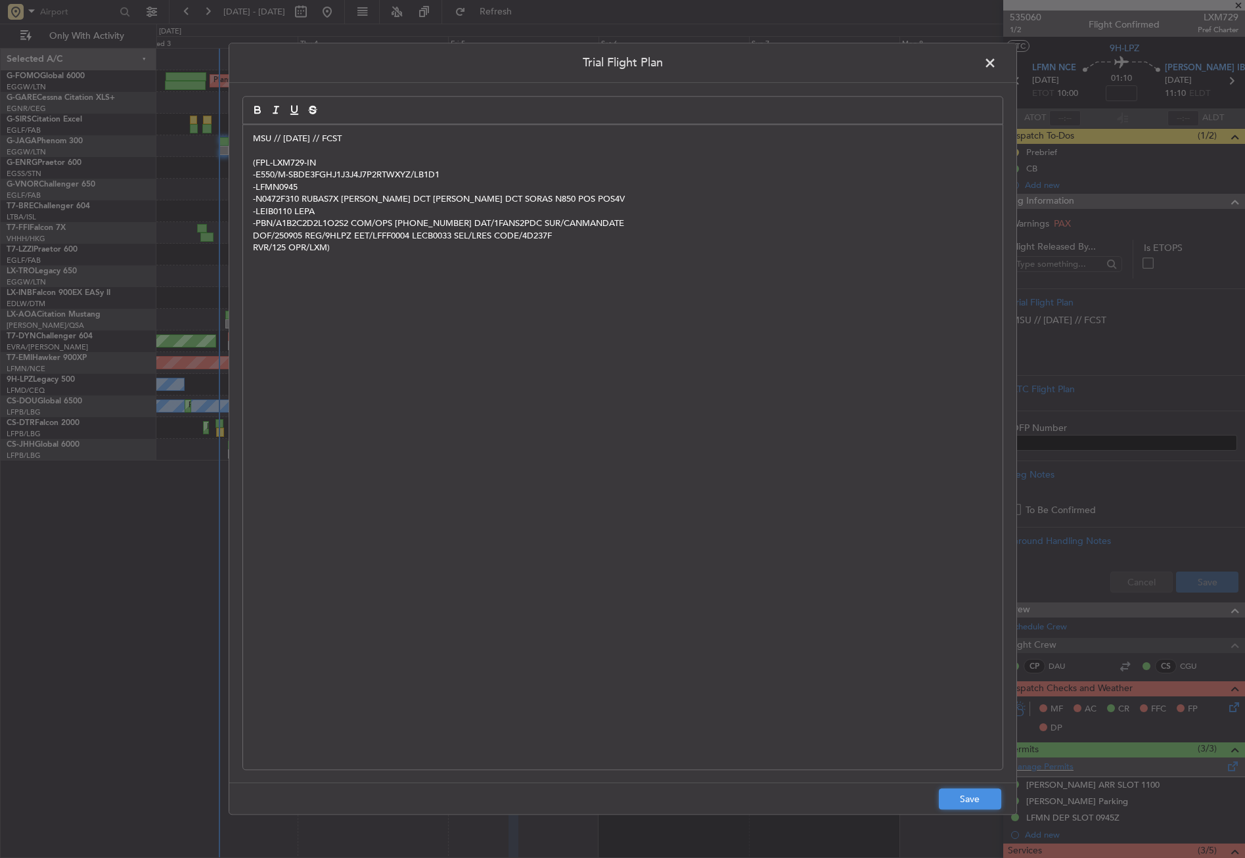
drag, startPoint x: 983, startPoint y: 796, endPoint x: 1004, endPoint y: 764, distance: 37.9
click at [983, 796] on button "Save" at bounding box center [970, 799] width 62 height 21
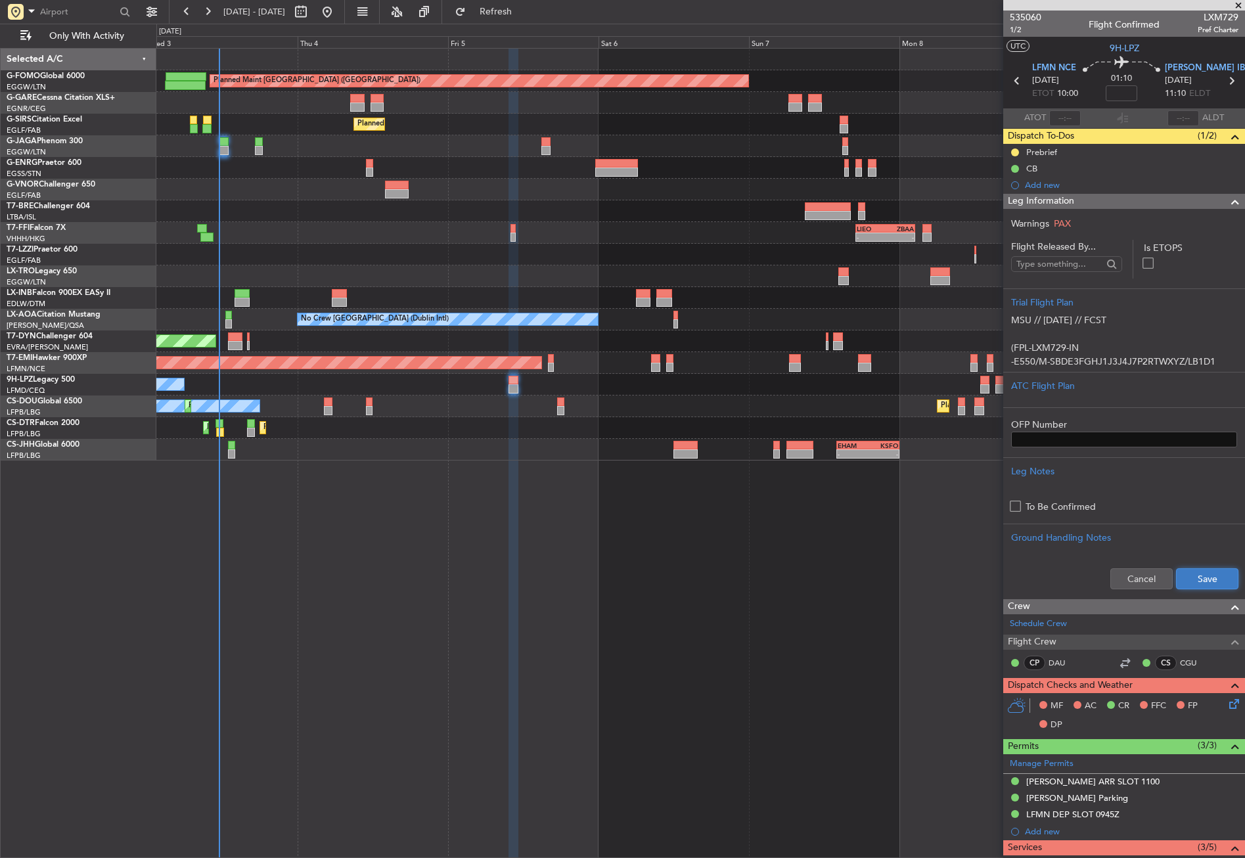
click at [1205, 575] on button "Save" at bounding box center [1207, 578] width 62 height 21
click at [500, 530] on div "Planned Maint [GEOGRAPHIC_DATA] ([GEOGRAPHIC_DATA]) Unplanned Maint [PERSON_NAM…" at bounding box center [700, 453] width 1089 height 810
click at [1227, 704] on icon at bounding box center [1232, 702] width 11 height 11
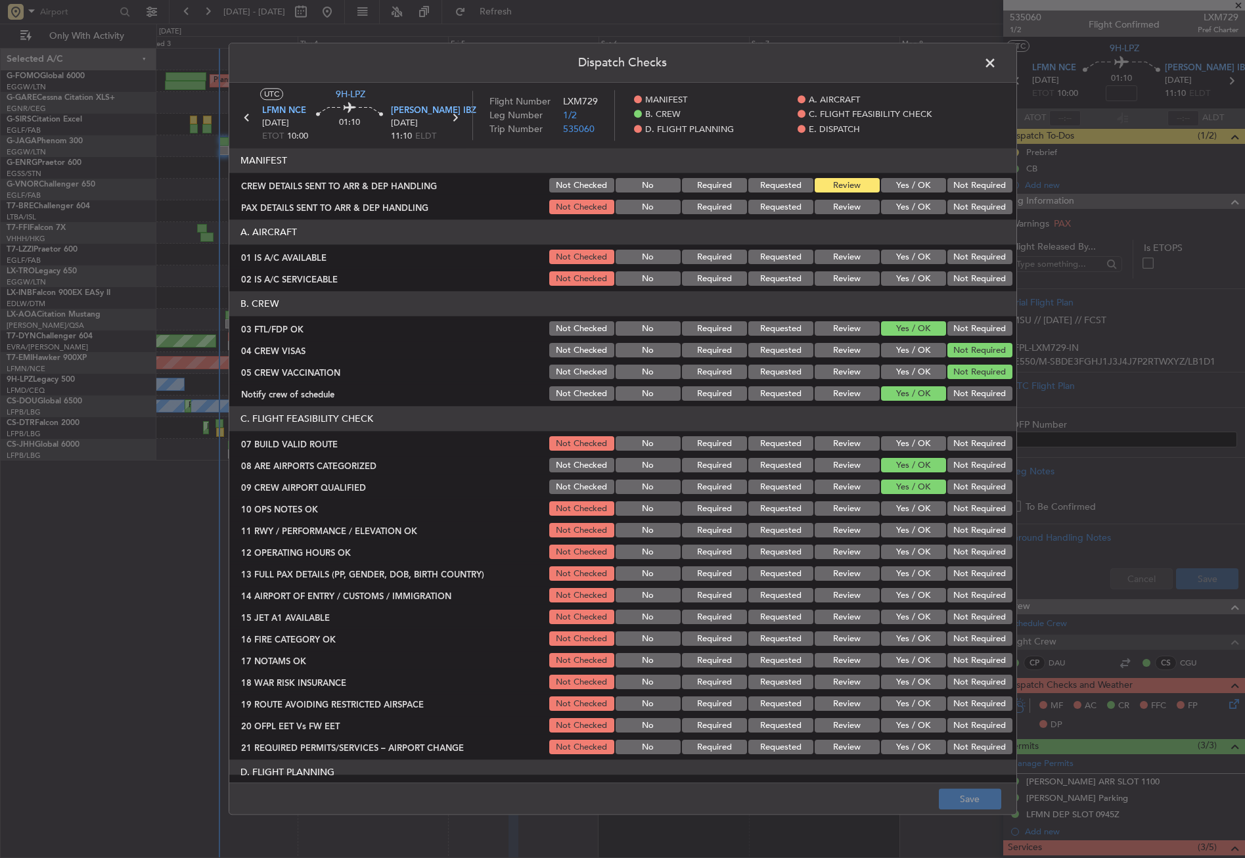
click at [890, 271] on div "Yes / OK" at bounding box center [912, 279] width 66 height 18
click at [893, 256] on button "Yes / OK" at bounding box center [913, 257] width 65 height 14
click at [891, 280] on button "Yes / OK" at bounding box center [913, 279] width 65 height 14
click at [909, 443] on button "Yes / OK" at bounding box center [913, 444] width 65 height 14
click at [906, 519] on section "C. FLIGHT FEASIBILITY CHECK 07 BUILD VALID ROUTE Not Checked No Required Reques…" at bounding box center [622, 582] width 787 height 350
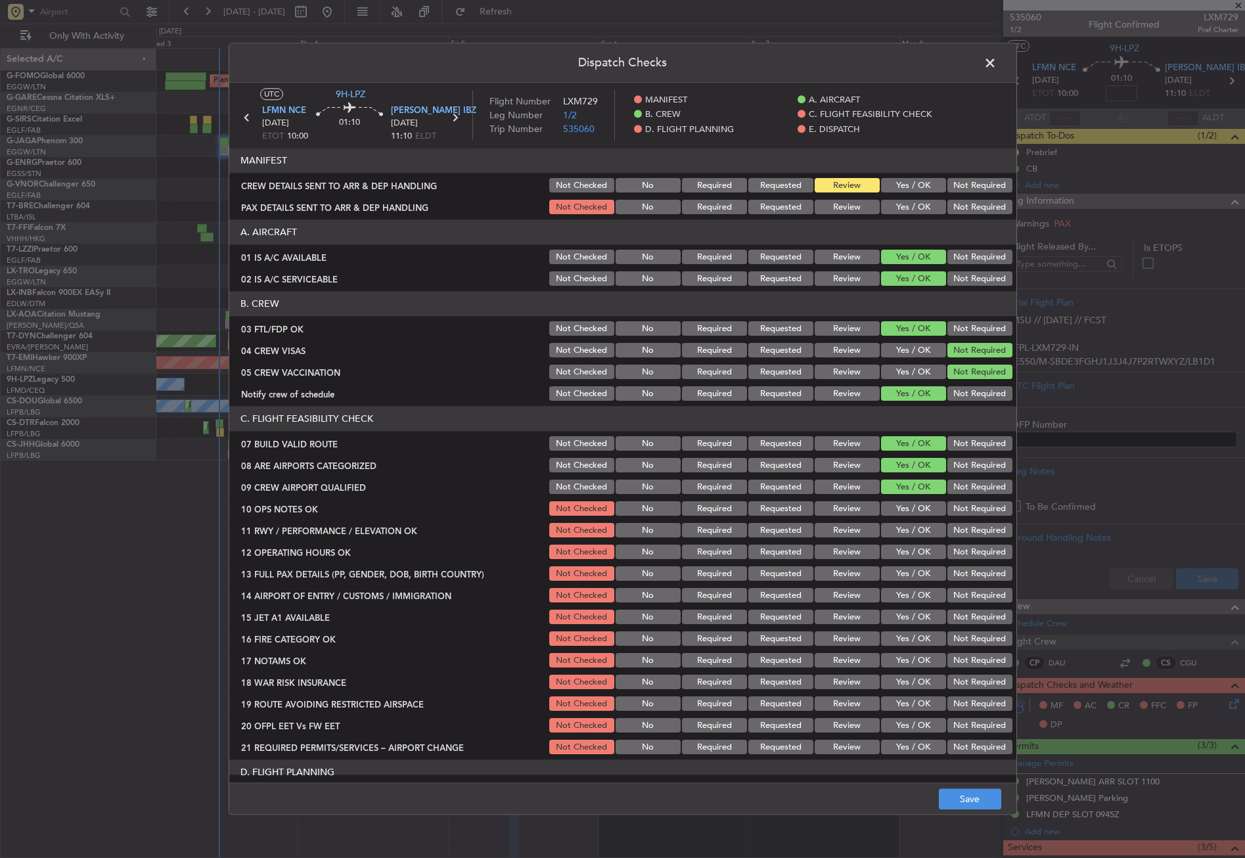
click at [902, 505] on button "Yes / OK" at bounding box center [913, 509] width 65 height 14
click at [900, 536] on button "Yes / OK" at bounding box center [913, 531] width 65 height 14
click at [900, 557] on button "Yes / OK" at bounding box center [913, 552] width 65 height 14
click at [902, 574] on button "Yes / OK" at bounding box center [913, 574] width 65 height 14
click at [898, 599] on button "Yes / OK" at bounding box center [913, 596] width 65 height 14
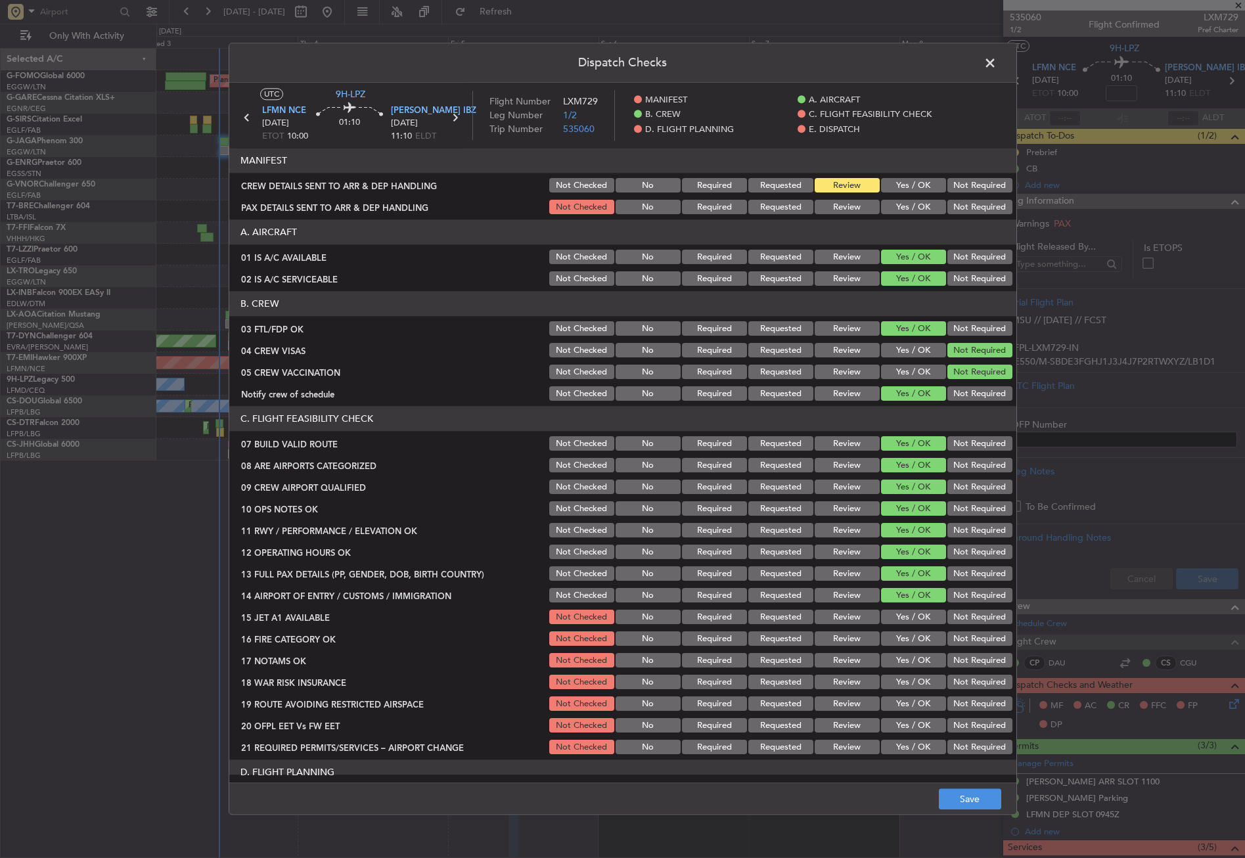
click at [894, 620] on button "Yes / OK" at bounding box center [913, 618] width 65 height 14
click at [894, 637] on button "Yes / OK" at bounding box center [913, 639] width 65 height 14
click at [896, 664] on button "Yes / OK" at bounding box center [913, 661] width 65 height 14
click at [901, 690] on div "Yes / OK" at bounding box center [912, 683] width 66 height 18
click at [903, 707] on button "Yes / OK" at bounding box center [913, 704] width 65 height 14
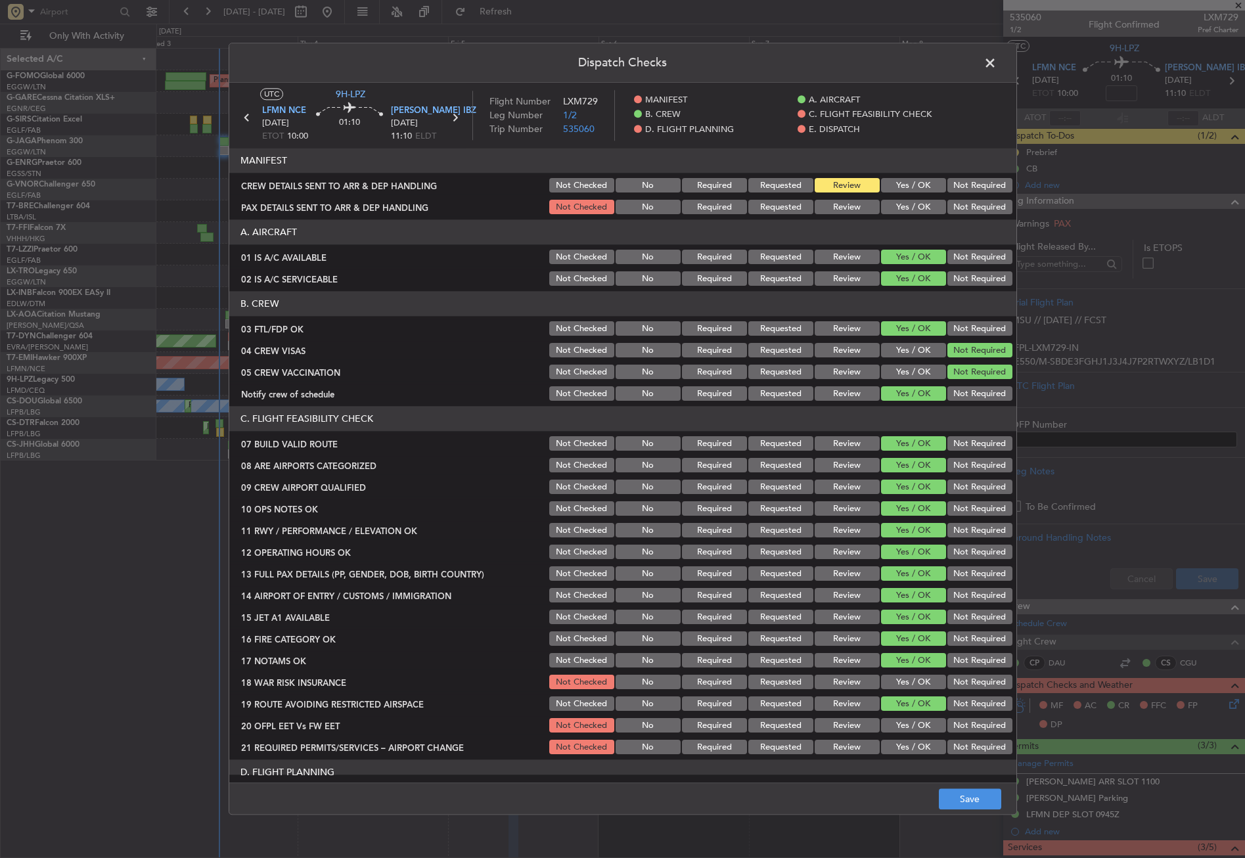
click at [905, 722] on button "Yes / OK" at bounding box center [913, 726] width 65 height 14
click at [905, 745] on button "Yes / OK" at bounding box center [913, 748] width 65 height 14
click at [951, 688] on button "Not Required" at bounding box center [980, 683] width 65 height 14
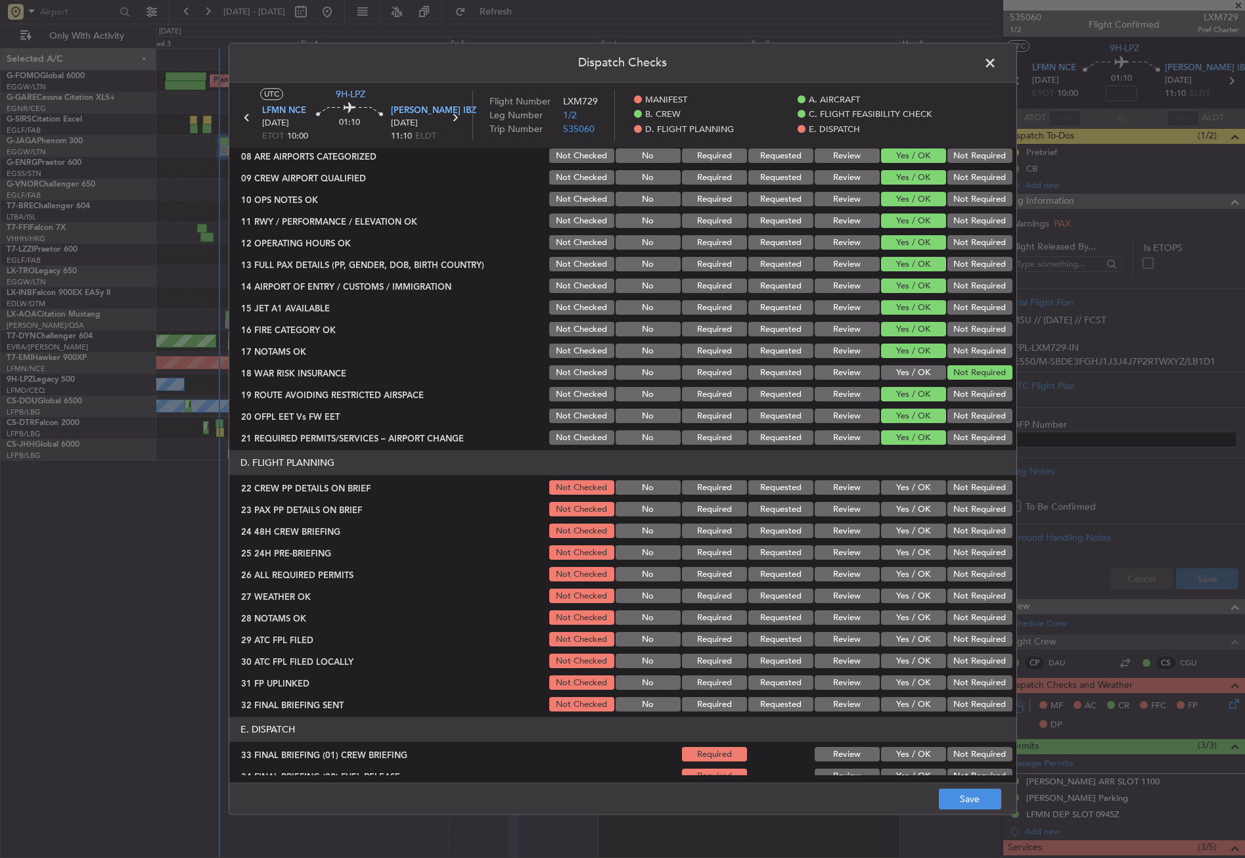
scroll to position [394, 0]
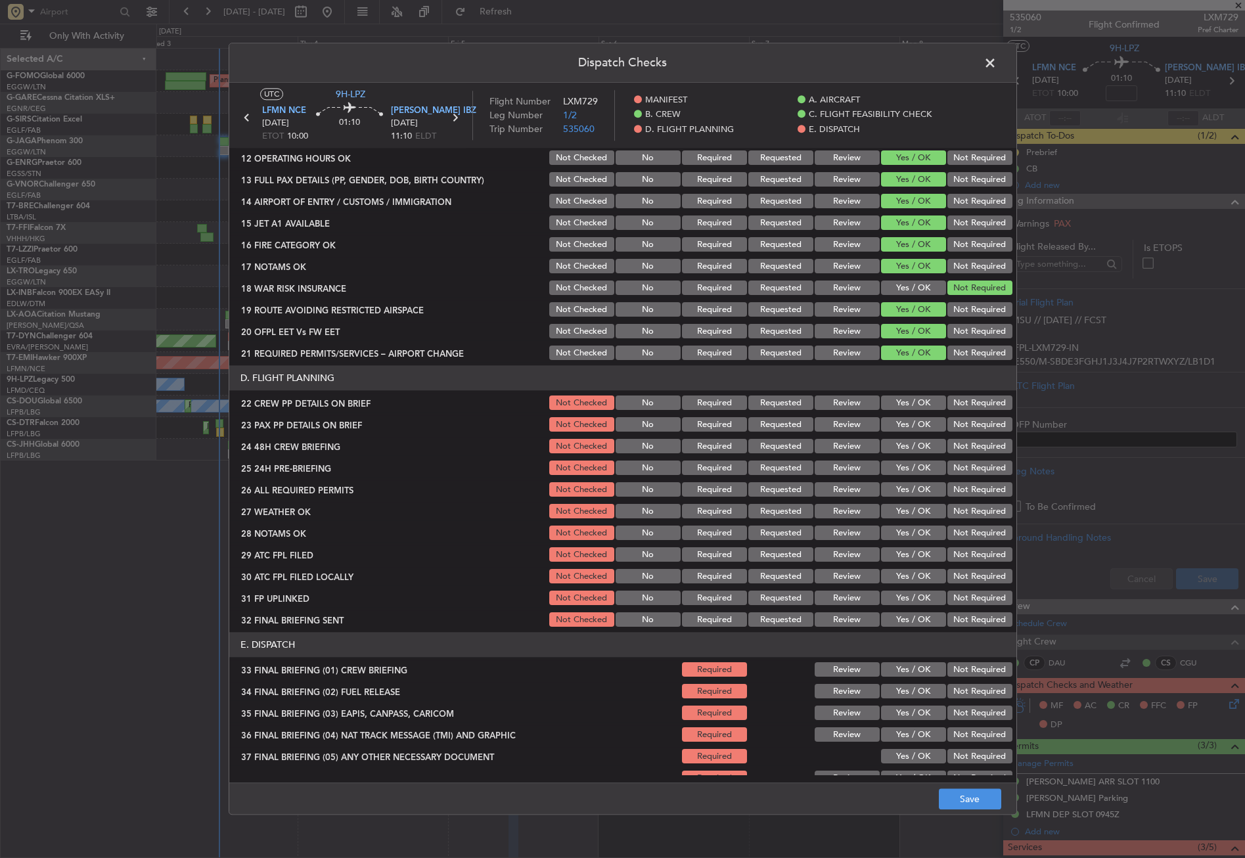
click at [889, 407] on button "Yes / OK" at bounding box center [913, 403] width 65 height 14
click at [889, 416] on div "Yes / OK" at bounding box center [912, 425] width 66 height 18
click at [892, 421] on button "Yes / OK" at bounding box center [913, 425] width 65 height 14
click at [893, 450] on button "Yes / OK" at bounding box center [913, 447] width 65 height 14
click at [954, 468] on button "Not Required" at bounding box center [980, 468] width 65 height 14
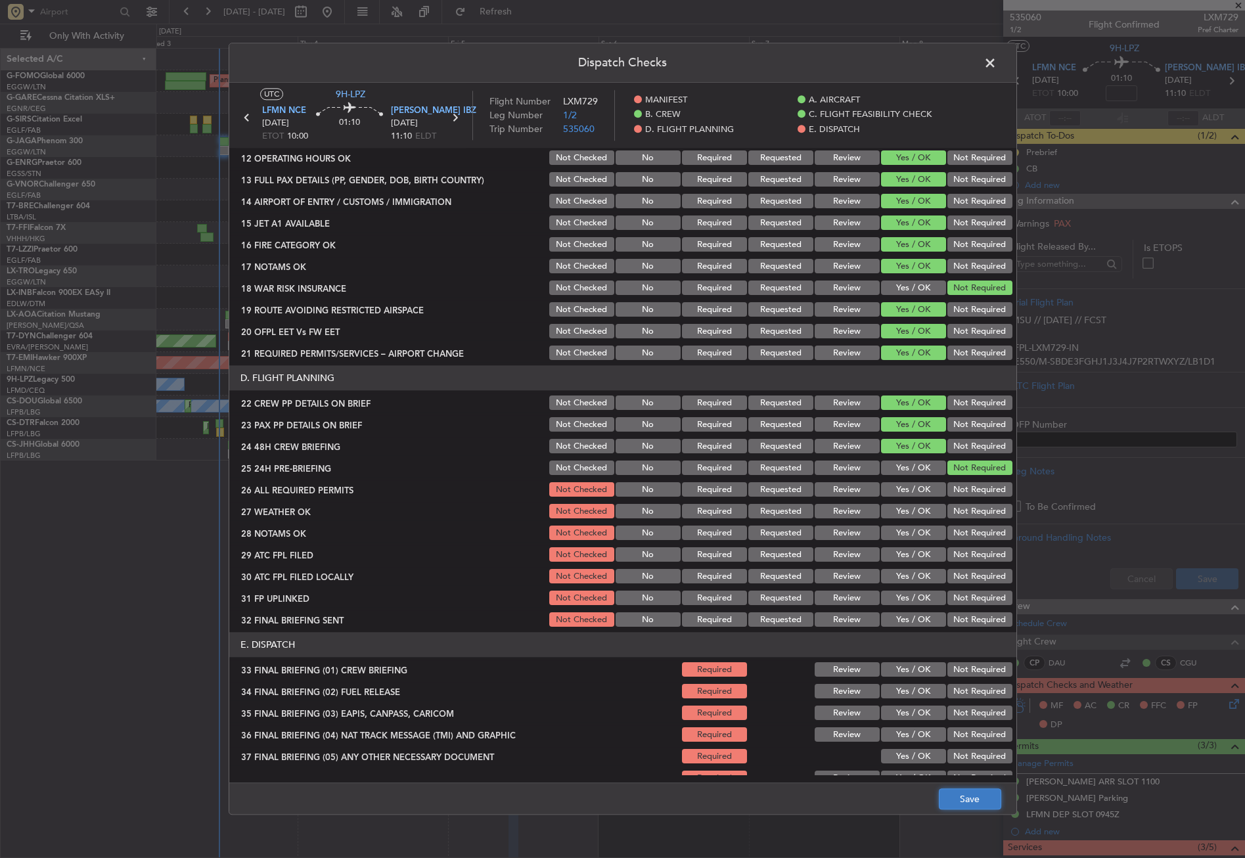
click at [956, 803] on button "Save" at bounding box center [970, 799] width 62 height 21
click at [997, 63] on span at bounding box center [997, 66] width 0 height 26
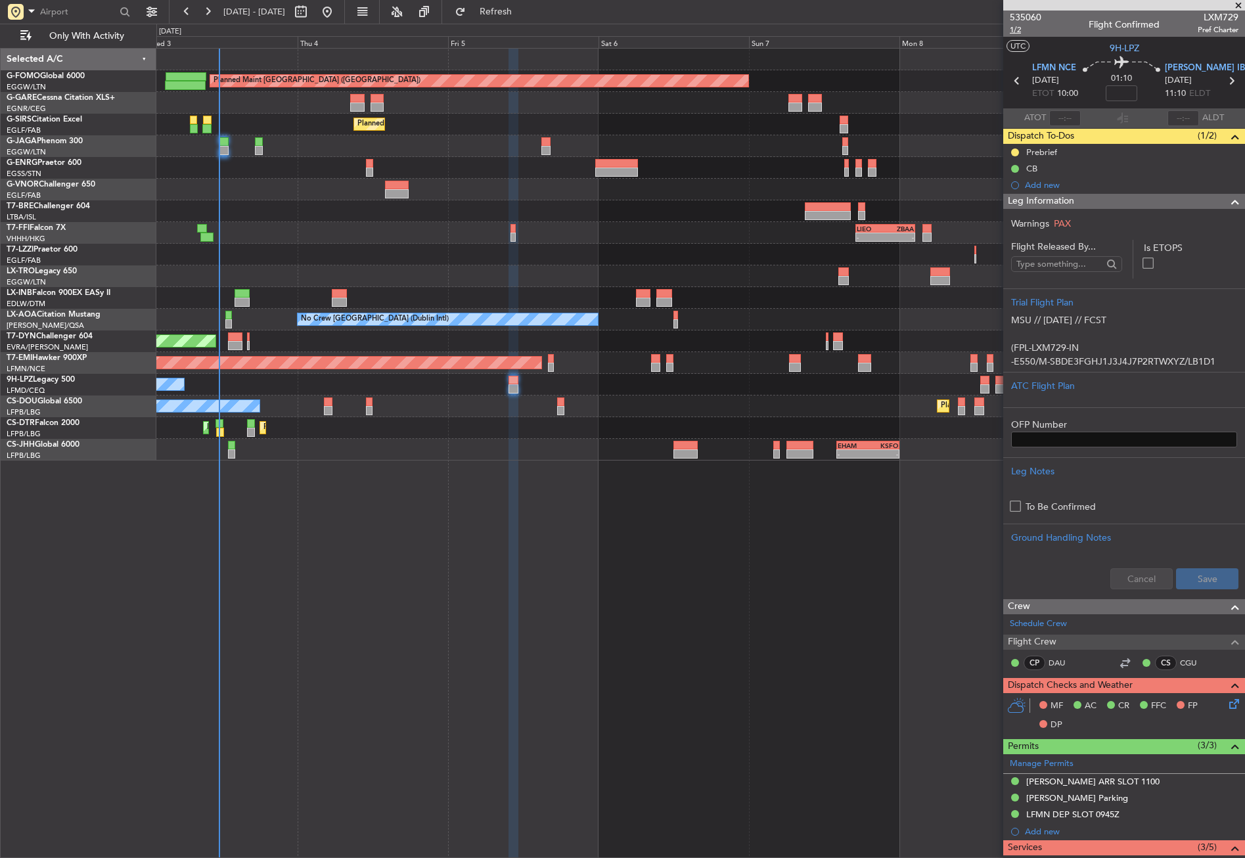
click at [1010, 30] on span "1/2" at bounding box center [1026, 29] width 32 height 11
click at [509, 7] on button "Refresh" at bounding box center [488, 11] width 79 height 21
click at [507, 9] on button "Refresh" at bounding box center [488, 11] width 79 height 21
click at [312, 188] on div at bounding box center [700, 190] width 1088 height 22
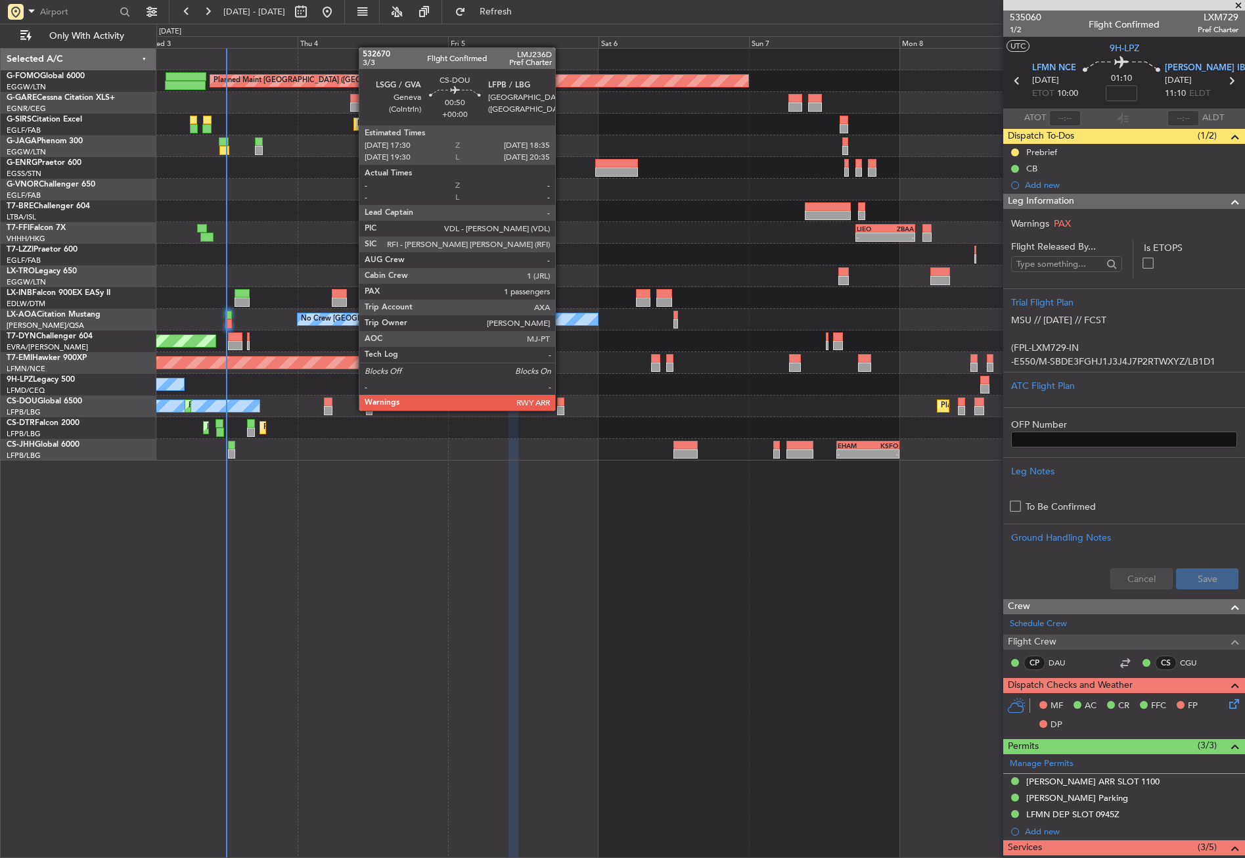
click at [561, 409] on div at bounding box center [560, 410] width 7 height 9
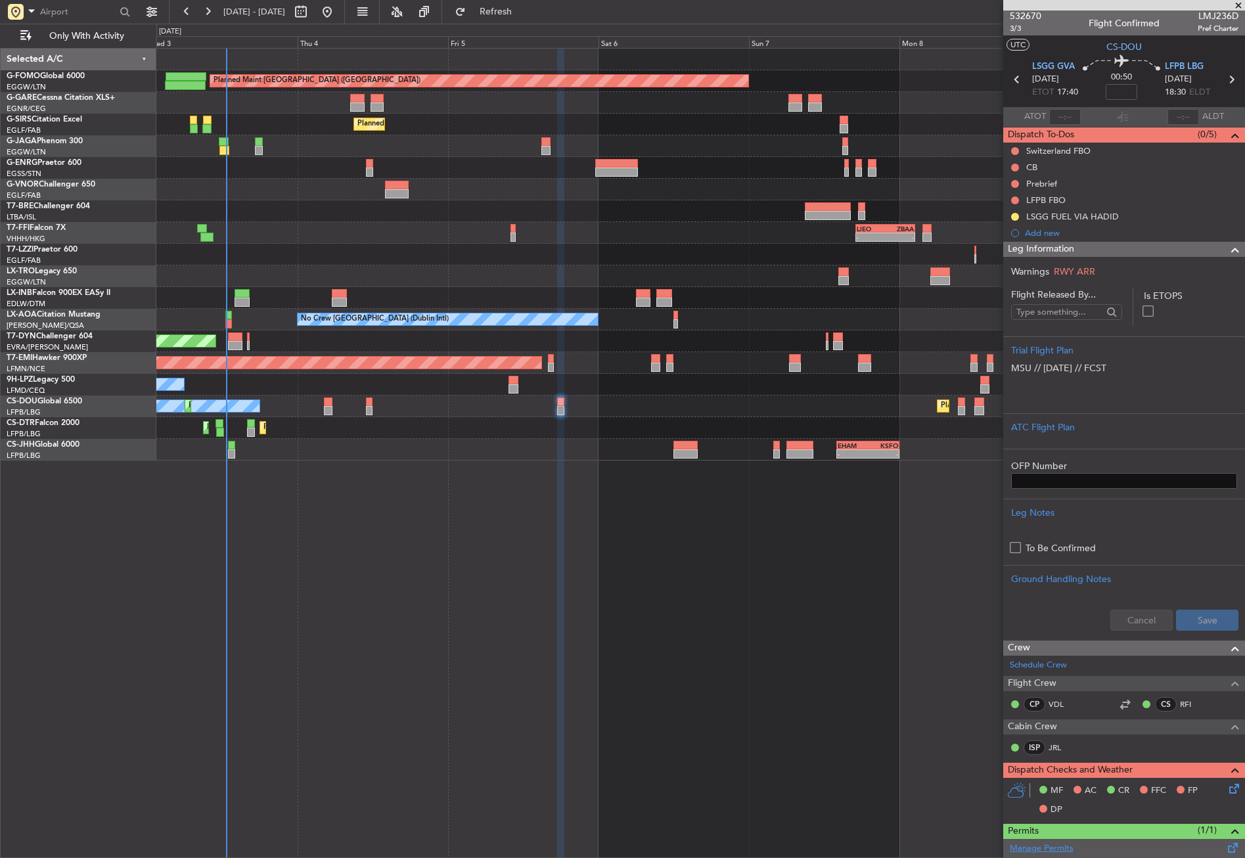
scroll to position [0, 0]
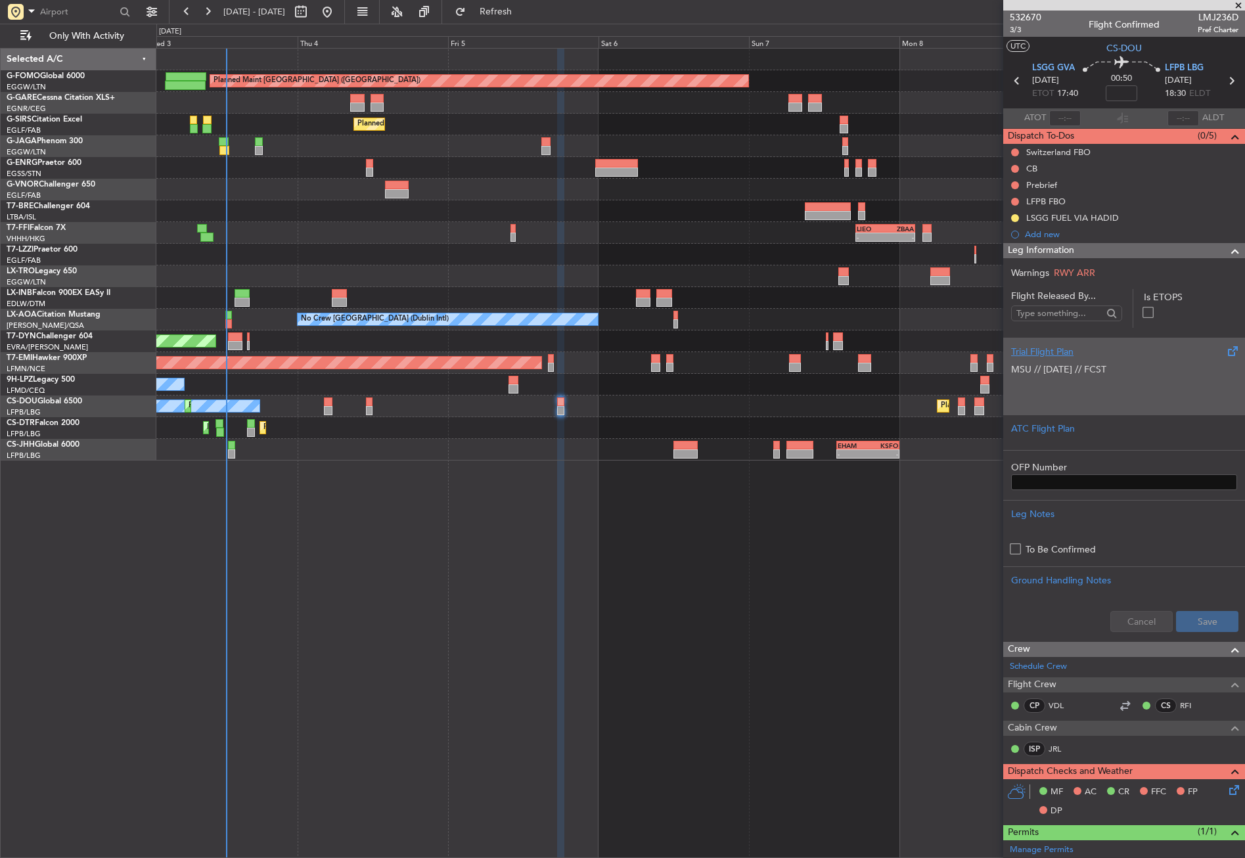
click at [1041, 384] on p at bounding box center [1124, 384] width 226 height 14
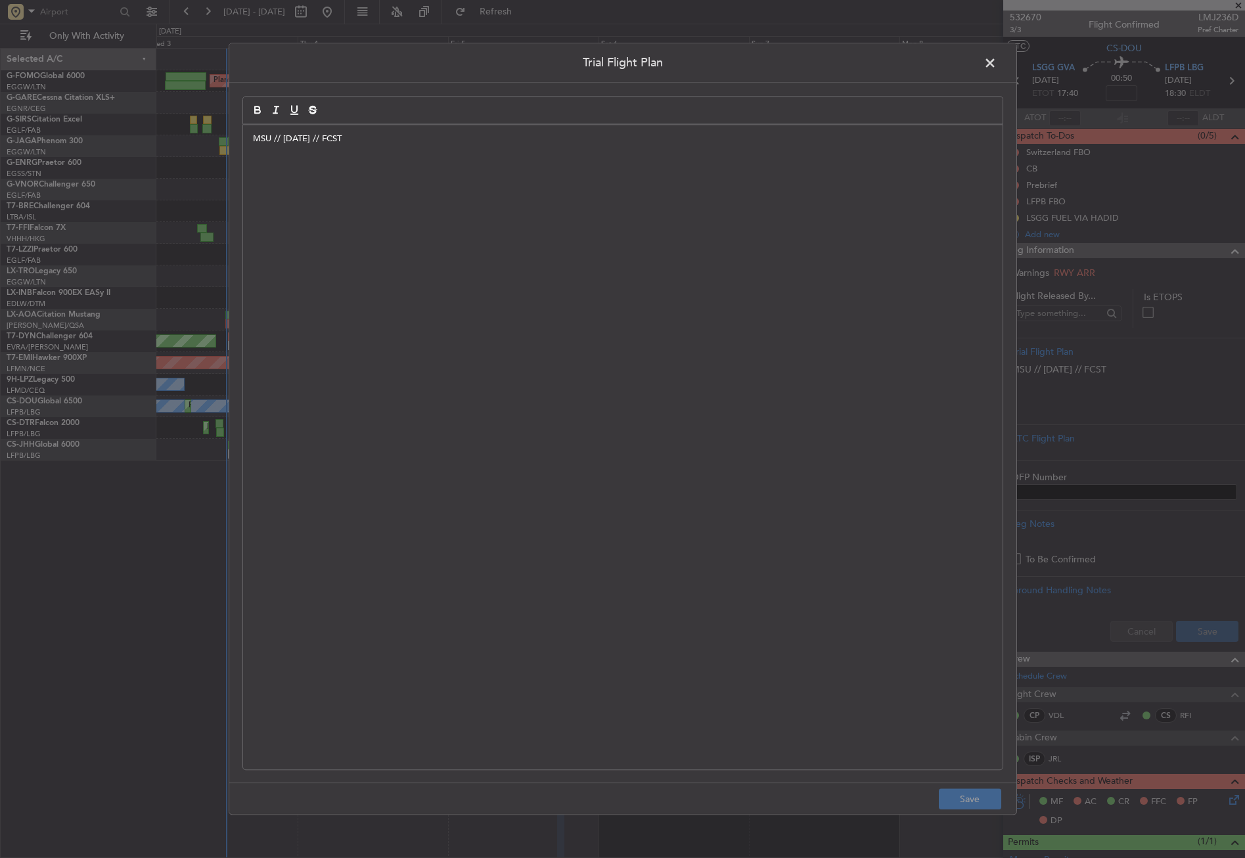
click at [427, 242] on div "MSU // [DATE] // FCST ﻿" at bounding box center [623, 447] width 760 height 645
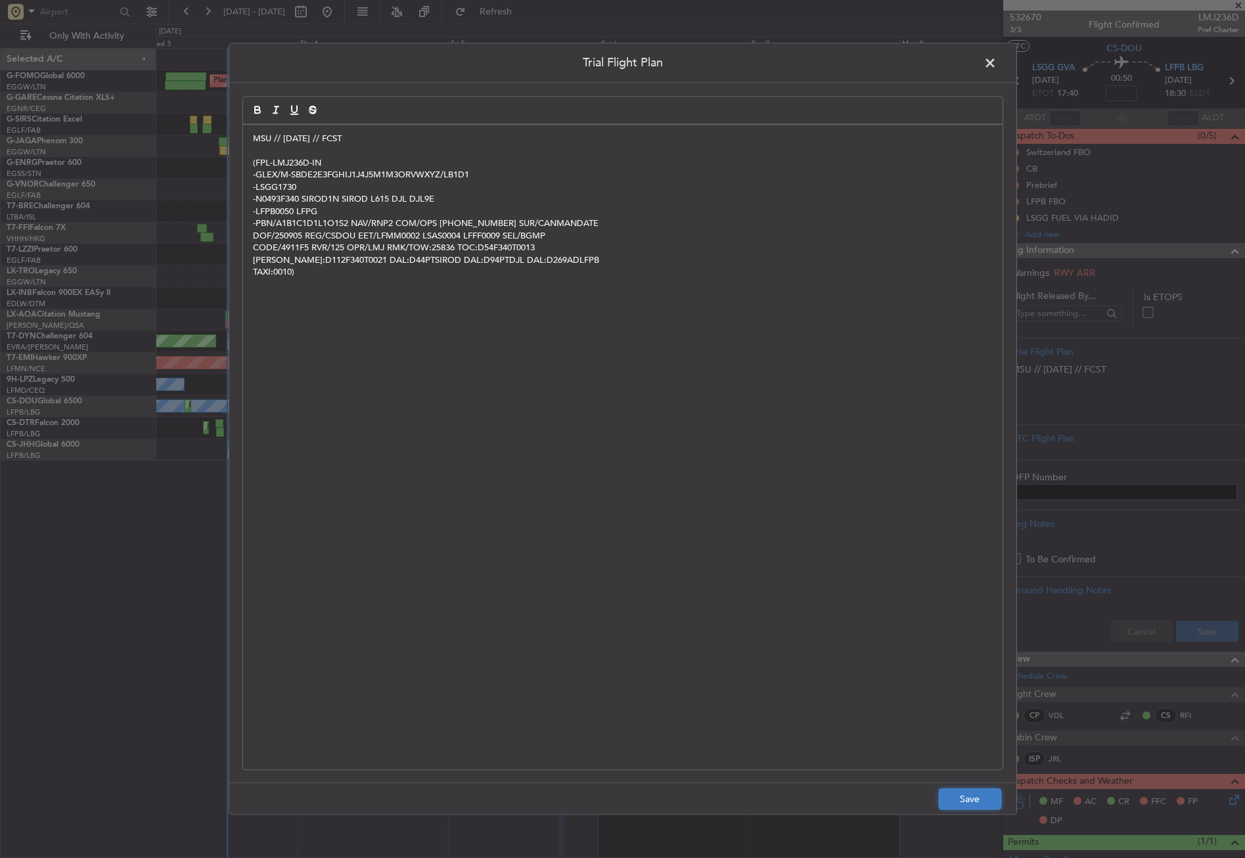
click at [949, 793] on button "Save" at bounding box center [970, 799] width 62 height 21
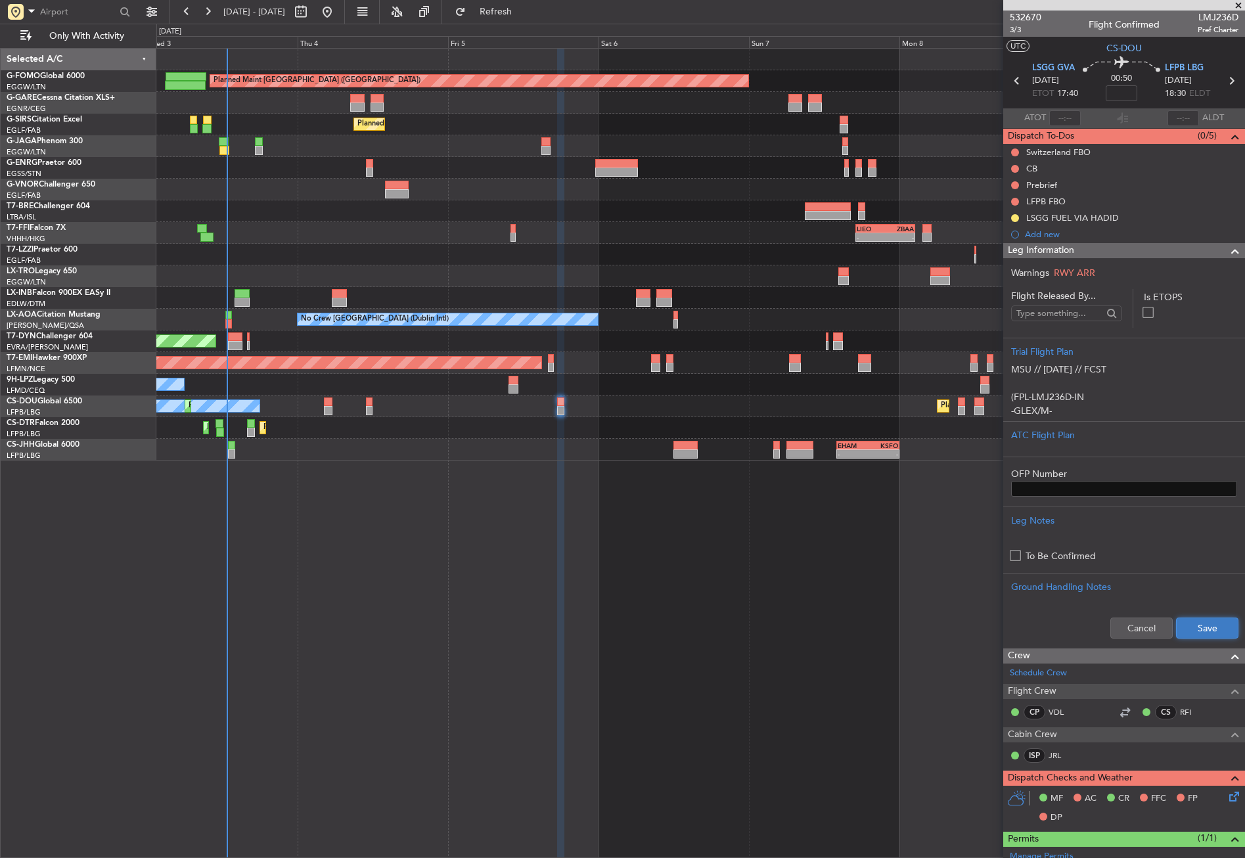
click at [1179, 630] on button "Save" at bounding box center [1207, 628] width 62 height 21
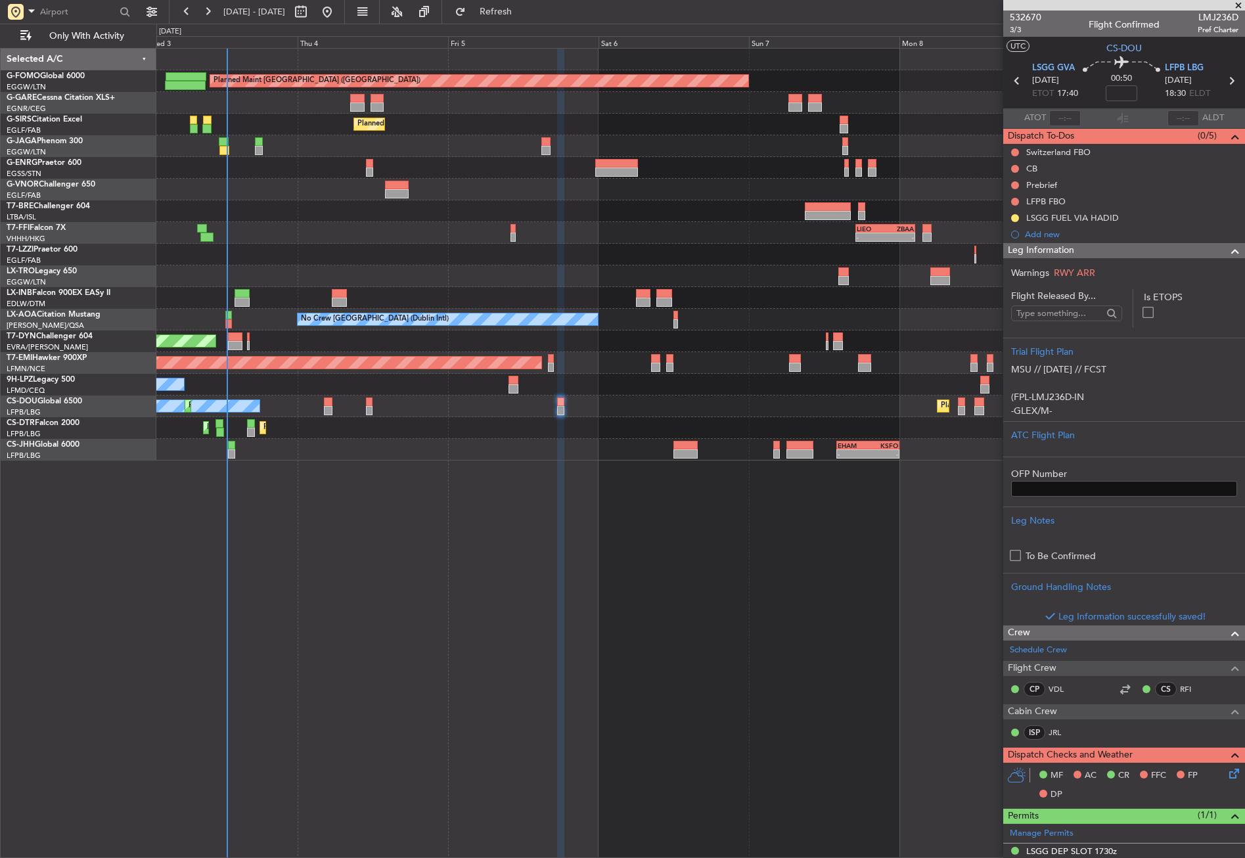
click at [1227, 771] on icon at bounding box center [1232, 771] width 11 height 11
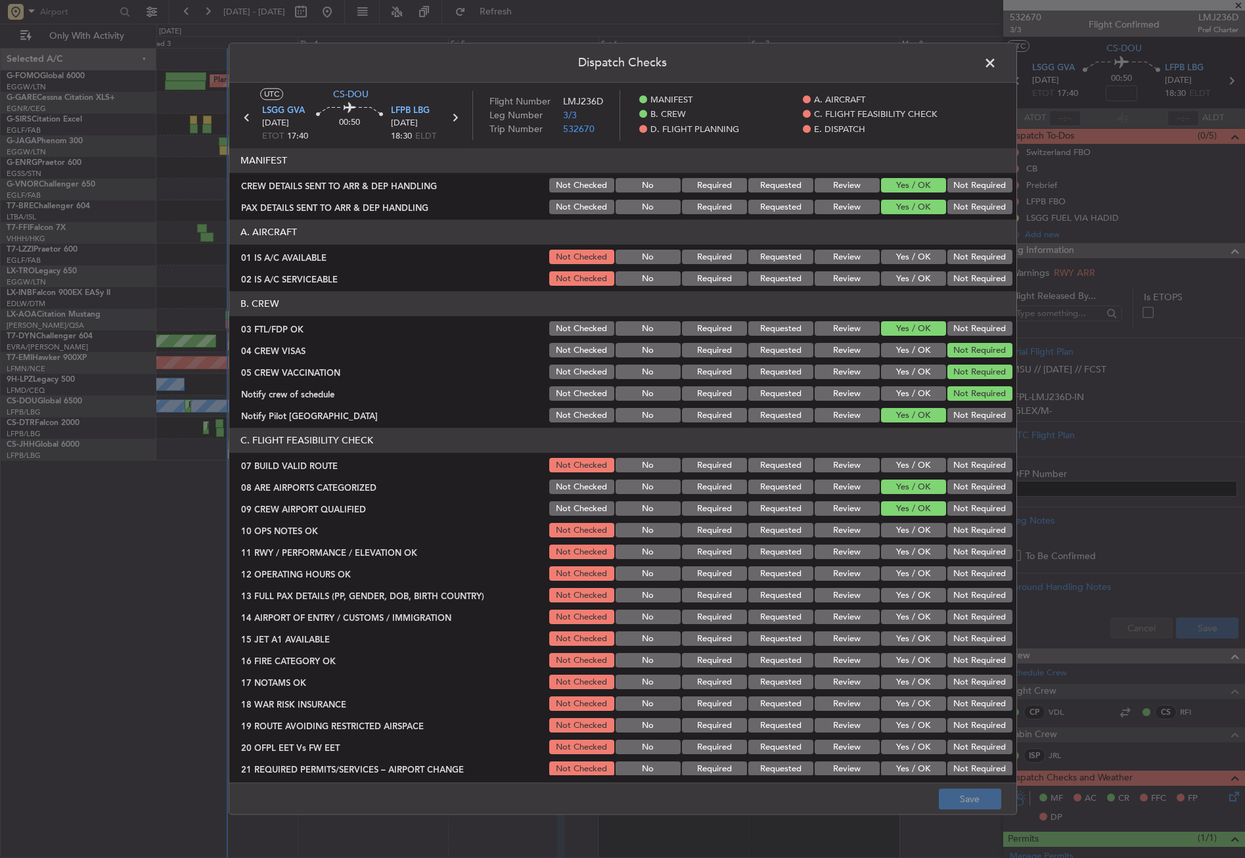
click at [921, 469] on button "Yes / OK" at bounding box center [913, 466] width 65 height 14
click at [890, 542] on section "C. FLIGHT FEASIBILITY CHECK 07 BUILD VALID ROUTE Not Checked No Required Reques…" at bounding box center [622, 603] width 787 height 350
click at [890, 522] on div "Yes / OK" at bounding box center [912, 531] width 66 height 18
click at [896, 526] on button "Yes / OK" at bounding box center [913, 531] width 65 height 14
click at [898, 554] on button "Yes / OK" at bounding box center [913, 552] width 65 height 14
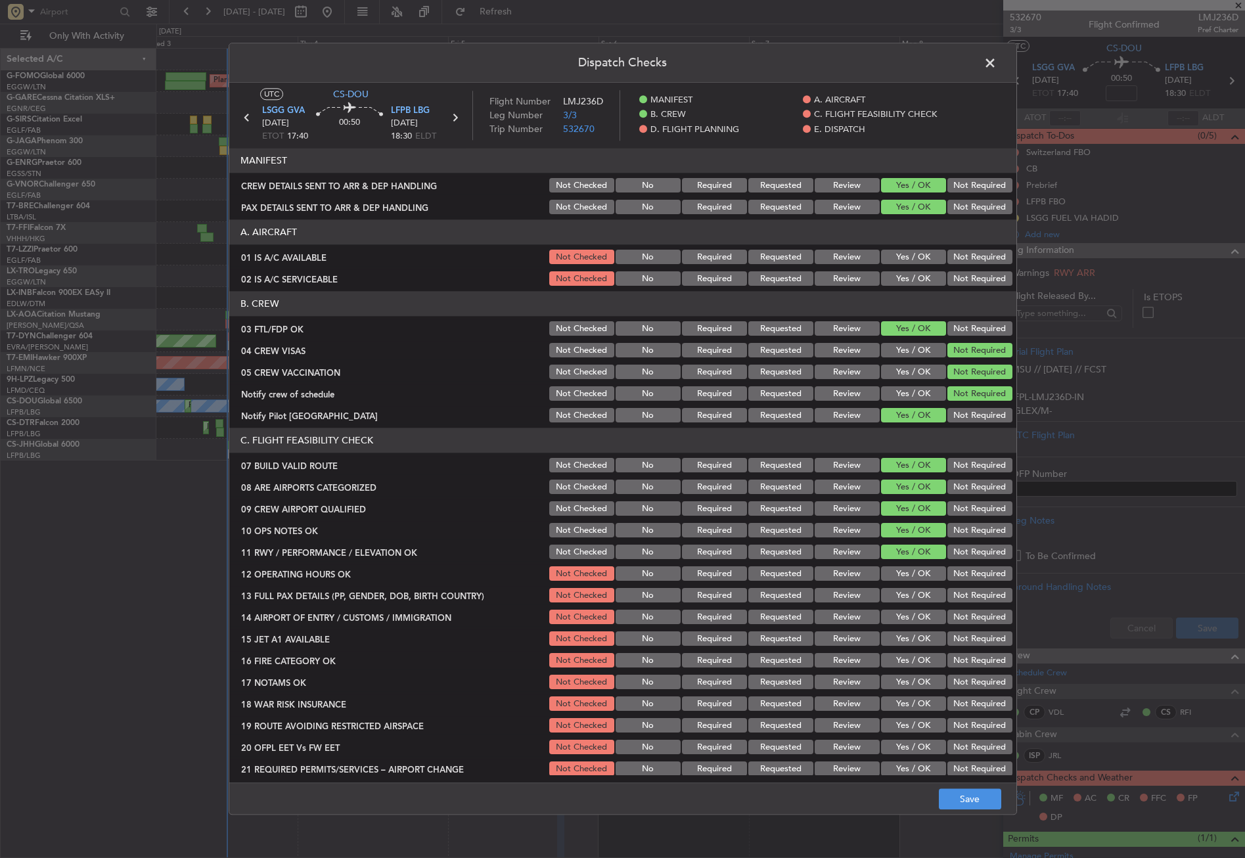
click at [902, 578] on button "Yes / OK" at bounding box center [913, 574] width 65 height 14
click at [900, 594] on button "Yes / OK" at bounding box center [913, 596] width 65 height 14
click at [900, 615] on button "Yes / OK" at bounding box center [913, 618] width 65 height 14
click at [900, 637] on button "Yes / OK" at bounding box center [913, 639] width 65 height 14
click at [902, 666] on button "Yes / OK" at bounding box center [913, 661] width 65 height 14
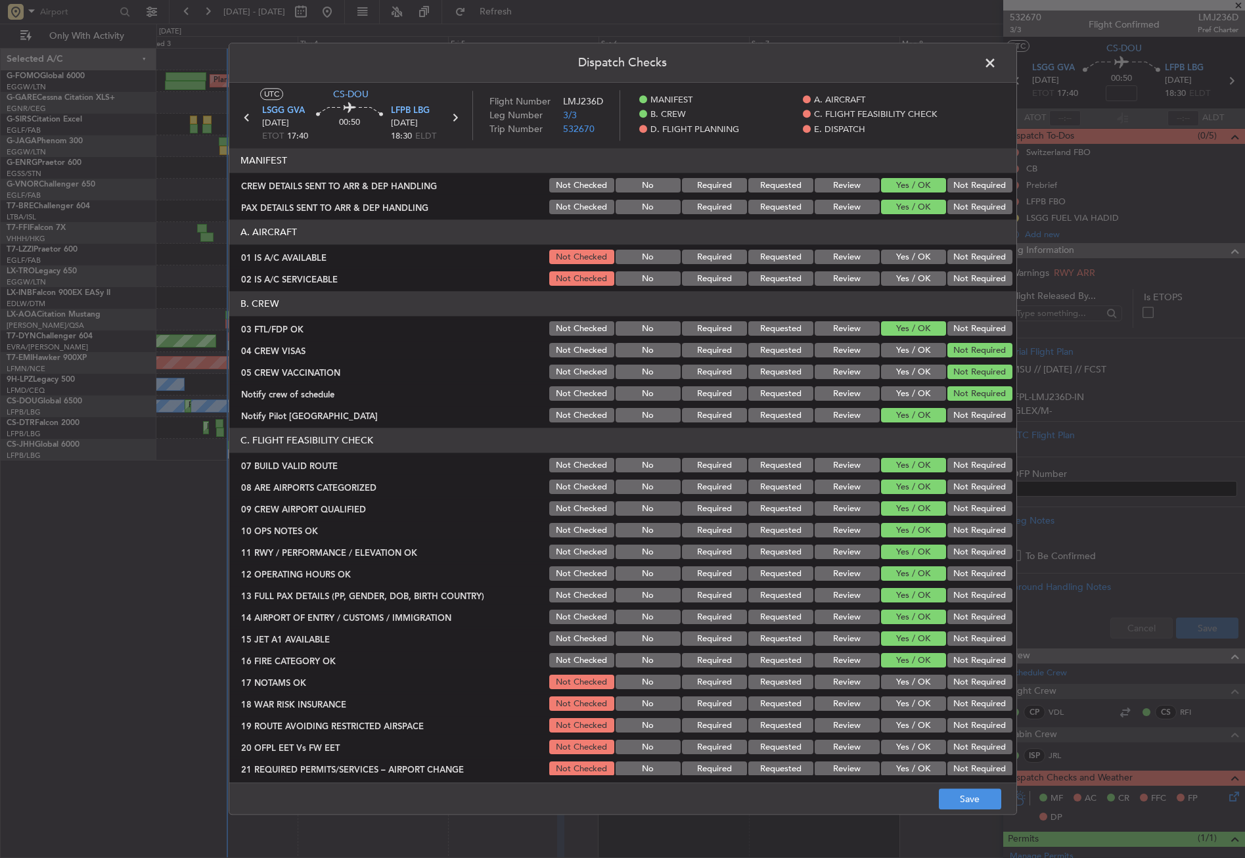
click at [902, 678] on button "Yes / OK" at bounding box center [913, 683] width 65 height 14
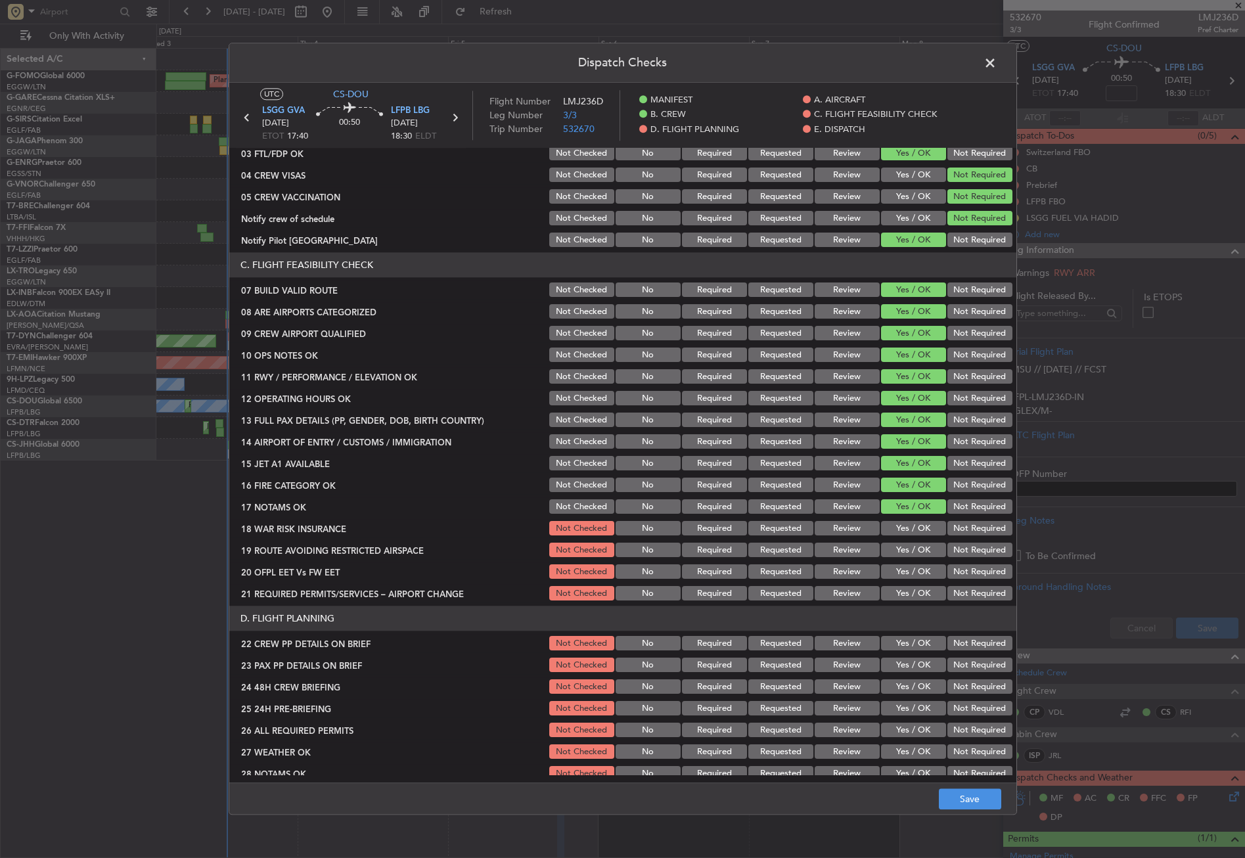
scroll to position [197, 0]
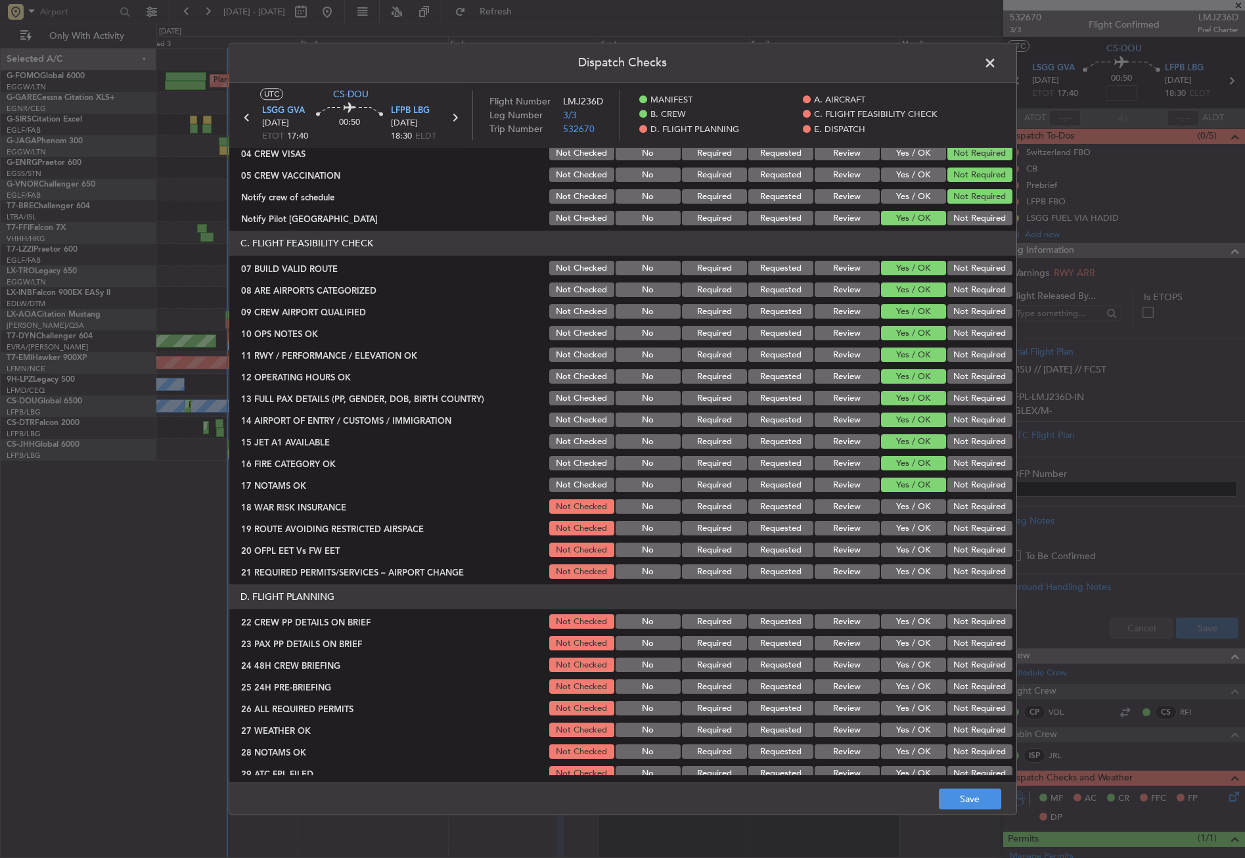
click at [897, 516] on div "Yes / OK" at bounding box center [912, 507] width 66 height 18
click at [898, 511] on button "Yes / OK" at bounding box center [913, 507] width 65 height 14
click at [902, 526] on button "Yes / OK" at bounding box center [913, 529] width 65 height 14
click at [902, 543] on button "Yes / OK" at bounding box center [913, 550] width 65 height 14
click at [906, 568] on button "Yes / OK" at bounding box center [913, 572] width 65 height 14
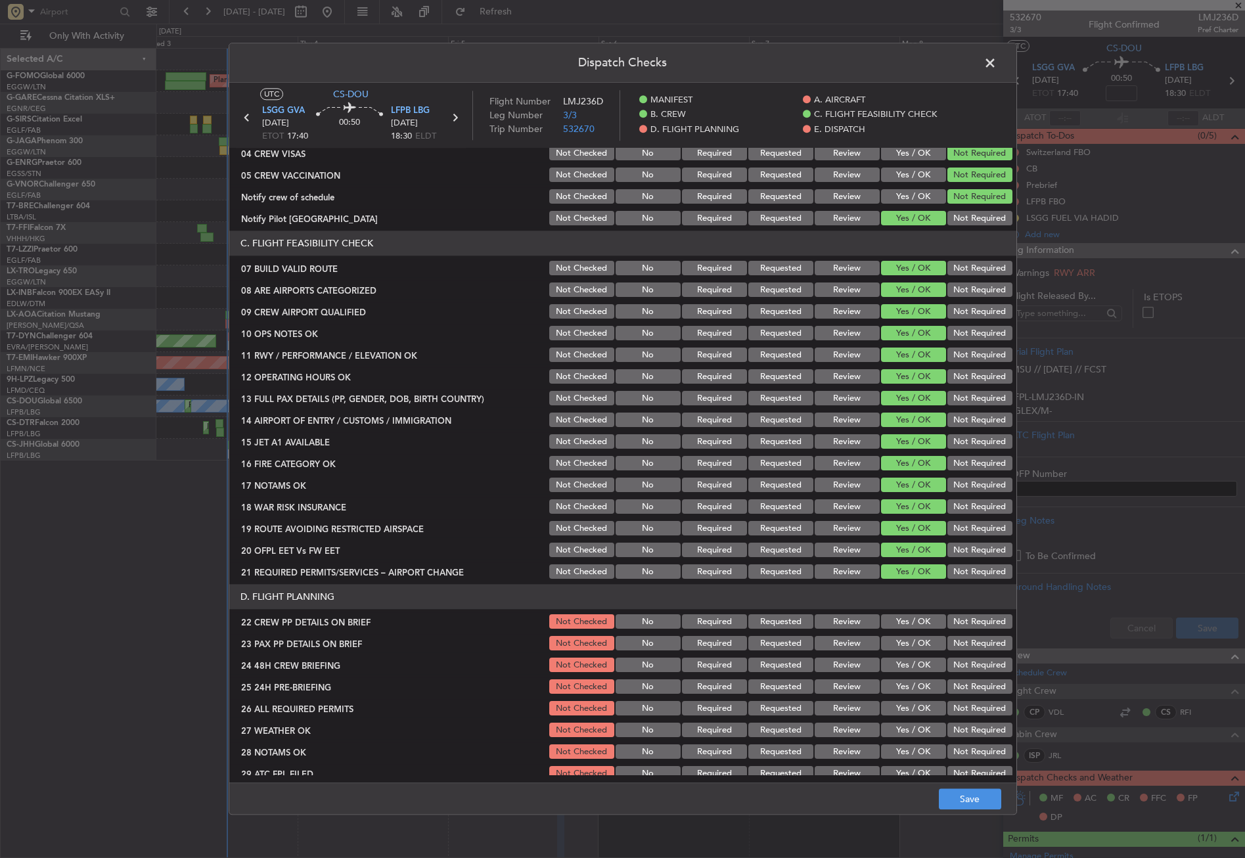
click at [913, 624] on button "Yes / OK" at bounding box center [913, 622] width 65 height 14
click at [912, 640] on button "Yes / OK" at bounding box center [913, 644] width 65 height 14
click at [909, 666] on button "Yes / OK" at bounding box center [913, 665] width 65 height 14
click at [951, 687] on button "Not Required" at bounding box center [980, 687] width 65 height 14
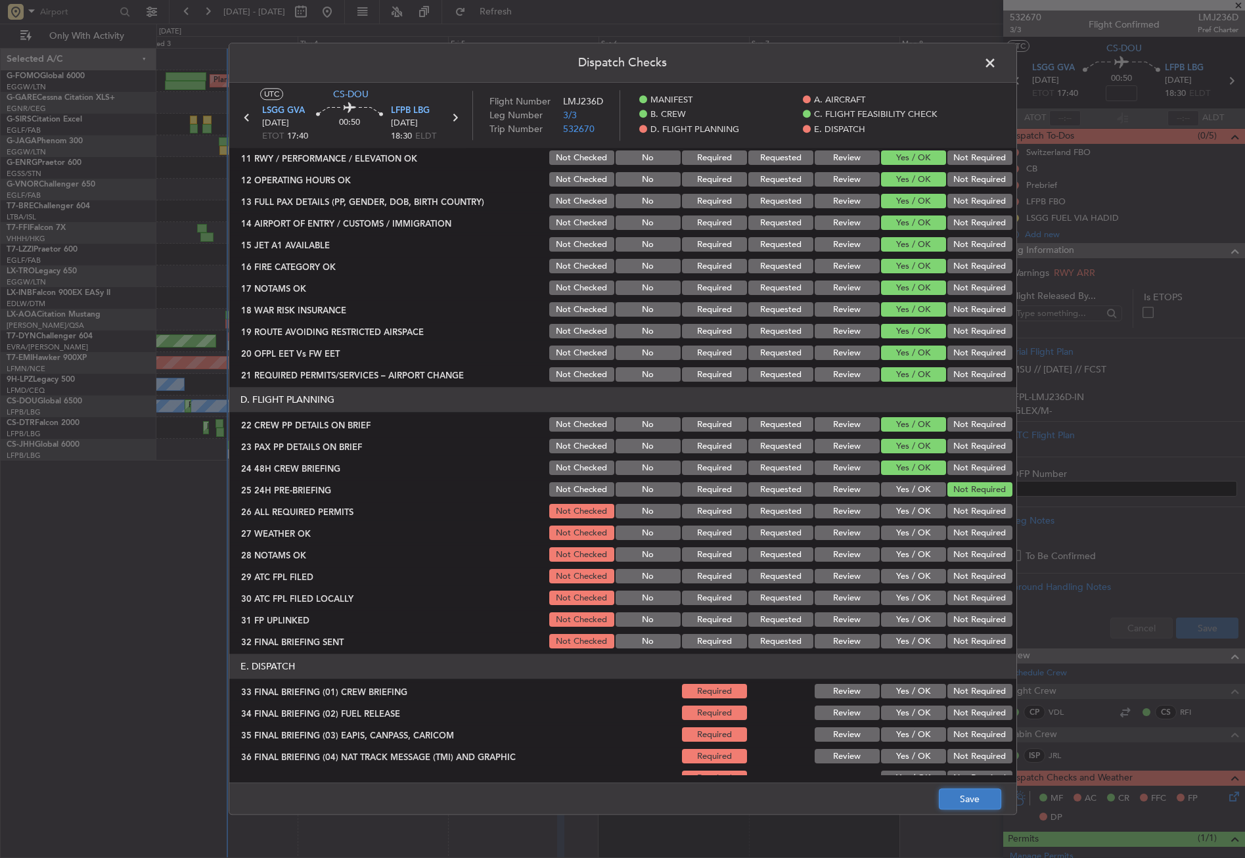
click at [956, 792] on button "Save" at bounding box center [970, 799] width 62 height 21
click at [997, 67] on span at bounding box center [997, 66] width 0 height 26
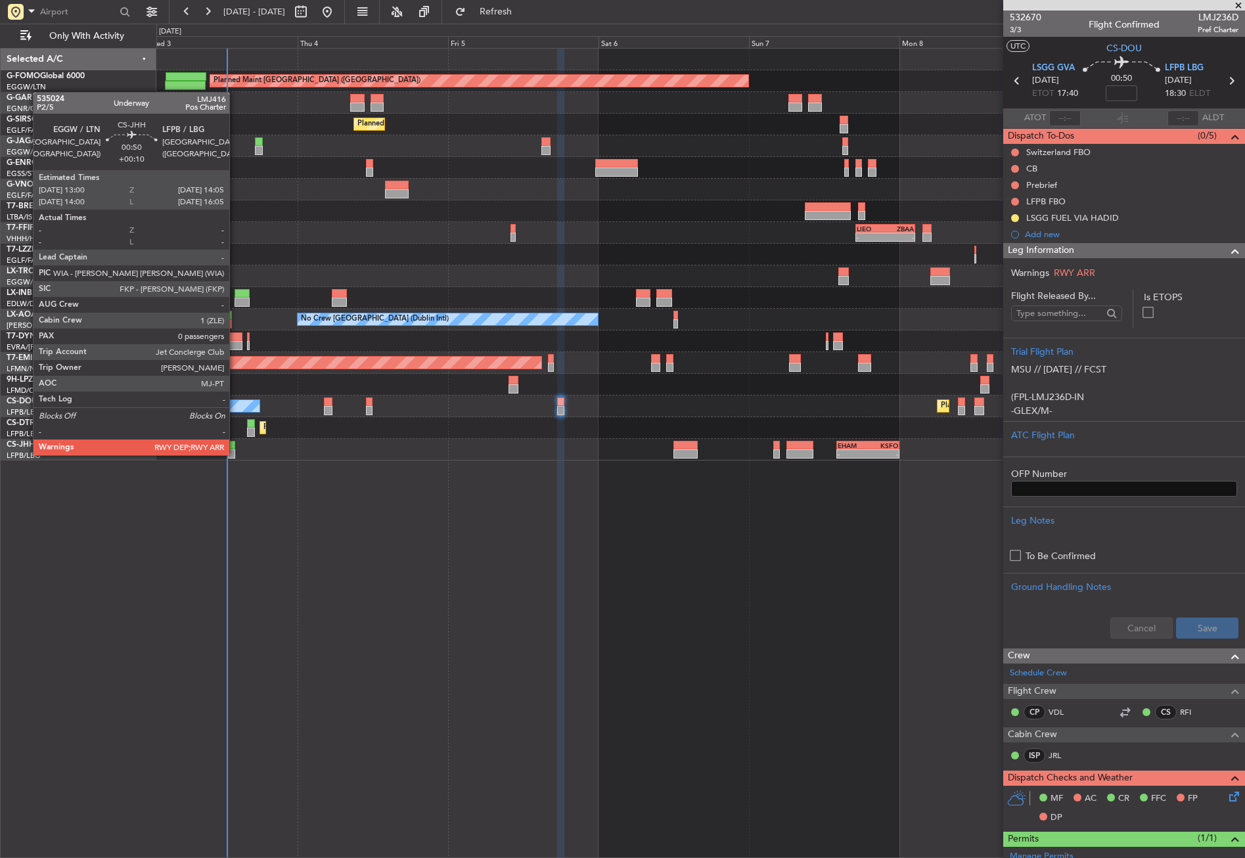
click at [235, 454] on div at bounding box center [231, 454] width 7 height 9
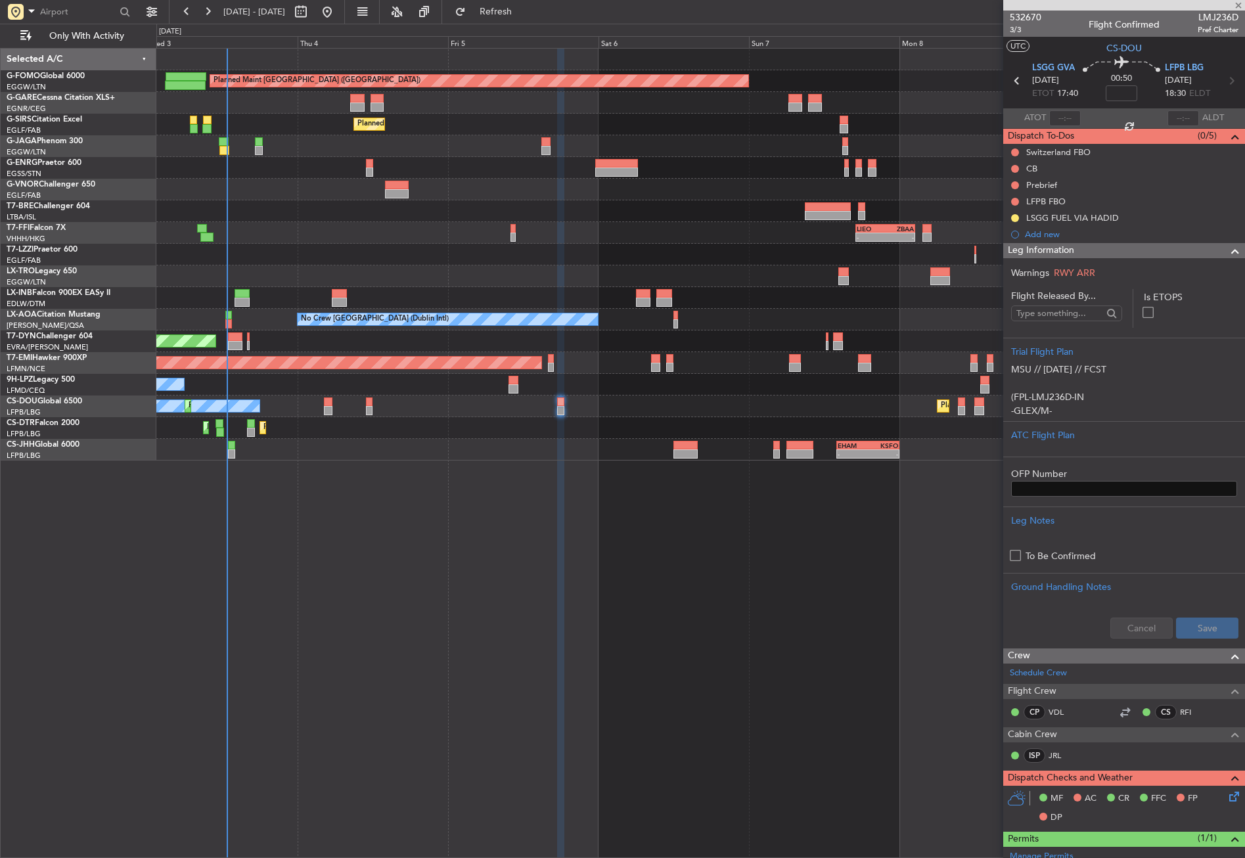
type input "+00:10"
type input "0"
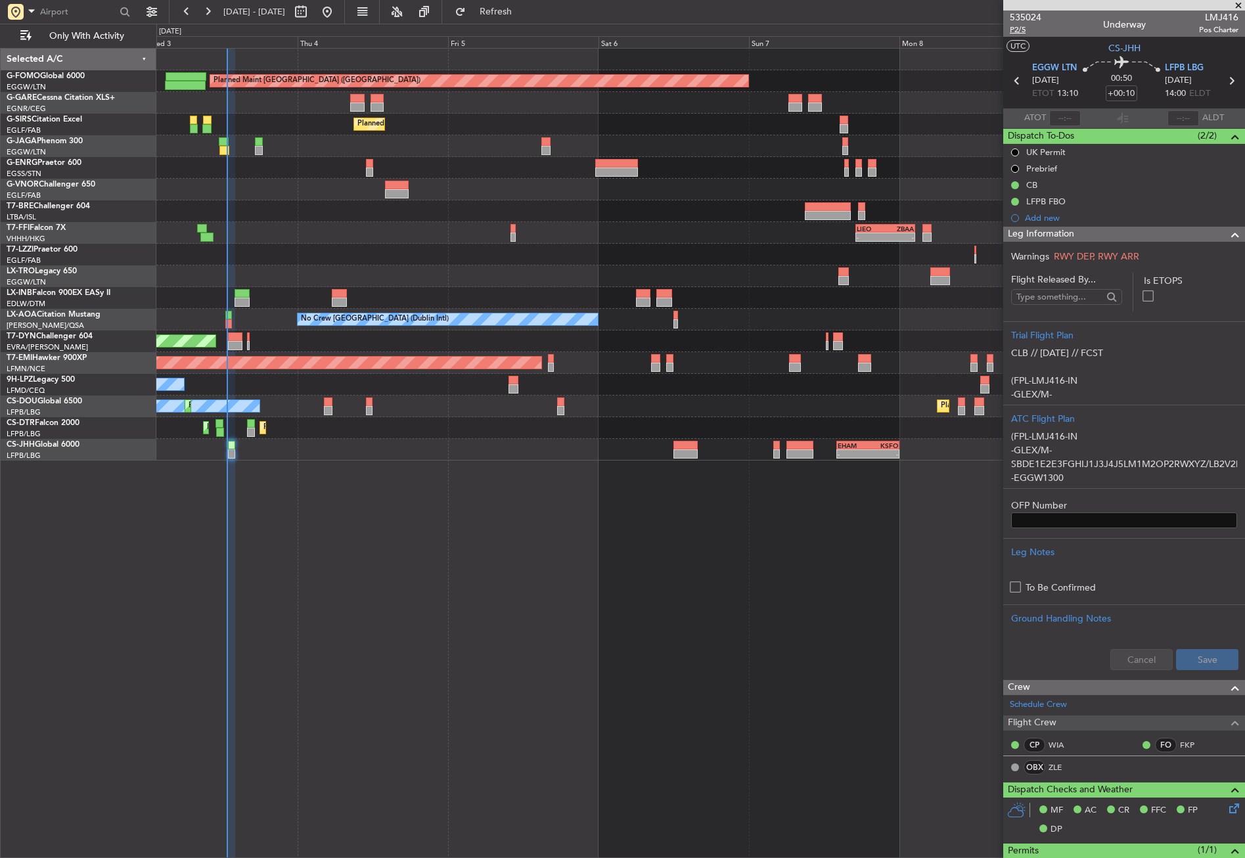
click at [1021, 30] on span "P2/5" at bounding box center [1026, 29] width 32 height 11
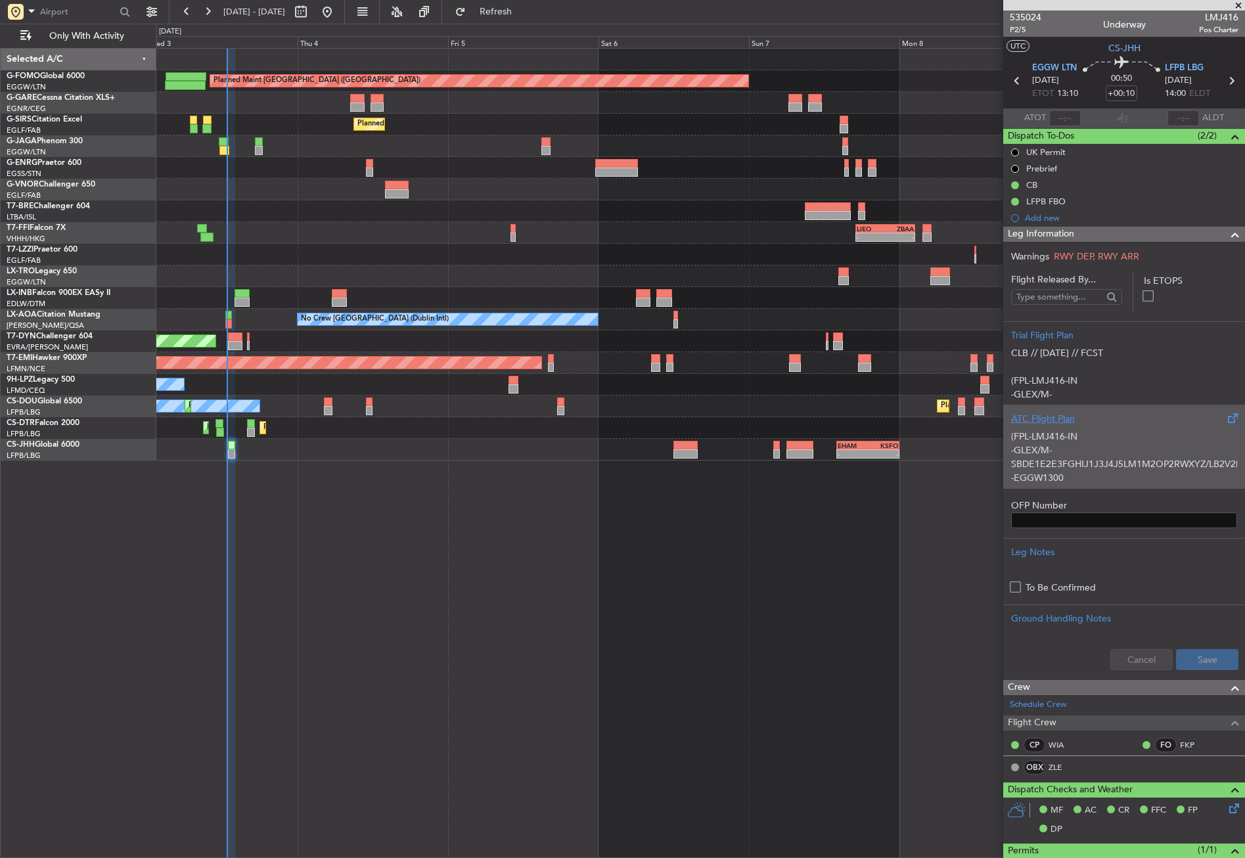
click at [1061, 427] on div "(FPL-LMJ416-IN -GLEX/M-SBDE1E2E3FGHIJ1J3J4J5LM1M2OP2RWXYZ/LB2V2D1G1 -EGGW1300 -…" at bounding box center [1124, 454] width 226 height 56
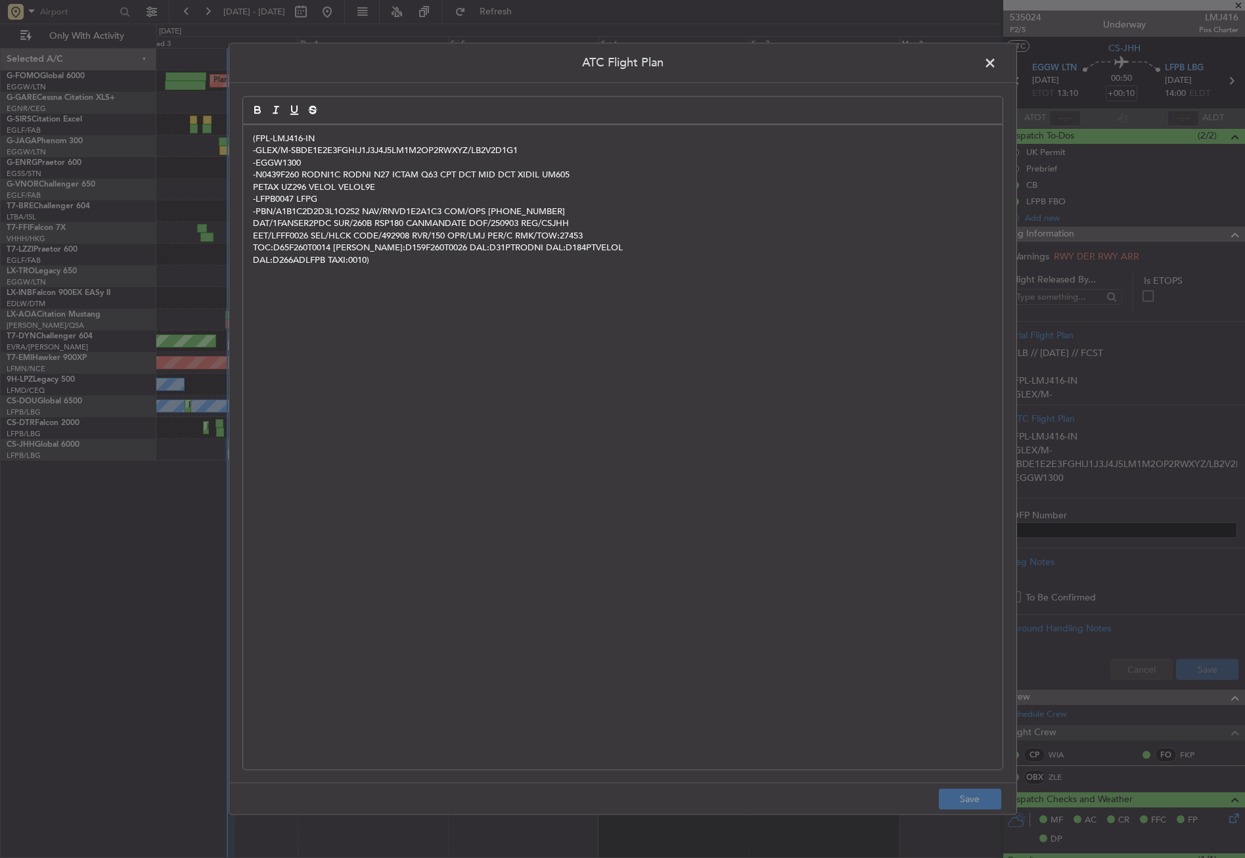
click at [516, 337] on div "(FPL-LMJ416-IN -GLEX/M-SBDE1E2E3FGHIJ1J3J4J5LM1M2OP2RWXYZ/LB2V2D1G1 -EGGW1300 -…" at bounding box center [623, 447] width 760 height 645
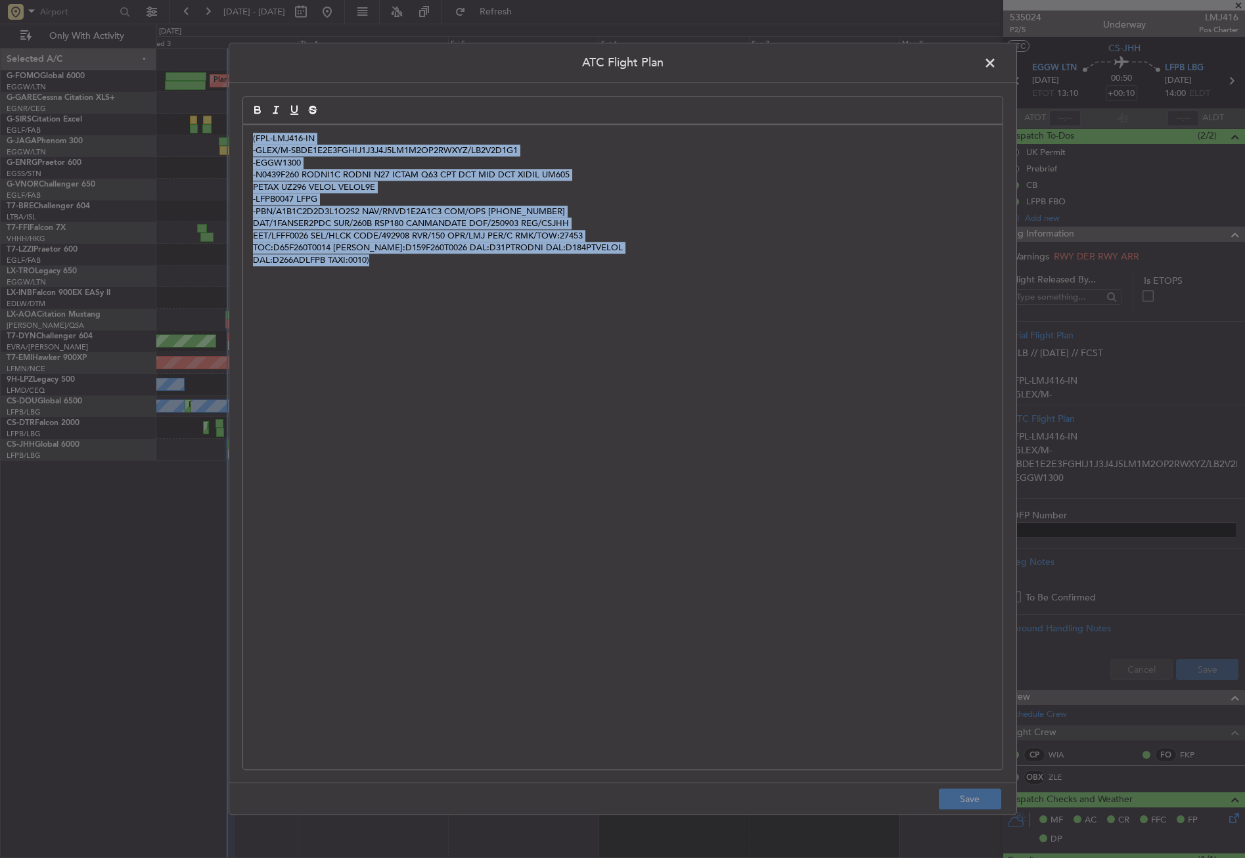
drag, startPoint x: 318, startPoint y: 244, endPoint x: 229, endPoint y: 137, distance: 139.6
click at [229, 137] on div "ATC Flight Plan (FPL-LMJ416-IN -GLEX/M-SBDE1E2E3FGHIJ1J3J4J5LM1M2OP2RWXYZ/LB2V2…" at bounding box center [623, 429] width 789 height 772
copy div "(FPL-LMJ416-IN -GLEX/M-SBDE1E2E3FGHIJ1J3J4J5LM1M2OP2RWXYZ/LB2V2D1G1 -EGGW1300 -…"
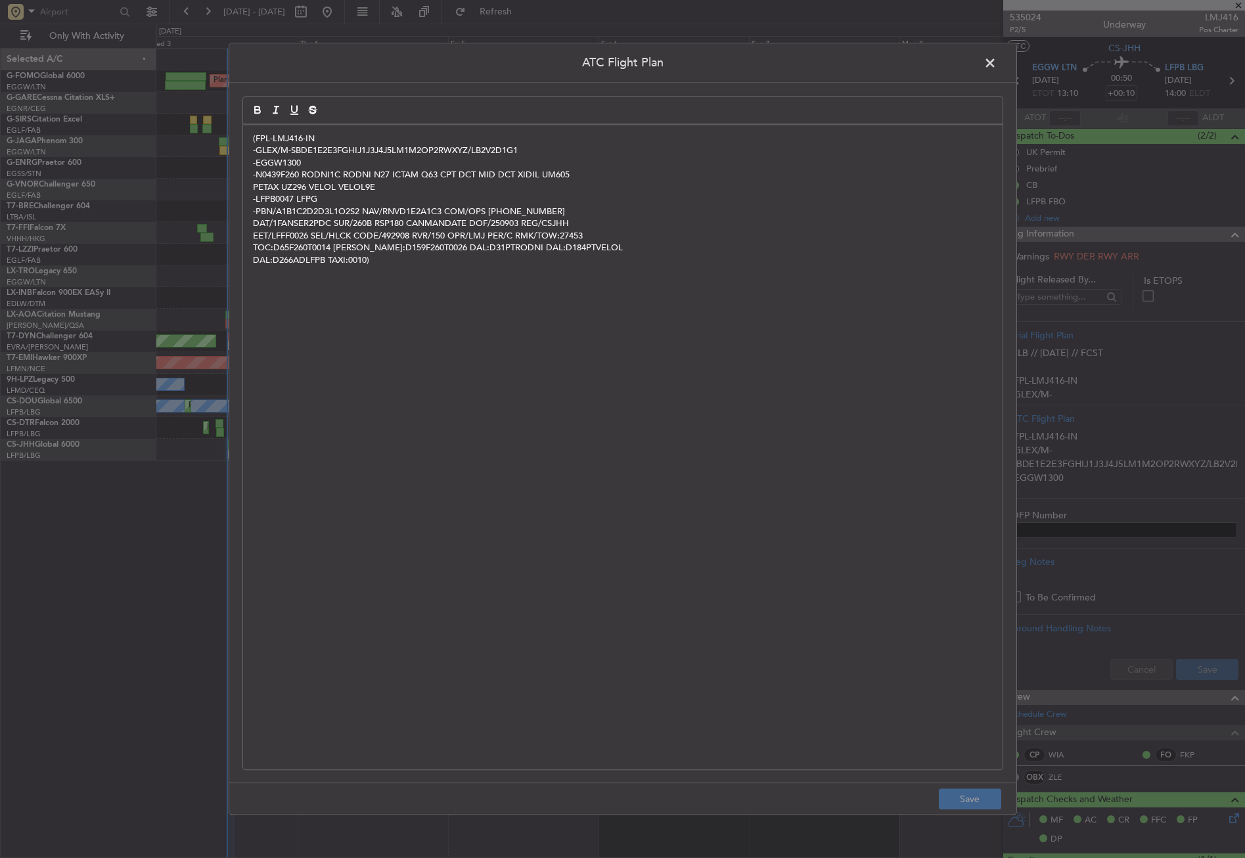
drag, startPoint x: 990, startPoint y: 66, endPoint x: 967, endPoint y: 65, distance: 23.0
click at [997, 66] on span at bounding box center [997, 66] width 0 height 26
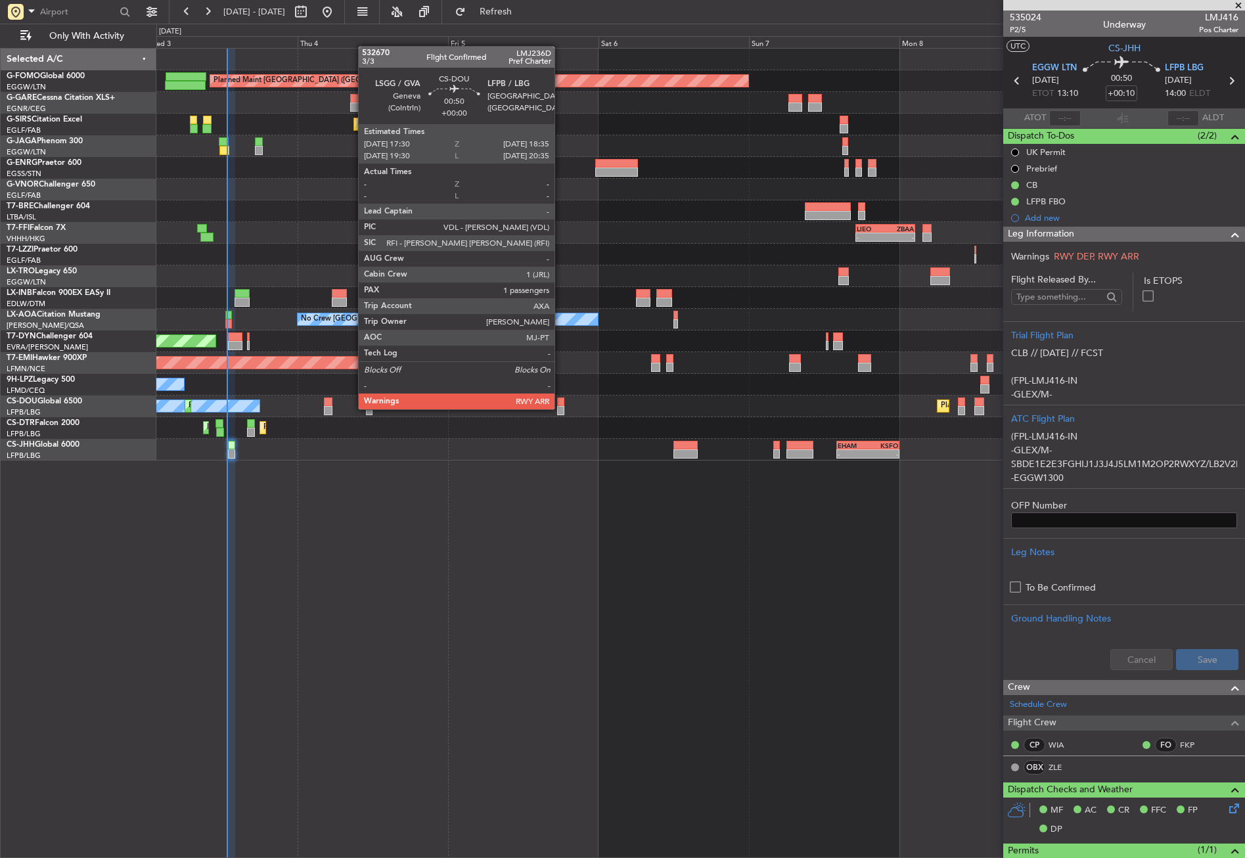
click at [561, 408] on div at bounding box center [560, 410] width 7 height 9
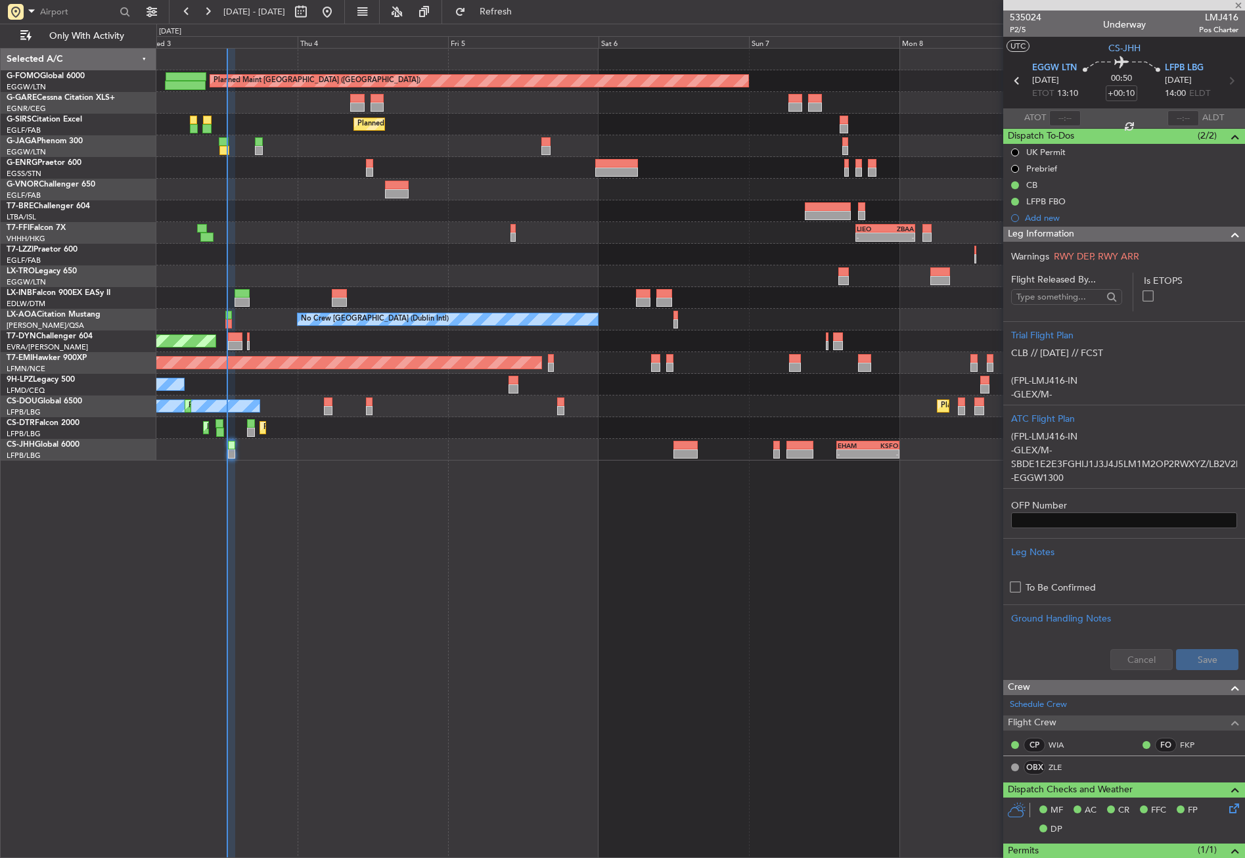
type input "1"
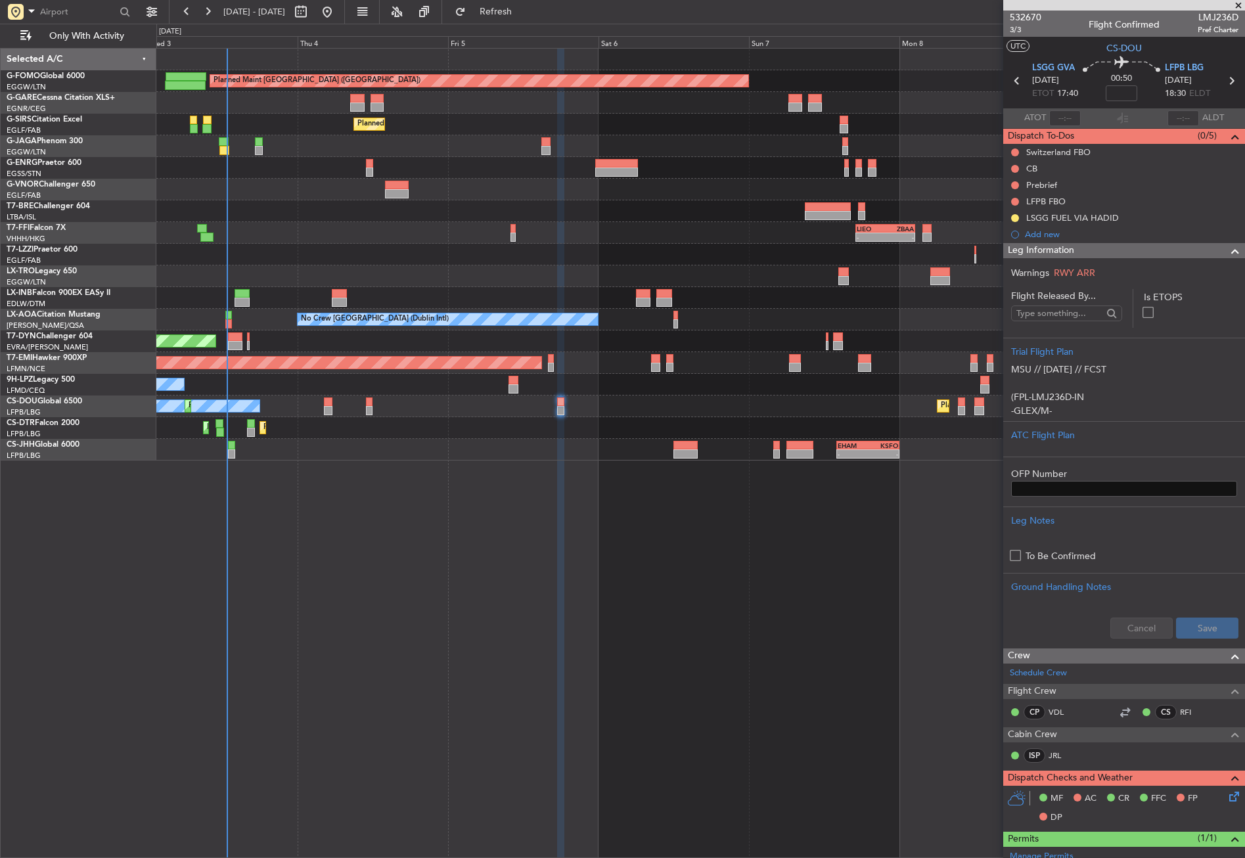
click at [321, 515] on div "Planned Maint [GEOGRAPHIC_DATA] ([GEOGRAPHIC_DATA]) Unplanned Maint [PERSON_NAM…" at bounding box center [700, 453] width 1089 height 810
click at [1015, 165] on button at bounding box center [1015, 169] width 8 height 8
click at [996, 230] on li "Completed" at bounding box center [1016, 227] width 70 height 20
click at [1014, 182] on button at bounding box center [1015, 185] width 8 height 8
drag, startPoint x: 1010, startPoint y: 239, endPoint x: 1011, endPoint y: 221, distance: 17.8
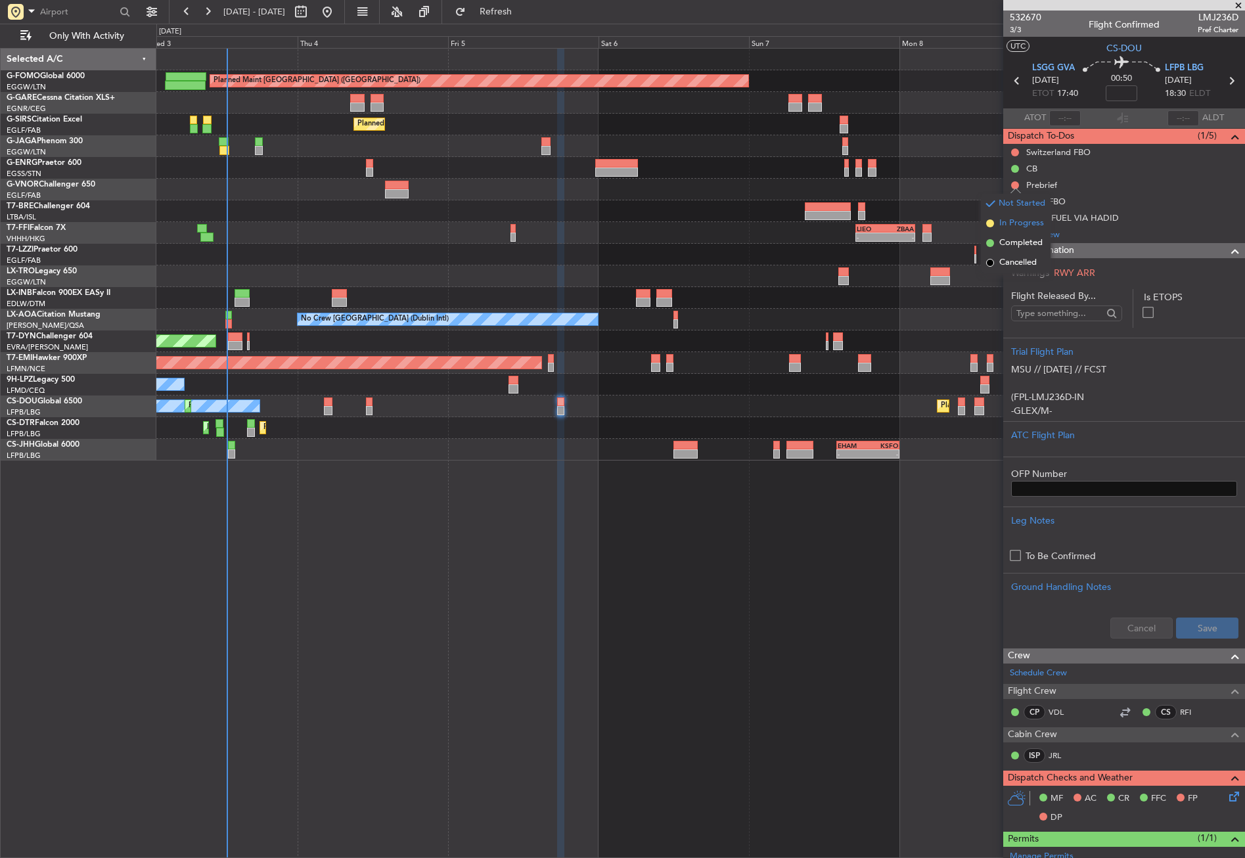
click at [1011, 221] on ul "Not Started In Progress Completed Cancelled" at bounding box center [1016, 233] width 70 height 79
click at [1011, 221] on span "In Progress" at bounding box center [1022, 223] width 45 height 13
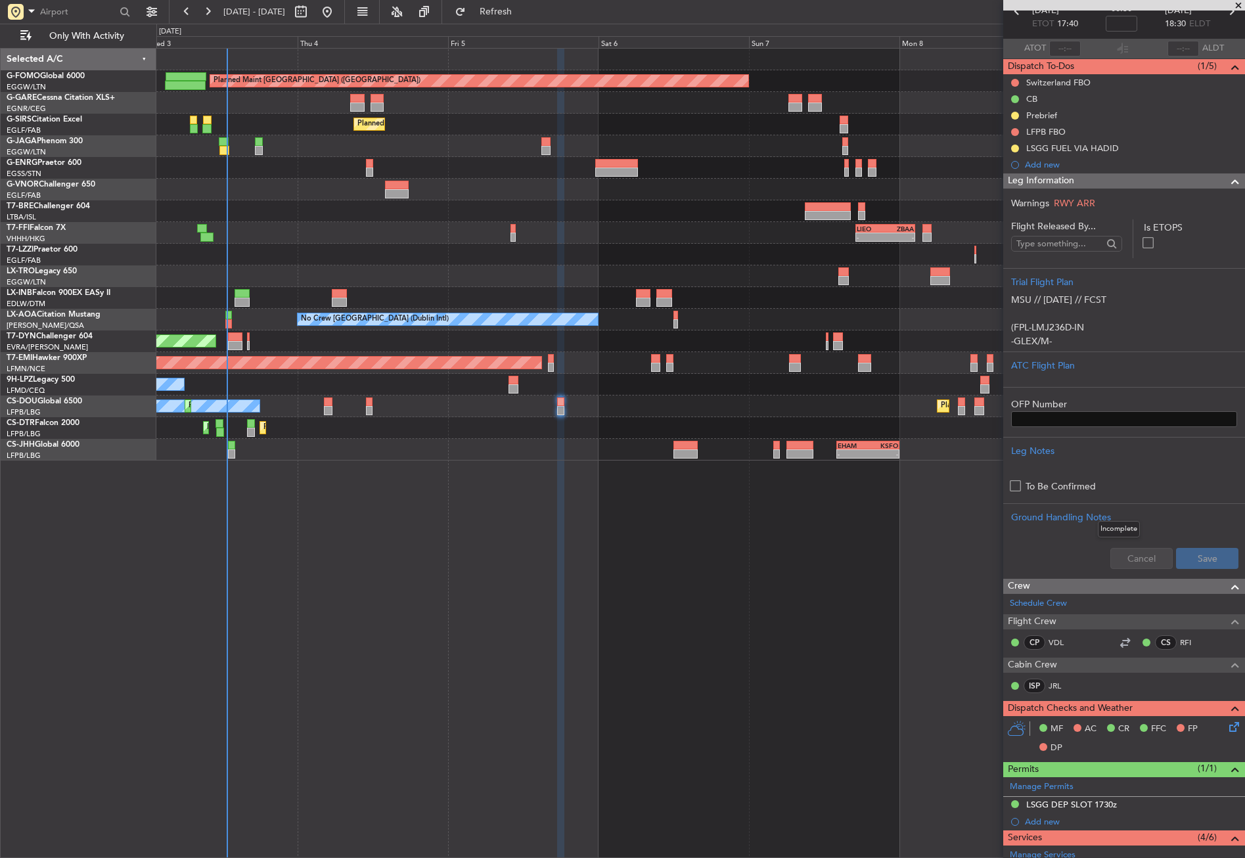
scroll to position [0, 0]
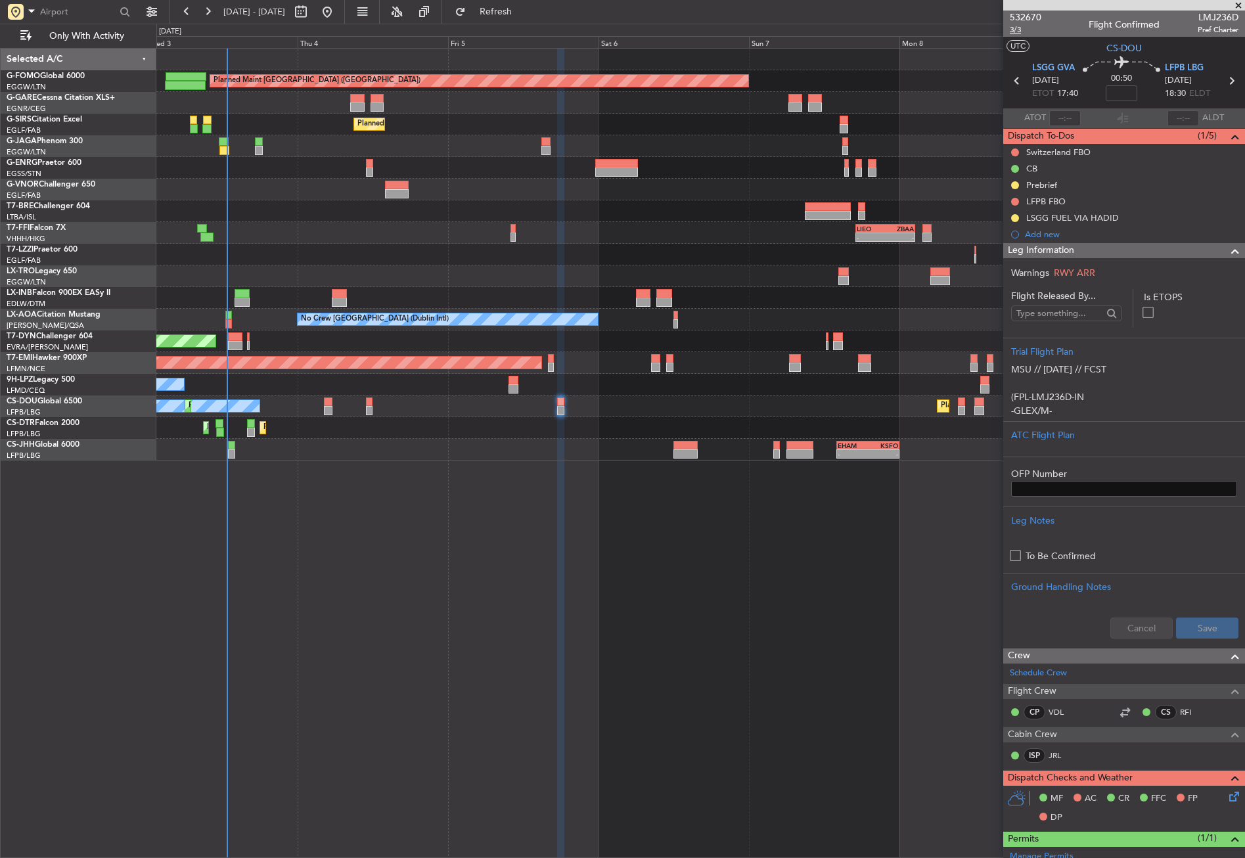
click at [1012, 32] on span "3/3" at bounding box center [1026, 29] width 32 height 11
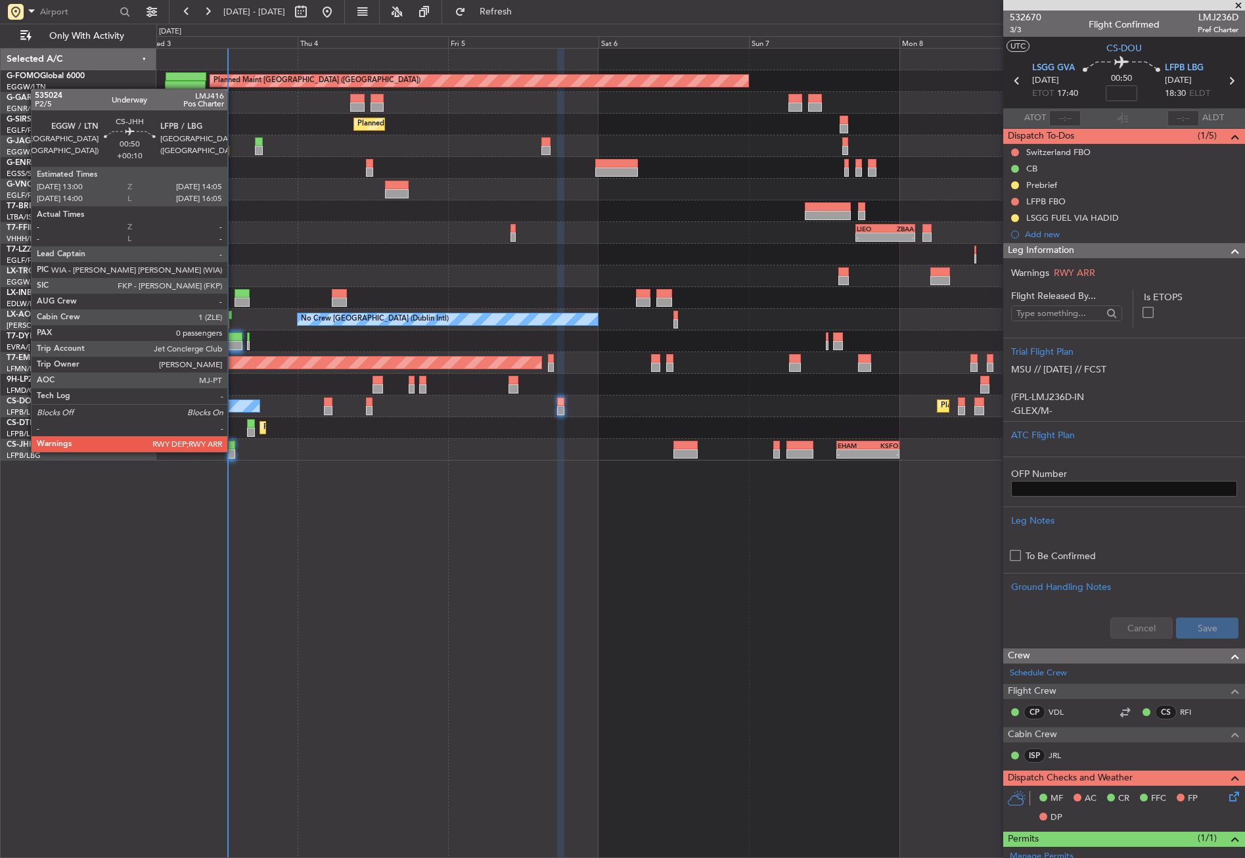
click at [233, 451] on div at bounding box center [231, 454] width 7 height 9
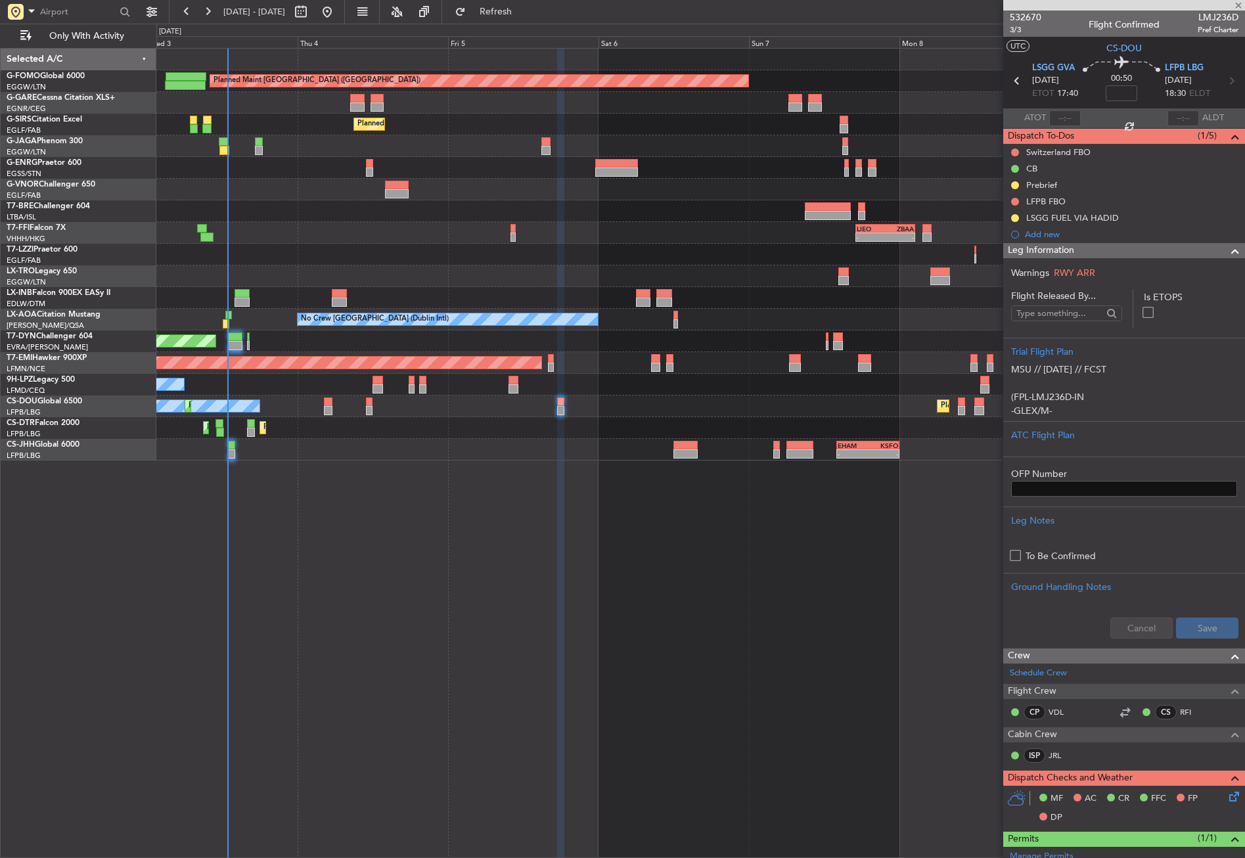
type input "+00:10"
type input "0"
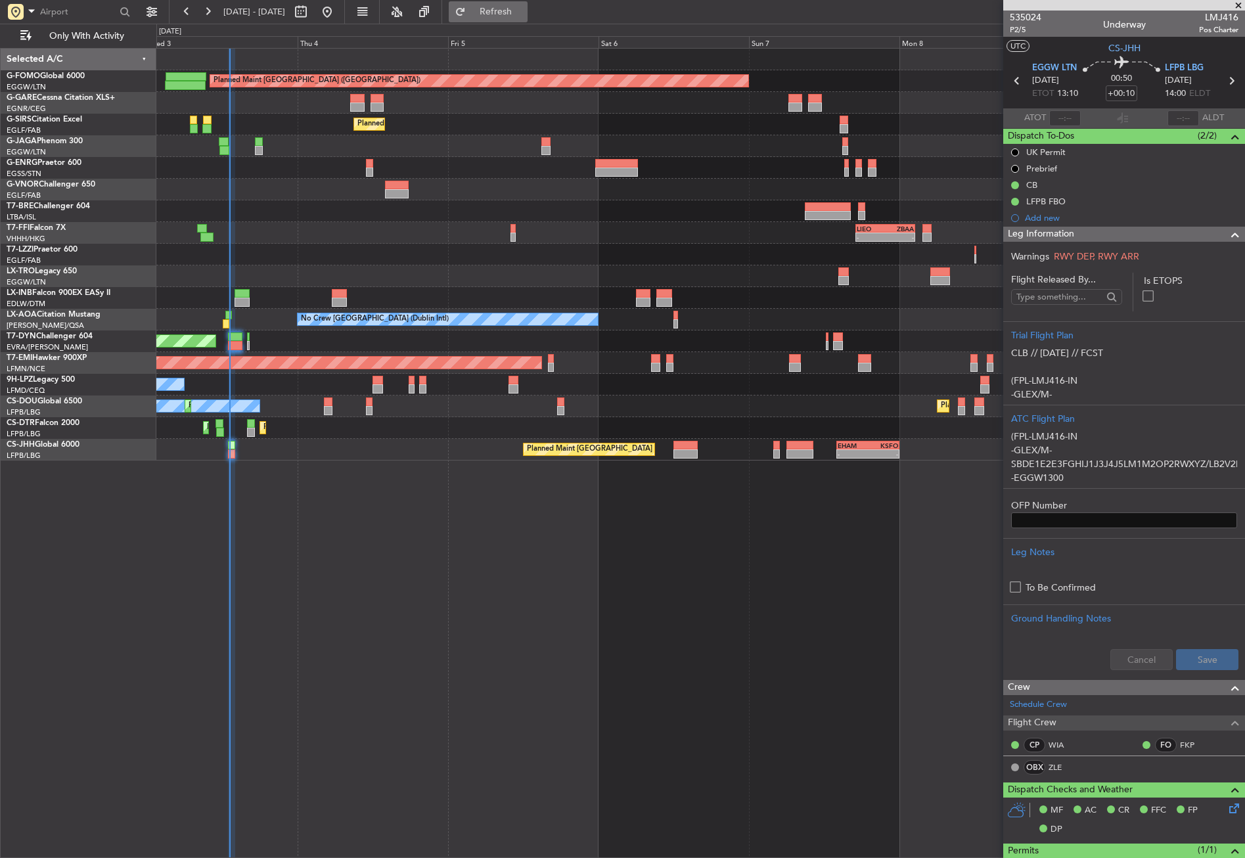
click at [524, 7] on span "Refresh" at bounding box center [496, 11] width 55 height 9
click at [507, 733] on div "Planned Maint [GEOGRAPHIC_DATA] ([GEOGRAPHIC_DATA]) Unplanned Maint [PERSON_NAM…" at bounding box center [700, 453] width 1089 height 810
type input "13:09"
click at [507, 11] on button "Refresh" at bounding box center [488, 11] width 79 height 21
click at [512, 16] on span "Refresh" at bounding box center [496, 11] width 55 height 9
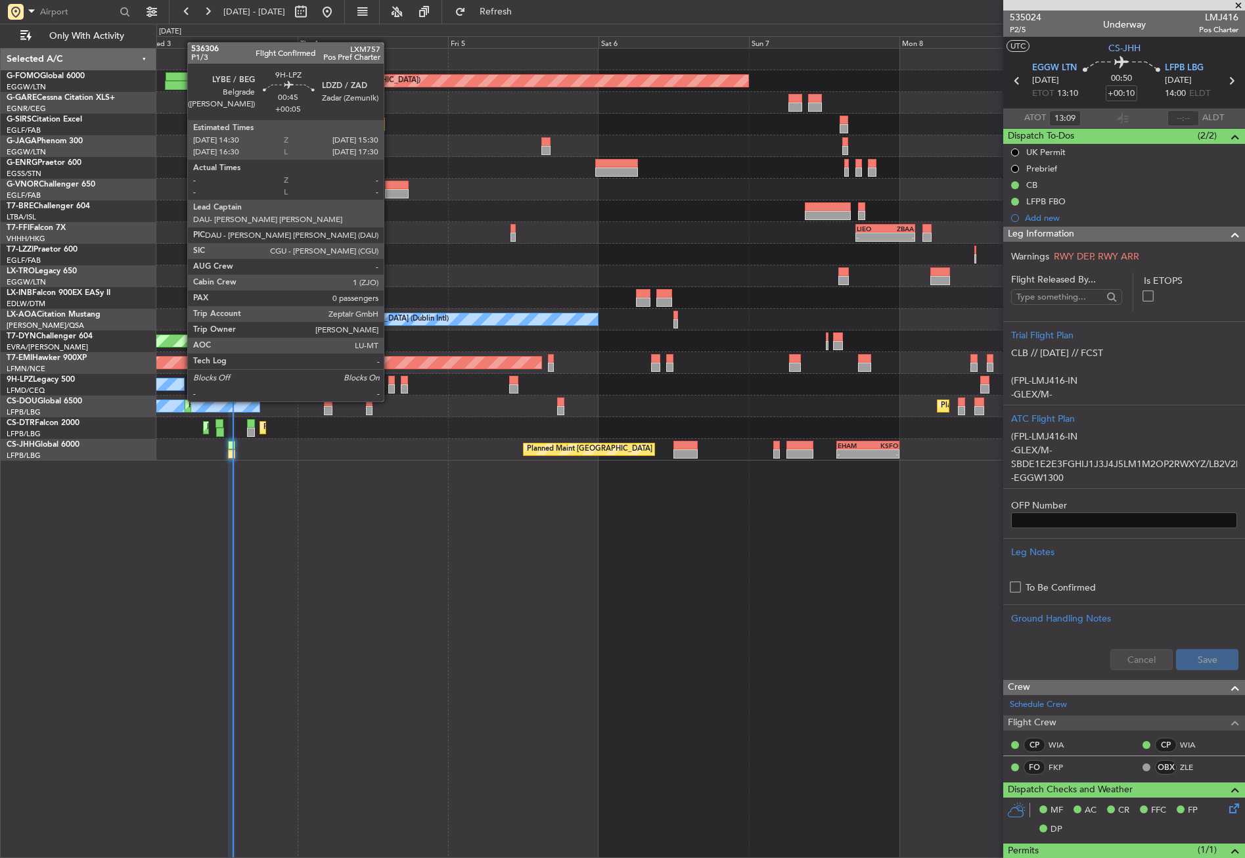
click at [390, 388] on div at bounding box center [391, 388] width 7 height 9
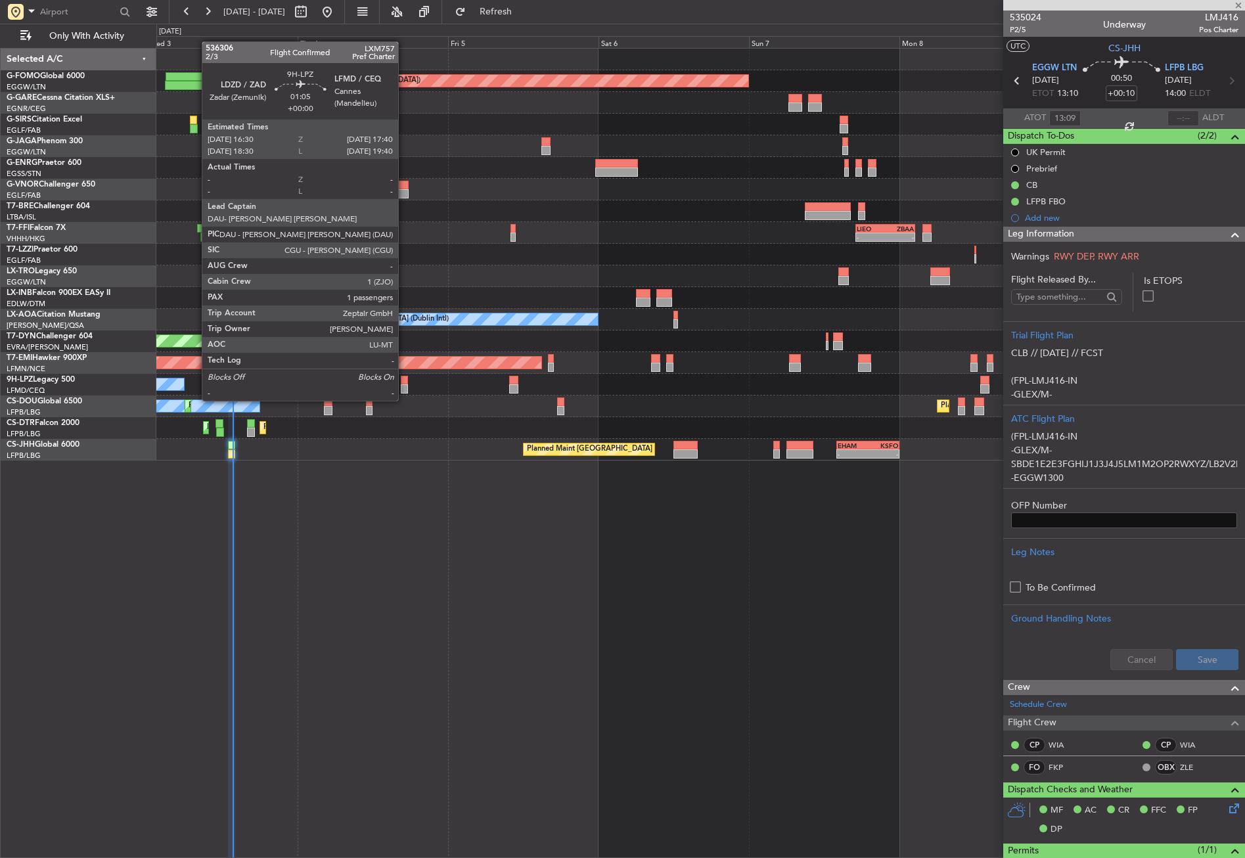
click at [404, 388] on div at bounding box center [405, 388] width 8 height 9
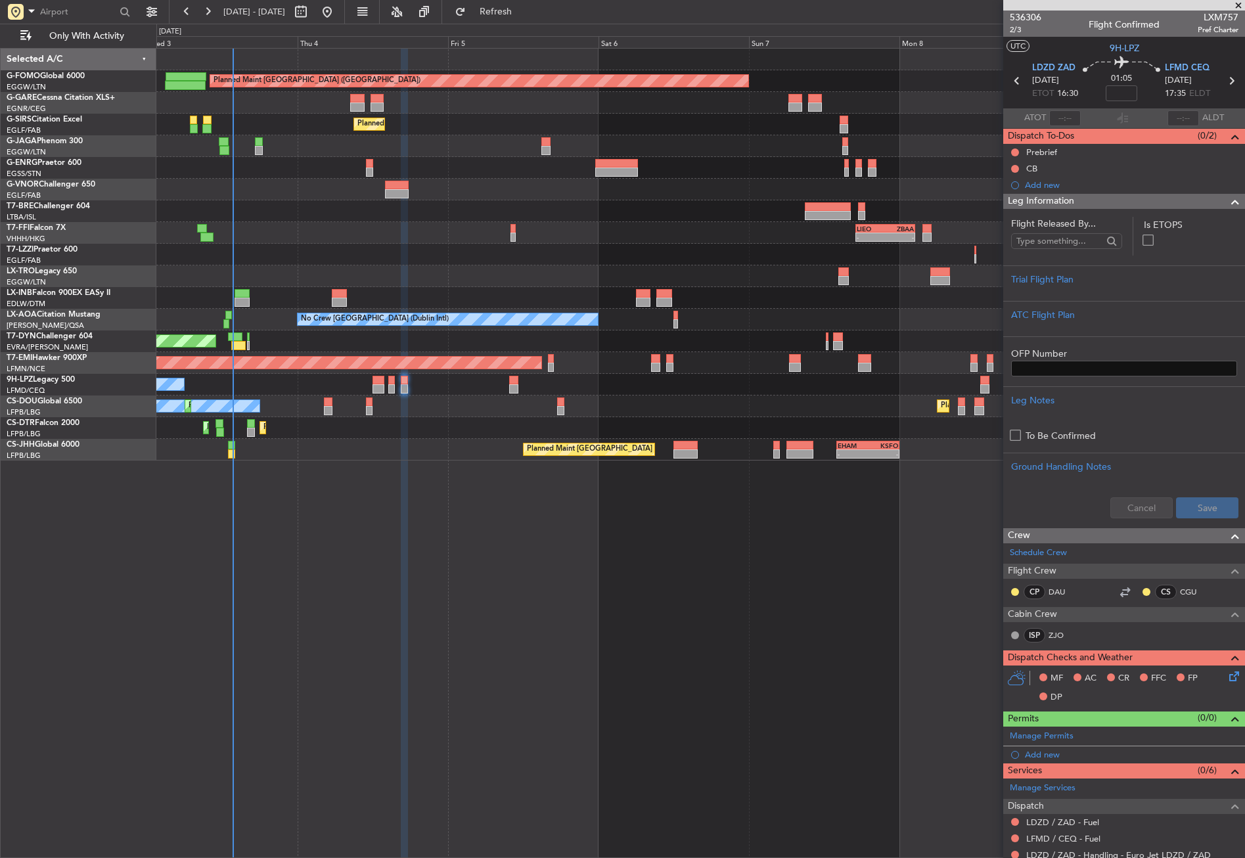
drag, startPoint x: 501, startPoint y: 15, endPoint x: 484, endPoint y: 24, distance: 19.1
click at [497, 17] on button "Refresh" at bounding box center [488, 11] width 79 height 21
click at [362, 571] on div "Planned Maint [GEOGRAPHIC_DATA] ([GEOGRAPHIC_DATA]) Unplanned Maint [PERSON_NAM…" at bounding box center [700, 453] width 1089 height 810
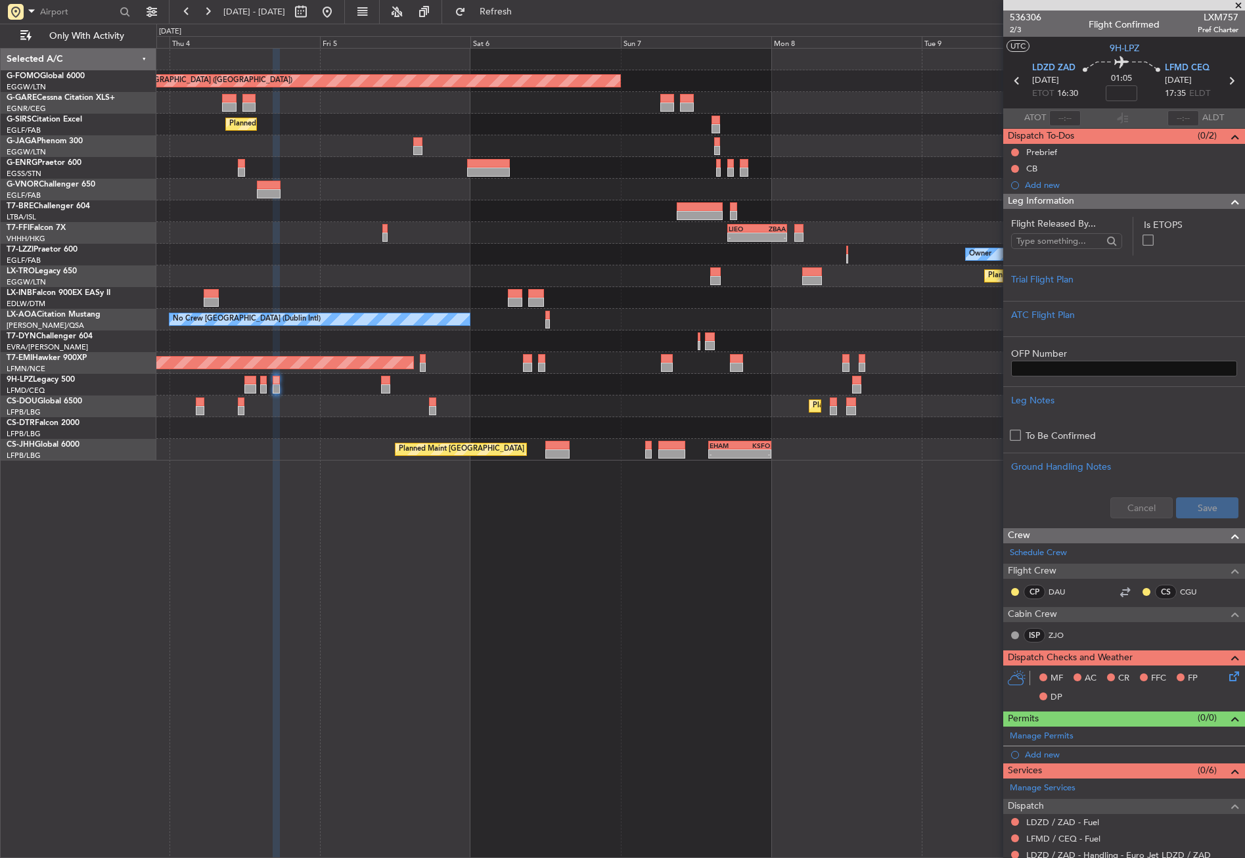
click at [264, 583] on div "Planned Maint [GEOGRAPHIC_DATA] ([GEOGRAPHIC_DATA]) Planned Maint [GEOGRAPHIC_D…" at bounding box center [700, 453] width 1089 height 810
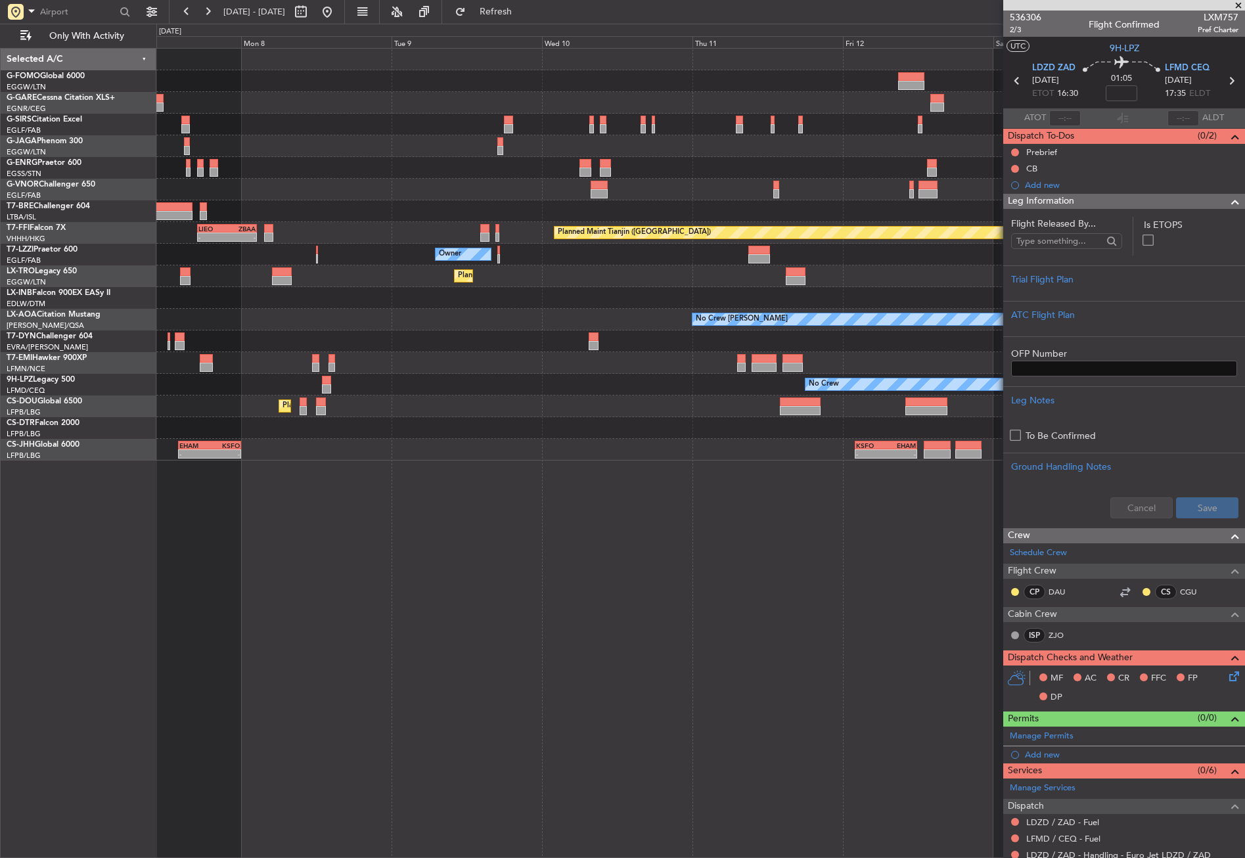
click at [231, 517] on div "Planned Maint [GEOGRAPHIC_DATA] ([GEOGRAPHIC_DATA]) Planned Maint Tianjin ([GEO…" at bounding box center [700, 453] width 1089 height 810
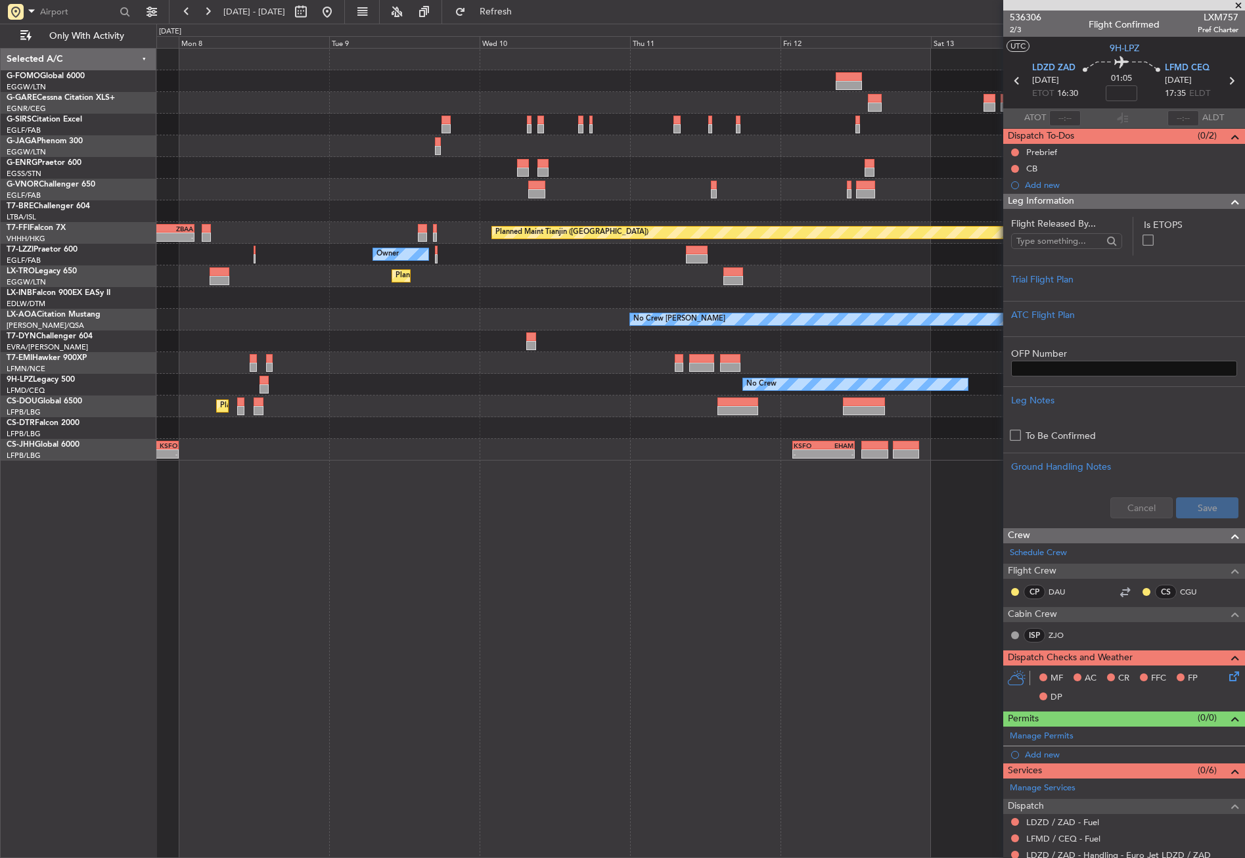
click at [303, 507] on div "Planned Maint [GEOGRAPHIC_DATA] ([GEOGRAPHIC_DATA]) Planned Maint Tianjin ([GEO…" at bounding box center [700, 453] width 1089 height 810
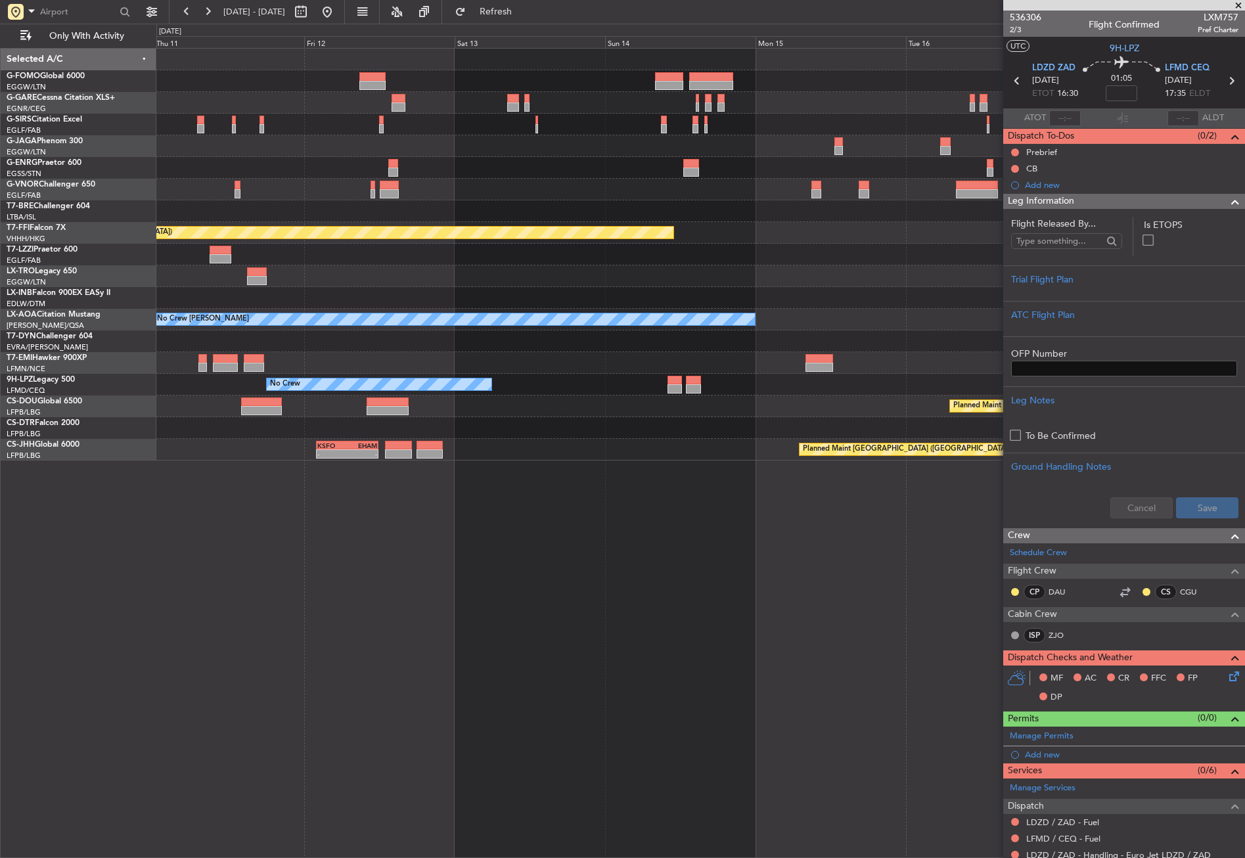
click at [162, 528] on div "Planned Maint Tianjin ([GEOGRAPHIC_DATA]) Owner Planned [GEOGRAPHIC_DATA] No Cr…" at bounding box center [700, 453] width 1089 height 810
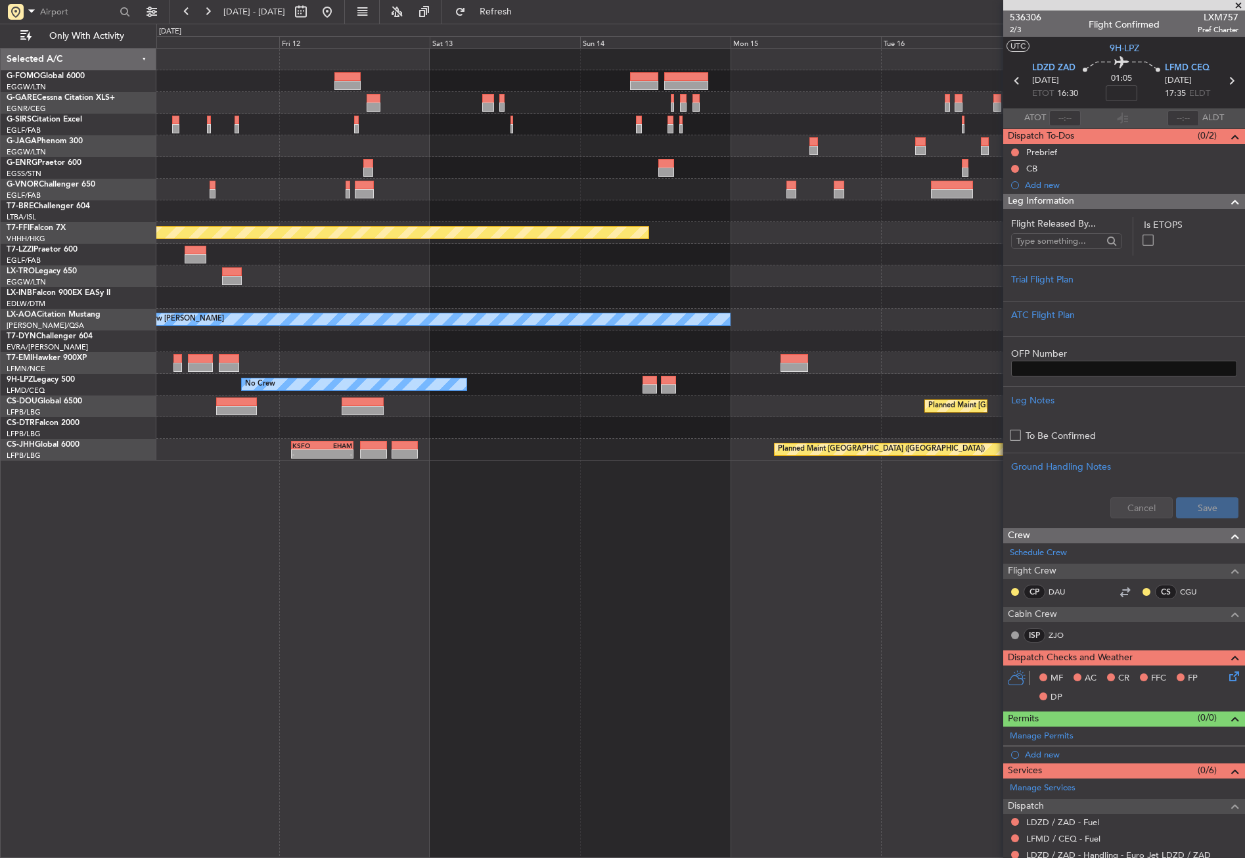
click at [200, 549] on div "Planned Maint Tianjin ([GEOGRAPHIC_DATA]) Owner Planned [GEOGRAPHIC_DATA] No Cr…" at bounding box center [700, 453] width 1089 height 810
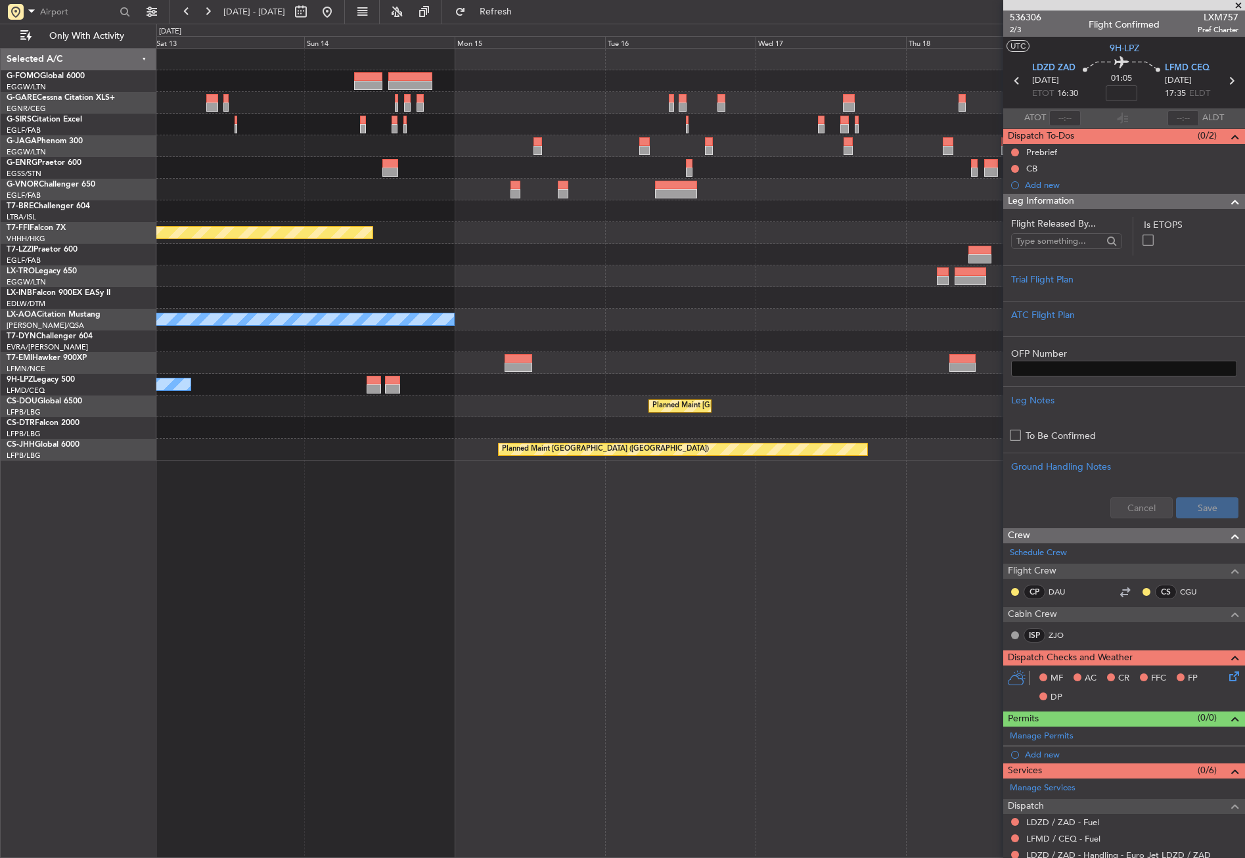
click at [226, 545] on div "Planned Maint Tianjin ([GEOGRAPHIC_DATA]) No Crew [PERSON_NAME] No Crew Planned…" at bounding box center [700, 453] width 1089 height 810
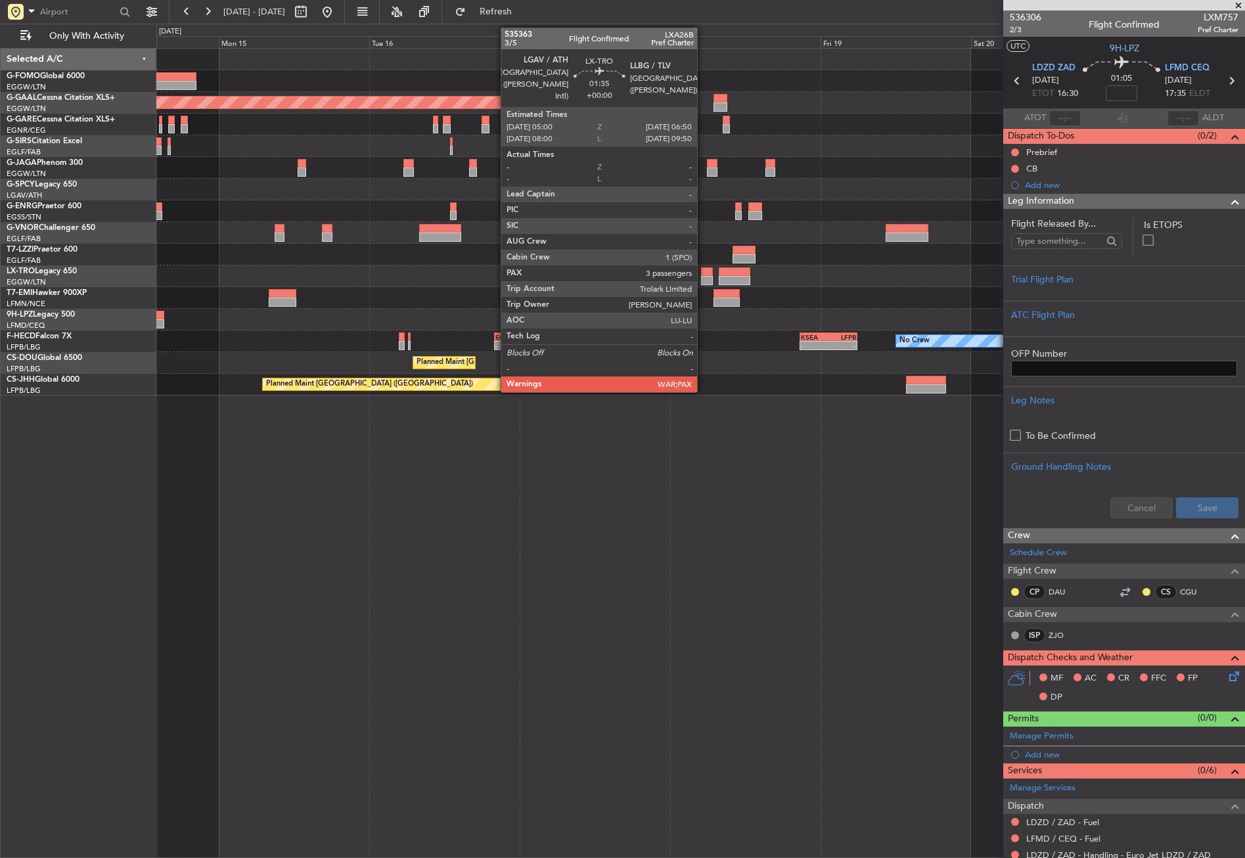
click at [703, 277] on div at bounding box center [707, 280] width 12 height 9
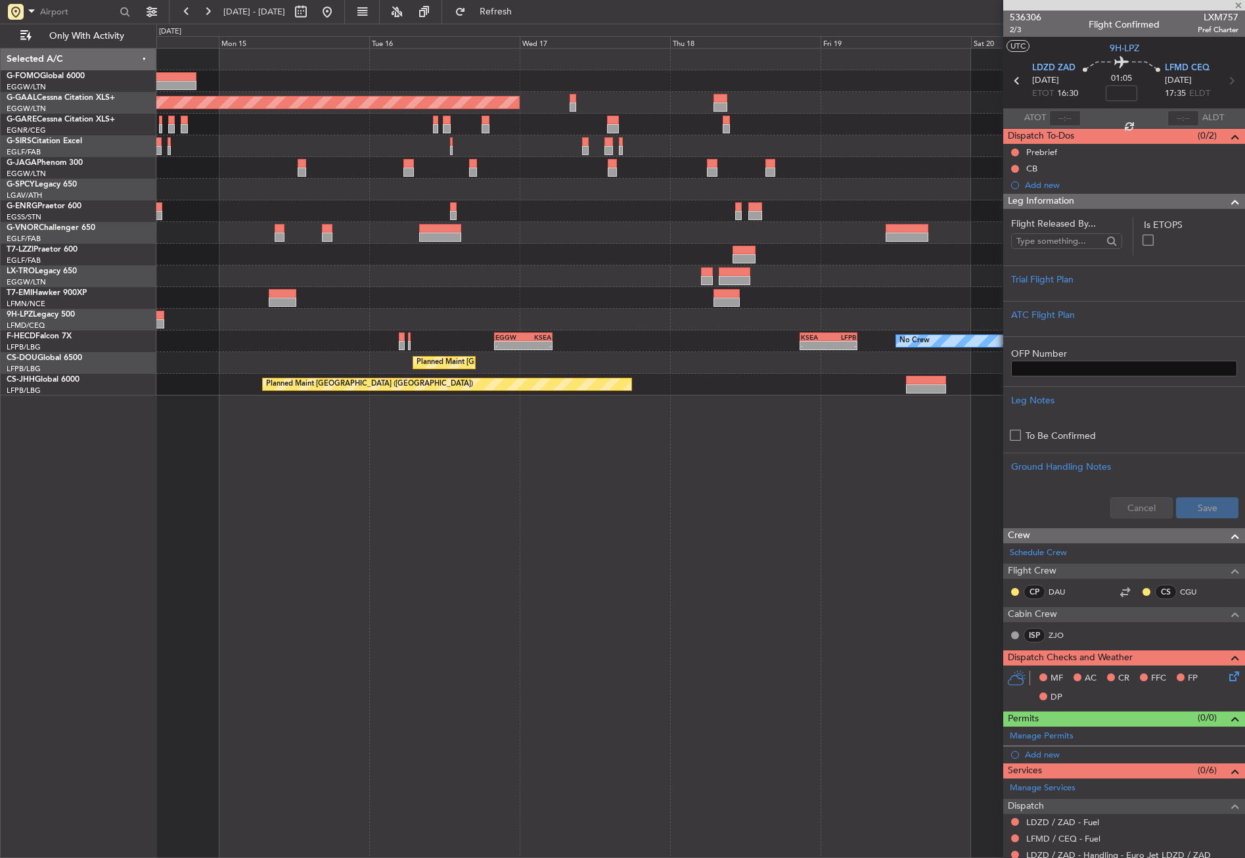
type input "3"
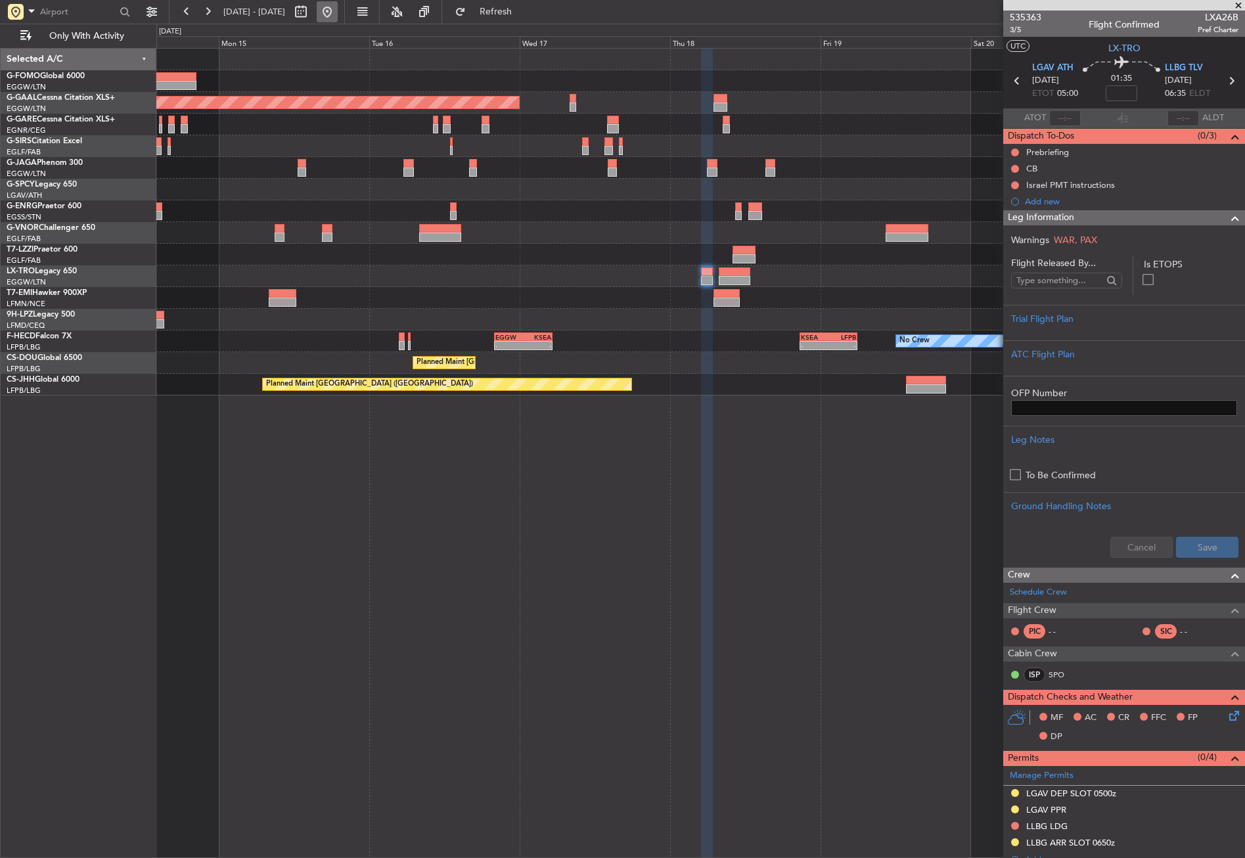
click at [338, 10] on button at bounding box center [327, 11] width 21 height 21
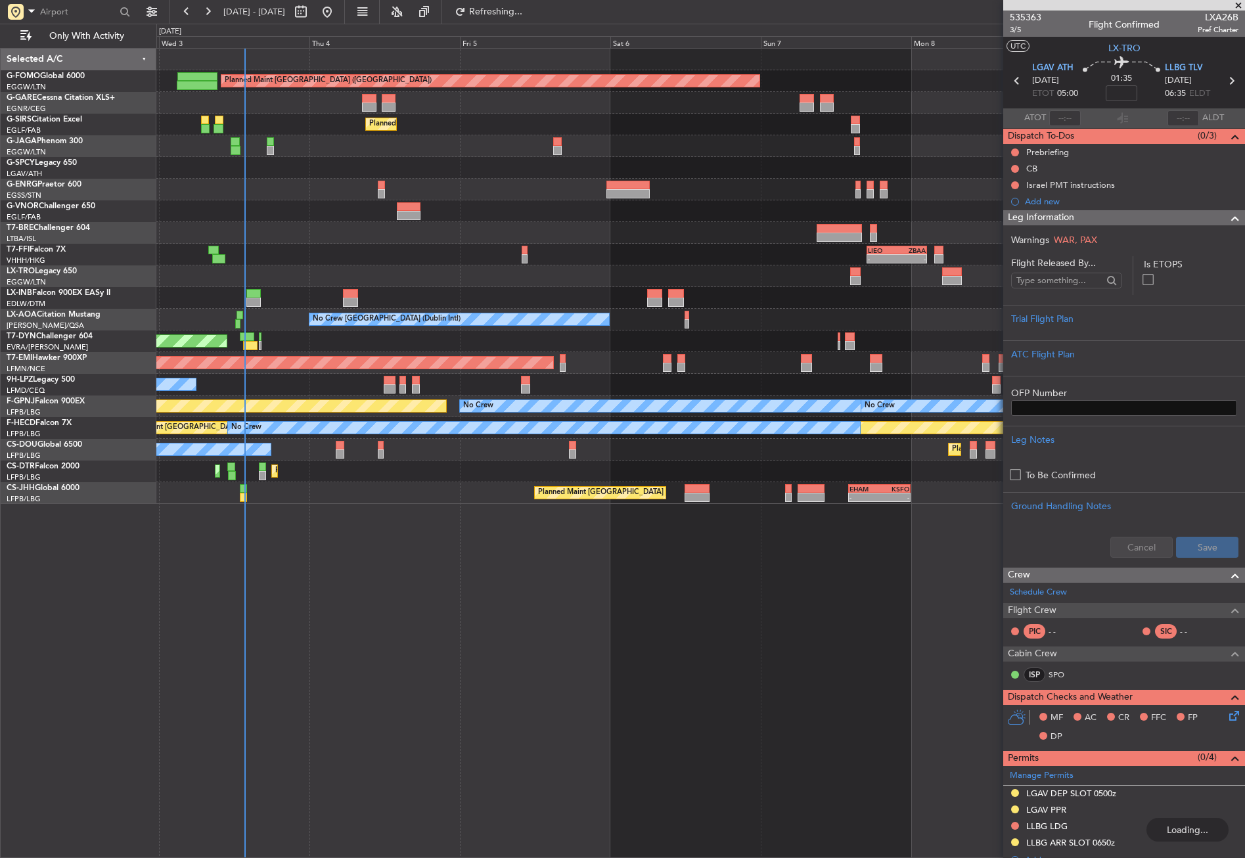
click at [302, 630] on div "Planned Maint [GEOGRAPHIC_DATA] ([GEOGRAPHIC_DATA]) Unplanned Maint [PERSON_NAM…" at bounding box center [700, 453] width 1089 height 810
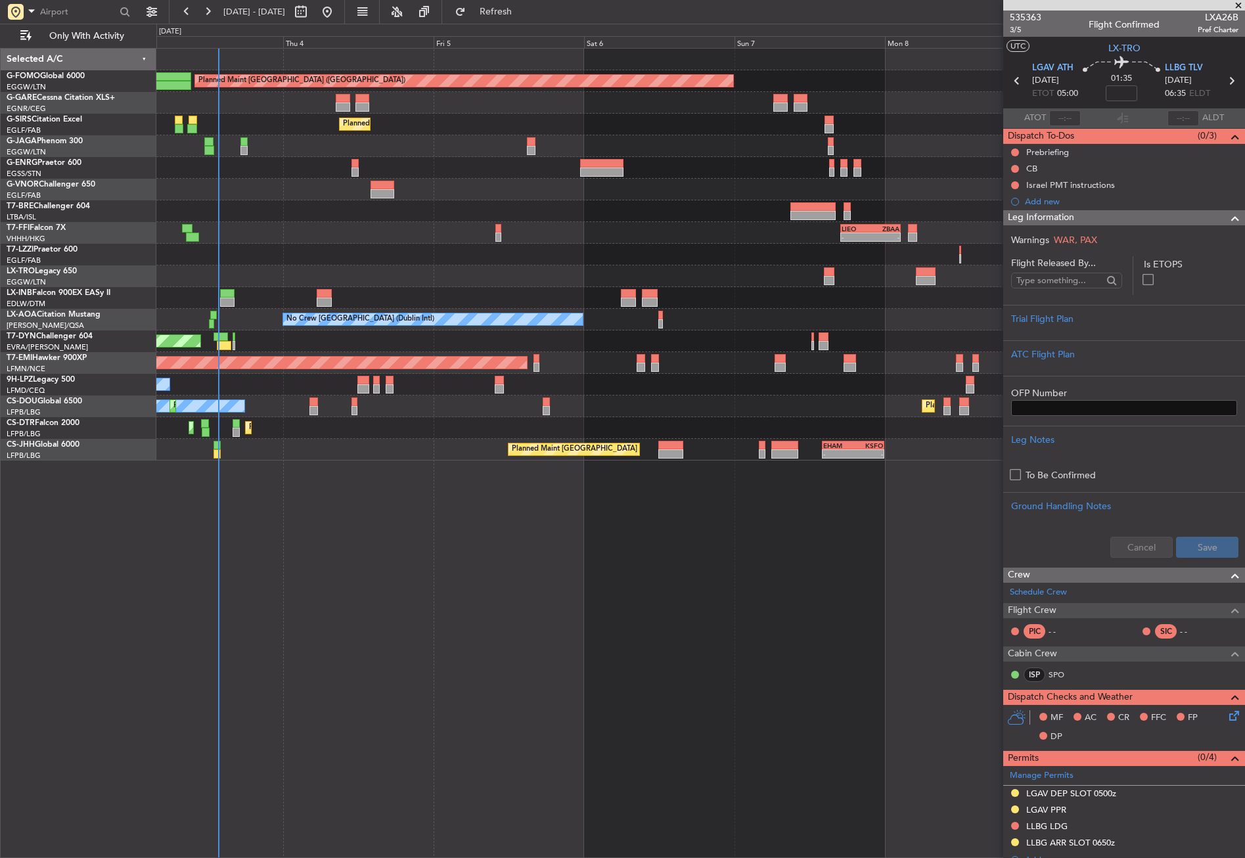
click at [461, 553] on div "Planned Maint [GEOGRAPHIC_DATA] ([GEOGRAPHIC_DATA]) Unplanned Maint [PERSON_NAM…" at bounding box center [700, 453] width 1089 height 810
click at [505, 9] on button "Refresh" at bounding box center [488, 11] width 79 height 21
click at [459, 591] on div "Planned Maint [GEOGRAPHIC_DATA] ([GEOGRAPHIC_DATA]) Unplanned Maint [PERSON_NAM…" at bounding box center [700, 453] width 1089 height 810
click at [350, 566] on div "Planned Maint [GEOGRAPHIC_DATA] ([GEOGRAPHIC_DATA]) Unplanned Maint [PERSON_NAM…" at bounding box center [700, 453] width 1089 height 810
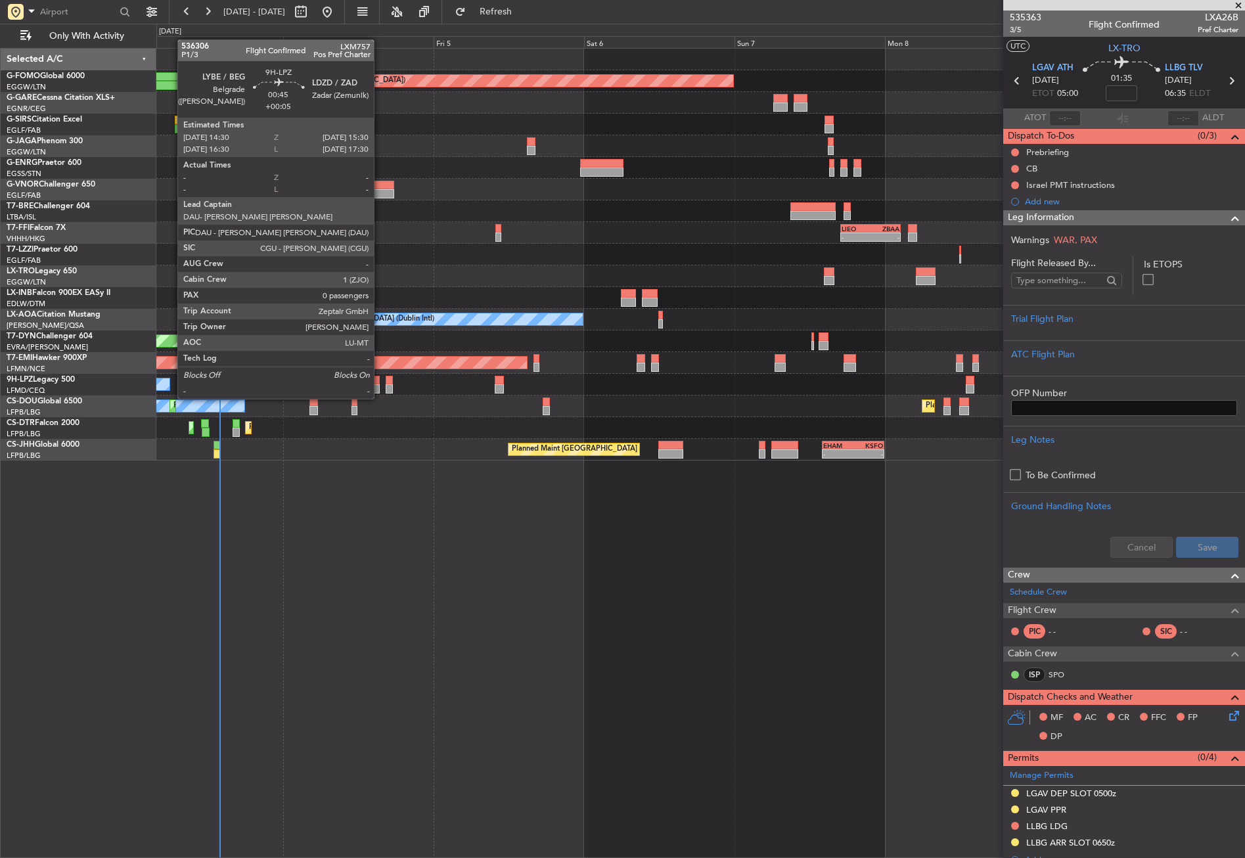
click at [380, 386] on div at bounding box center [376, 388] width 7 height 9
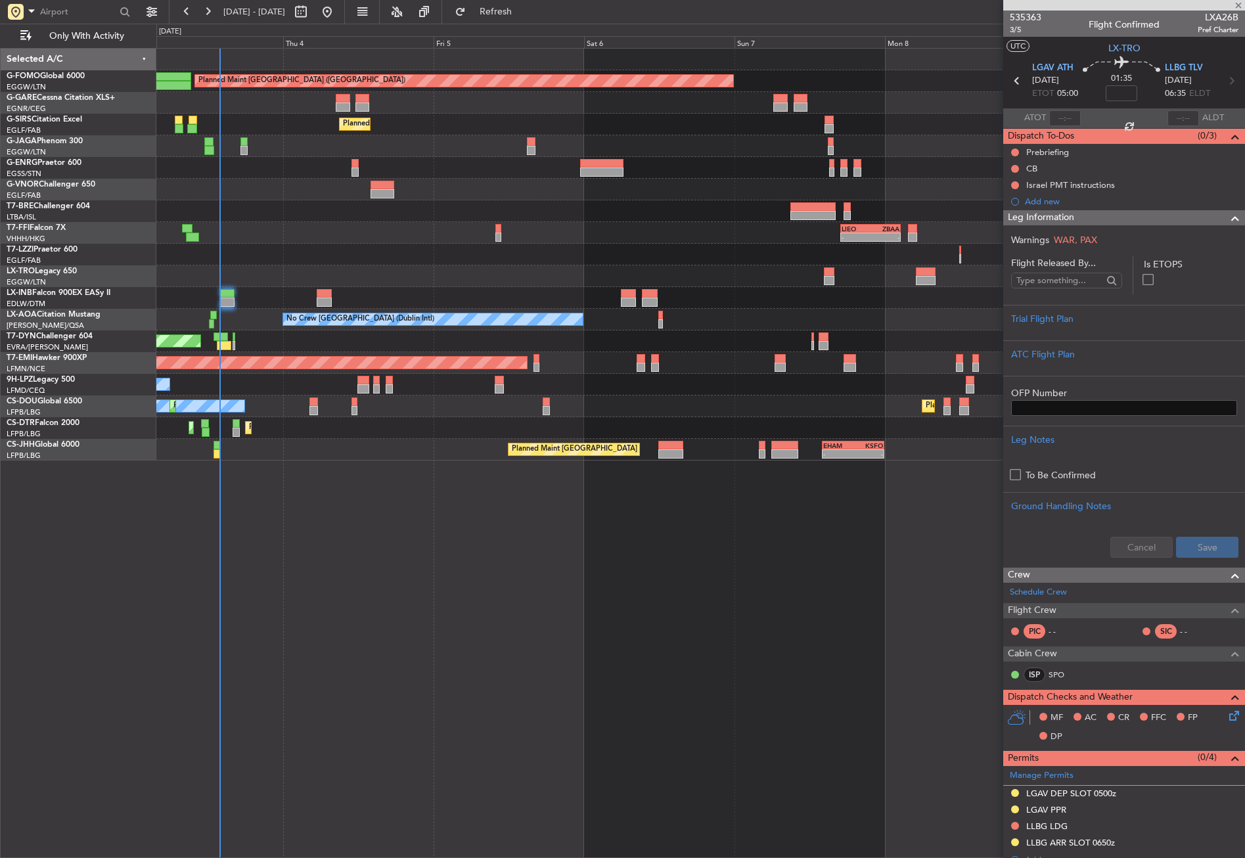
type input "+00:05"
type input "0"
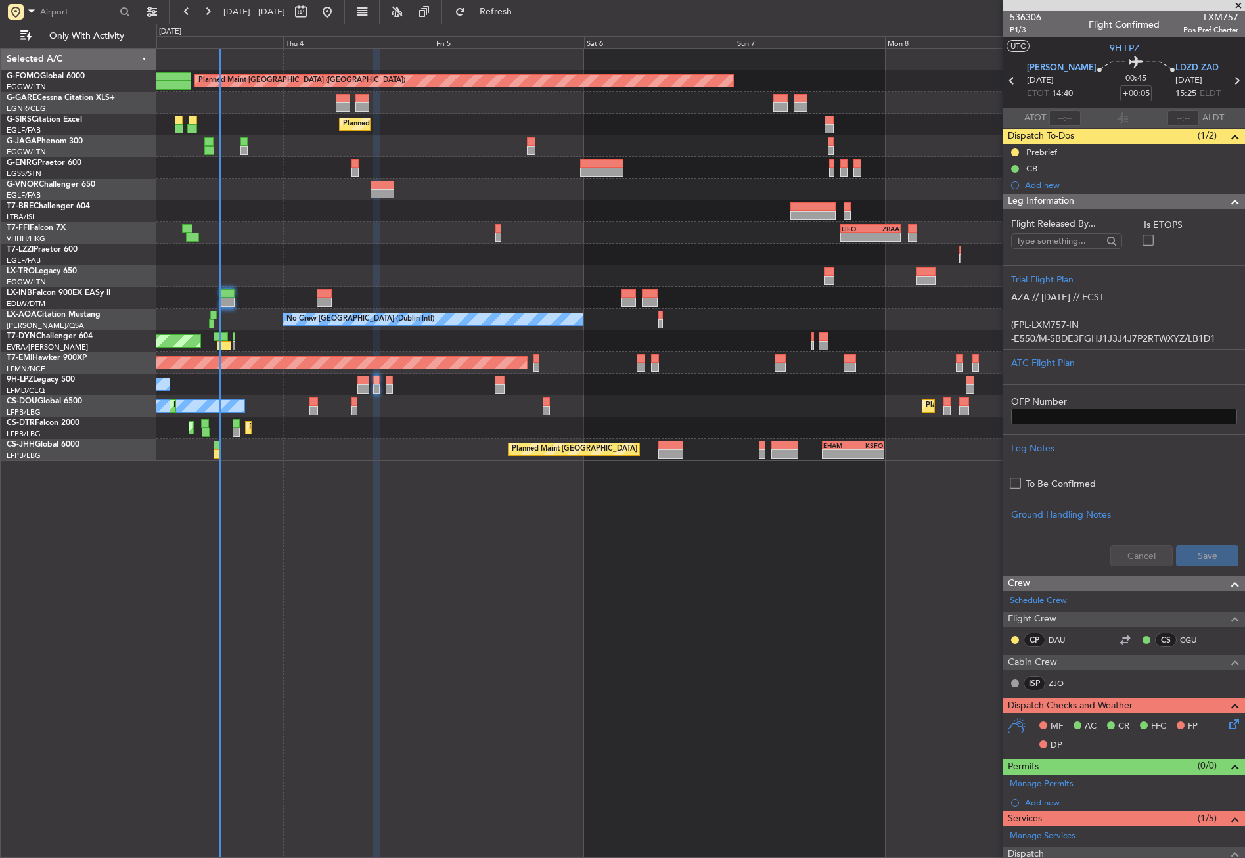
click at [546, 648] on div "Planned Maint [GEOGRAPHIC_DATA] ([GEOGRAPHIC_DATA]) Unplanned Maint [PERSON_NAM…" at bounding box center [700, 453] width 1089 height 810
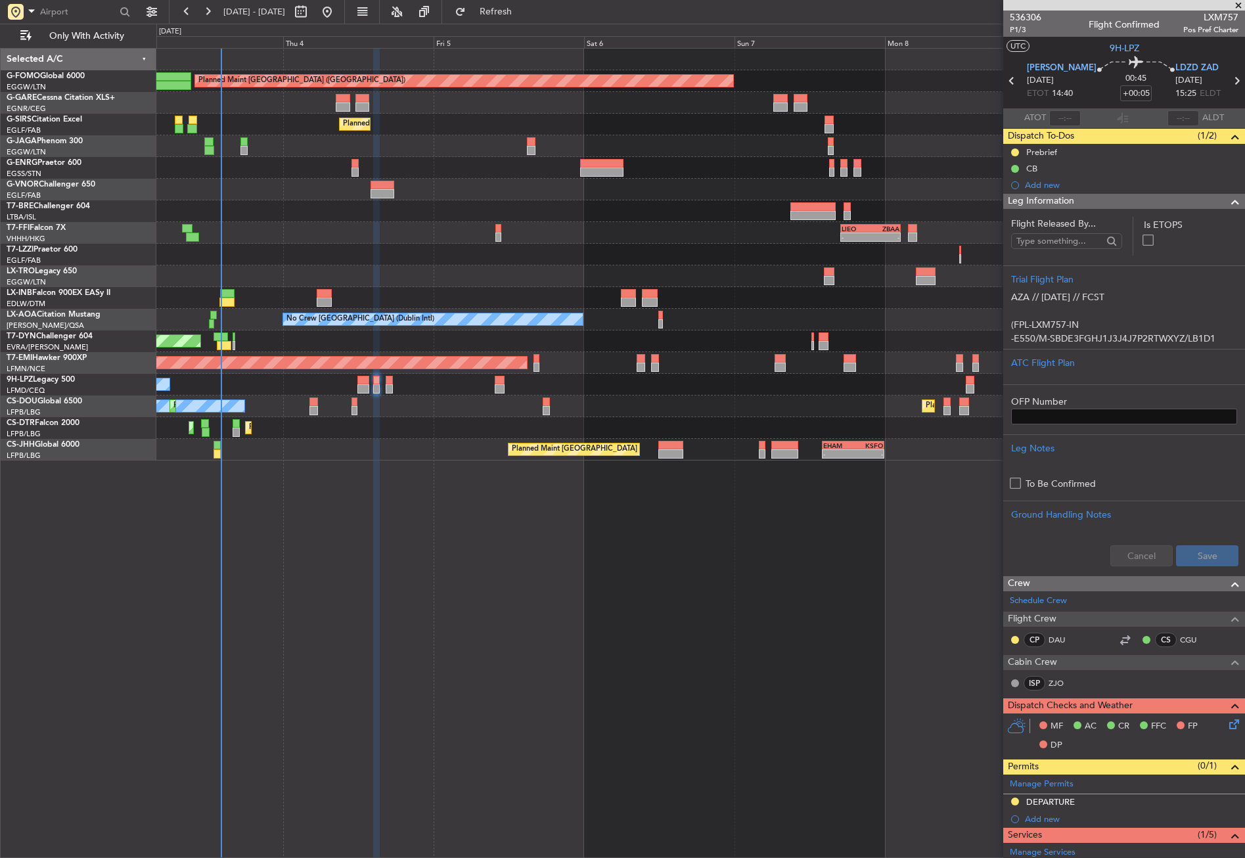
click at [603, 580] on div "Planned Maint [GEOGRAPHIC_DATA] ([GEOGRAPHIC_DATA]) Unplanned Maint [PERSON_NAM…" at bounding box center [700, 453] width 1089 height 810
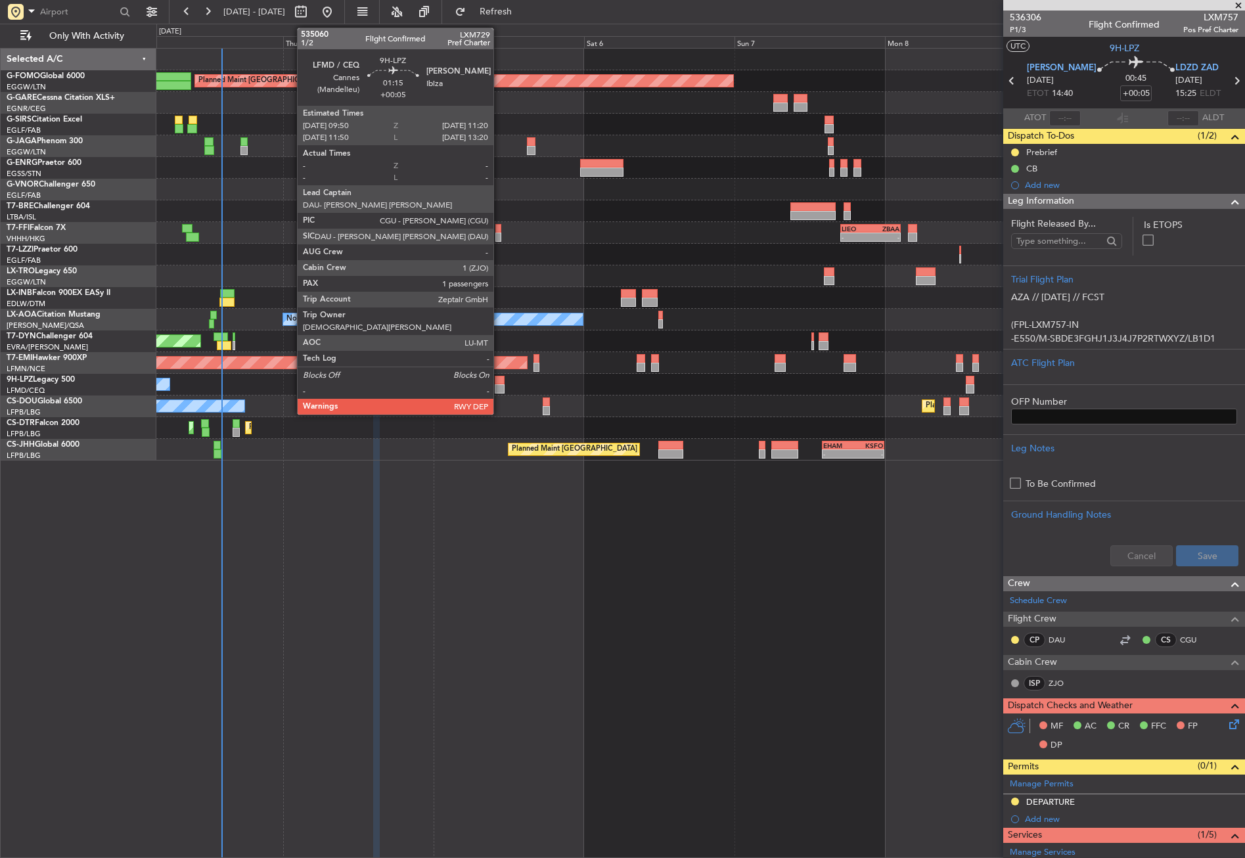
click at [499, 385] on div at bounding box center [500, 388] width 10 height 9
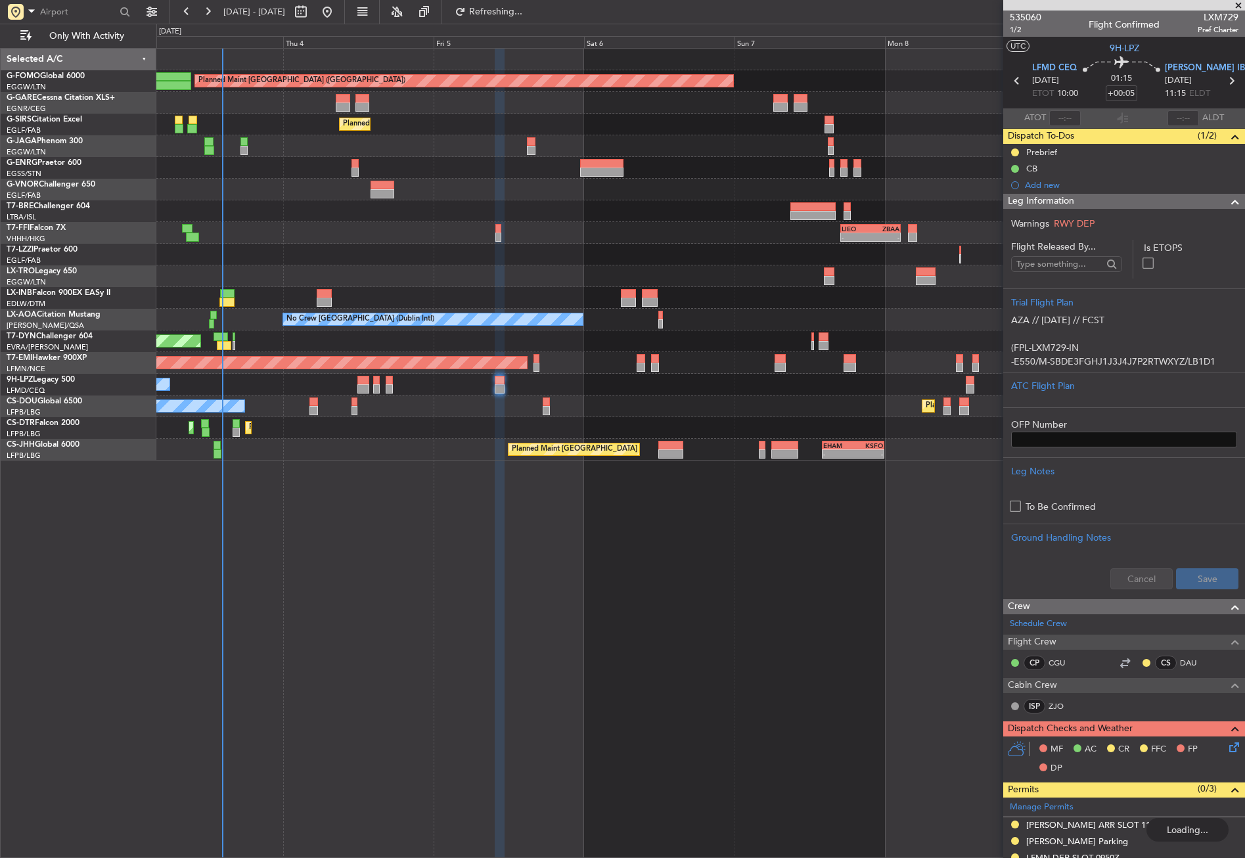
type input "2"
click at [440, 550] on div "Planned Maint [GEOGRAPHIC_DATA] ([GEOGRAPHIC_DATA]) Unplanned Maint [PERSON_NAM…" at bounding box center [700, 453] width 1089 height 810
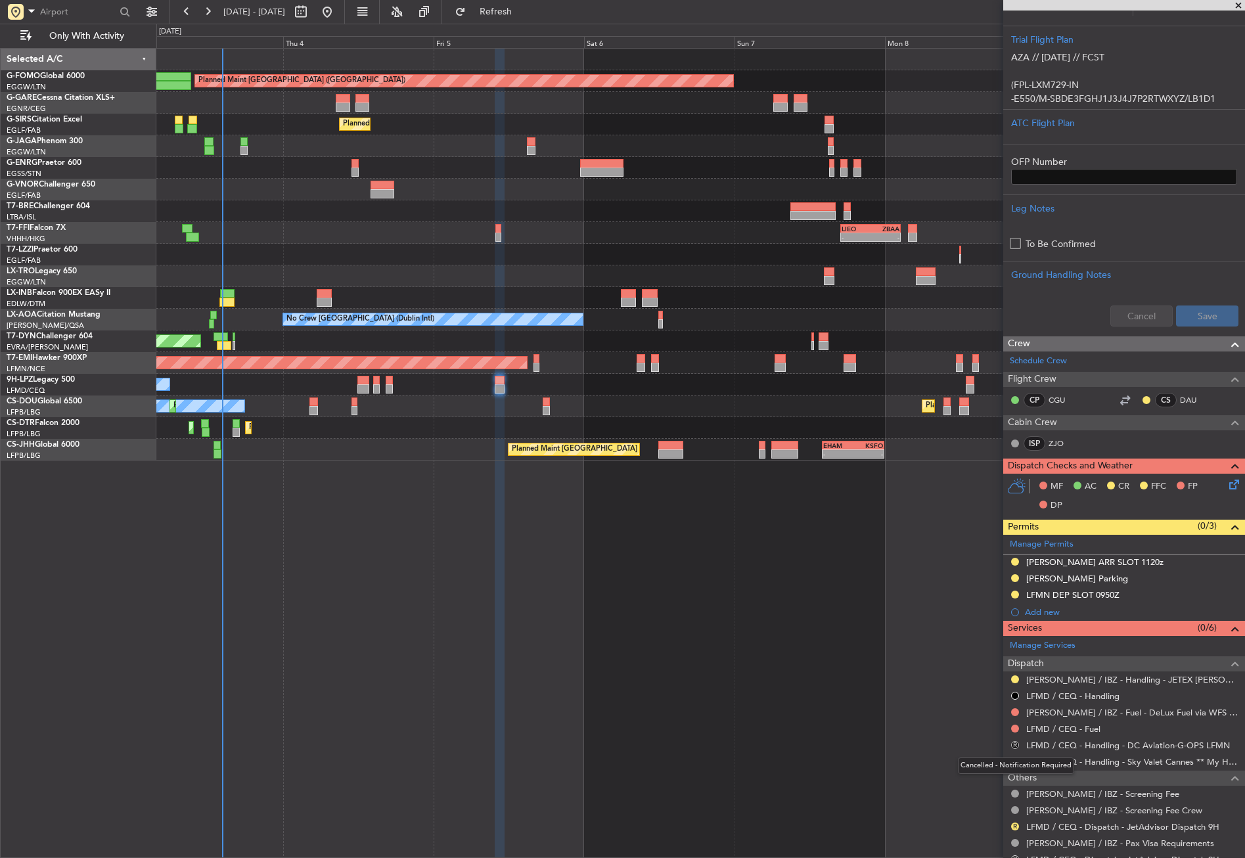
click at [1017, 743] on button "R" at bounding box center [1015, 745] width 8 height 8
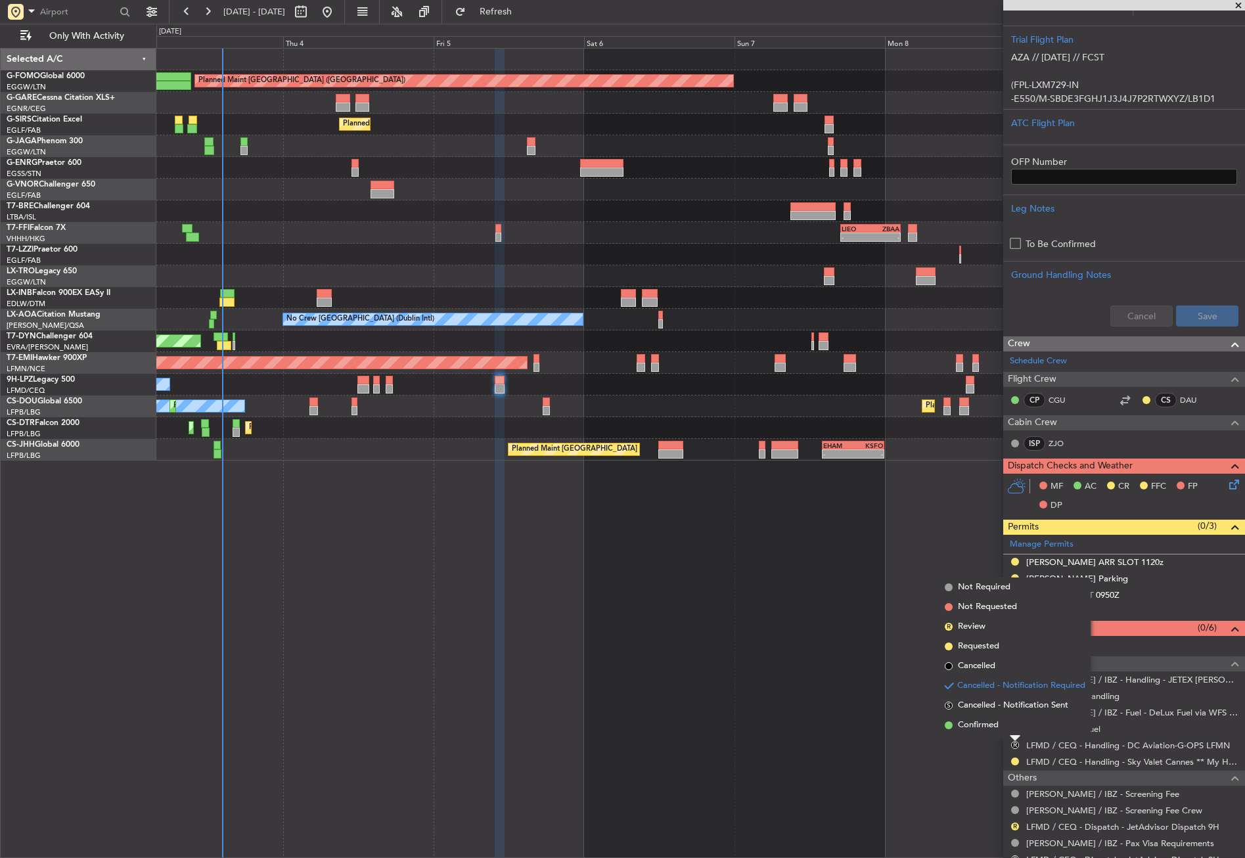
click at [863, 712] on div "Planned Maint [GEOGRAPHIC_DATA] ([GEOGRAPHIC_DATA]) Unplanned Maint [PERSON_NAM…" at bounding box center [700, 453] width 1089 height 810
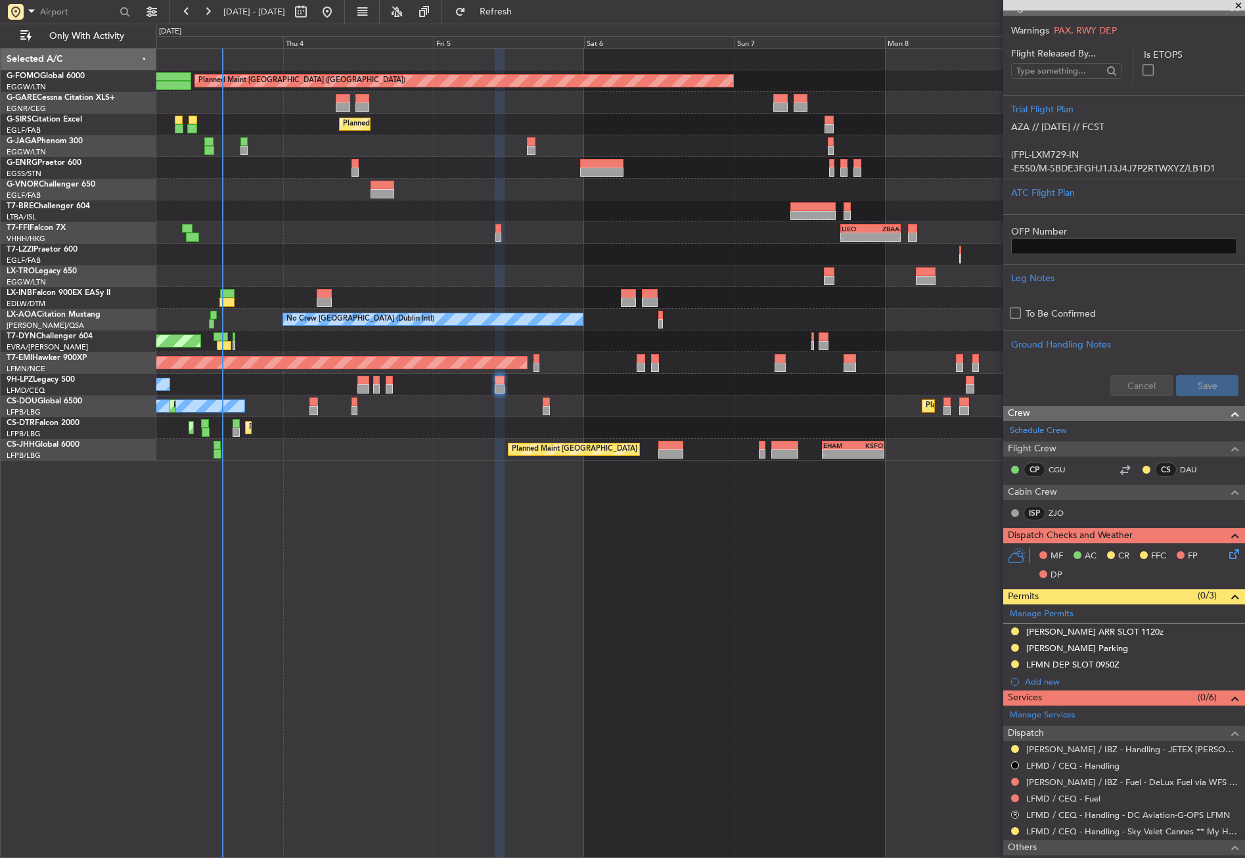
scroll to position [197, 0]
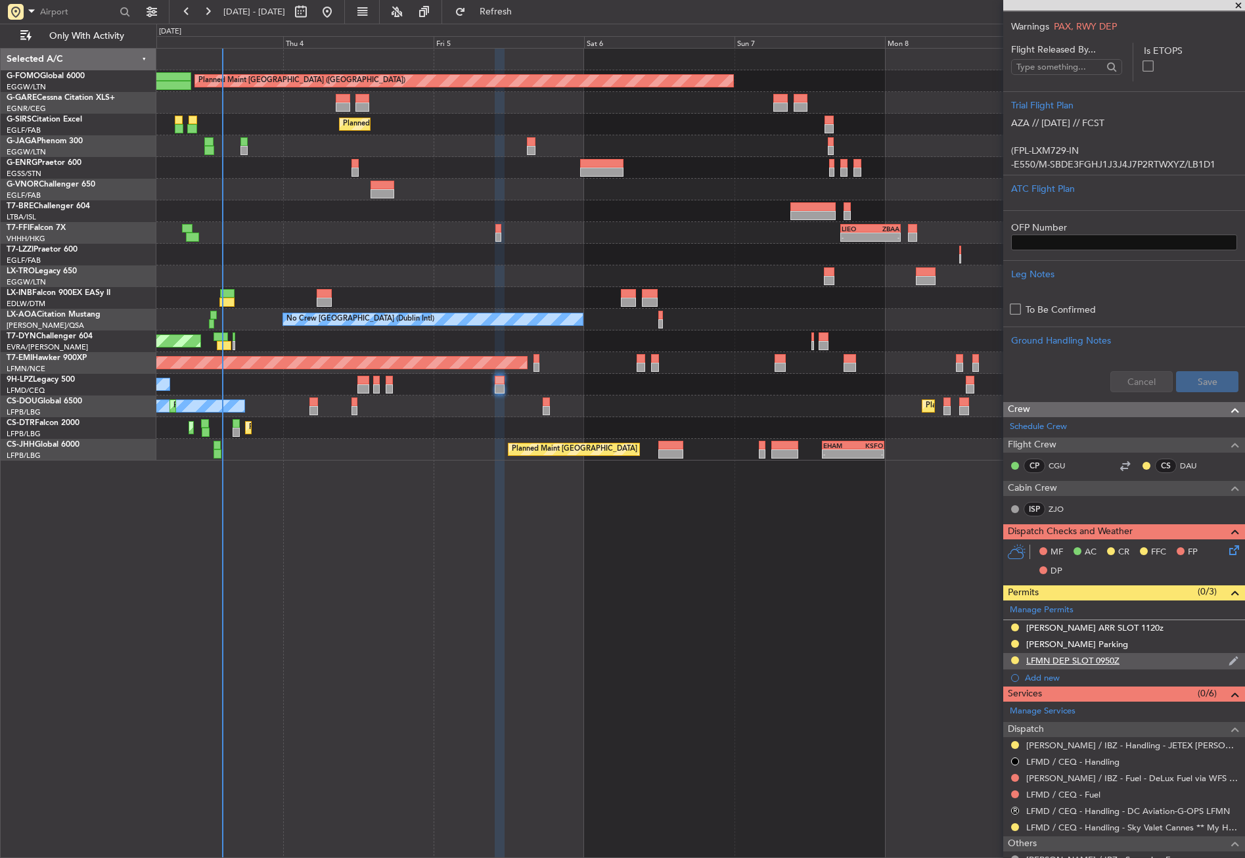
click at [1062, 662] on div "LFMN DEP SLOT 0950Z" at bounding box center [1073, 660] width 93 height 11
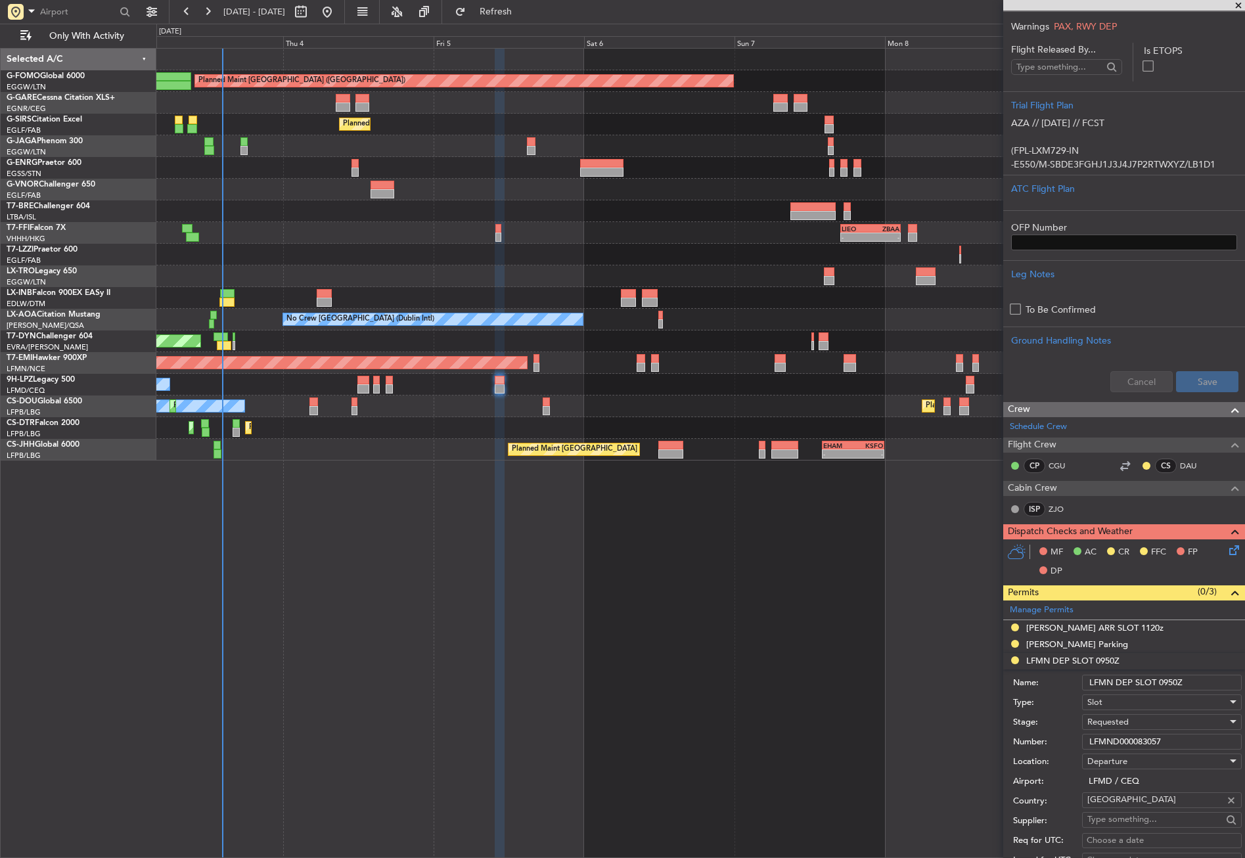
drag, startPoint x: 1135, startPoint y: 745, endPoint x: 1053, endPoint y: 737, distance: 82.6
click at [1053, 737] on div "Number: LFMND000083057" at bounding box center [1127, 742] width 229 height 20
click at [1115, 682] on input "LFMN DEP SLOT 0950Z" at bounding box center [1162, 683] width 160 height 16
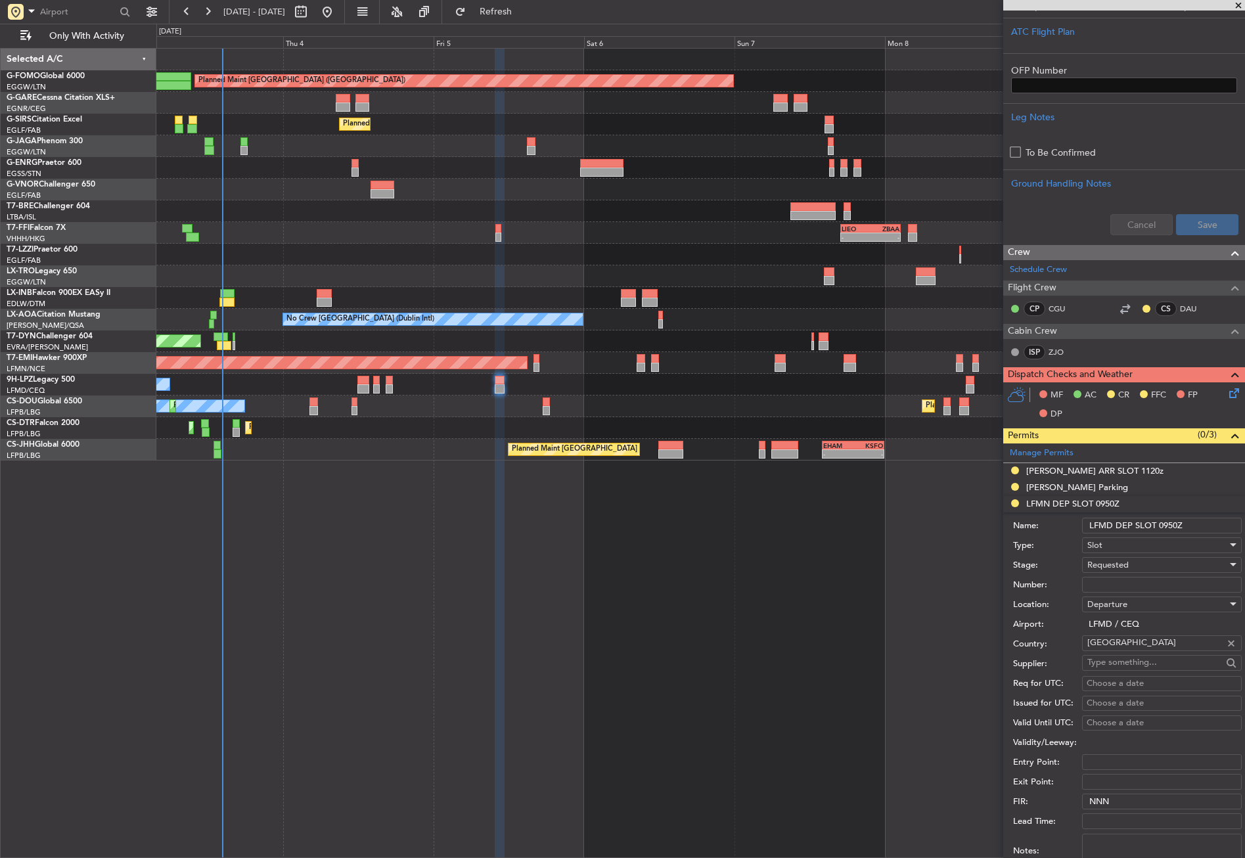
scroll to position [526, 0]
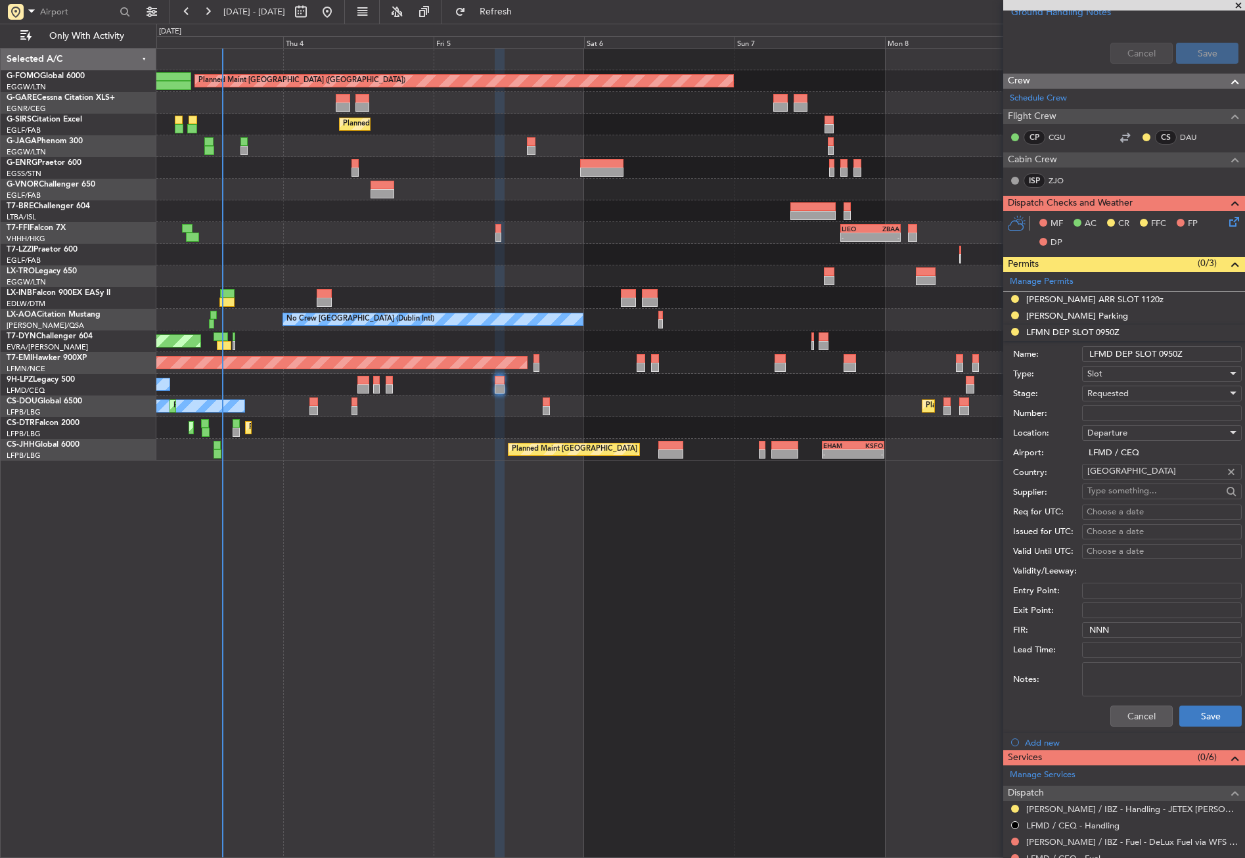
type input "LFMD DEP SLOT 0950Z"
click at [1183, 706] on button "Save" at bounding box center [1211, 716] width 62 height 21
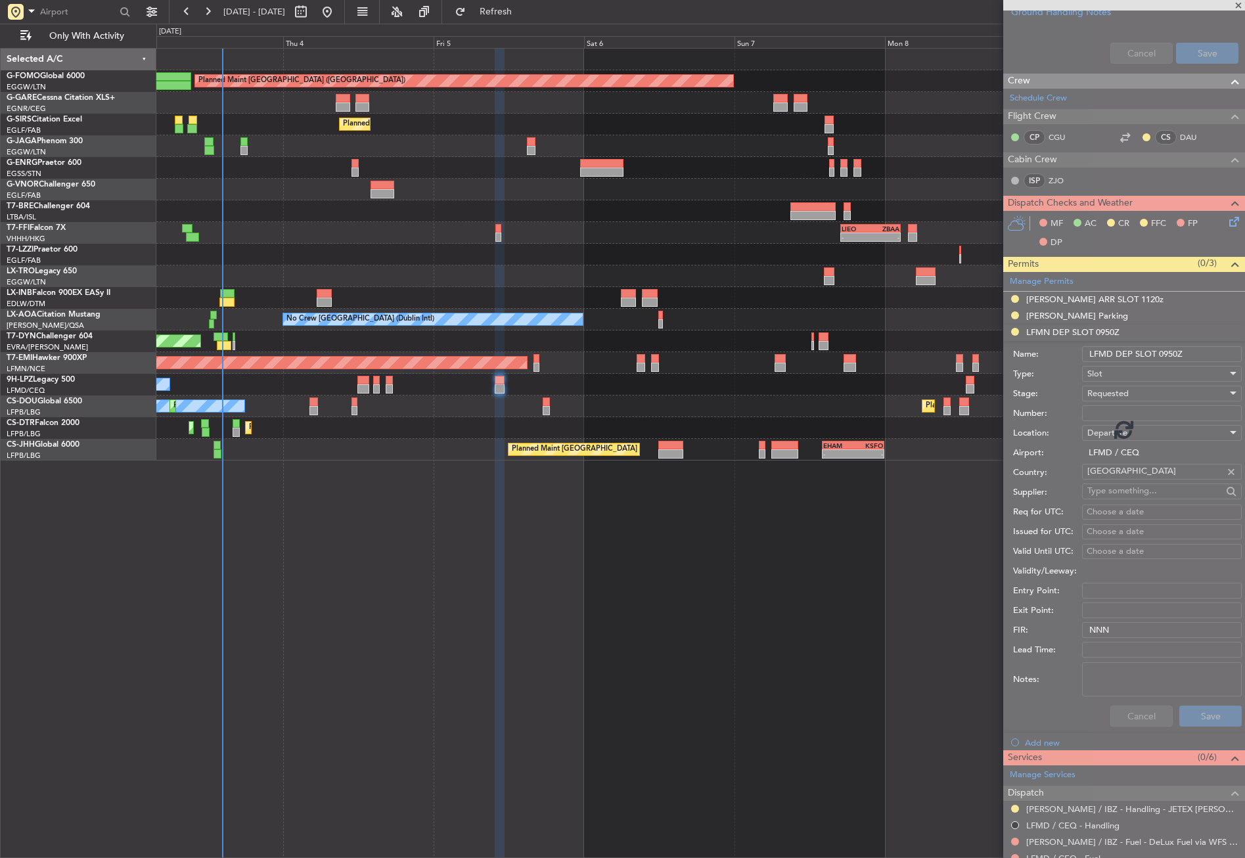
scroll to position [385, 0]
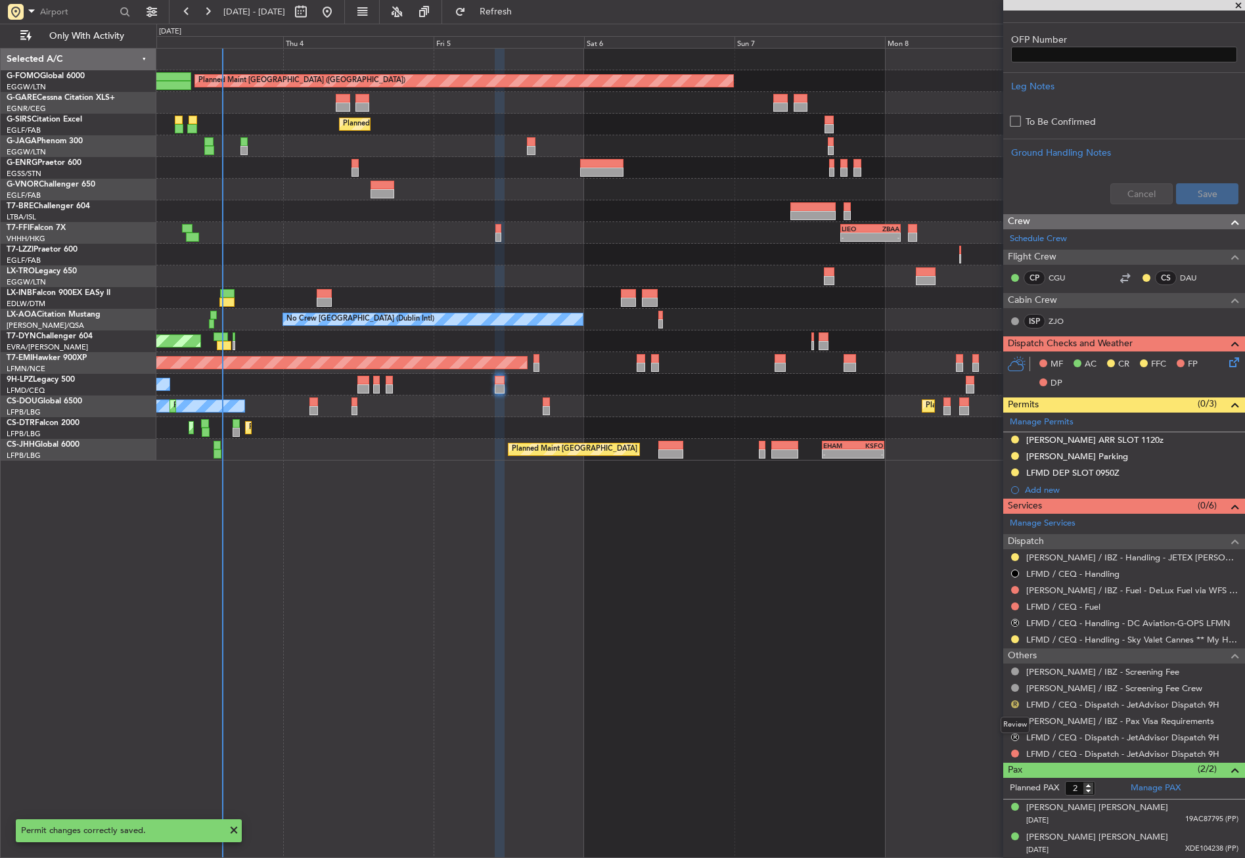
click at [1018, 701] on button "R" at bounding box center [1015, 705] width 8 height 8
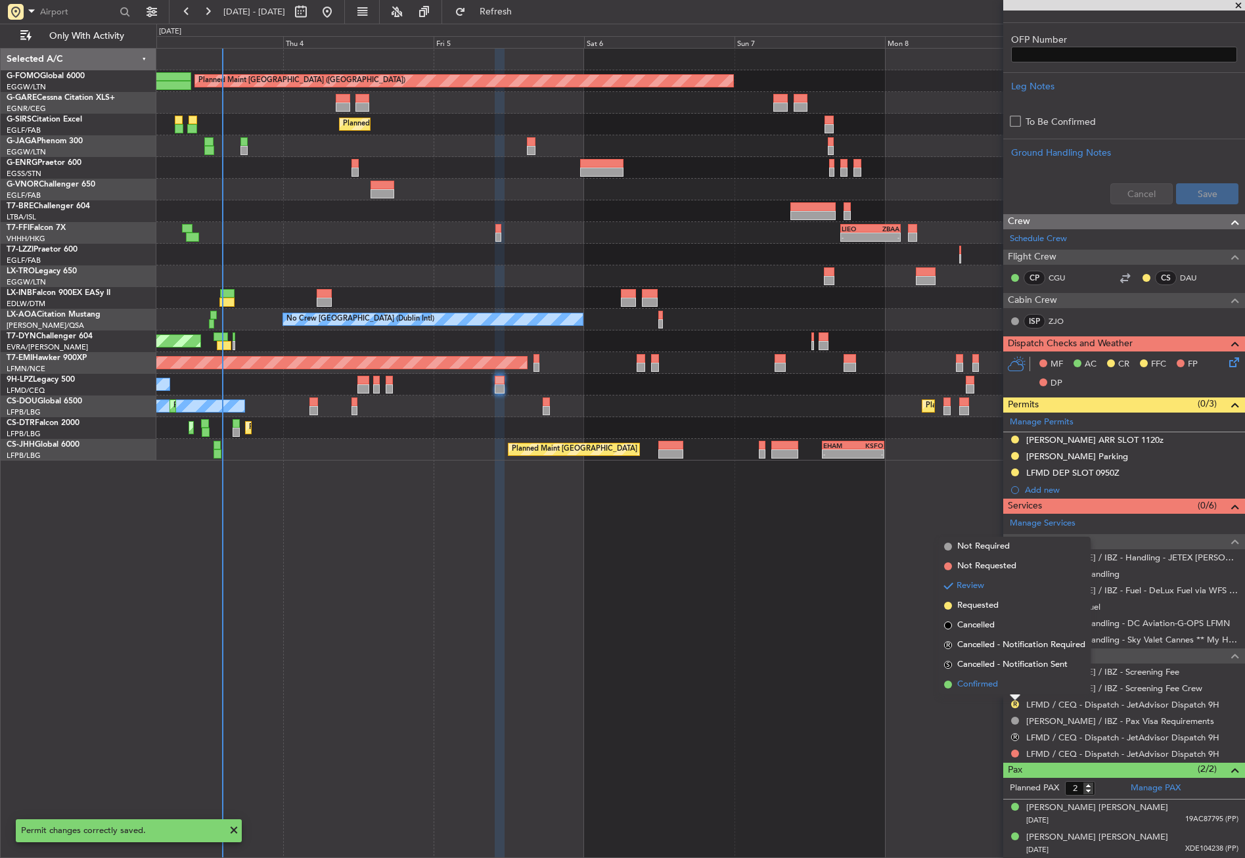
click at [981, 679] on span "Confirmed" at bounding box center [978, 684] width 41 height 13
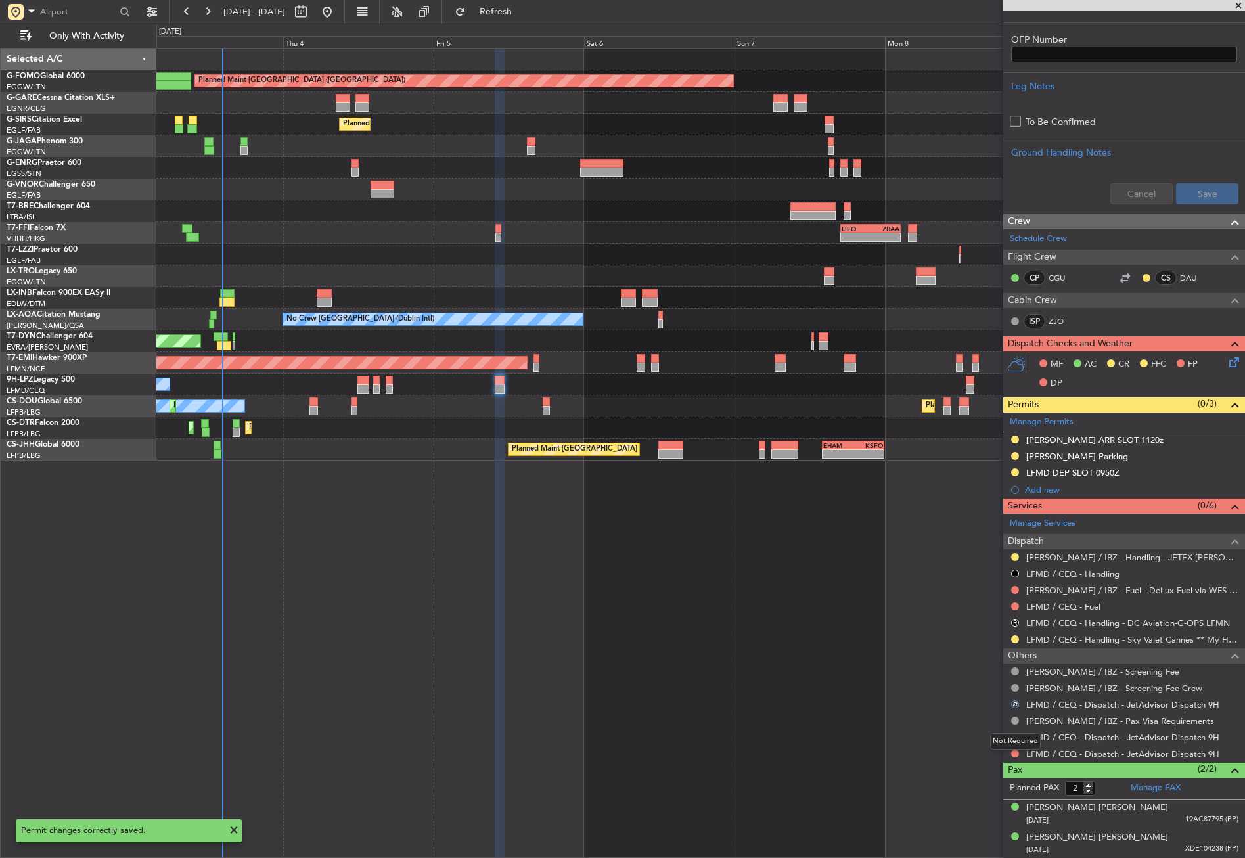
click at [1017, 732] on mat-tooltip-component "Not Required" at bounding box center [1015, 741] width 69 height 35
click at [1015, 732] on div "R" at bounding box center [1015, 737] width 11 height 11
click at [1016, 734] on button "R" at bounding box center [1015, 737] width 8 height 8
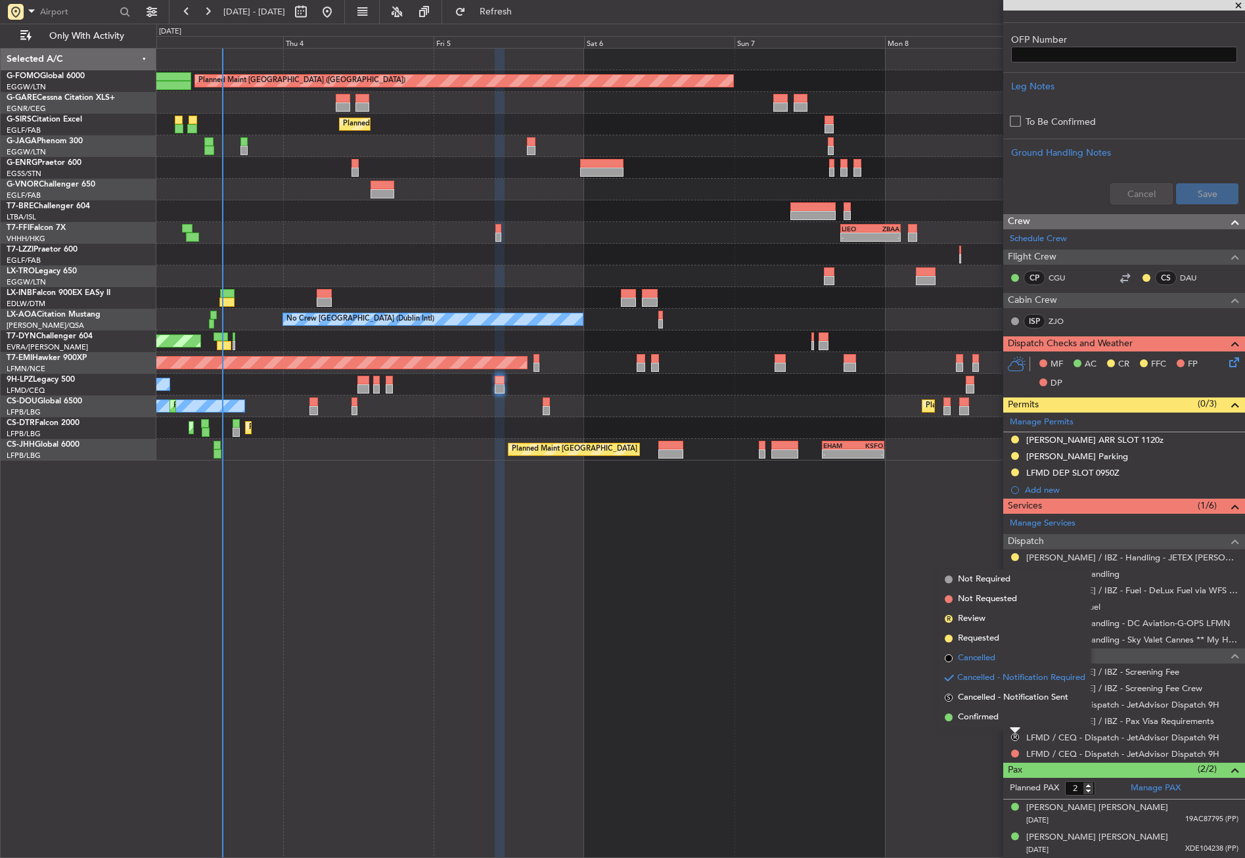
click at [981, 657] on span "Cancelled" at bounding box center [976, 658] width 37 height 13
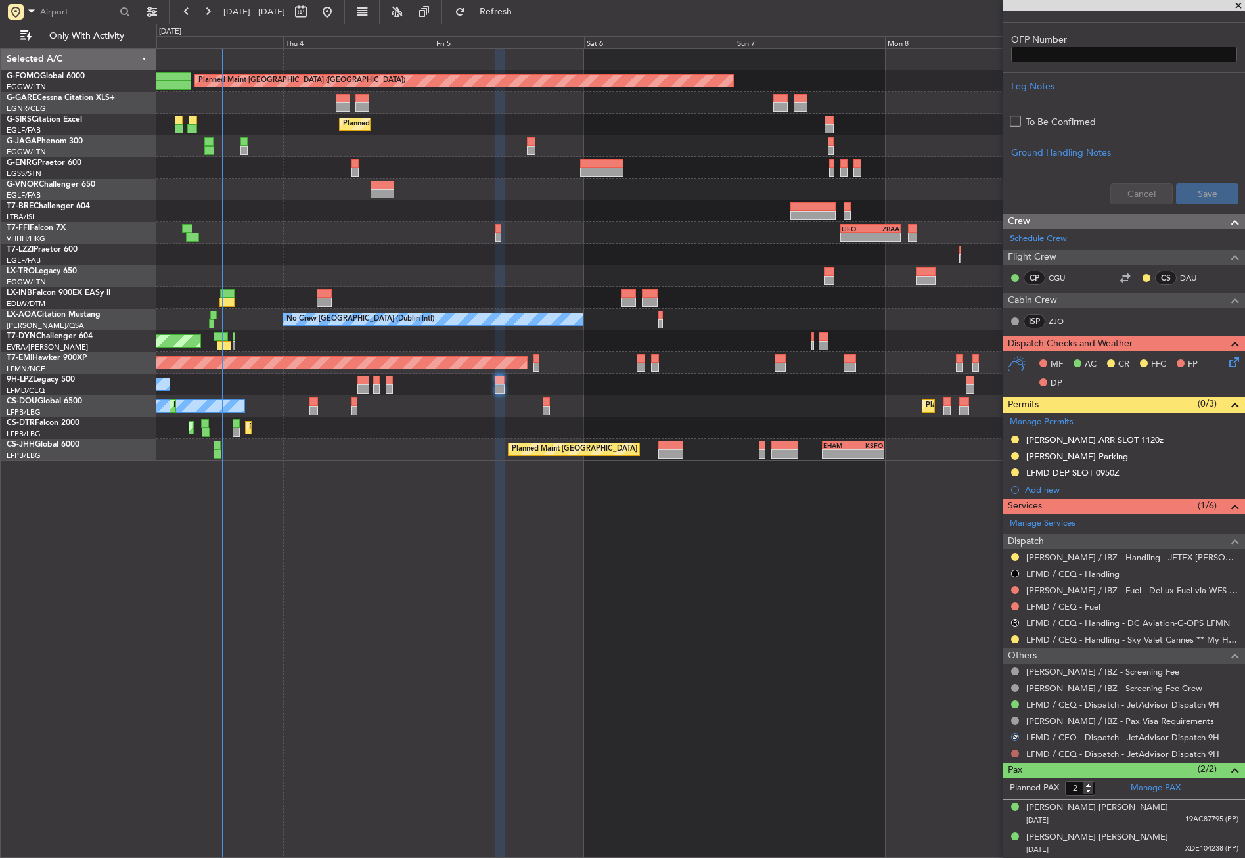
click at [1015, 750] on button at bounding box center [1015, 754] width 8 height 8
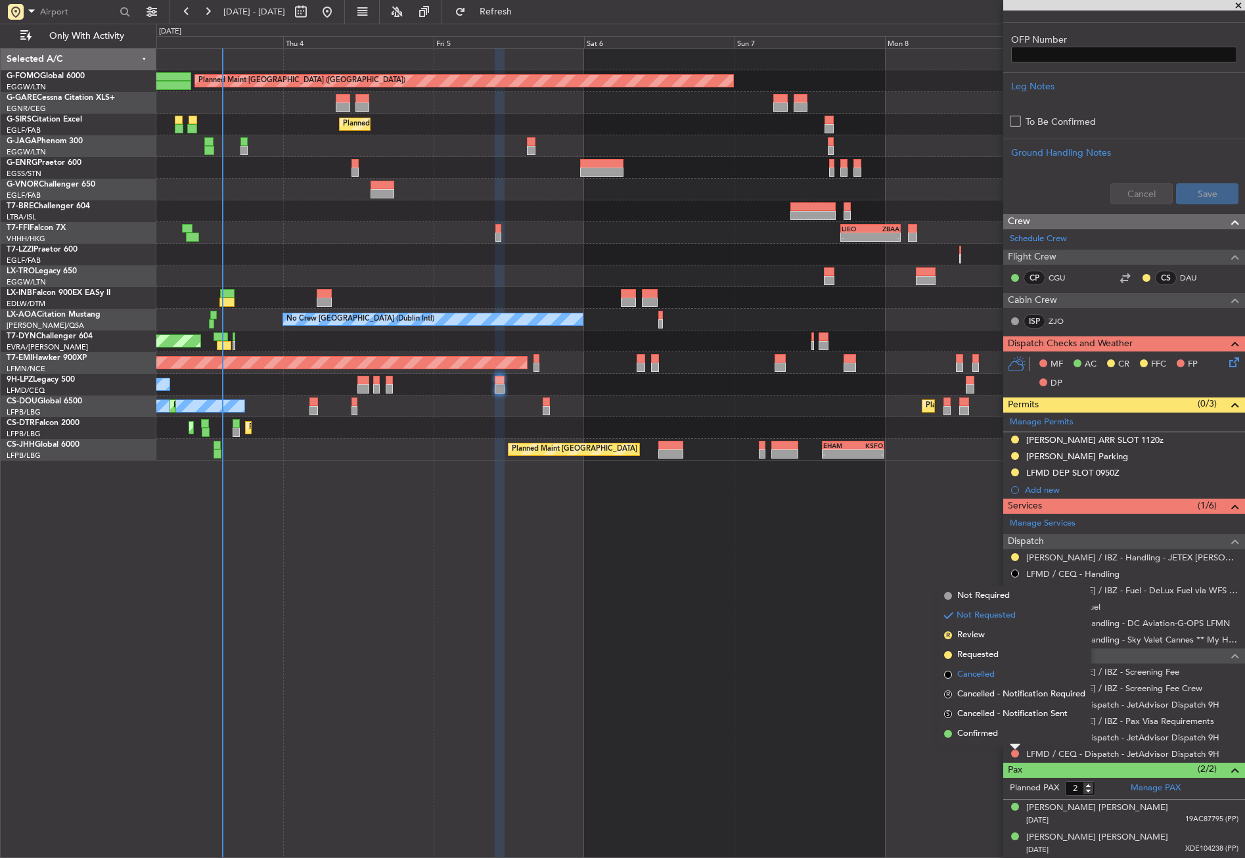
click at [982, 675] on span "Cancelled" at bounding box center [976, 674] width 37 height 13
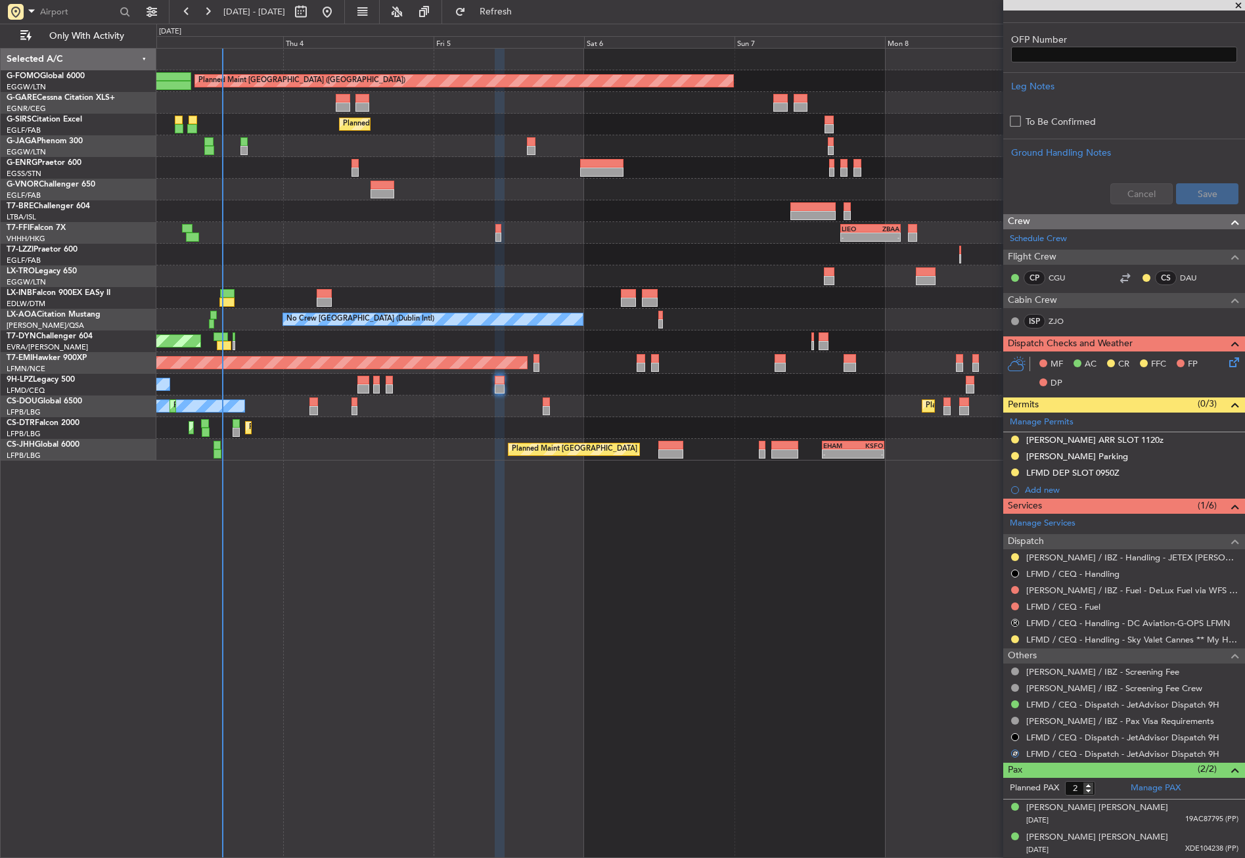
click at [1011, 618] on div "R" at bounding box center [1015, 623] width 11 height 11
click at [1017, 620] on button "R" at bounding box center [1015, 623] width 8 height 8
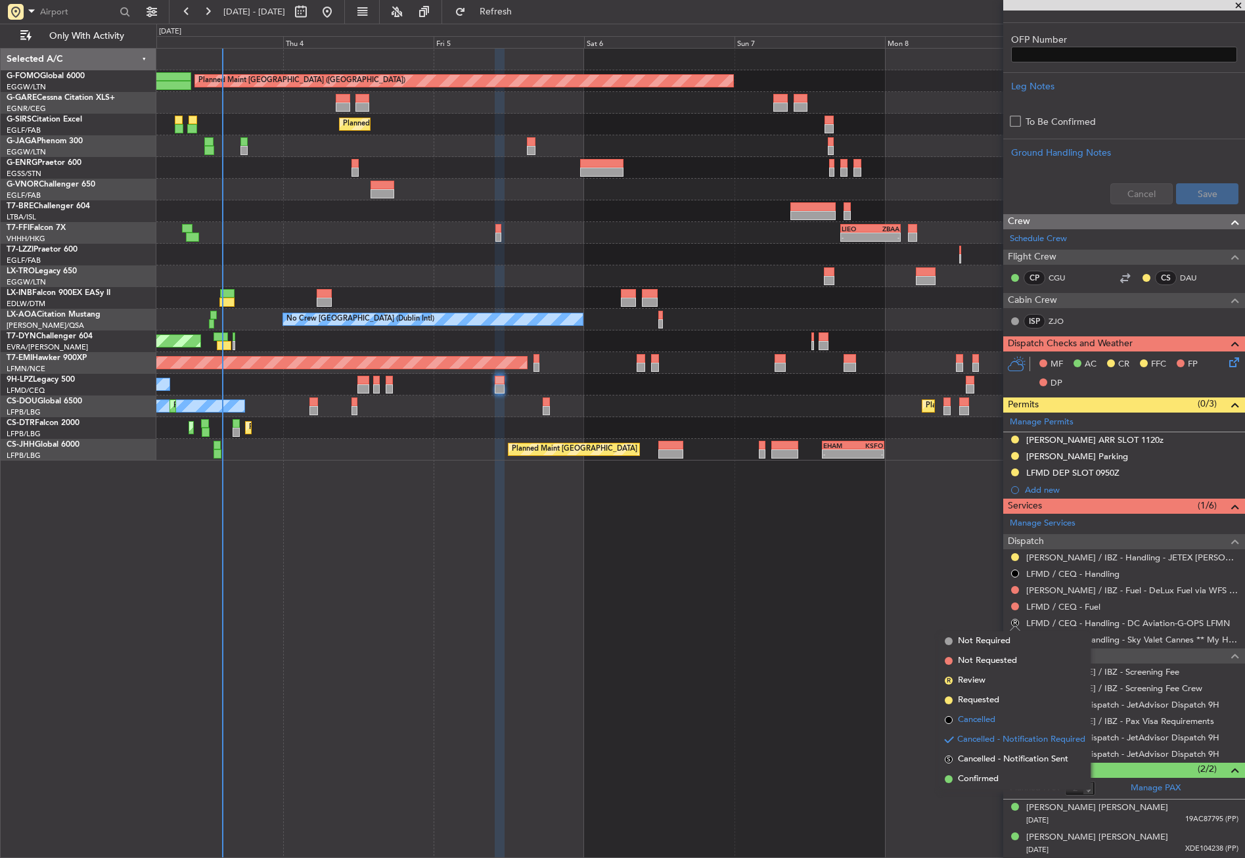
click at [981, 712] on li "Cancelled" at bounding box center [1015, 720] width 151 height 20
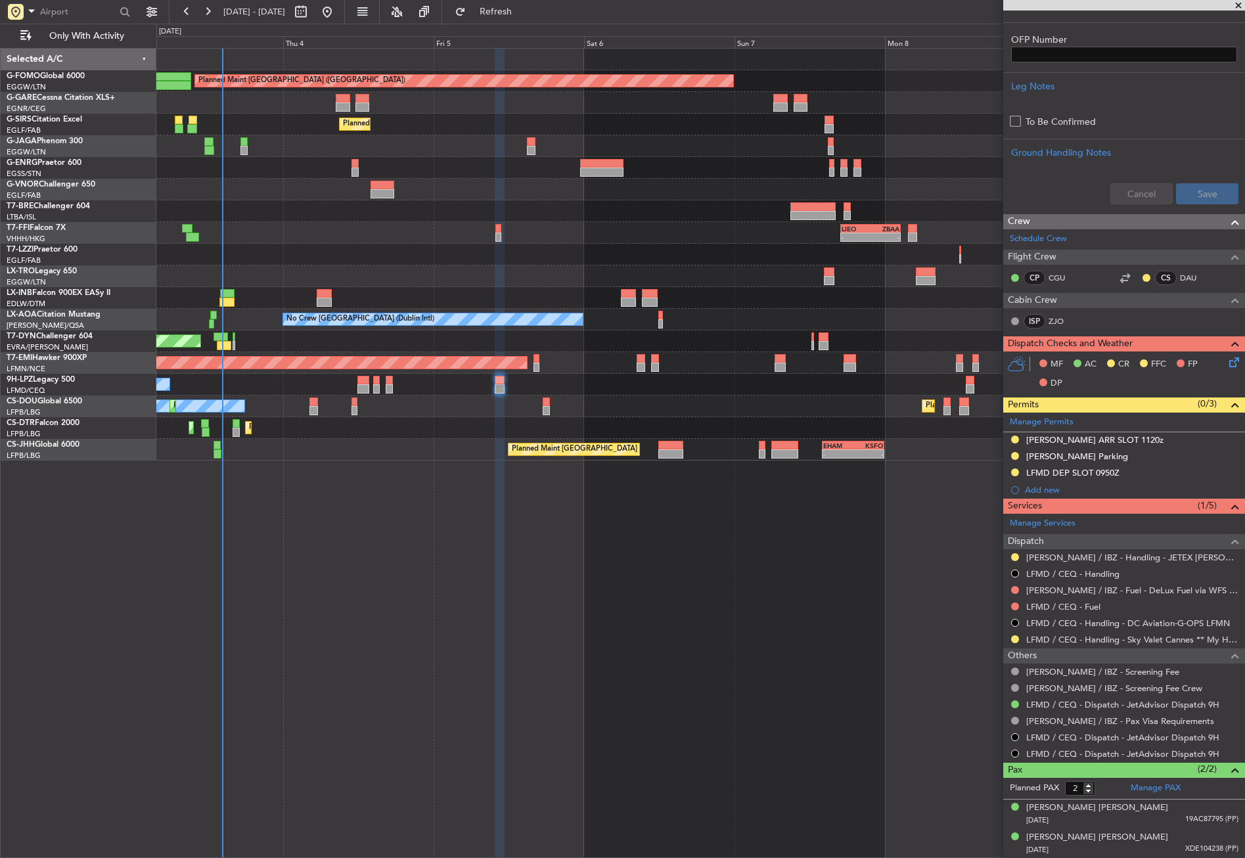
click at [480, 616] on div "Planned Maint [GEOGRAPHIC_DATA] ([GEOGRAPHIC_DATA]) Unplanned Maint [PERSON_NAM…" at bounding box center [700, 453] width 1089 height 810
click at [1013, 620] on button at bounding box center [1015, 623] width 8 height 8
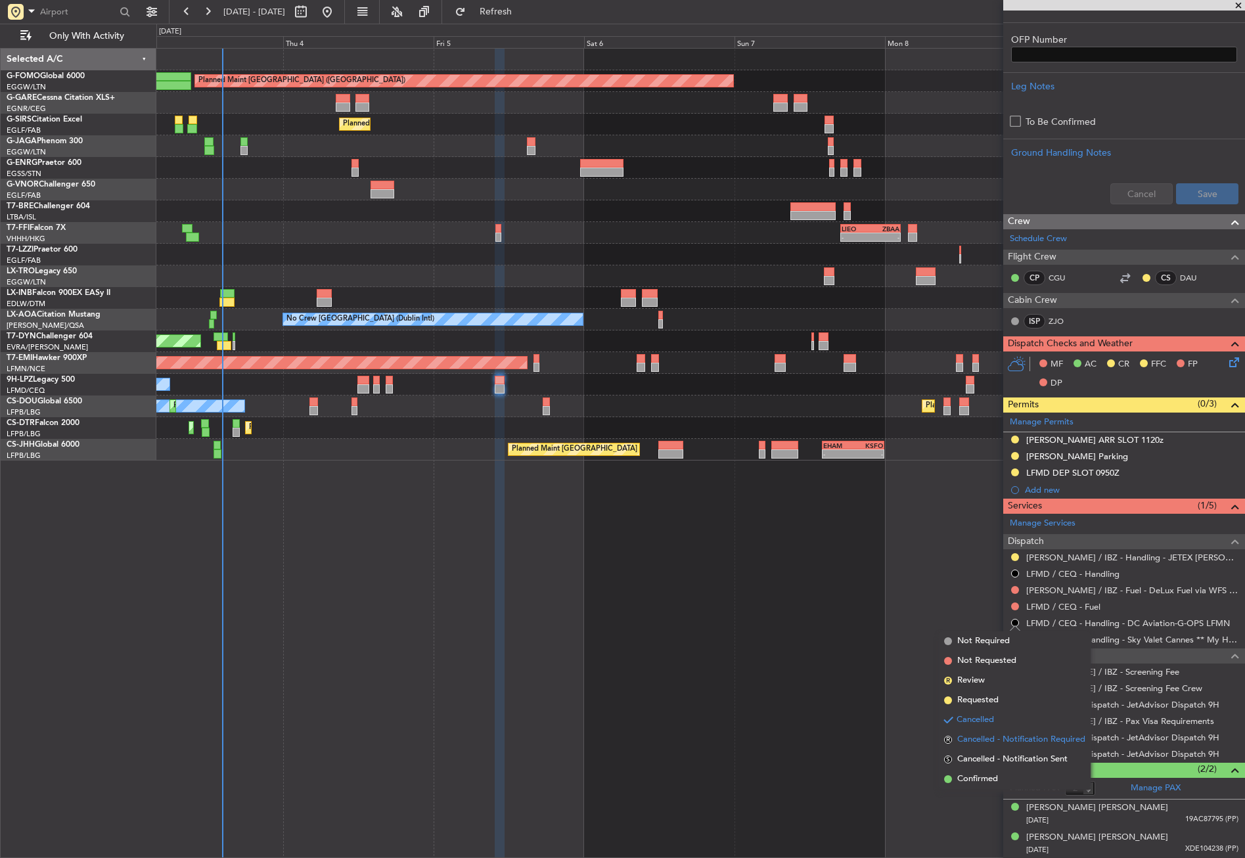
click at [979, 733] on span "Cancelled - Notification Required" at bounding box center [1022, 739] width 128 height 13
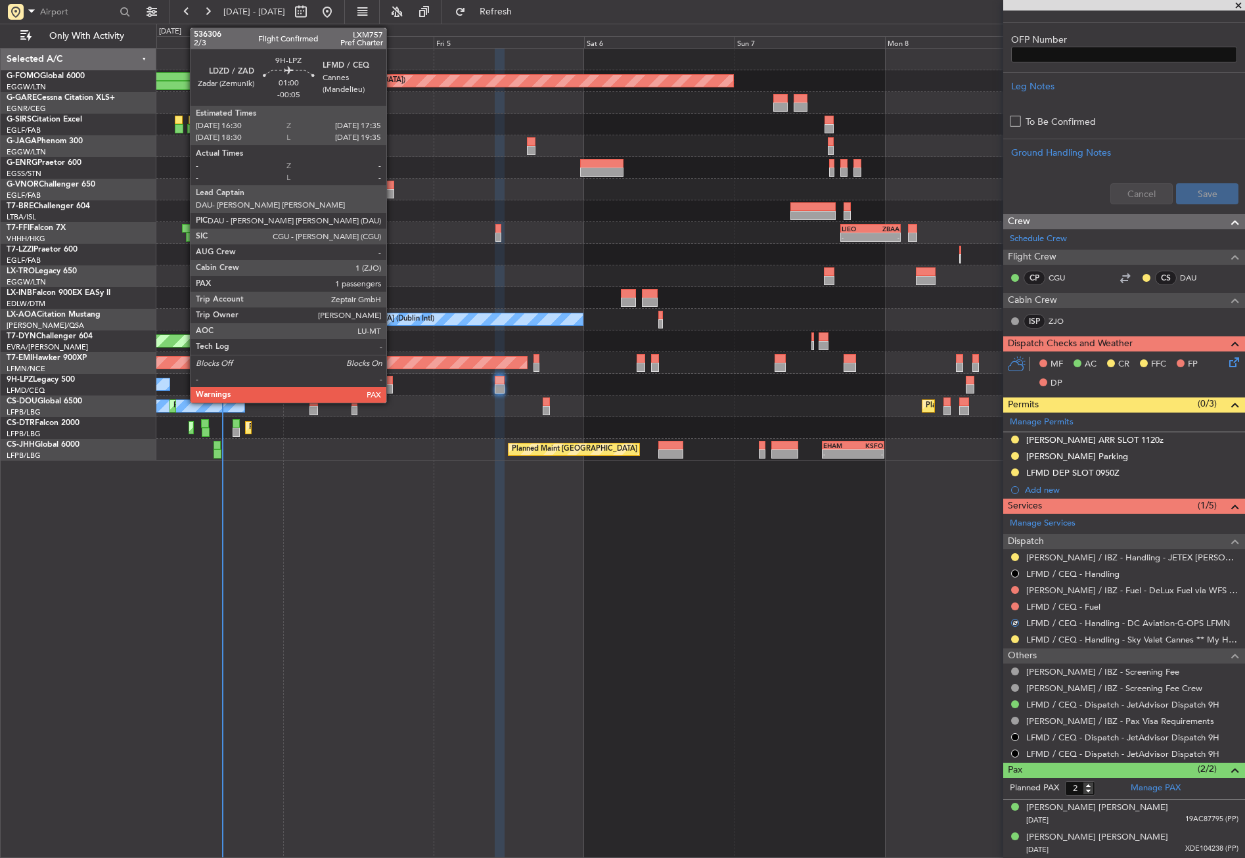
click at [392, 384] on div at bounding box center [389, 380] width 7 height 9
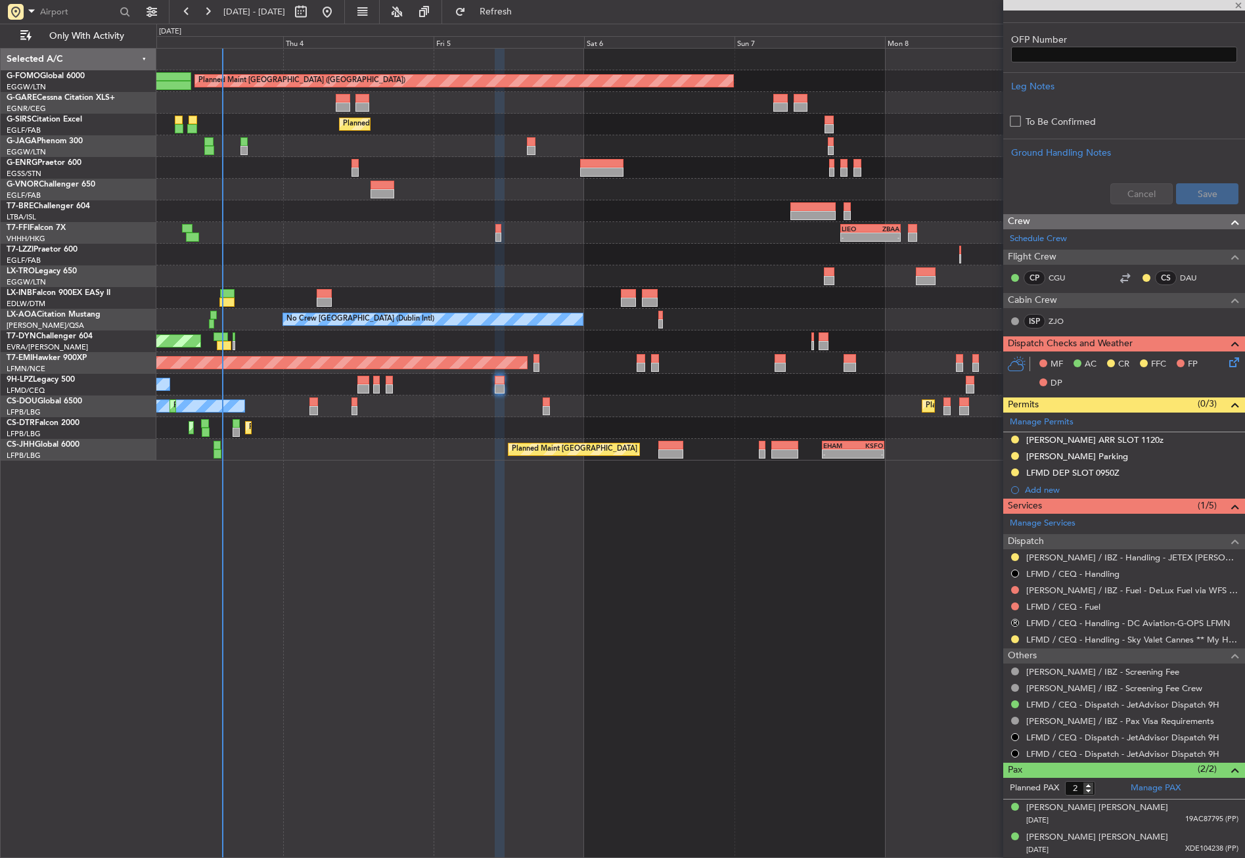
type input "3"
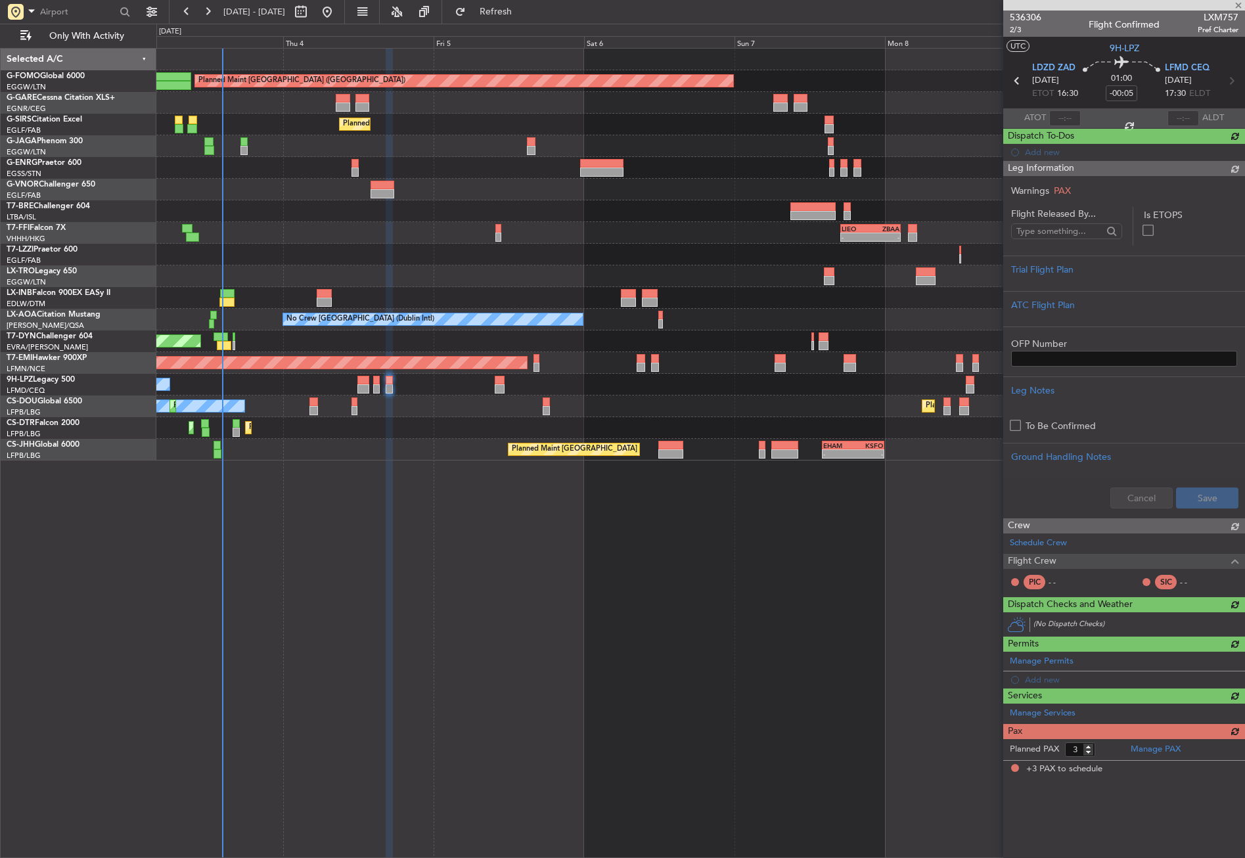
scroll to position [0, 0]
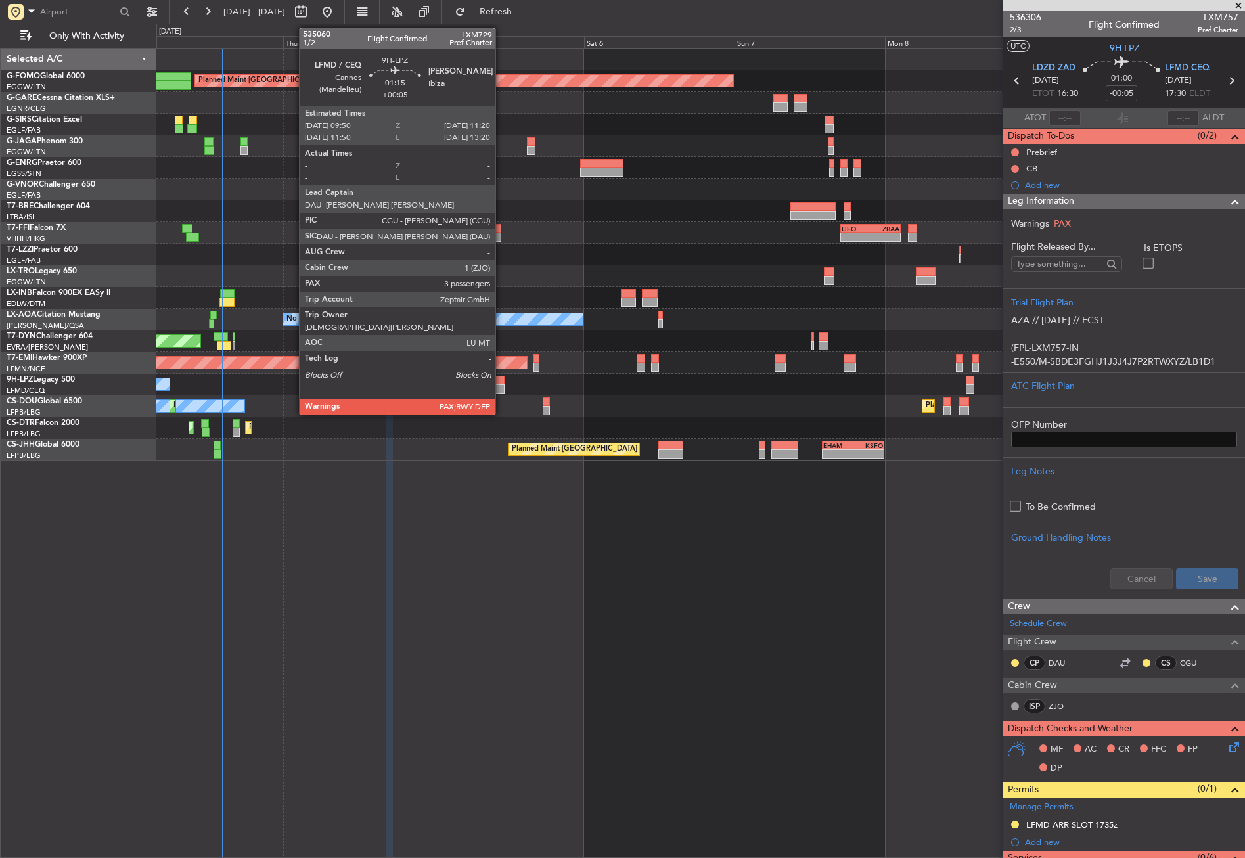
click at [501, 384] on div at bounding box center [500, 388] width 10 height 9
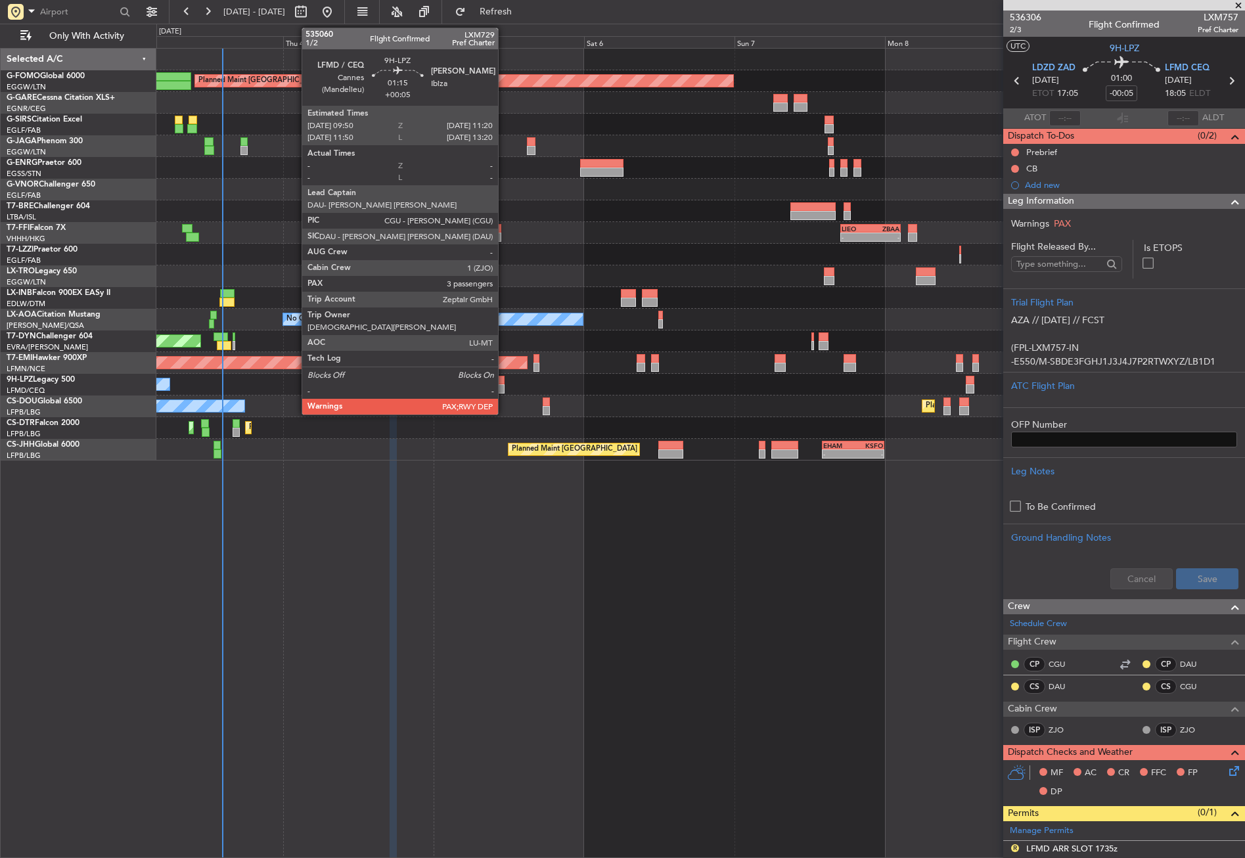
click at [504, 378] on div at bounding box center [500, 380] width 10 height 9
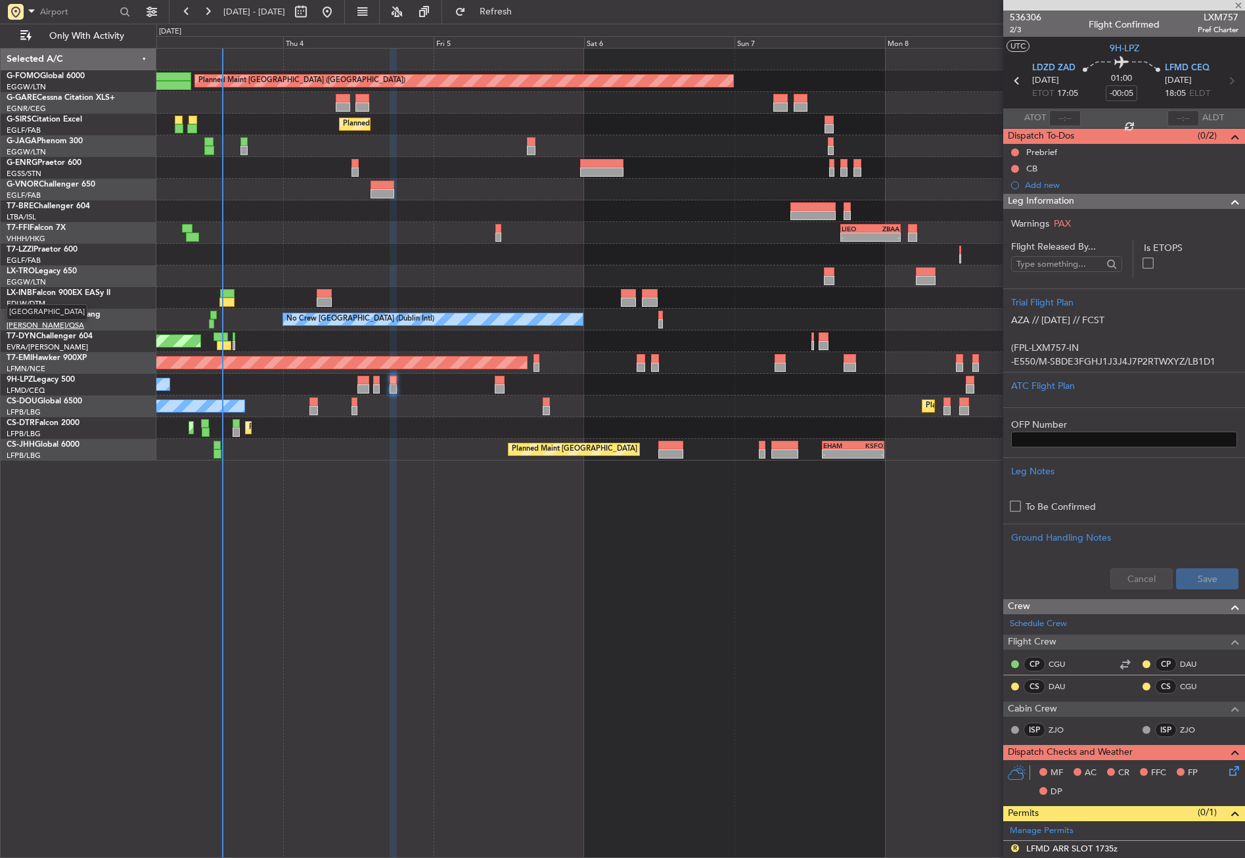
type input "+00:05"
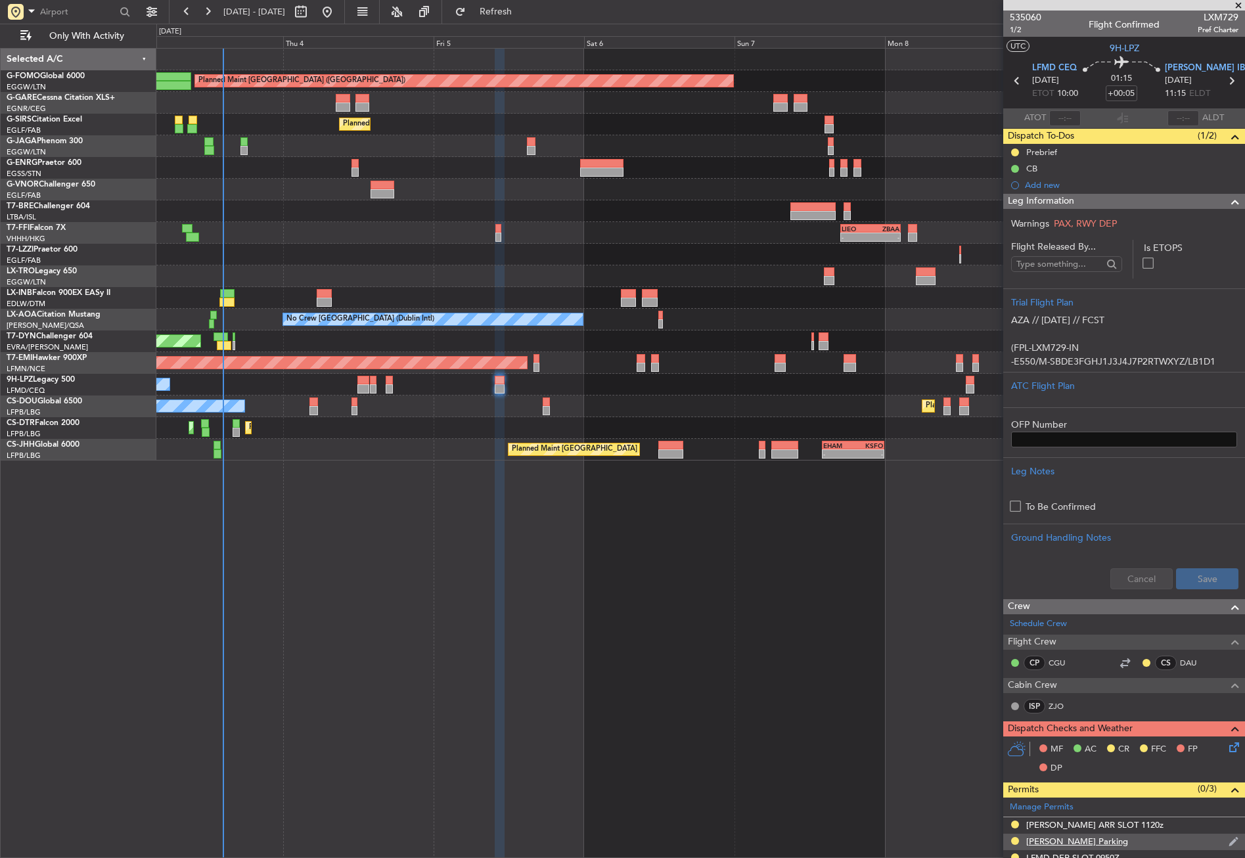
click at [1019, 840] on div at bounding box center [1015, 841] width 11 height 11
click at [1018, 841] on button at bounding box center [1015, 841] width 8 height 8
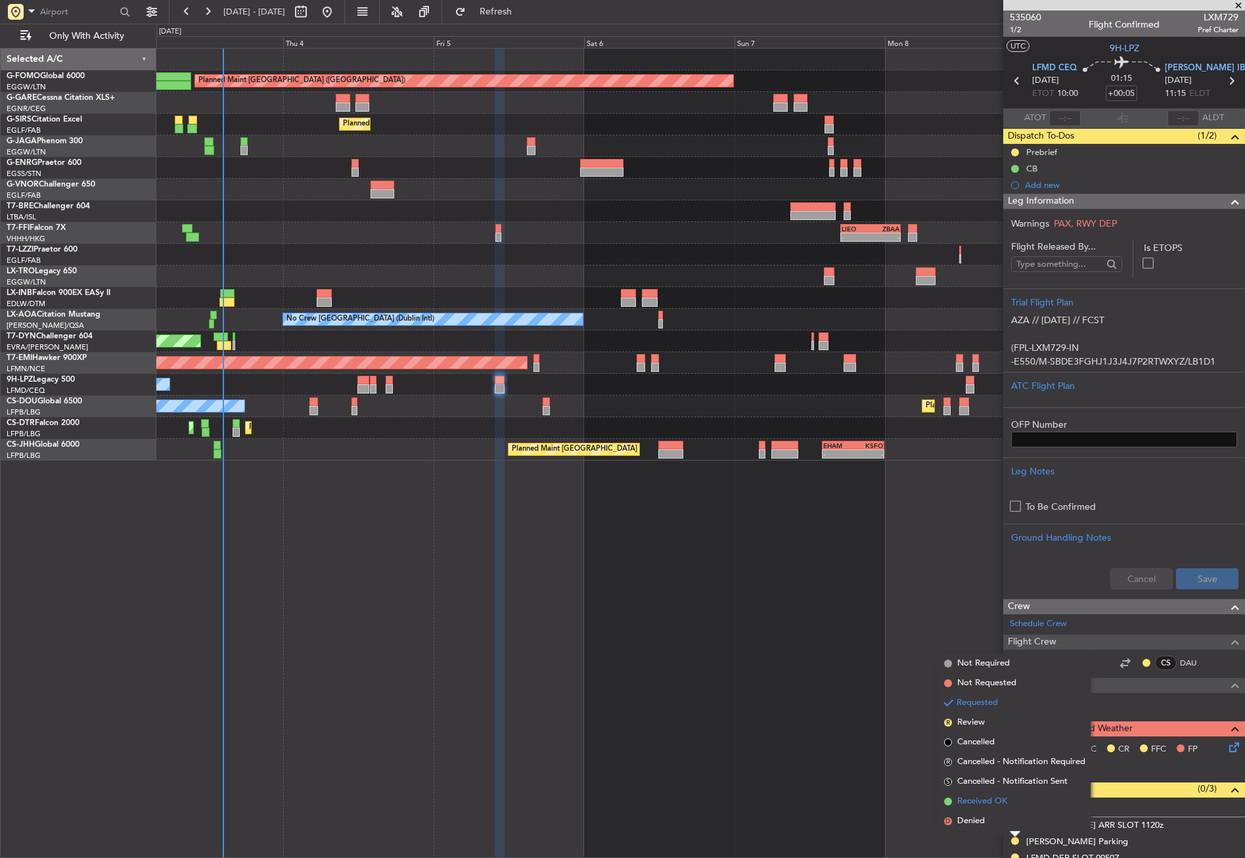
click at [985, 799] on span "Received OK" at bounding box center [983, 801] width 50 height 13
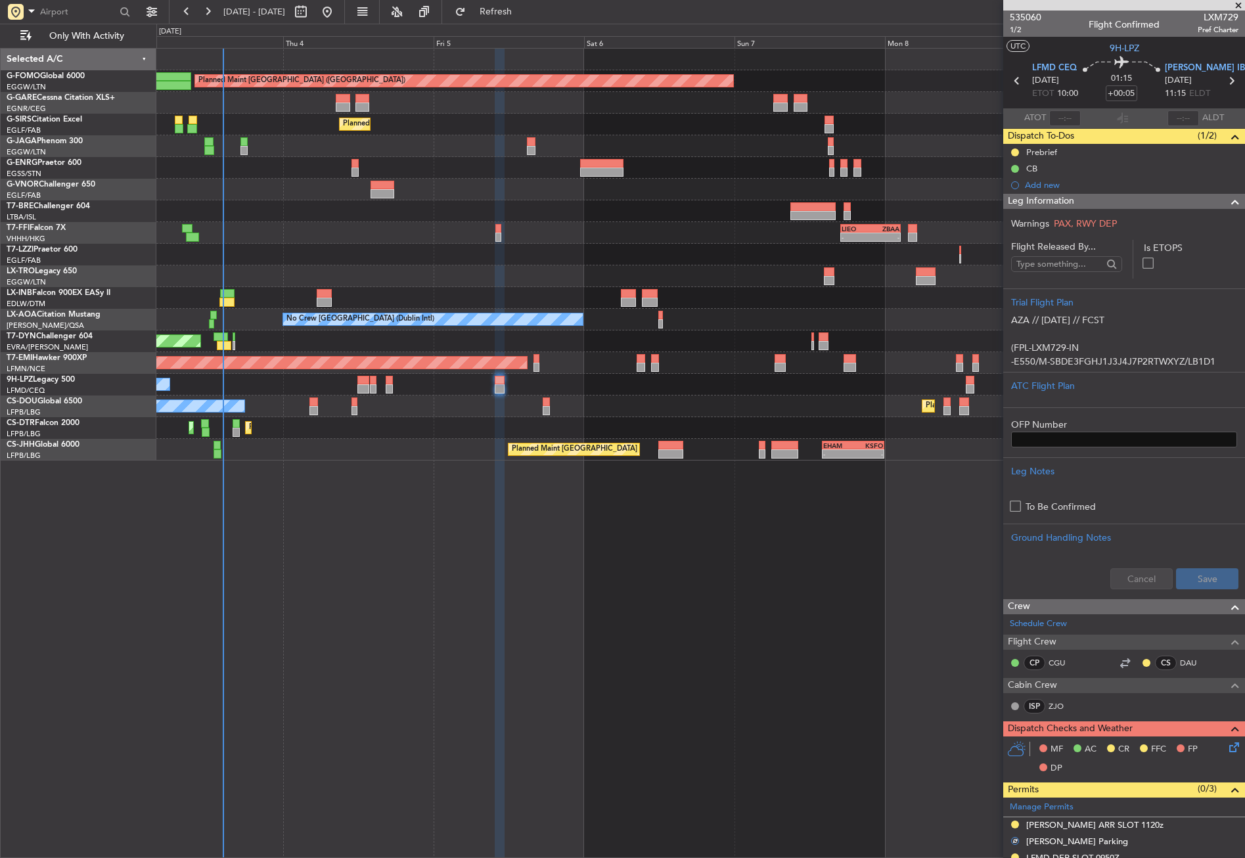
click at [1017, 820] on mat-tooltip-component "Requested" at bounding box center [1015, 803] width 59 height 35
click at [1015, 825] on button at bounding box center [1015, 825] width 8 height 8
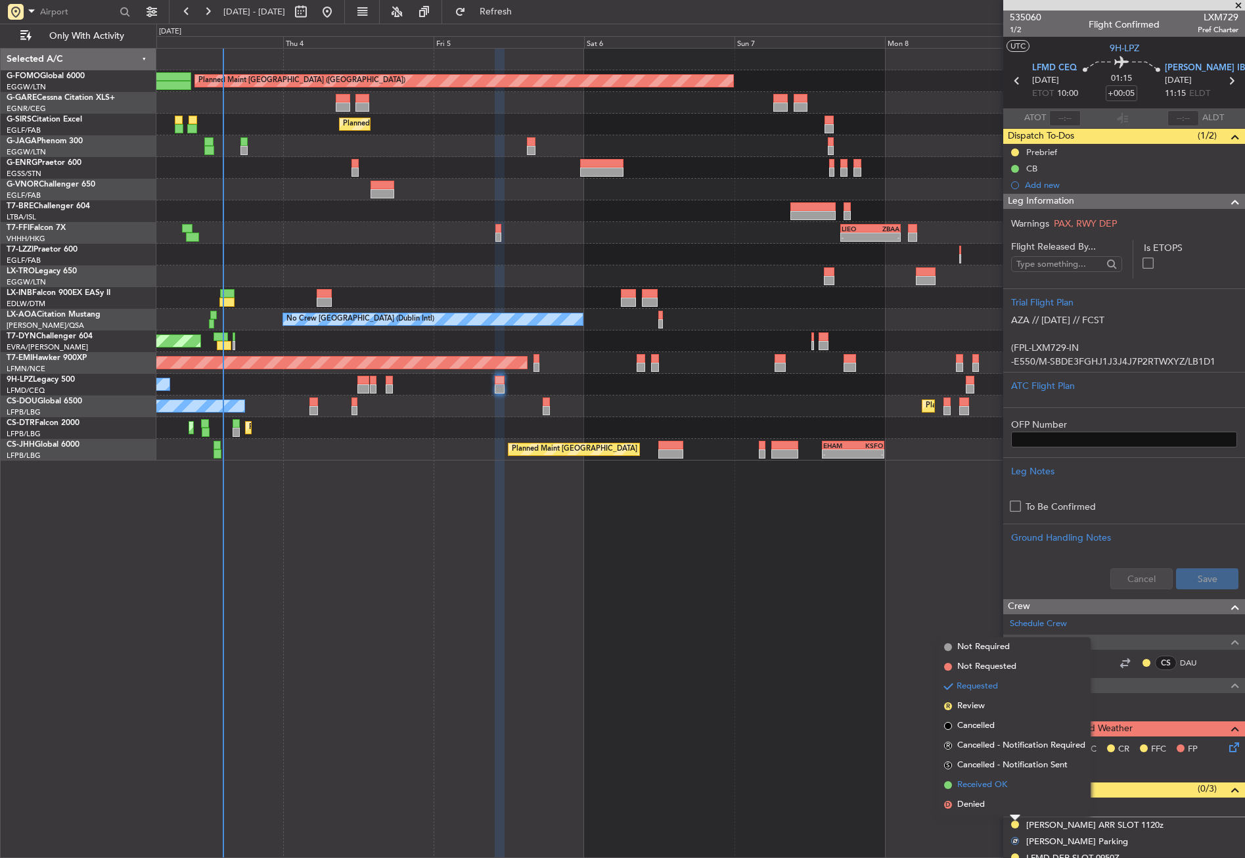
click at [984, 785] on span "Received OK" at bounding box center [983, 785] width 50 height 13
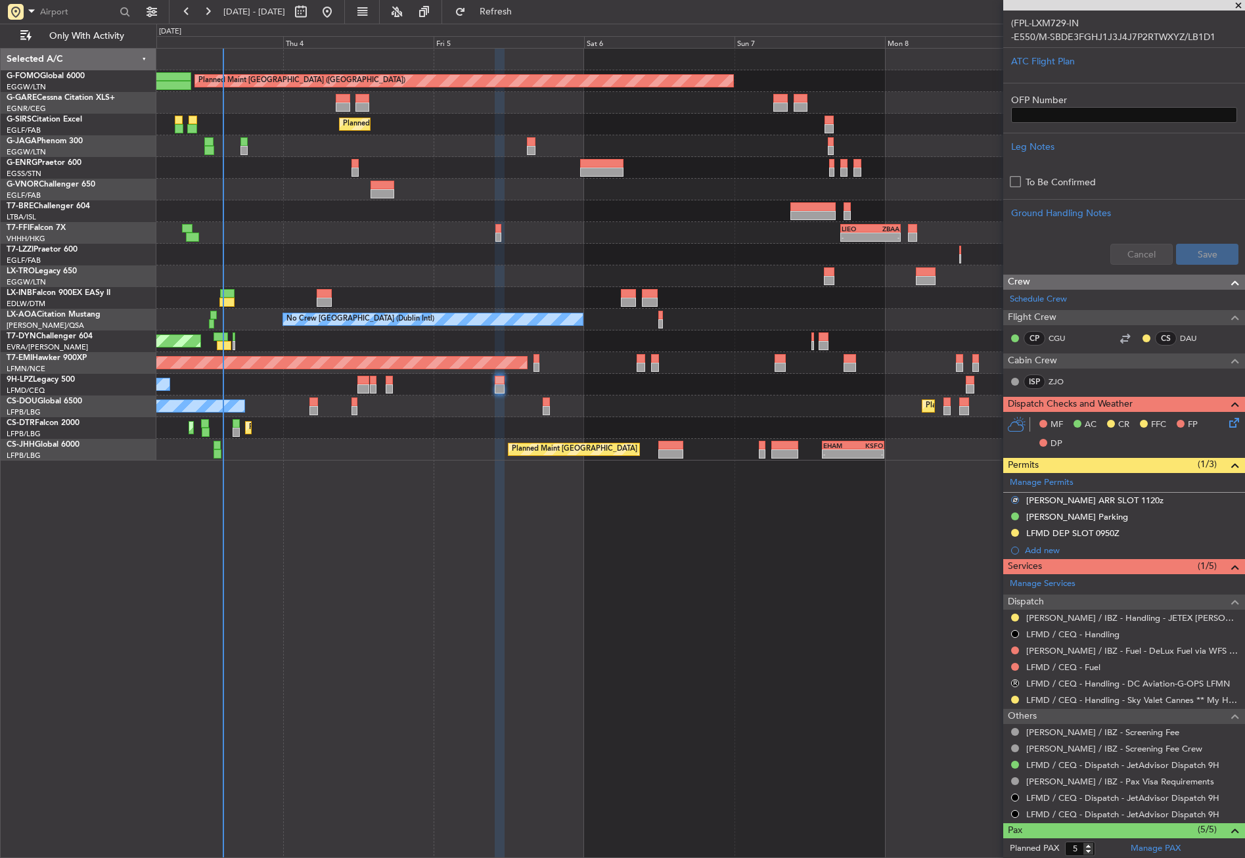
scroll to position [329, 0]
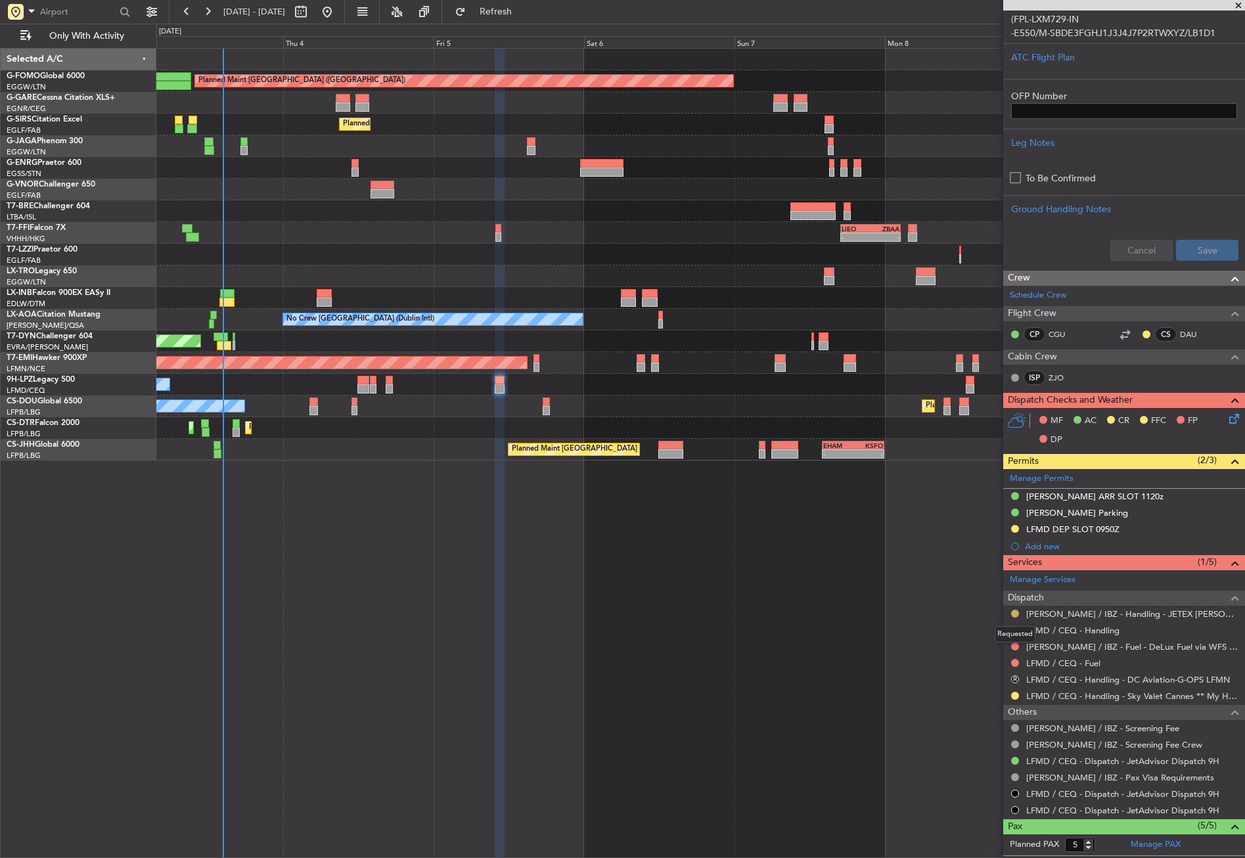
click at [1015, 610] on button at bounding box center [1015, 614] width 8 height 8
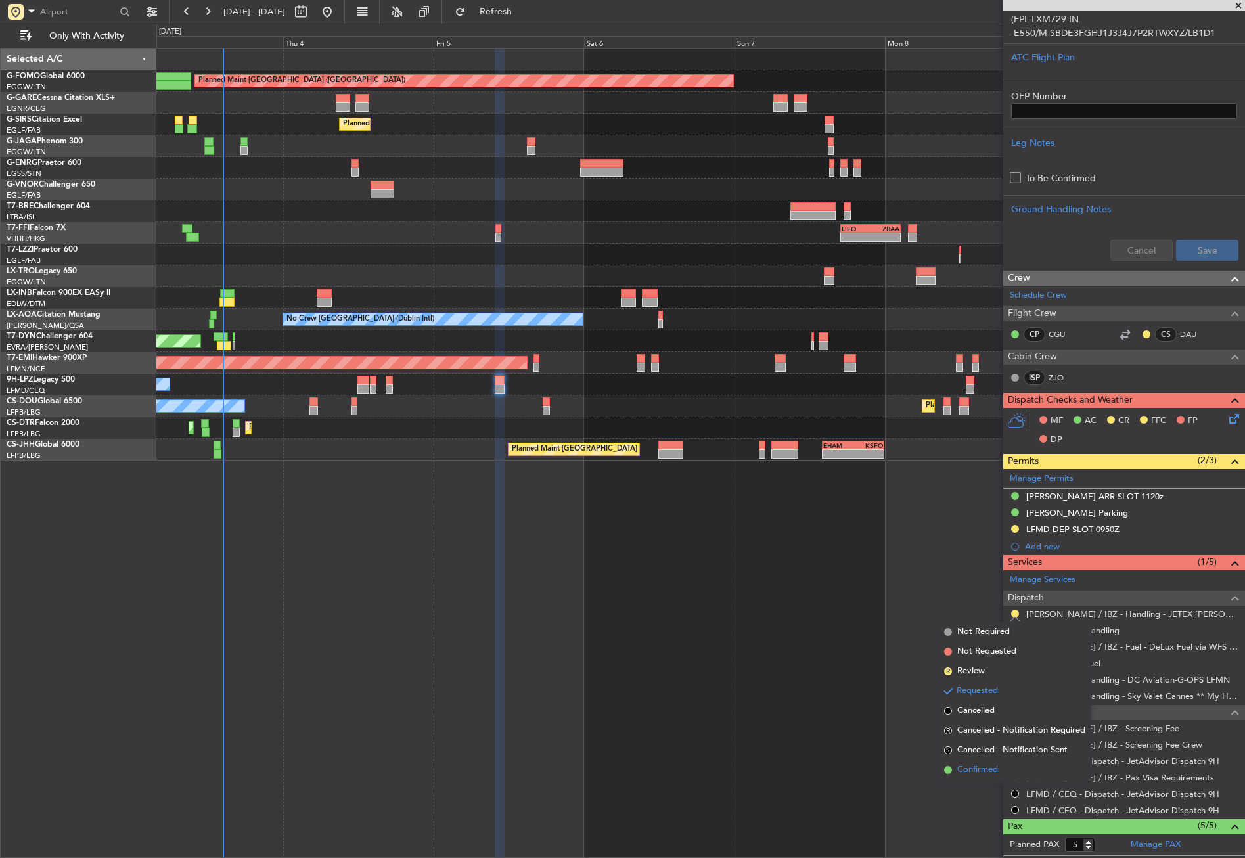
click at [961, 768] on span "Confirmed" at bounding box center [978, 770] width 41 height 13
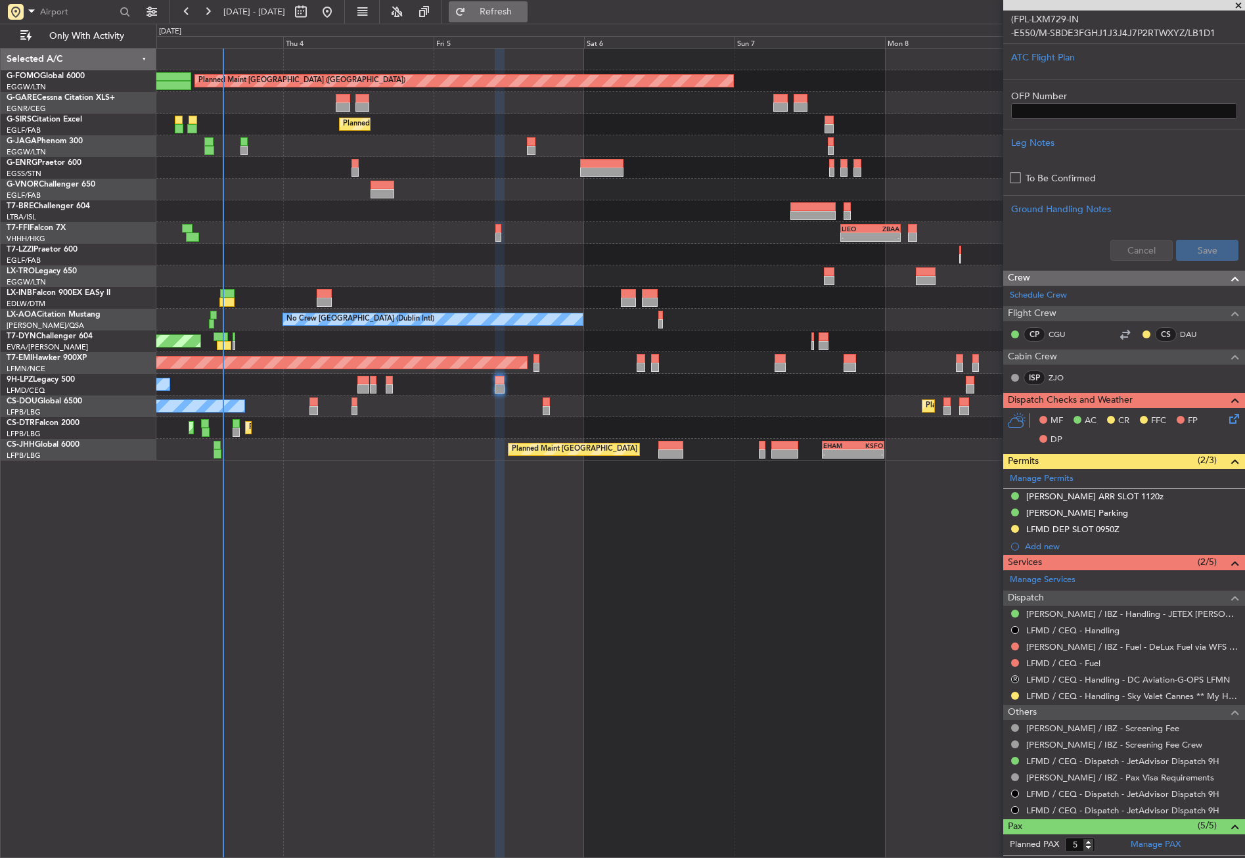
click at [512, 14] on span "Refresh" at bounding box center [496, 11] width 55 height 9
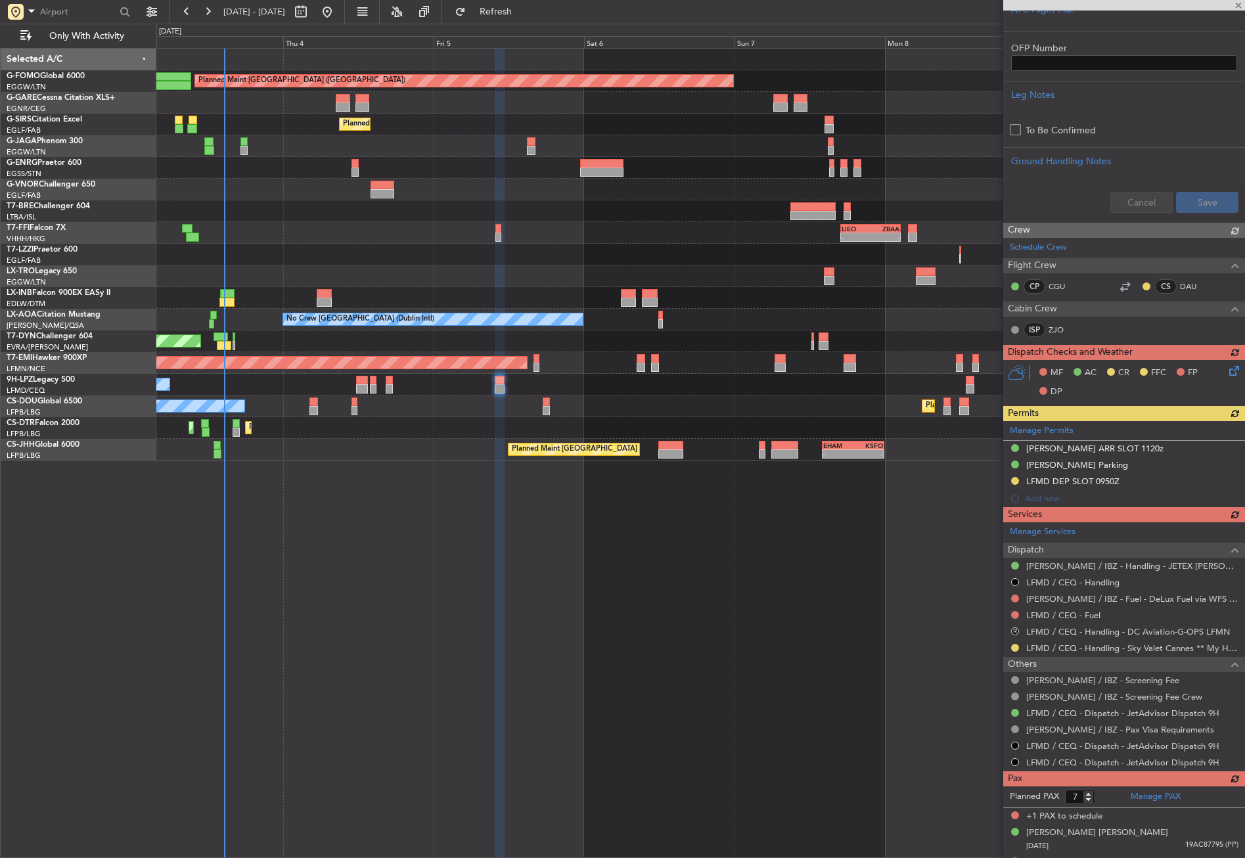
type input "8"
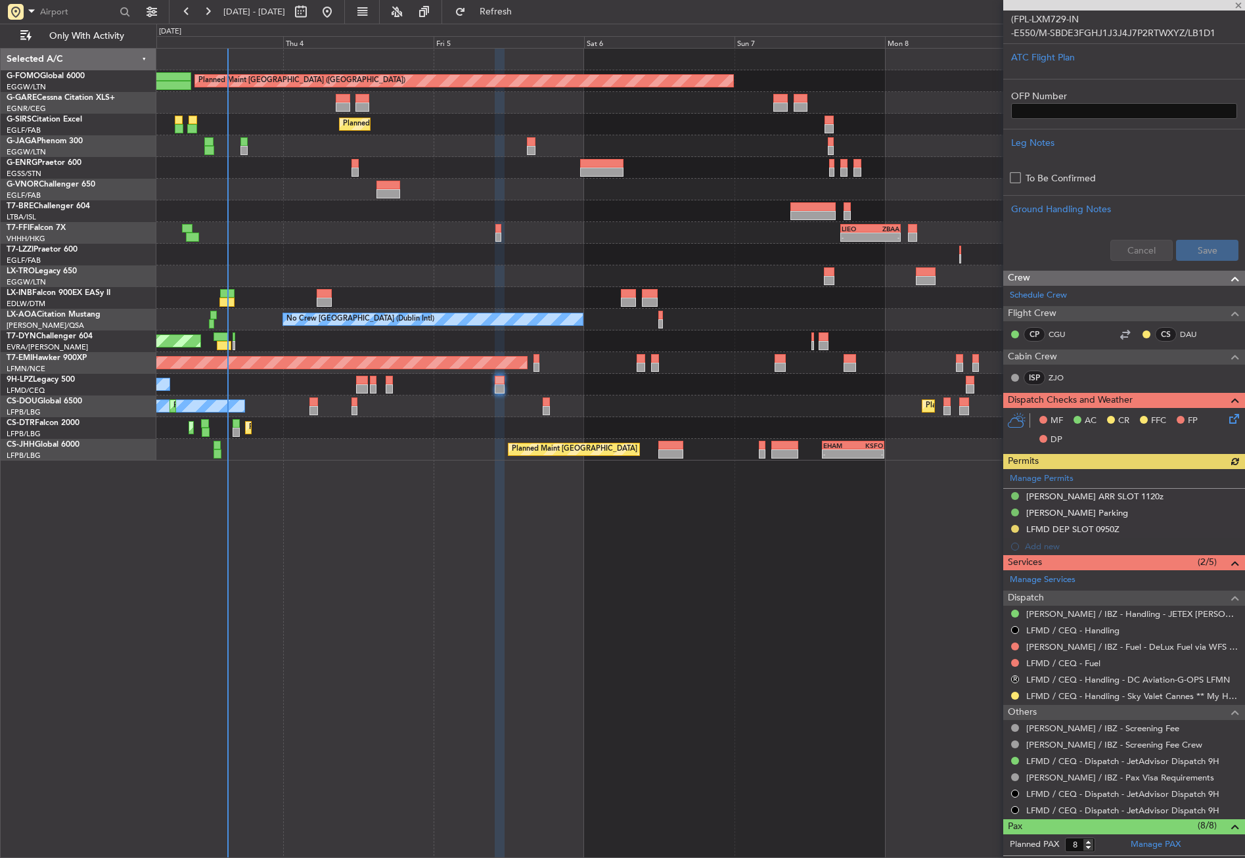
click at [626, 659] on div "Planned Maint [GEOGRAPHIC_DATA] ([GEOGRAPHIC_DATA]) Unplanned Maint [PERSON_NAM…" at bounding box center [700, 453] width 1089 height 810
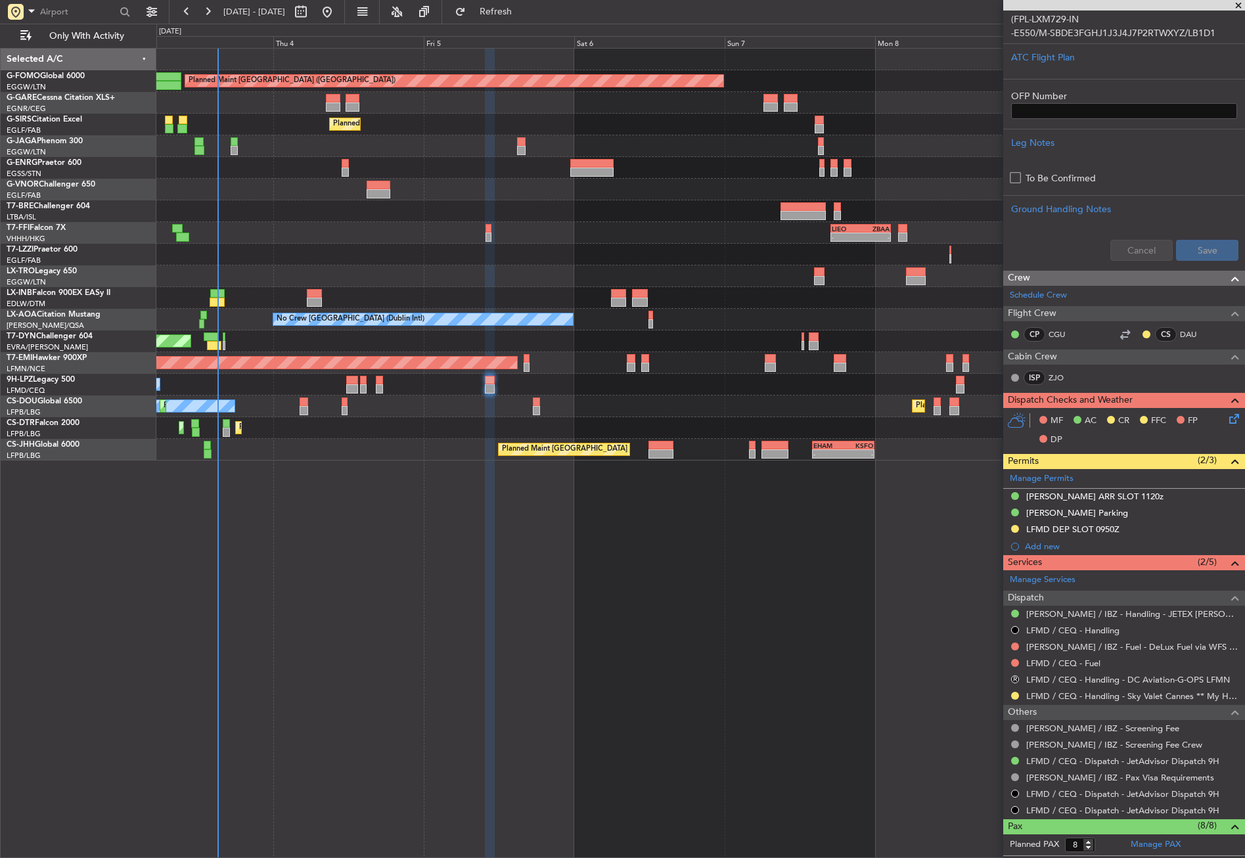
click at [651, 552] on div "Planned Maint [GEOGRAPHIC_DATA] ([GEOGRAPHIC_DATA]) Unplanned Maint [PERSON_NAM…" at bounding box center [700, 453] width 1089 height 810
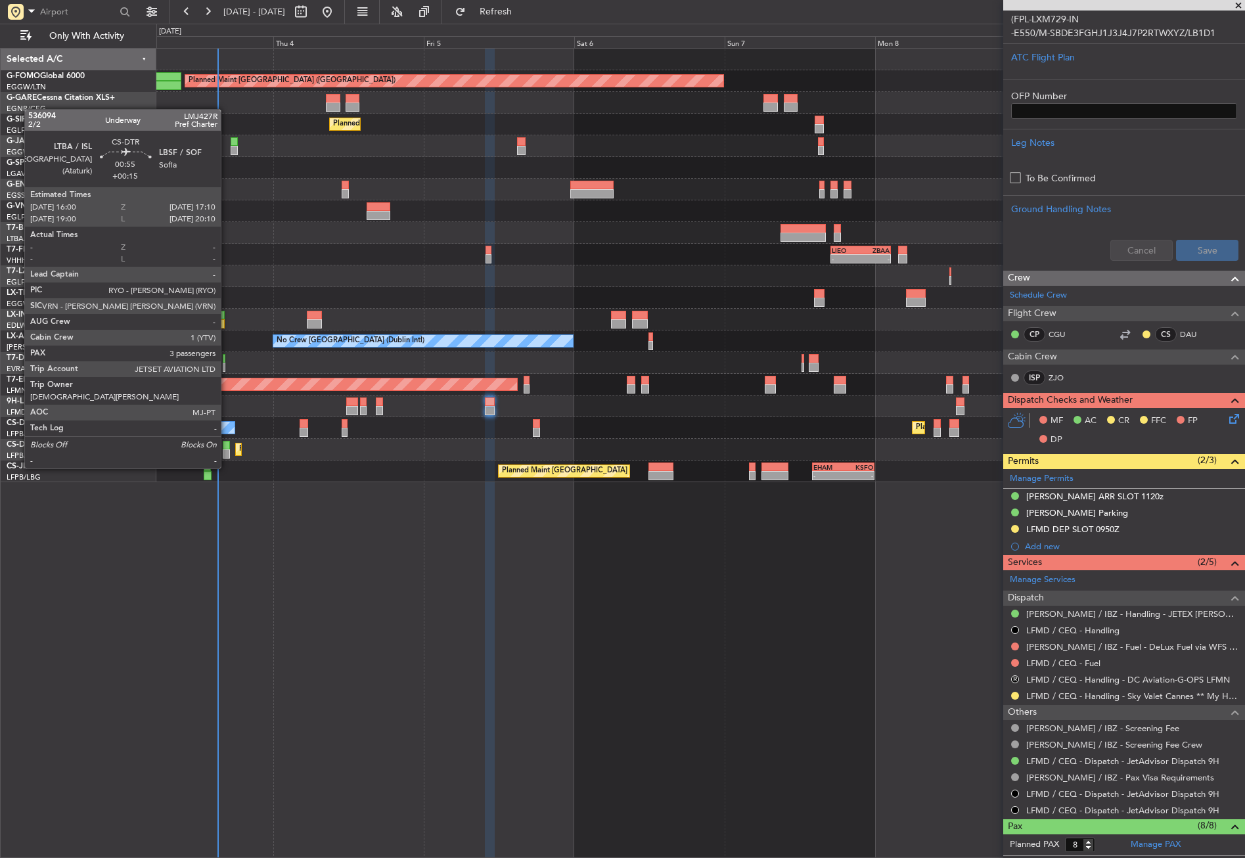
click at [227, 455] on div at bounding box center [227, 454] width 8 height 9
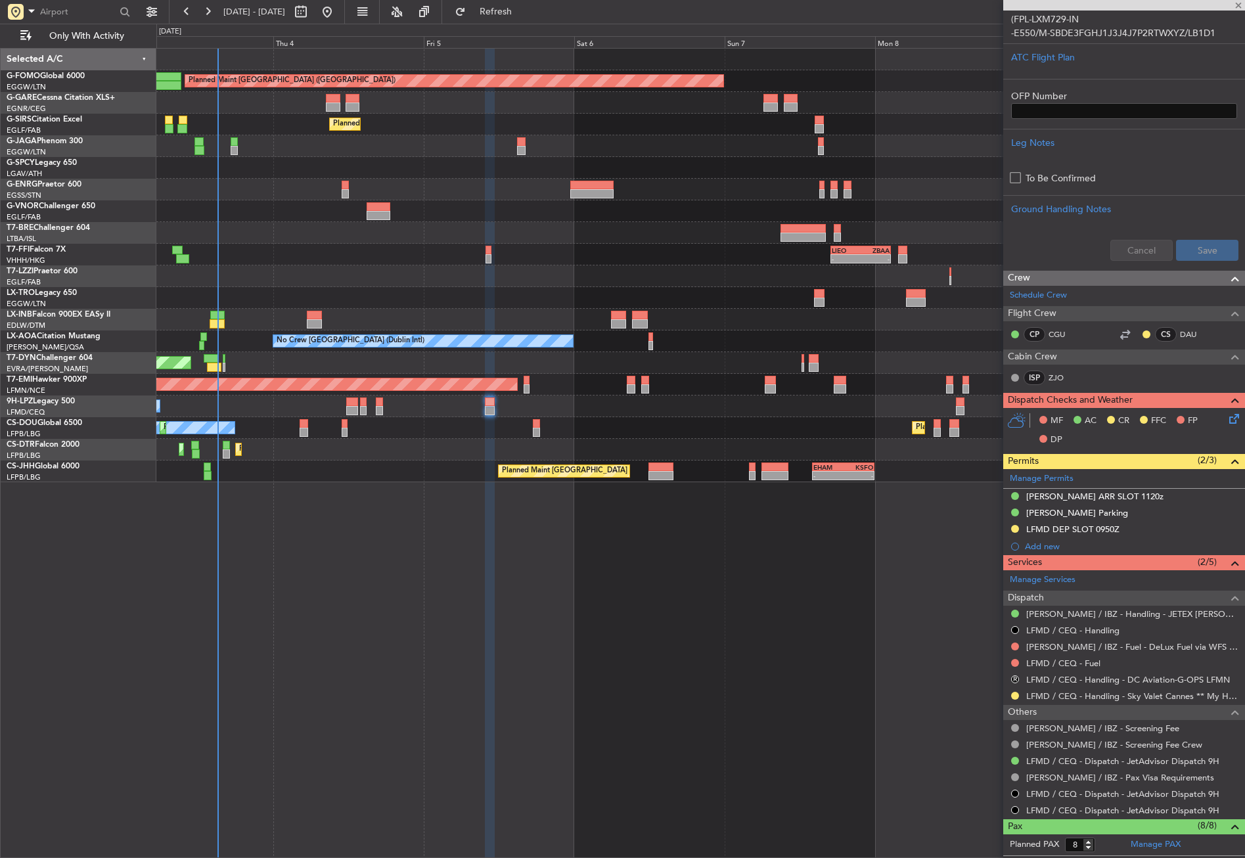
type input "+00:15"
type input "3"
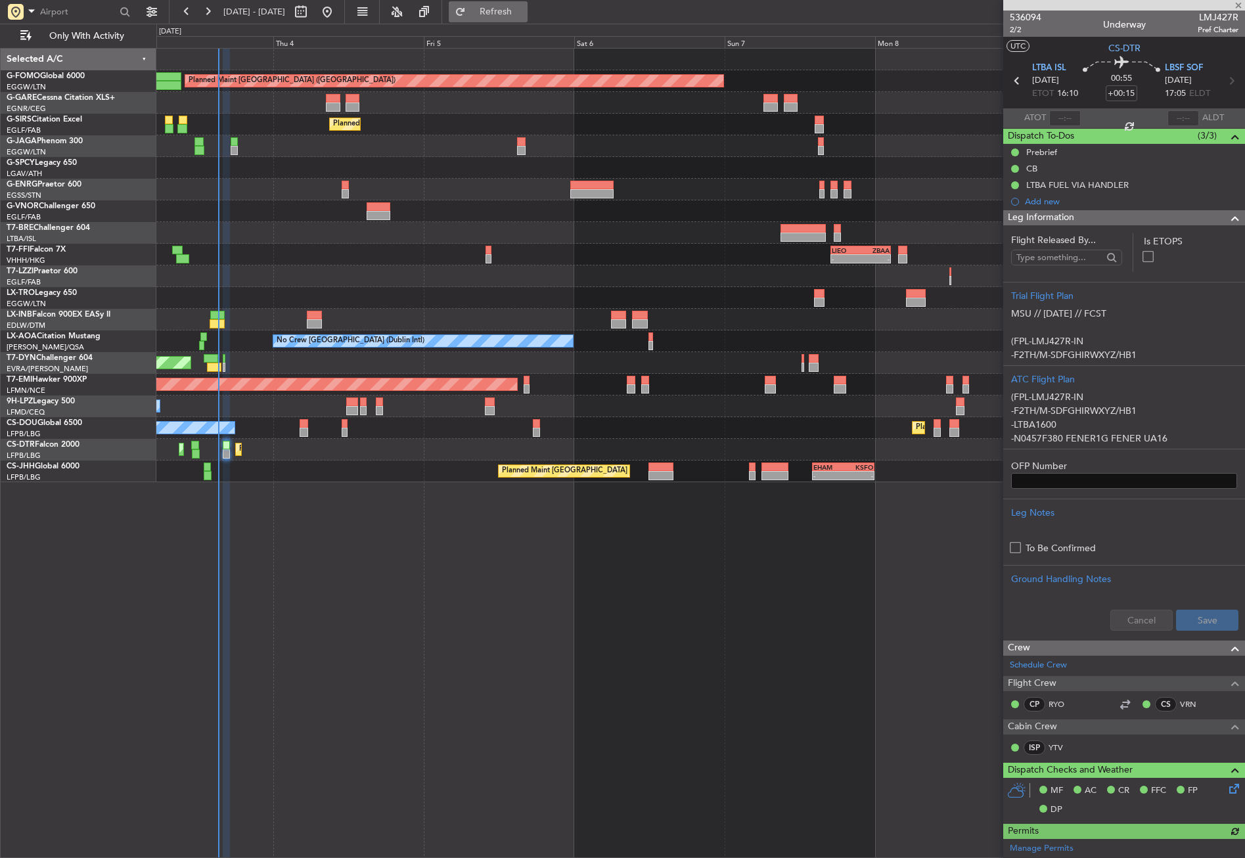
click at [522, 9] on span "Refresh" at bounding box center [496, 11] width 55 height 9
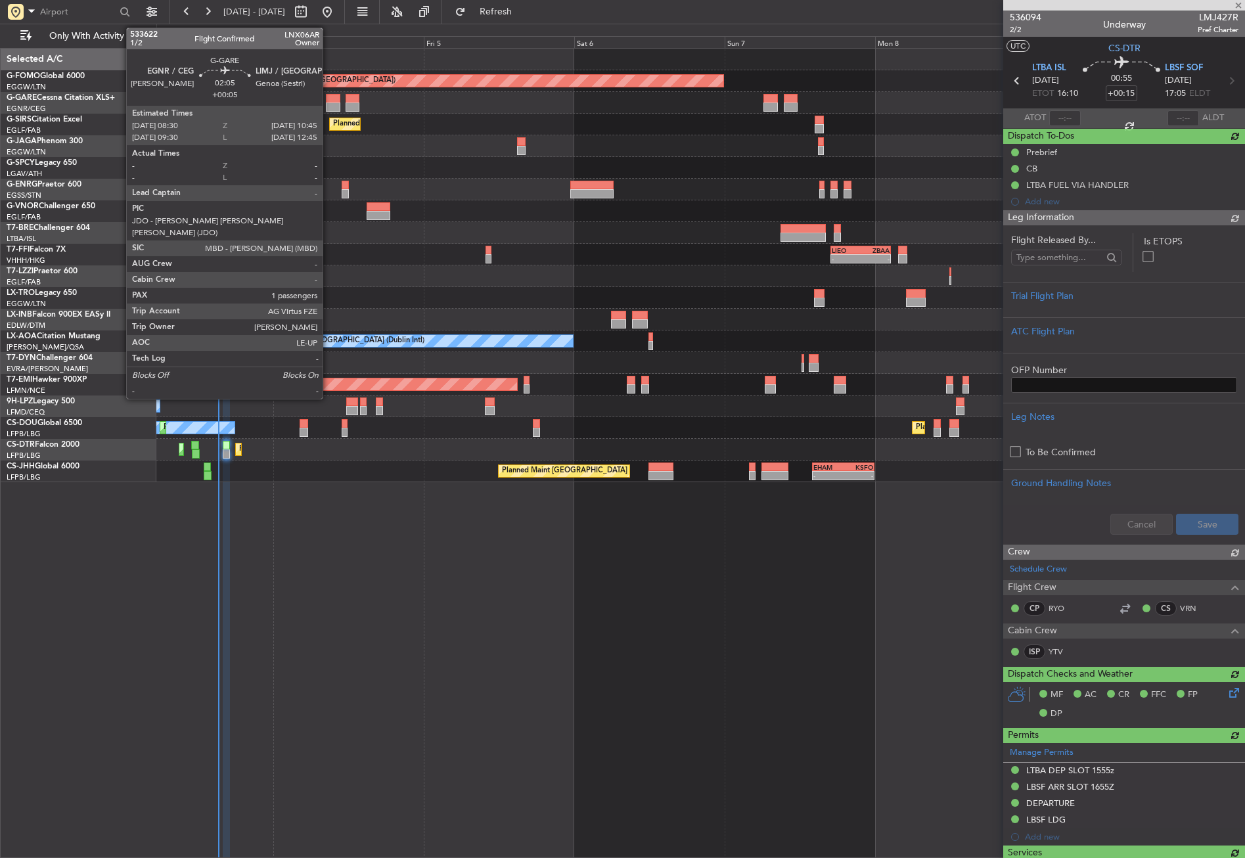
click at [329, 103] on div at bounding box center [333, 107] width 14 height 9
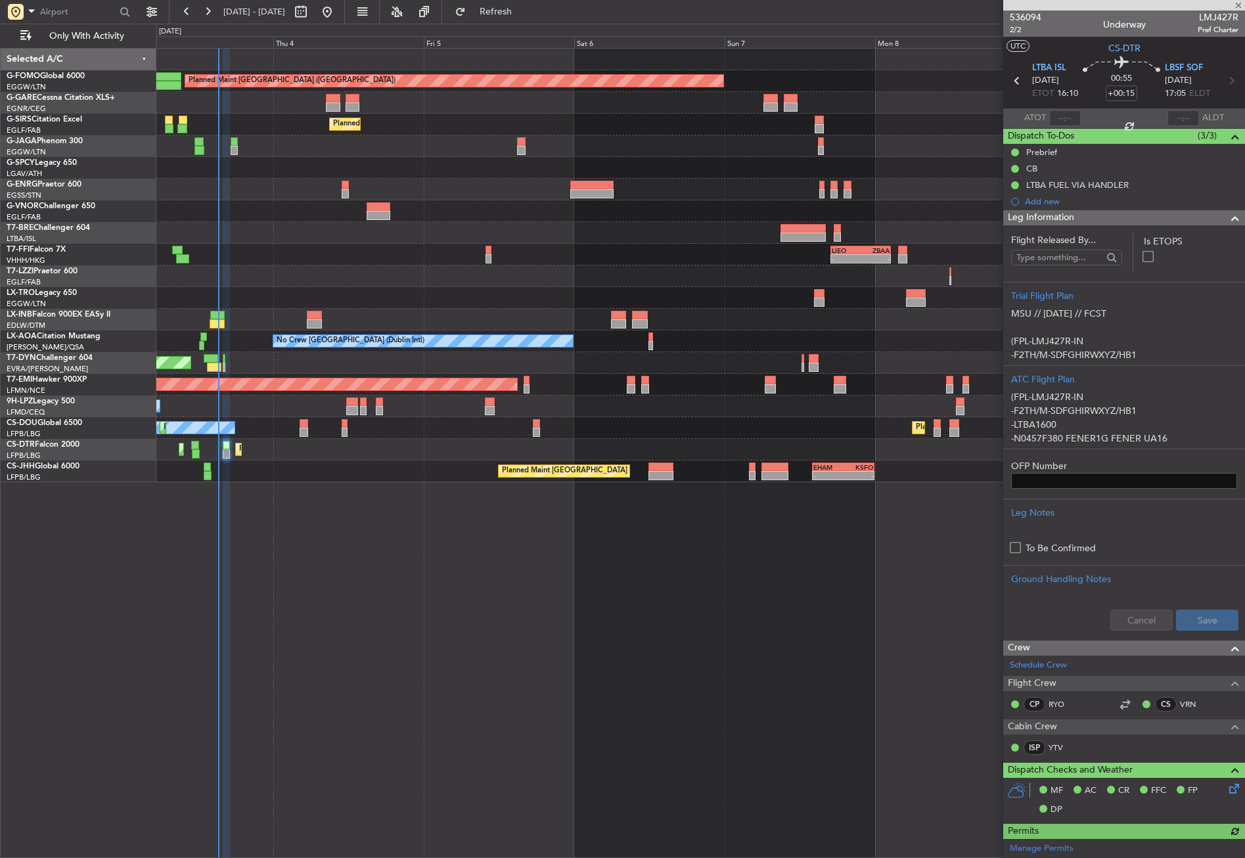
type input "+00:05"
type input "1"
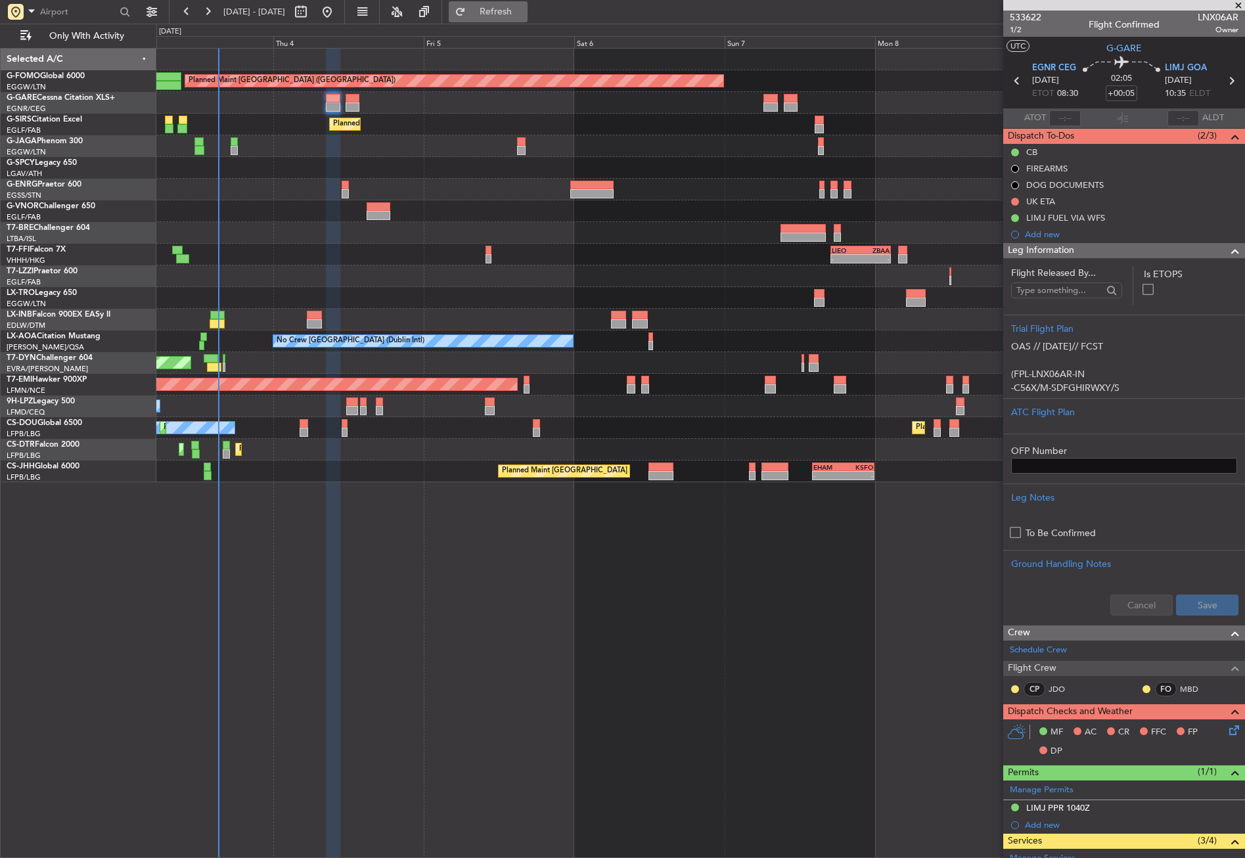
click at [513, 9] on span "Refresh" at bounding box center [496, 11] width 55 height 9
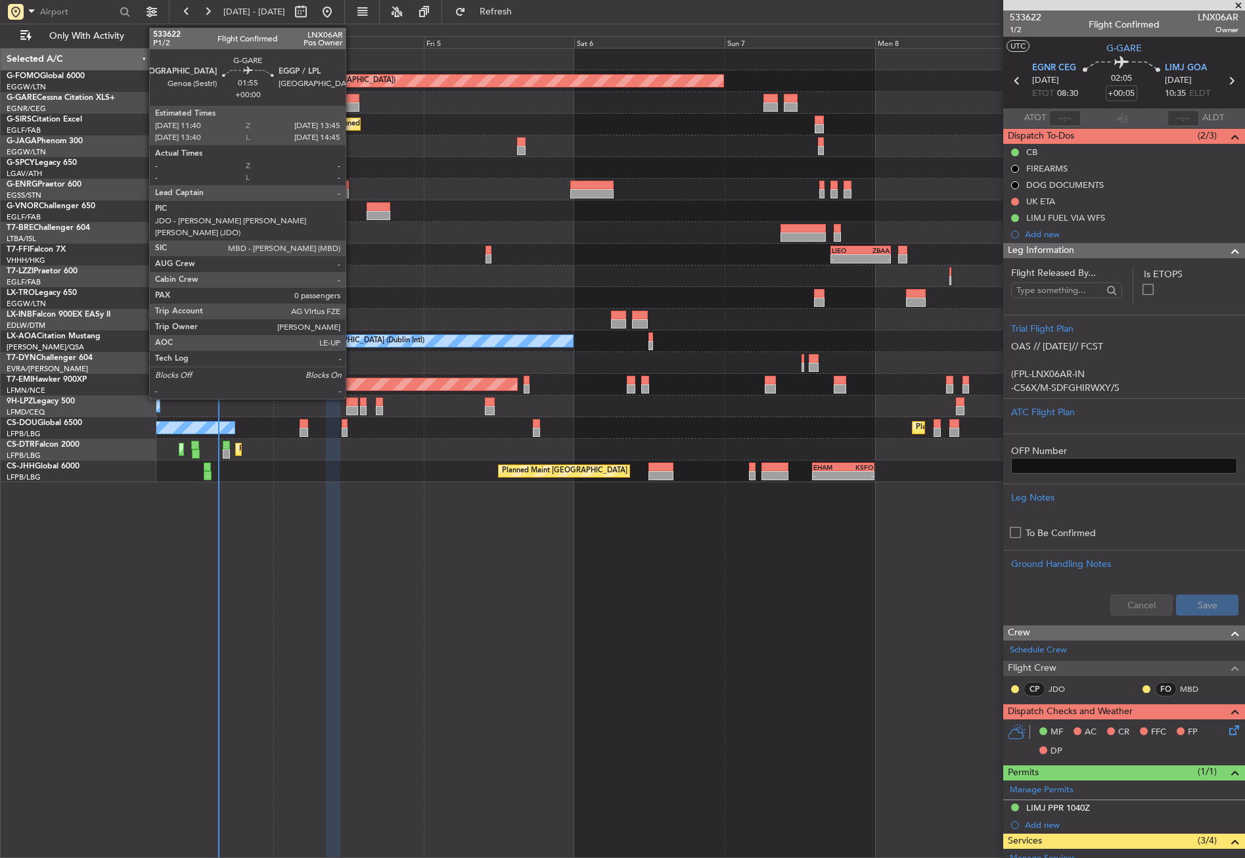
click at [352, 103] on div at bounding box center [352, 107] width 13 height 9
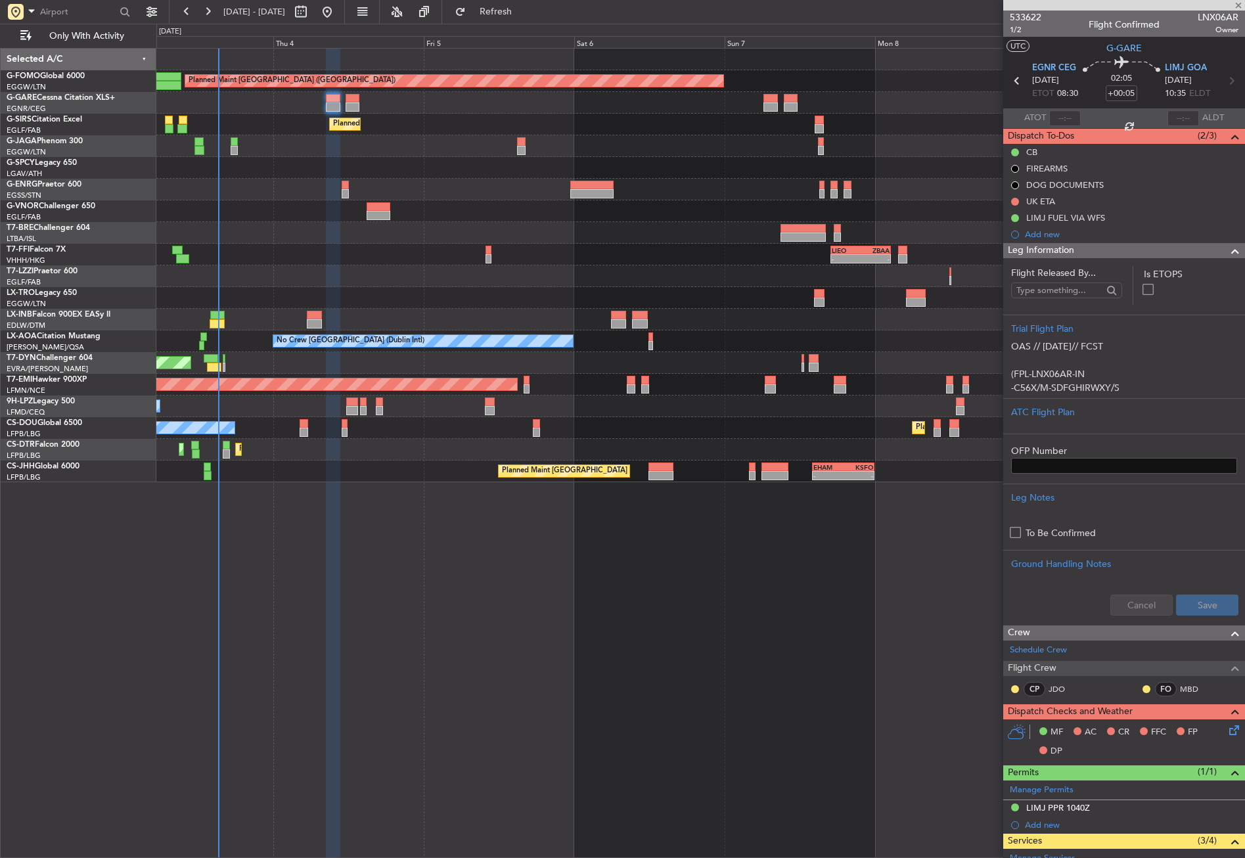
type input "0"
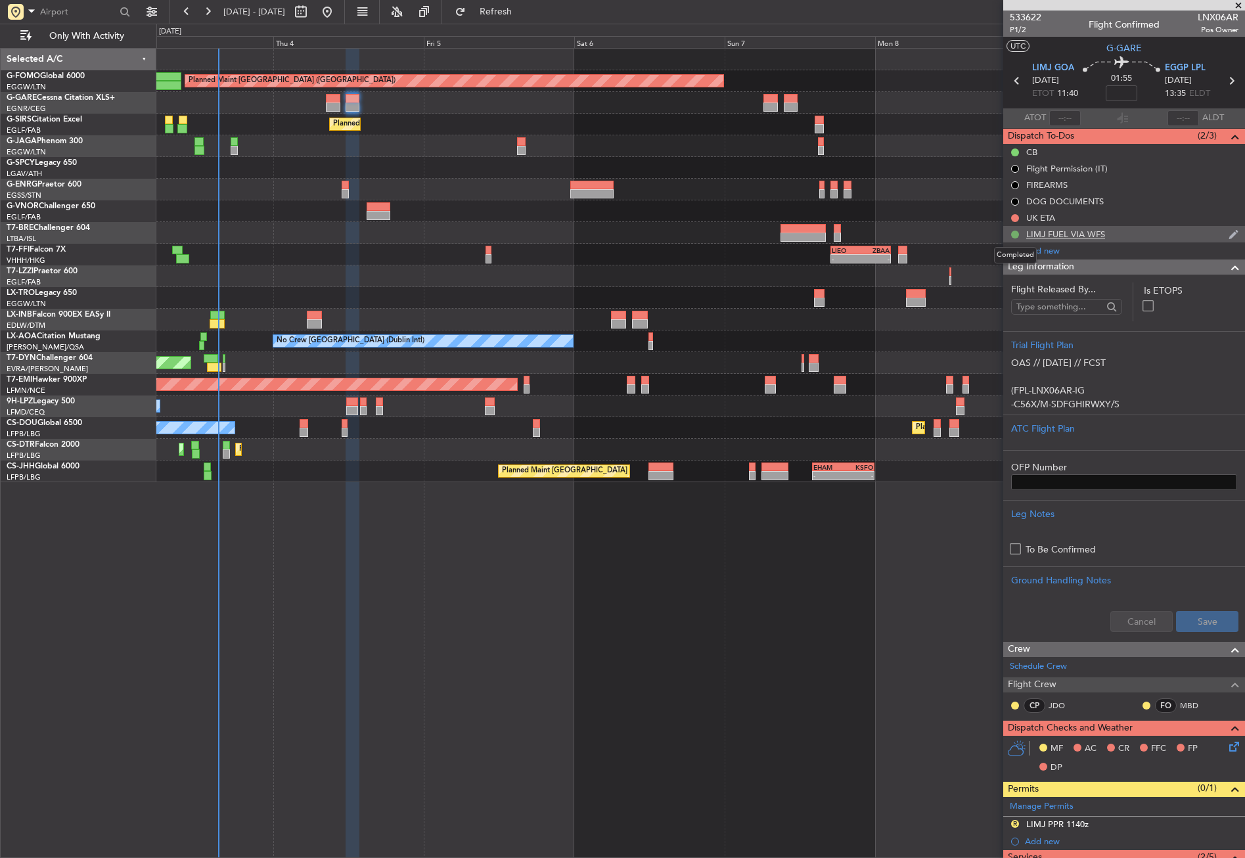
click at [1015, 233] on button at bounding box center [1015, 235] width 8 height 8
click at [981, 497] on div "Planned Maint London (Luton) Unplanned Maint Chester Planned Maint London (Farn…" at bounding box center [700, 453] width 1089 height 810
click at [948, 377] on div at bounding box center [949, 380] width 7 height 9
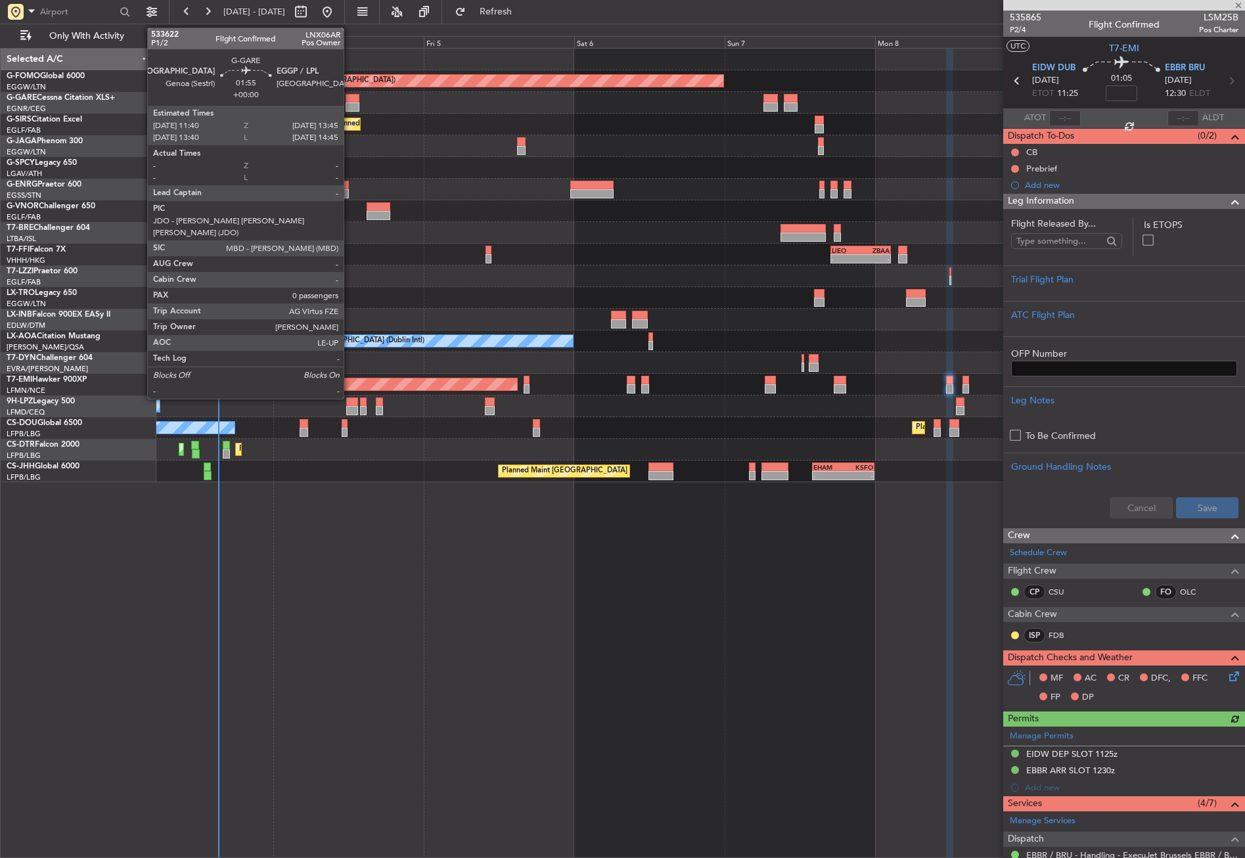
click at [350, 101] on div at bounding box center [352, 98] width 13 height 9
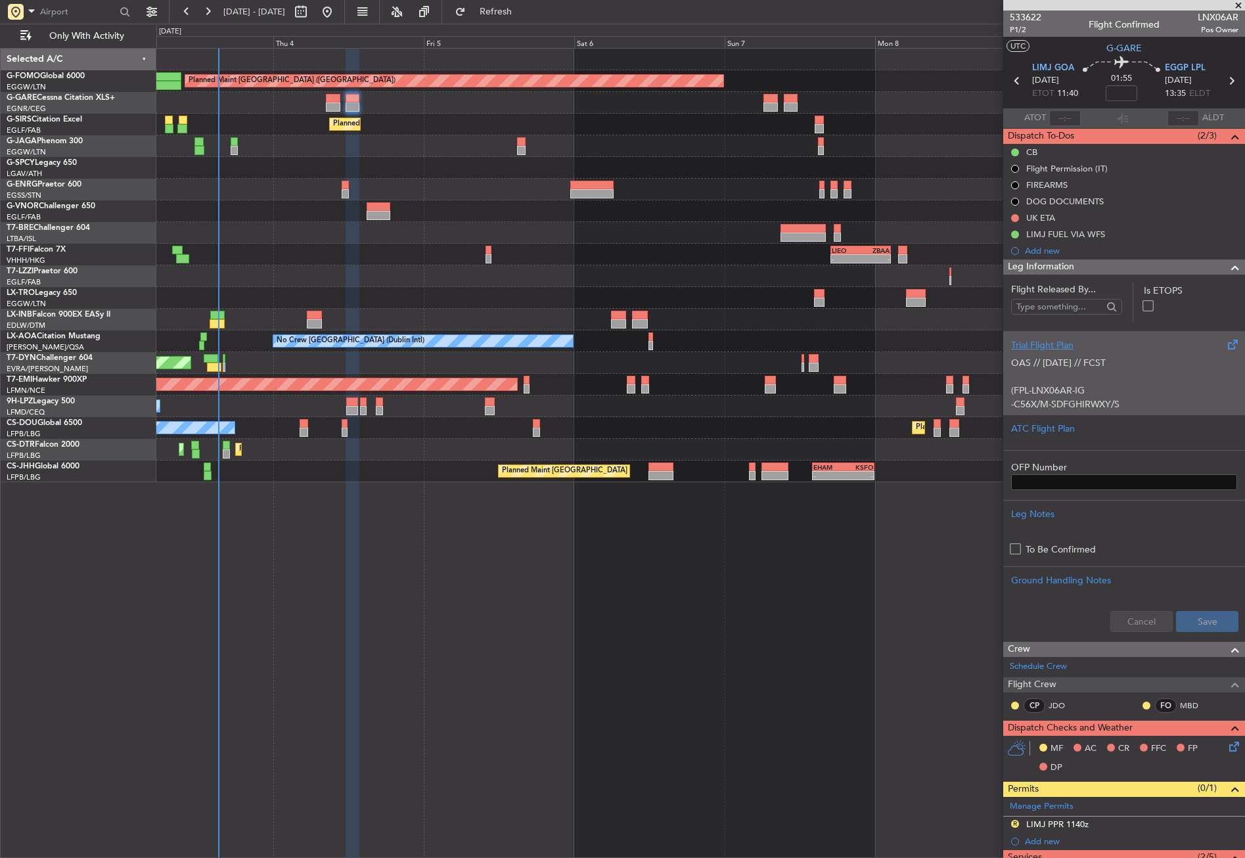
click at [1067, 370] on div "OAS // 02SEP // FCST (FPL-LNX06AR-IG -C56X/M-SDFGHIRWXY/S -LIMJ1105 -N0423F400 …" at bounding box center [1124, 380] width 226 height 56
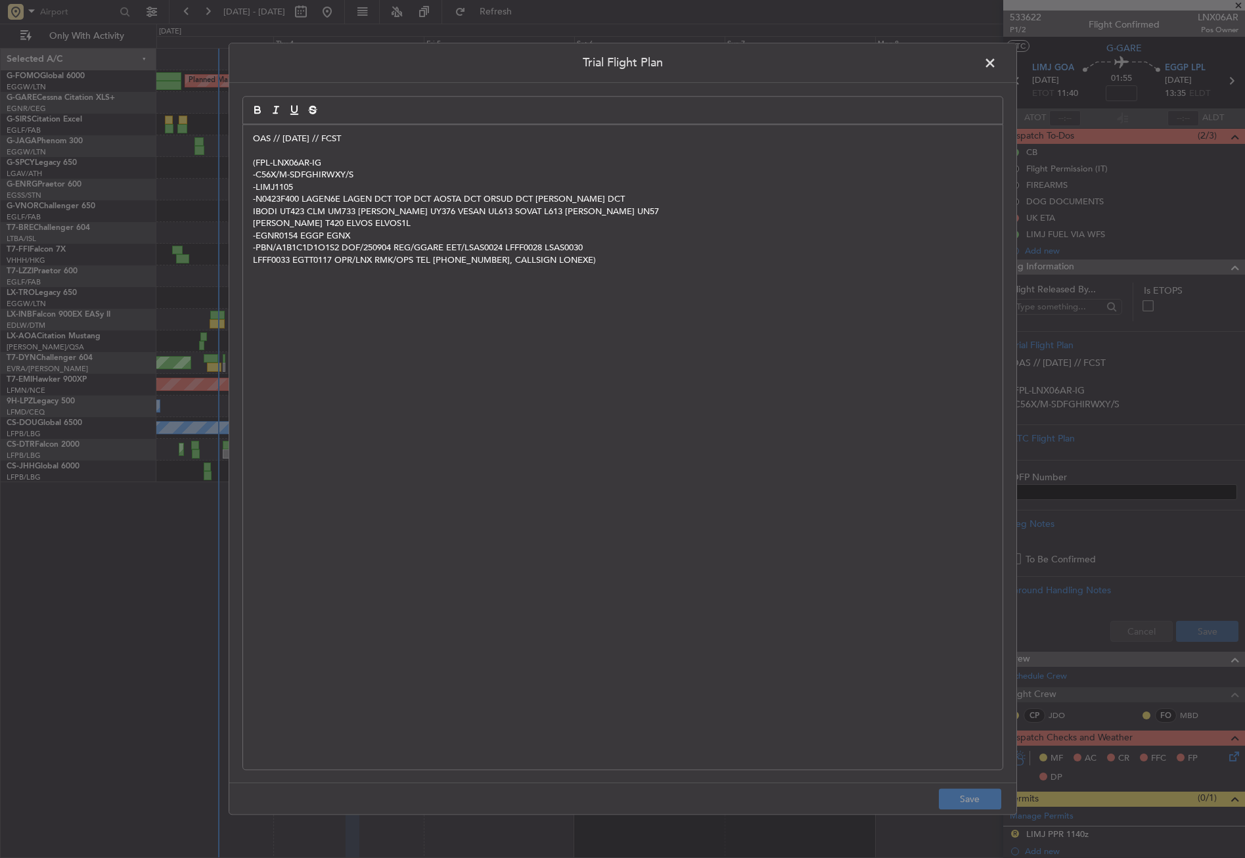
drag, startPoint x: 243, startPoint y: 136, endPoint x: 267, endPoint y: 153, distance: 29.2
click at [244, 136] on div "OAS // 02SEP // FCST (FPL-LNX06AR-IG -C56X/M-SDFGHIRWXY/S -LIMJ1105 -N0423F400 …" at bounding box center [623, 447] width 760 height 645
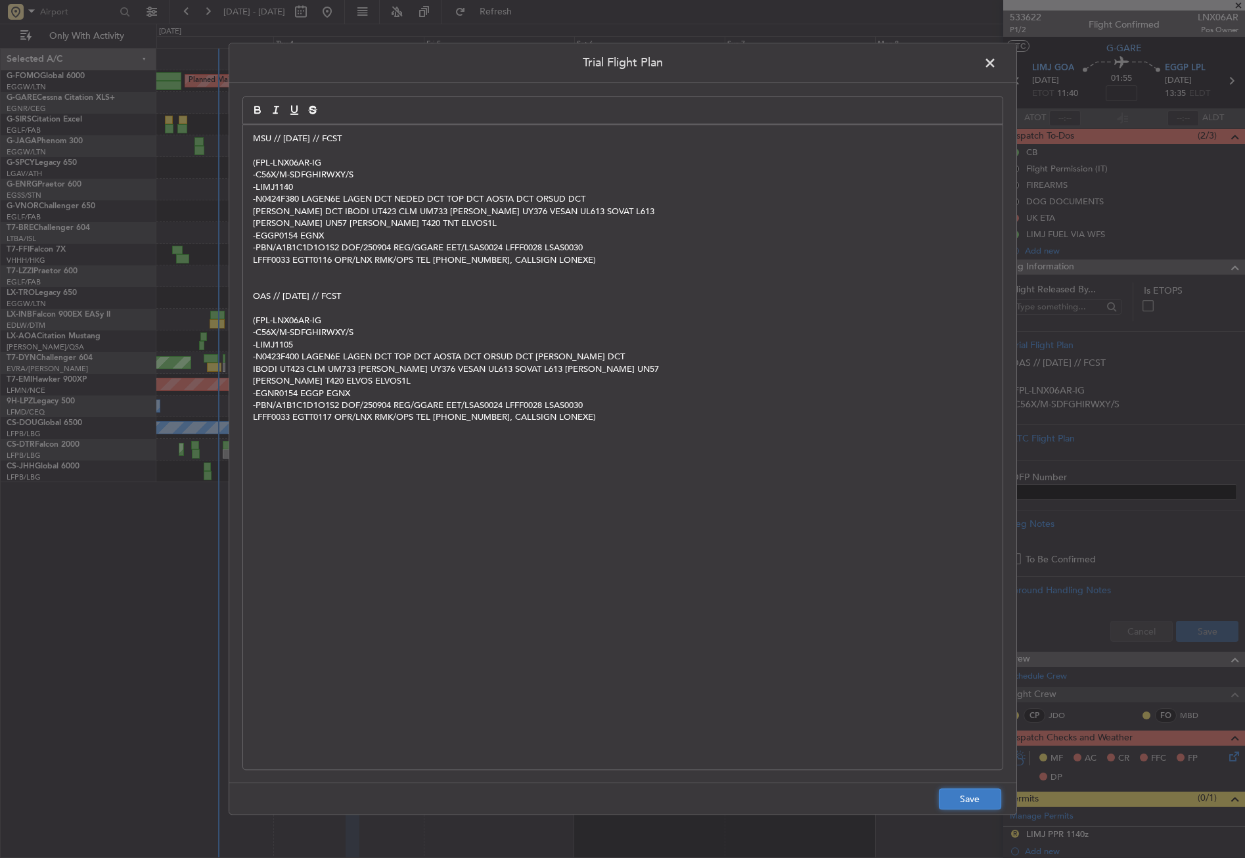
click at [947, 793] on button "Save" at bounding box center [970, 799] width 62 height 21
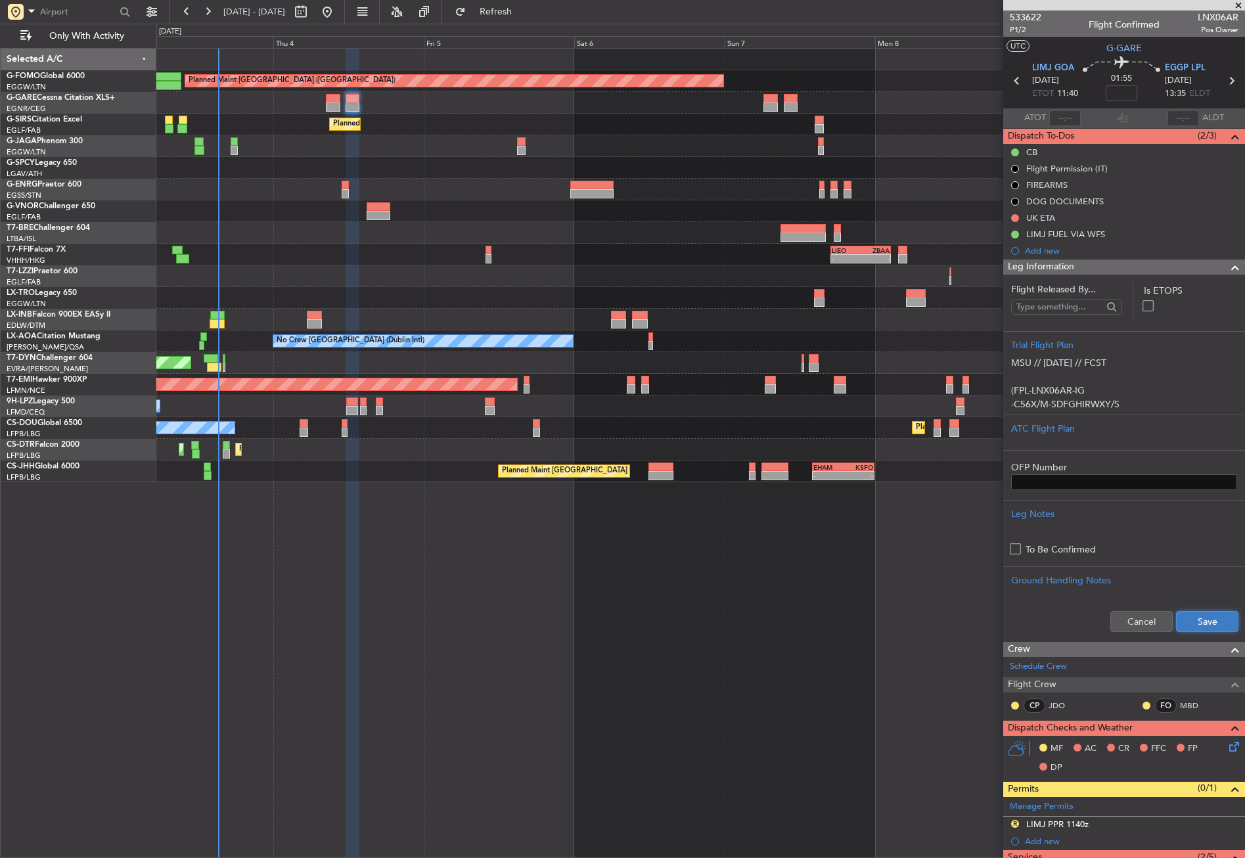
click at [1192, 624] on button "Save" at bounding box center [1207, 621] width 62 height 21
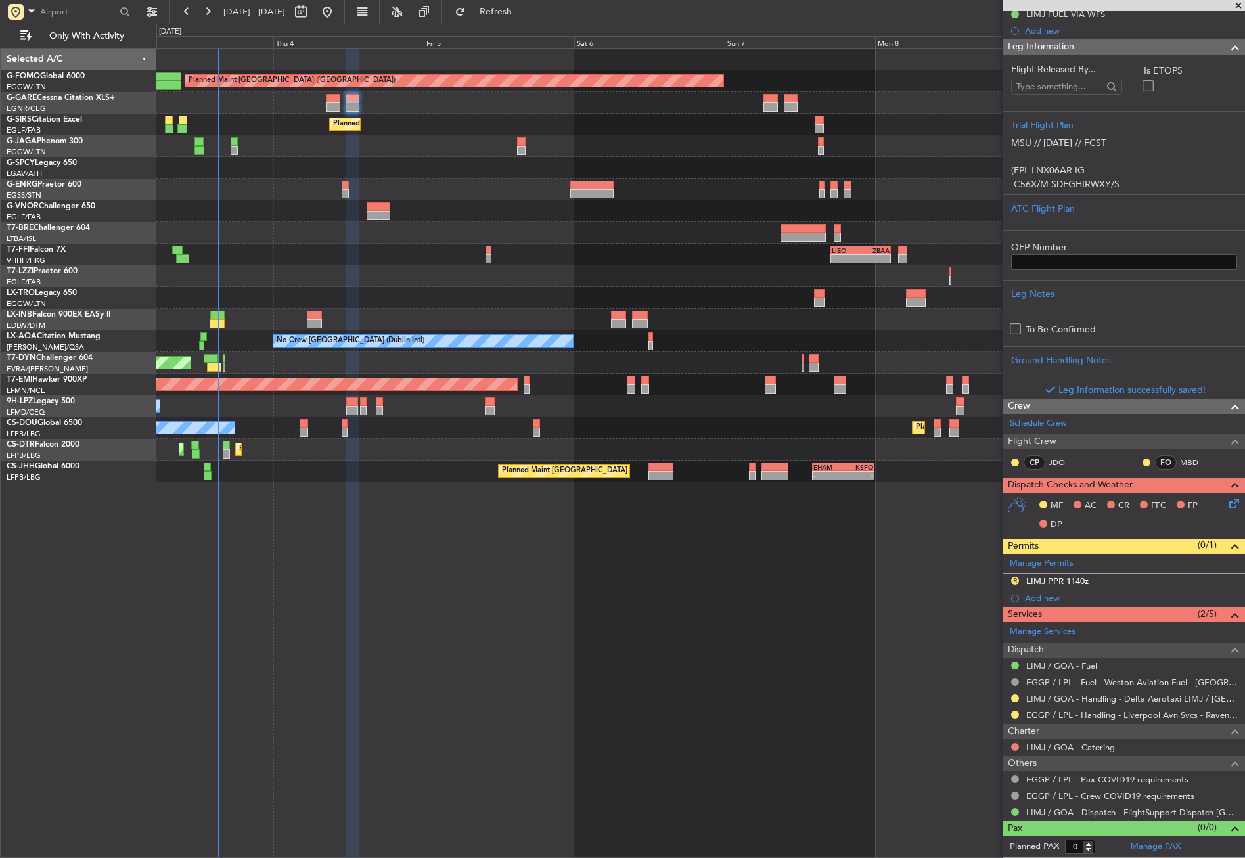
scroll to position [219, 0]
click at [1013, 664] on button at bounding box center [1015, 666] width 8 height 8
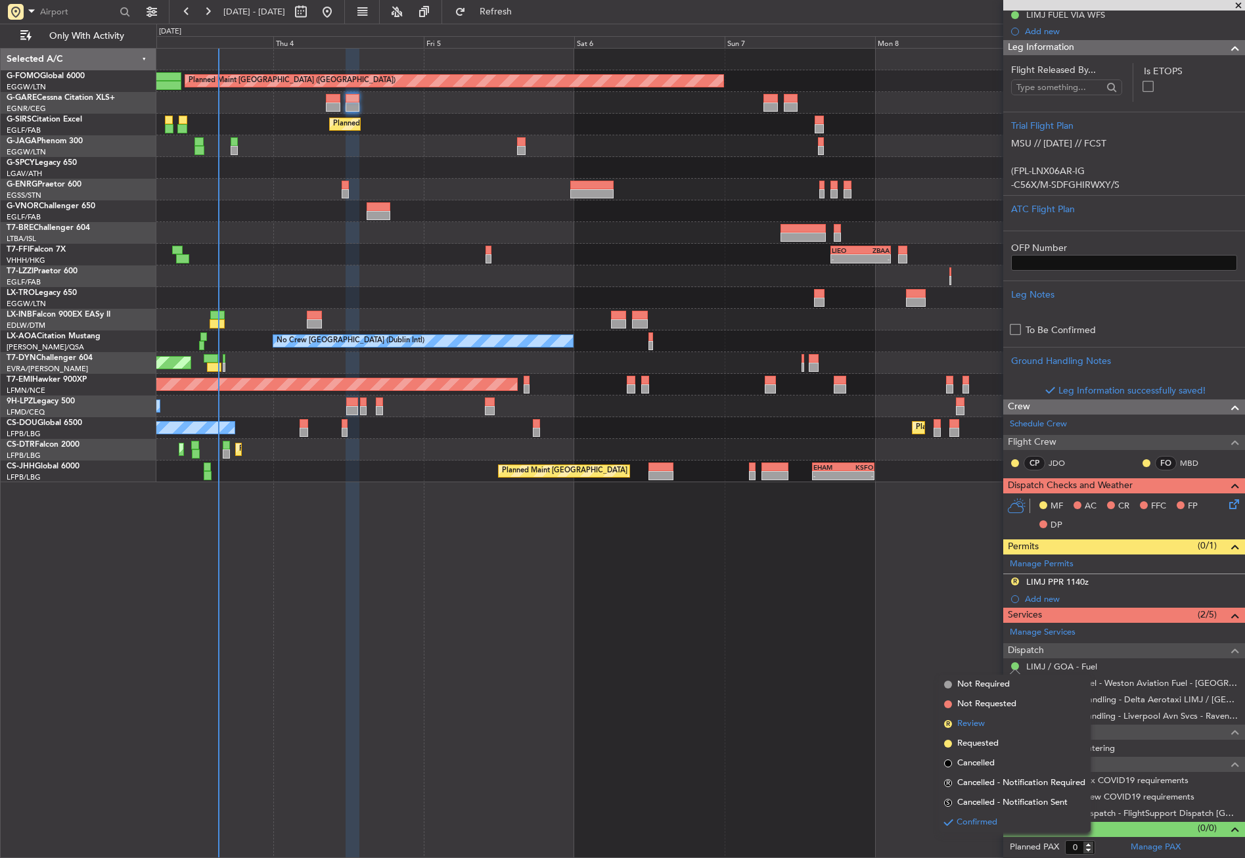
click at [988, 726] on li "R Review" at bounding box center [1015, 724] width 152 height 20
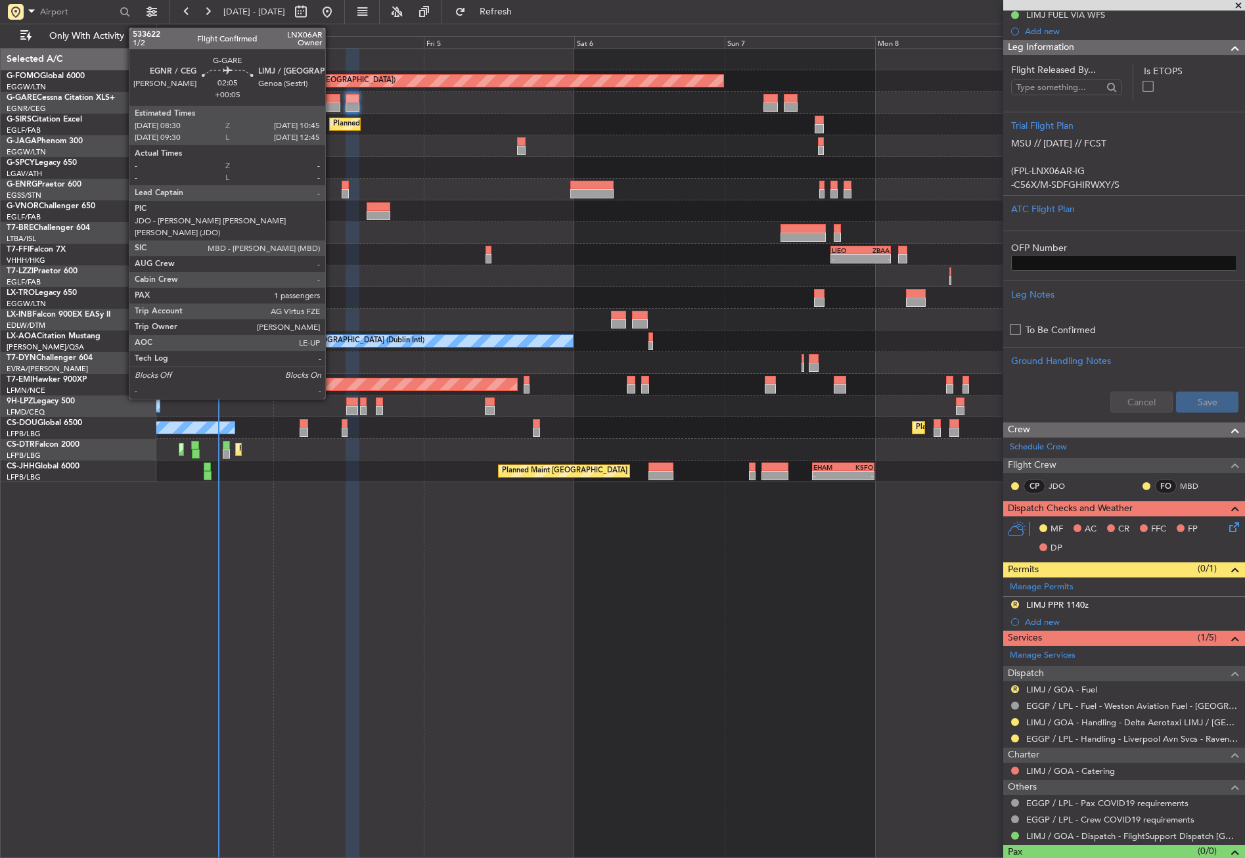
click at [331, 99] on div at bounding box center [333, 98] width 14 height 9
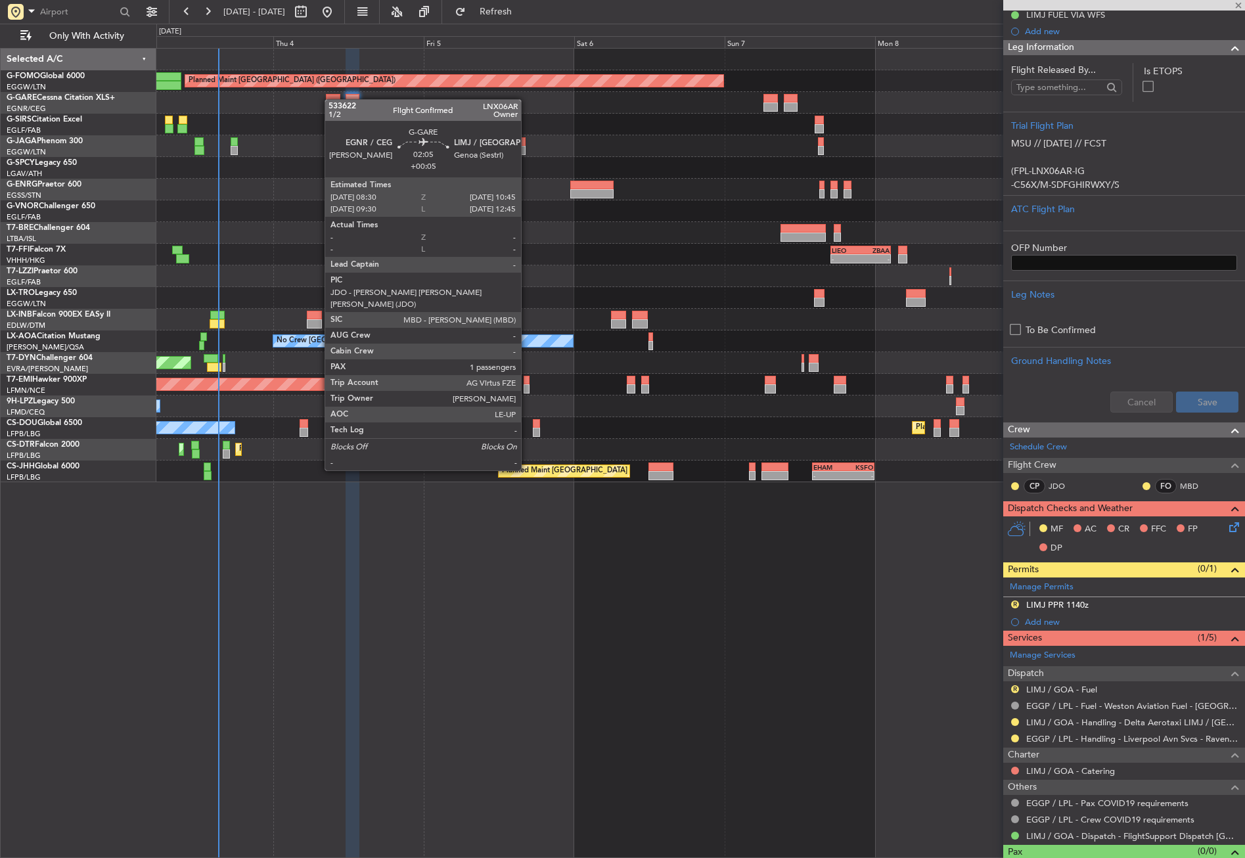
type input "+00:05"
type input "1"
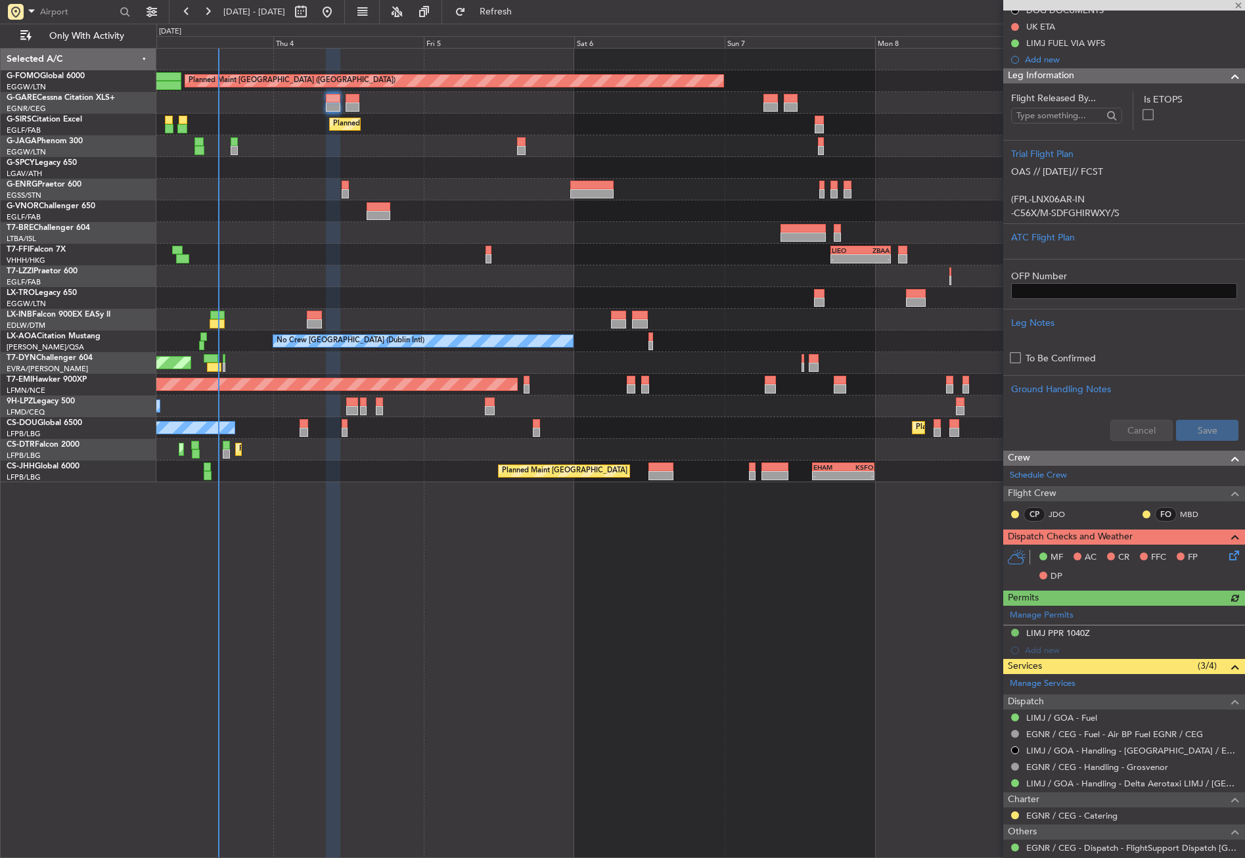
scroll to position [263, 0]
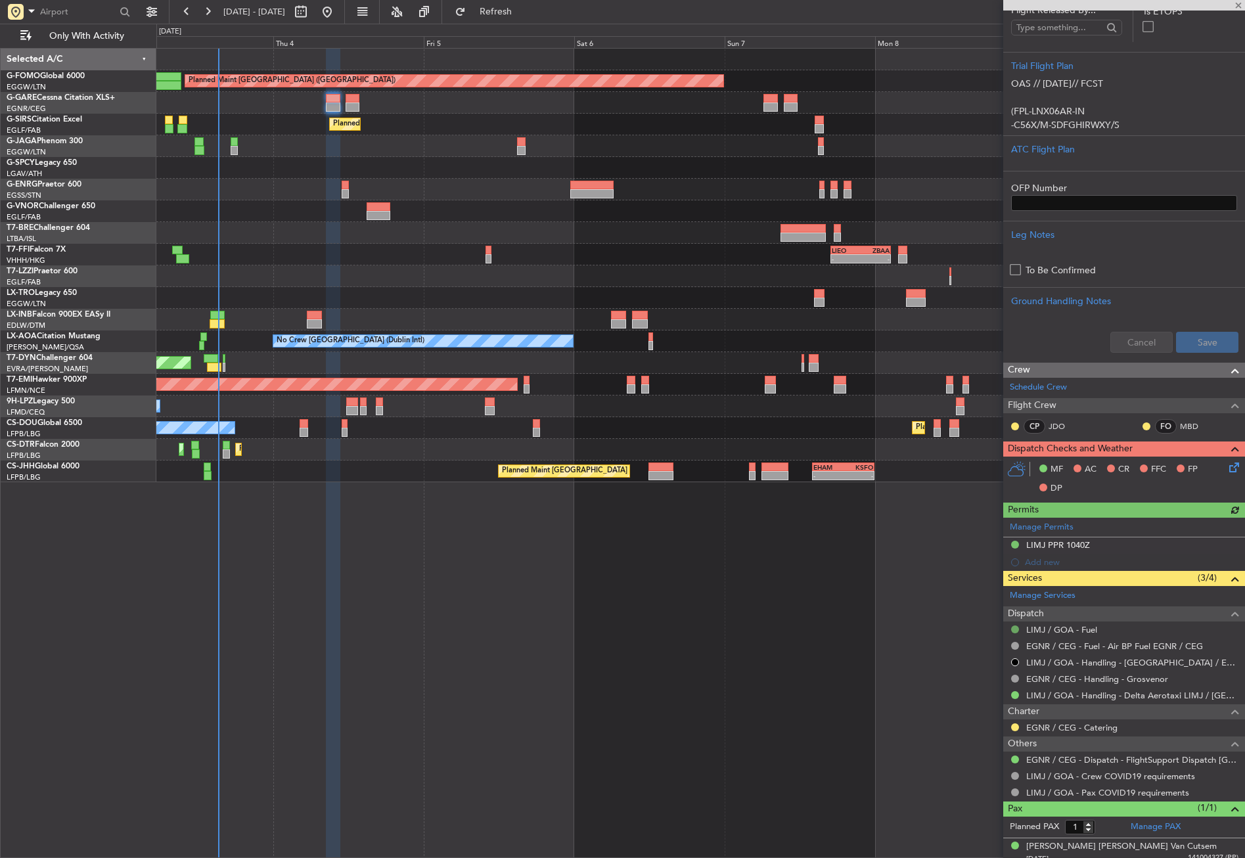
click at [1012, 627] on button at bounding box center [1015, 630] width 8 height 8
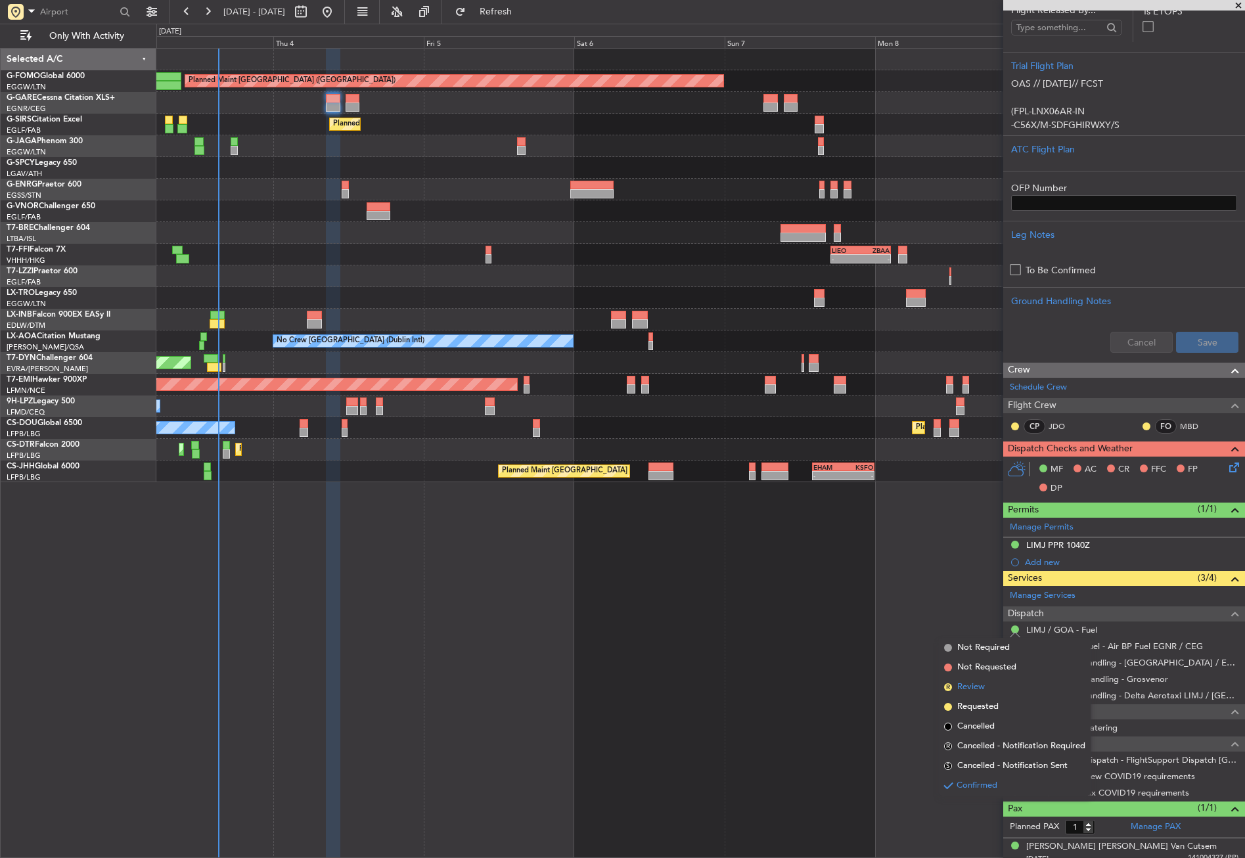
click at [986, 688] on li "R Review" at bounding box center [1015, 688] width 152 height 20
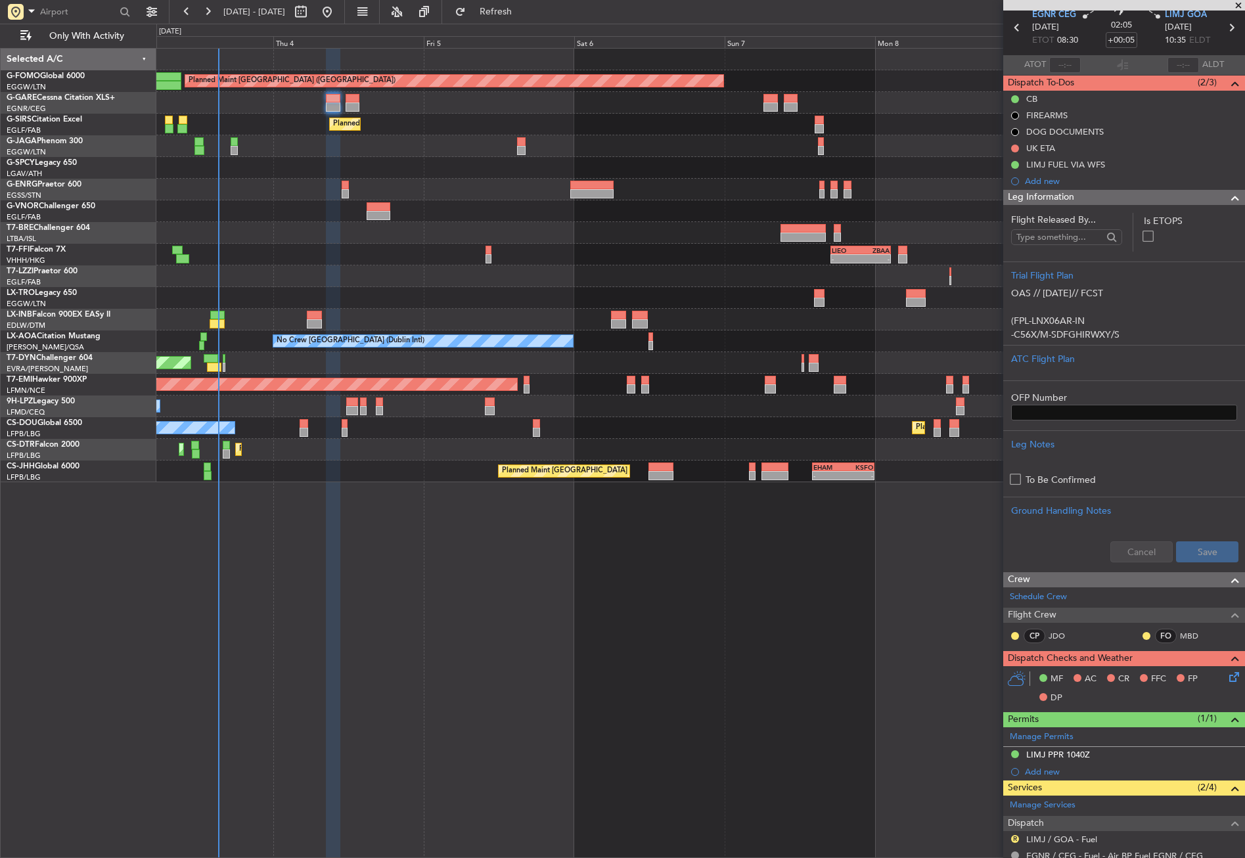
scroll to position [0, 0]
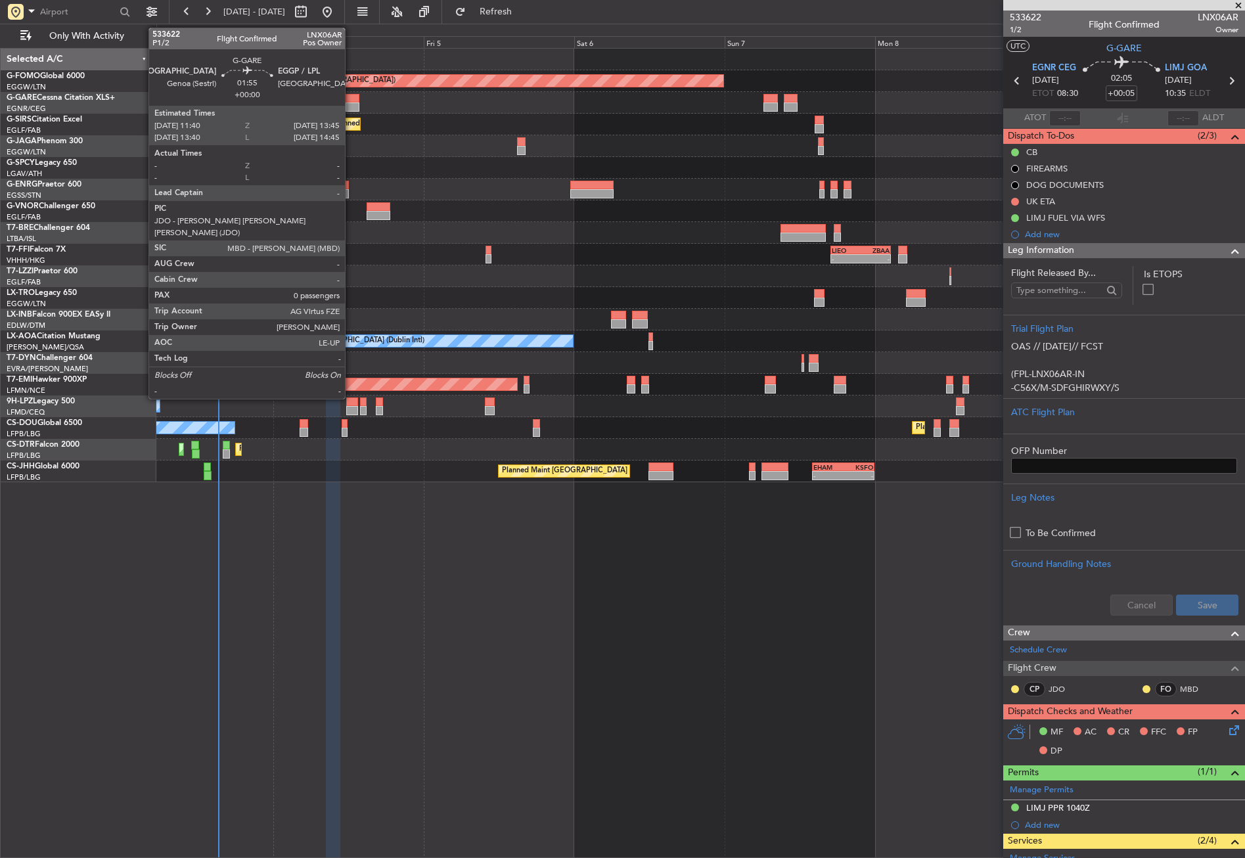
click at [351, 104] on div at bounding box center [352, 107] width 13 height 9
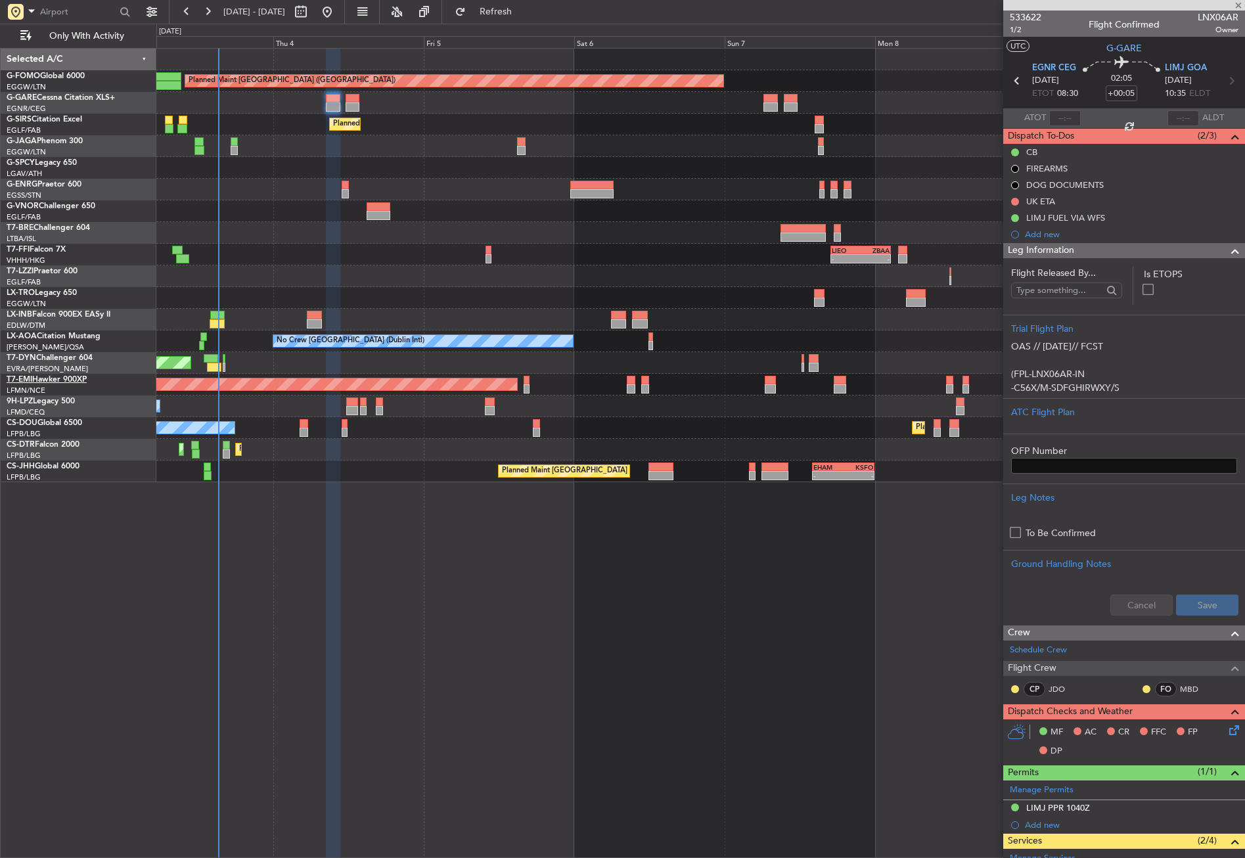
type input "0"
